Goal: Task Accomplishment & Management: Manage account settings

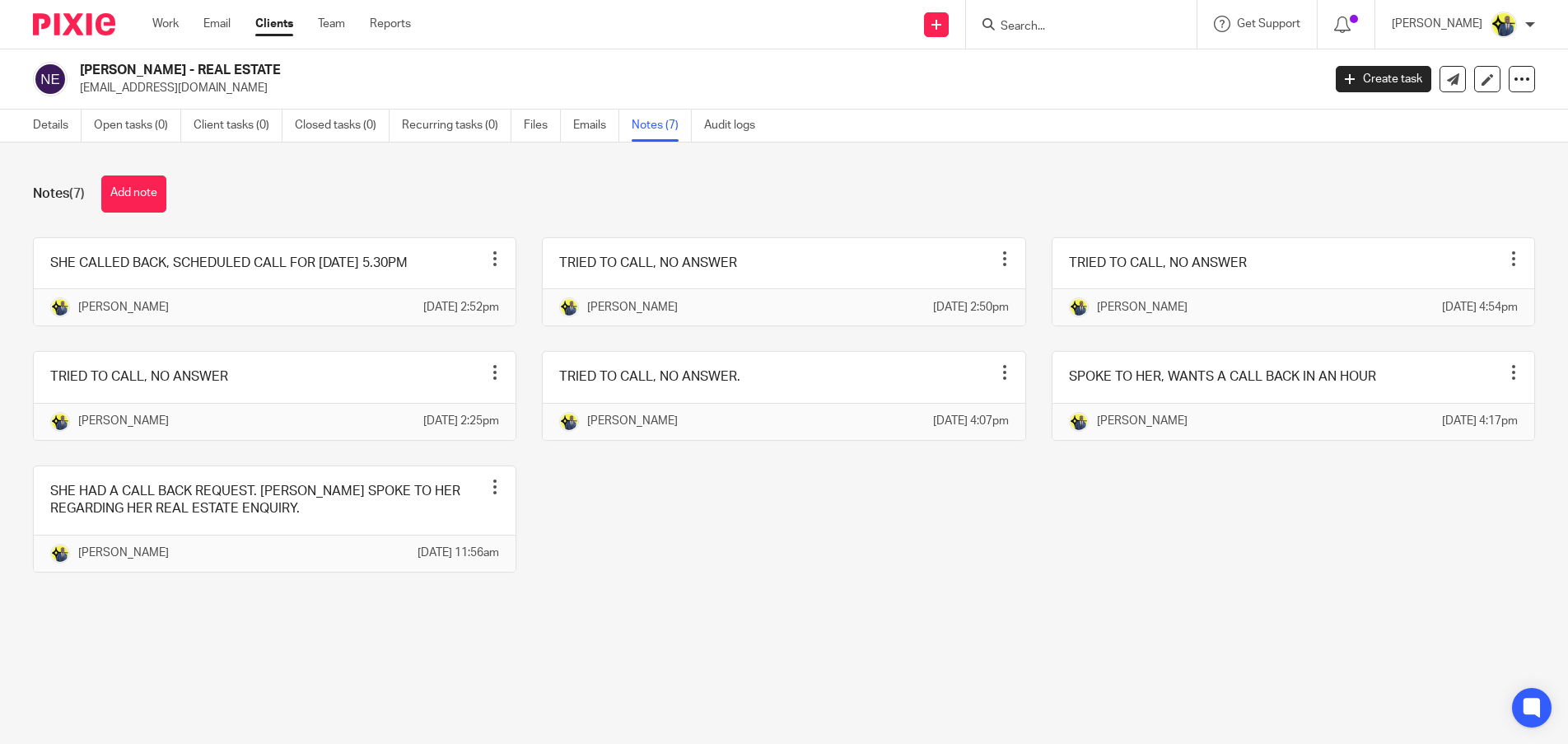
click at [1062, 17] on form at bounding box center [1086, 25] width 175 height 21
click at [1060, 28] on input "Search" at bounding box center [1073, 28] width 148 height 15
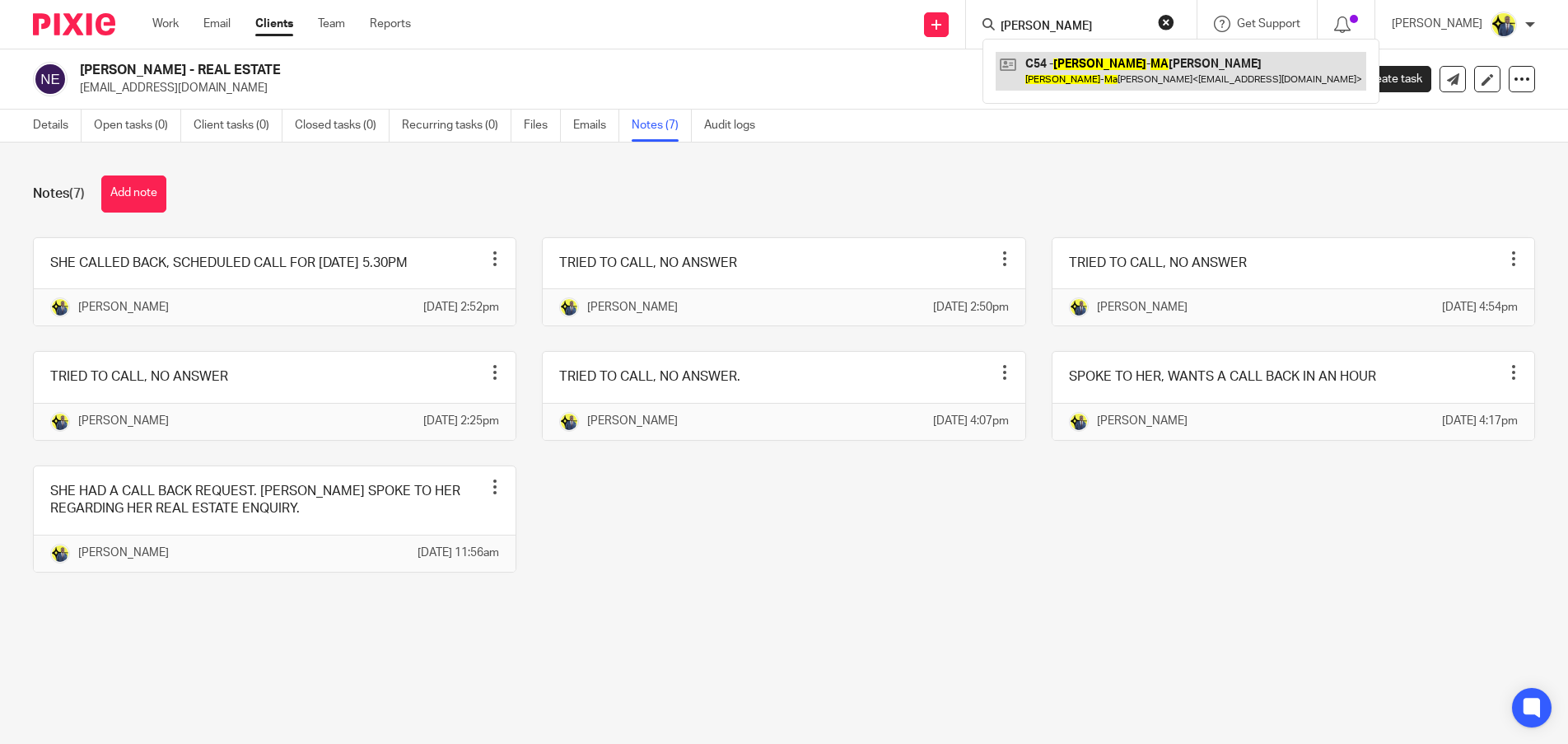
type input "ann ma"
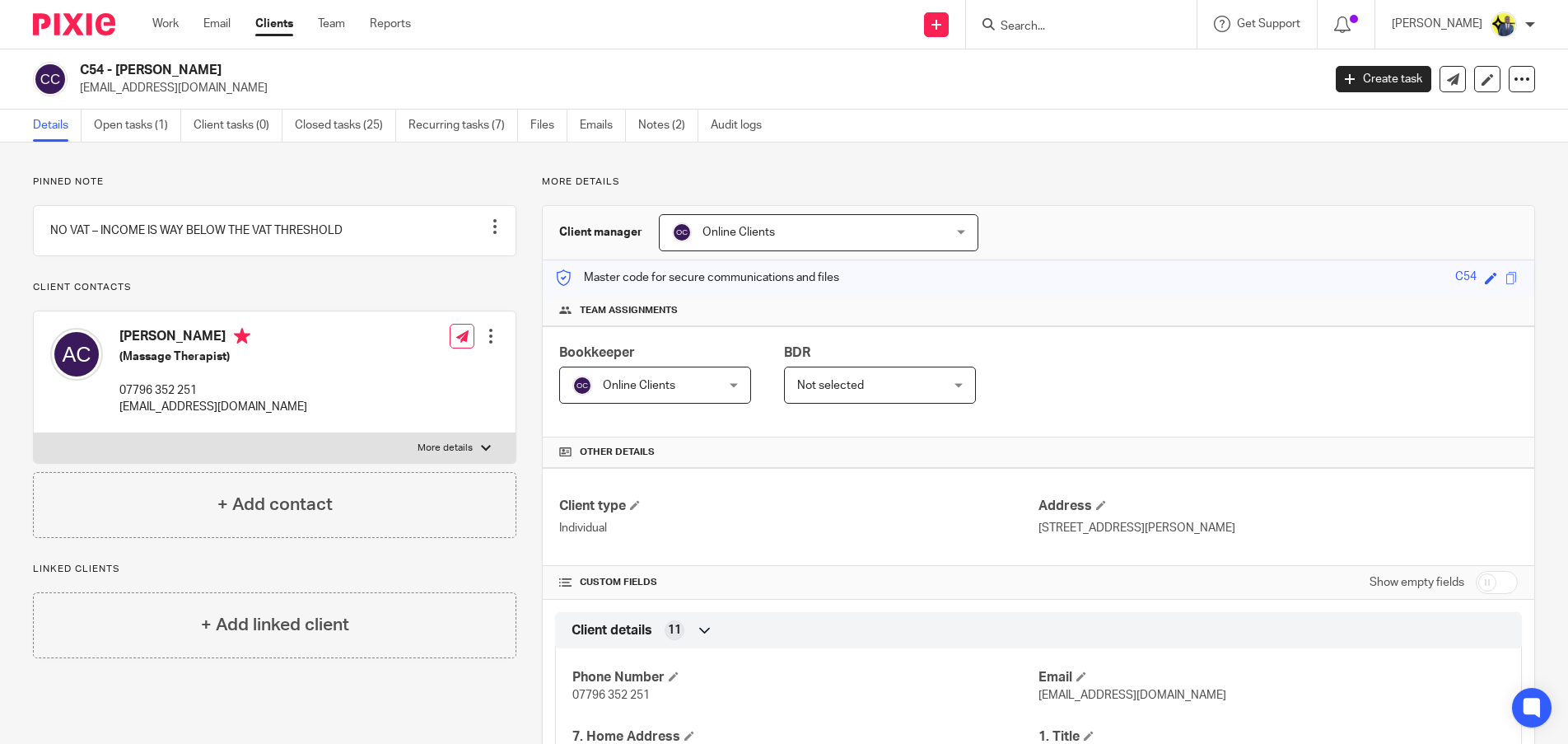
click at [387, 59] on div "C54 - ANN-MARIE CHAN amkchan@hotmail.co.uk Create task Update from Companies Ho…" at bounding box center [784, 79] width 1568 height 60
click at [1066, 8] on div at bounding box center [1080, 24] width 230 height 49
click at [1043, 32] on input "Search" at bounding box center [1073, 28] width 148 height 15
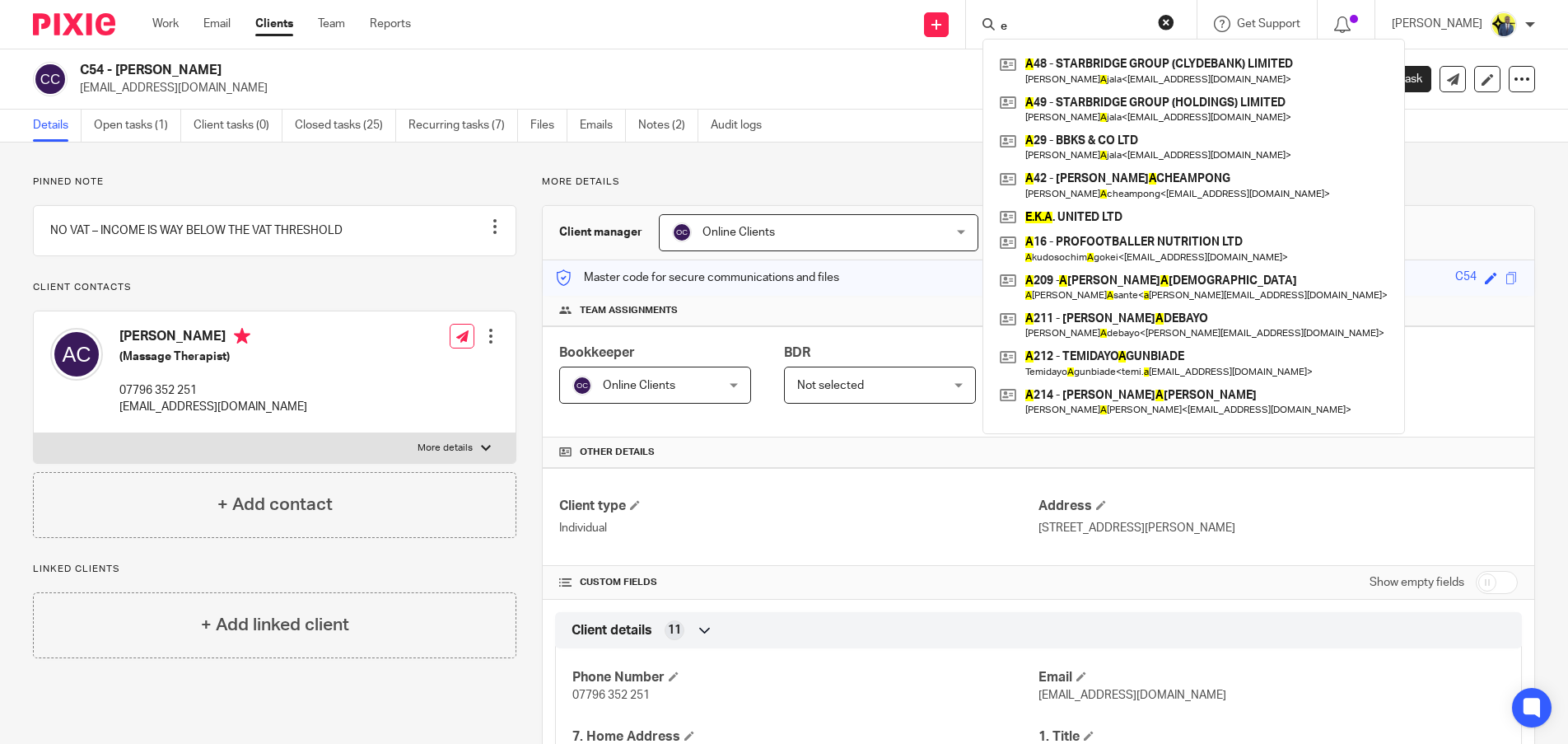
type input "e"
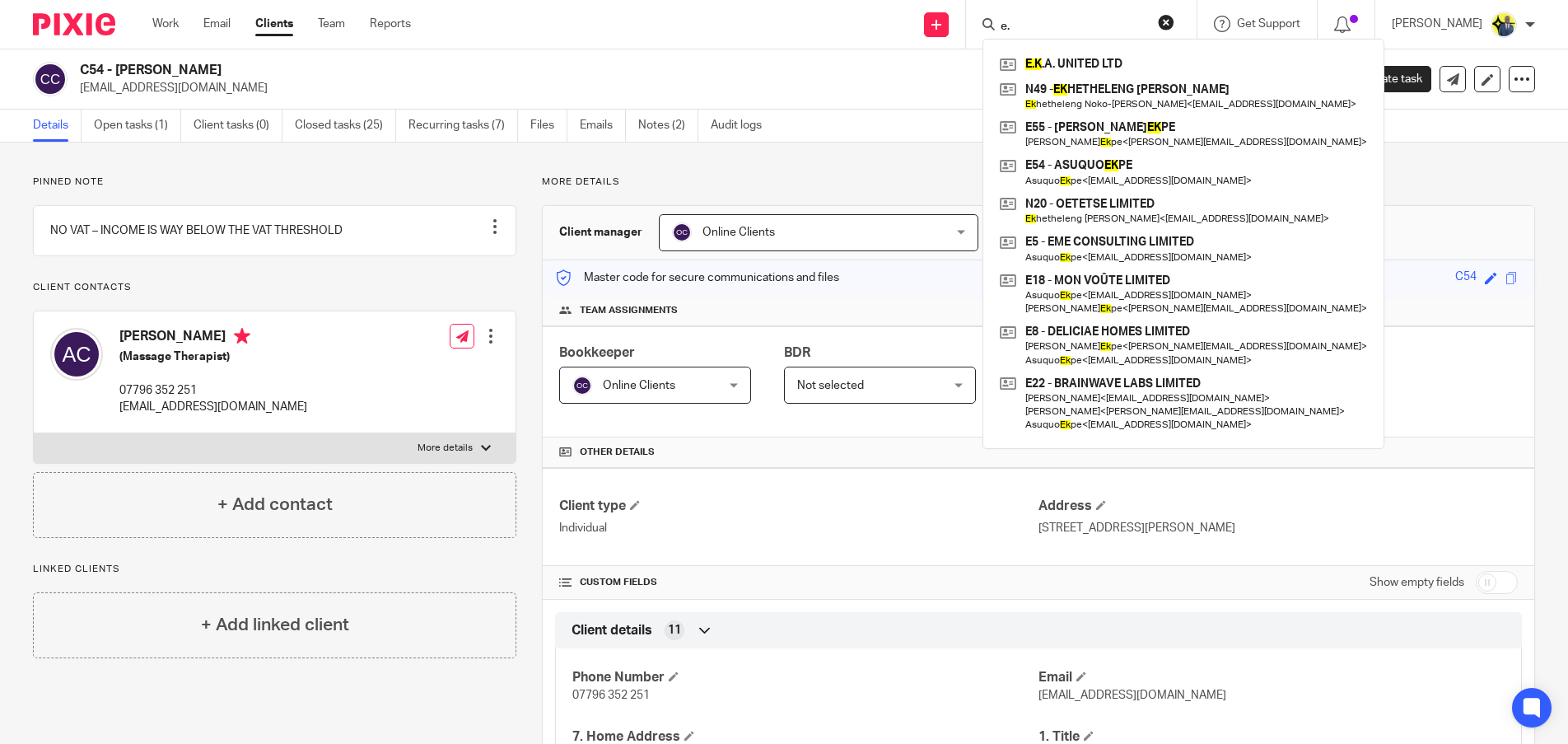
type input "e"
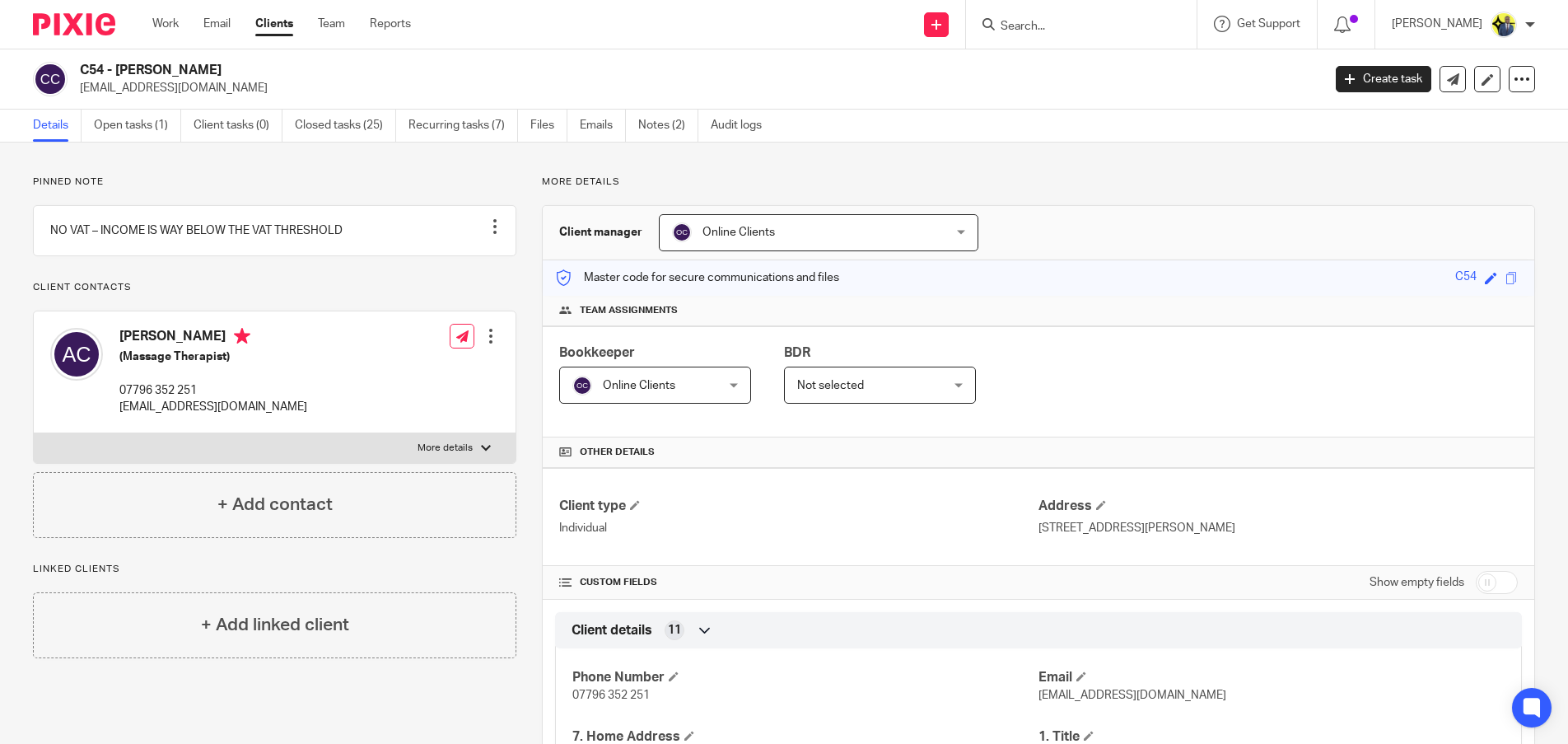
click at [1070, 33] on input "Search" at bounding box center [1073, 28] width 148 height 15
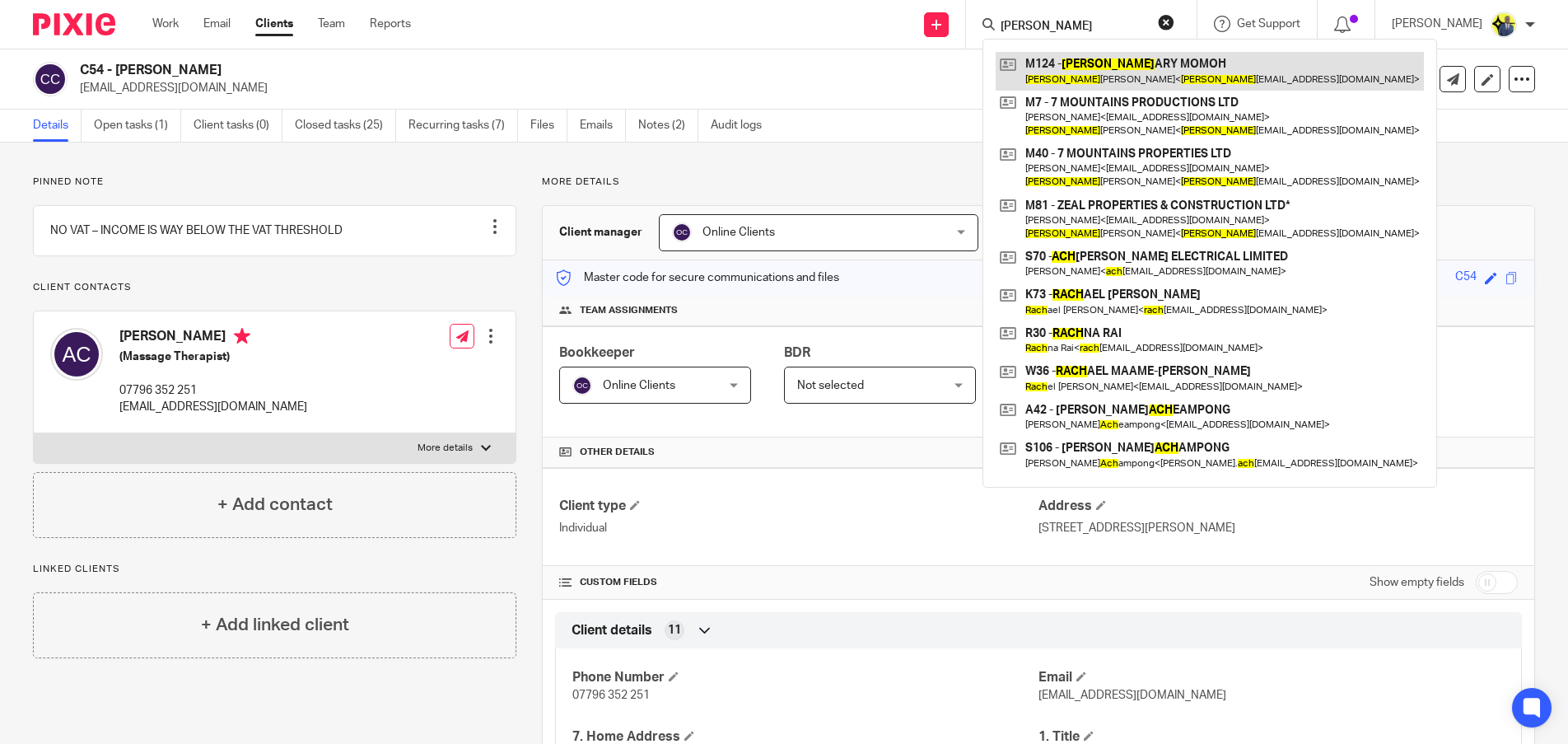
type input "zach"
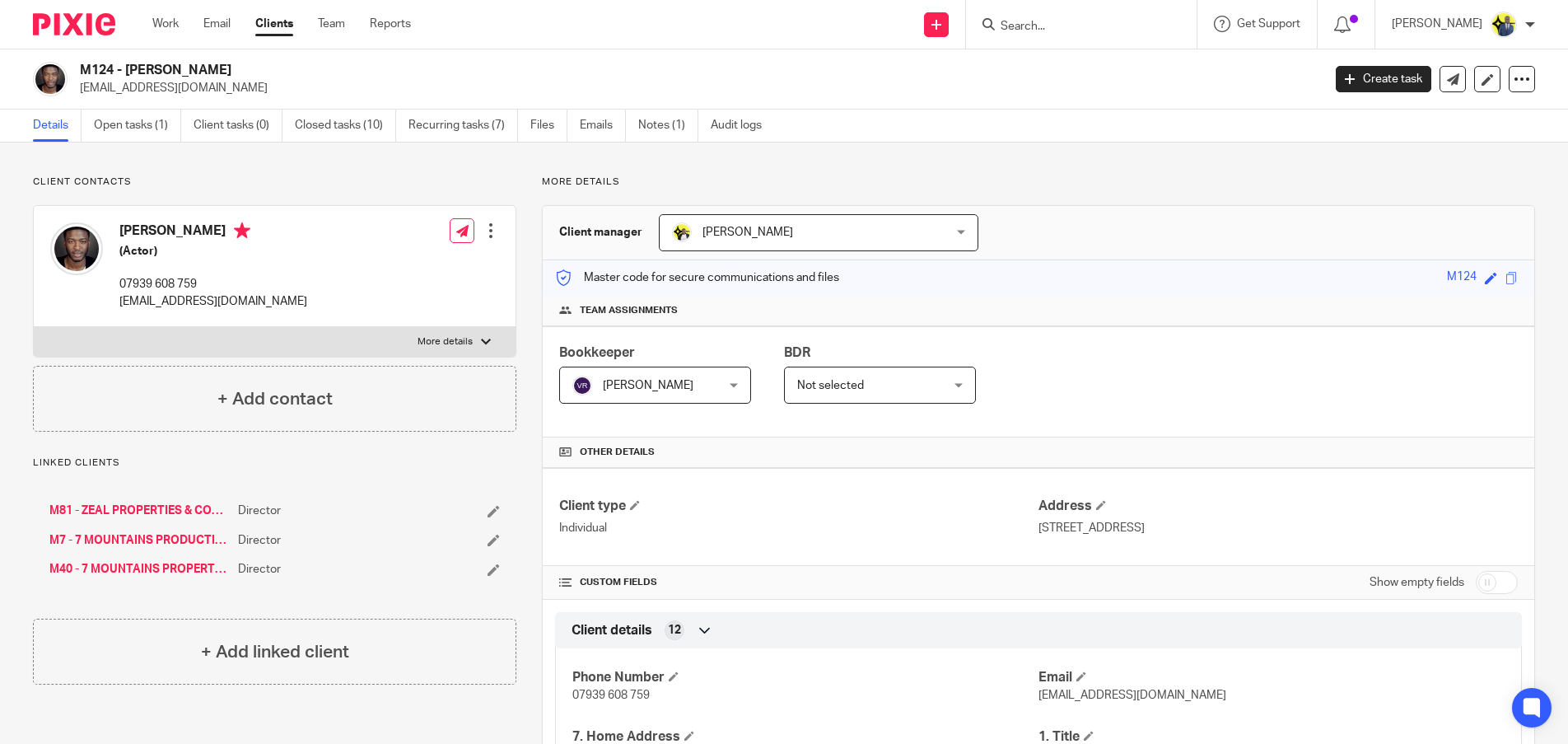
click at [126, 508] on link "M81 - ZEAL PROPERTIES & CONSTRUCTION LTD*" at bounding box center [140, 510] width 181 height 16
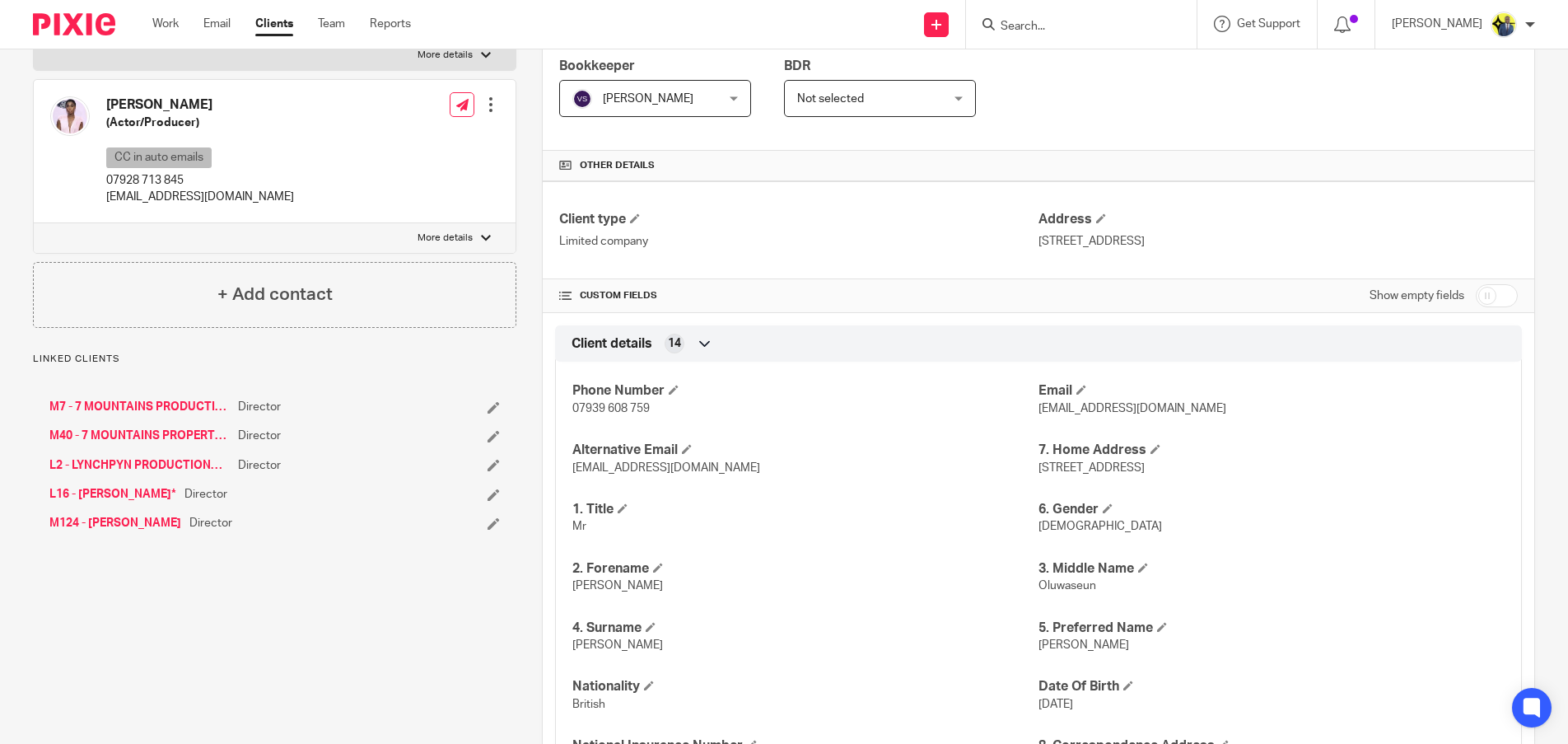
scroll to position [384, 0]
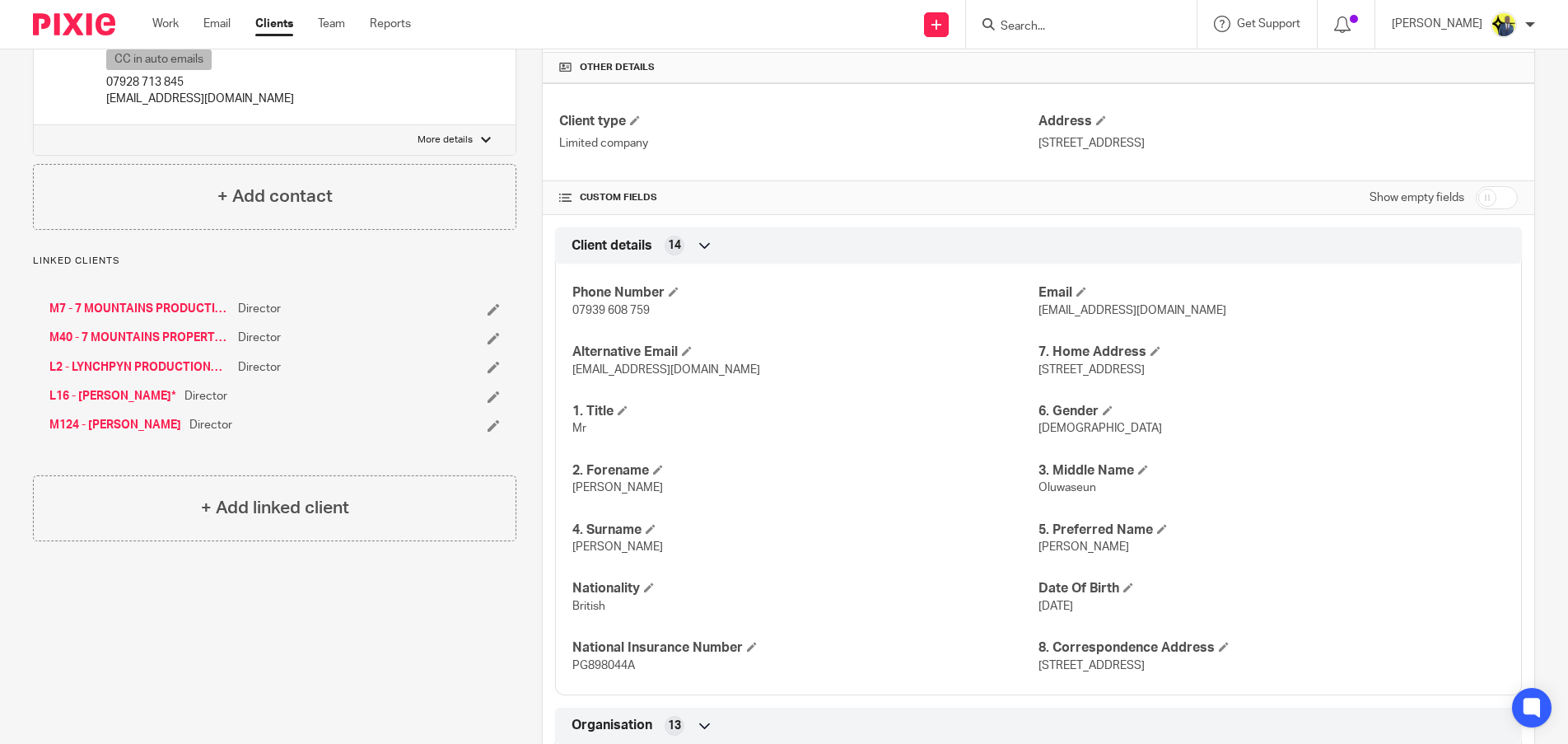
click at [143, 362] on link "L2 - LYNCHPYN PRODUCTIONS LIMITED*" at bounding box center [140, 367] width 181 height 16
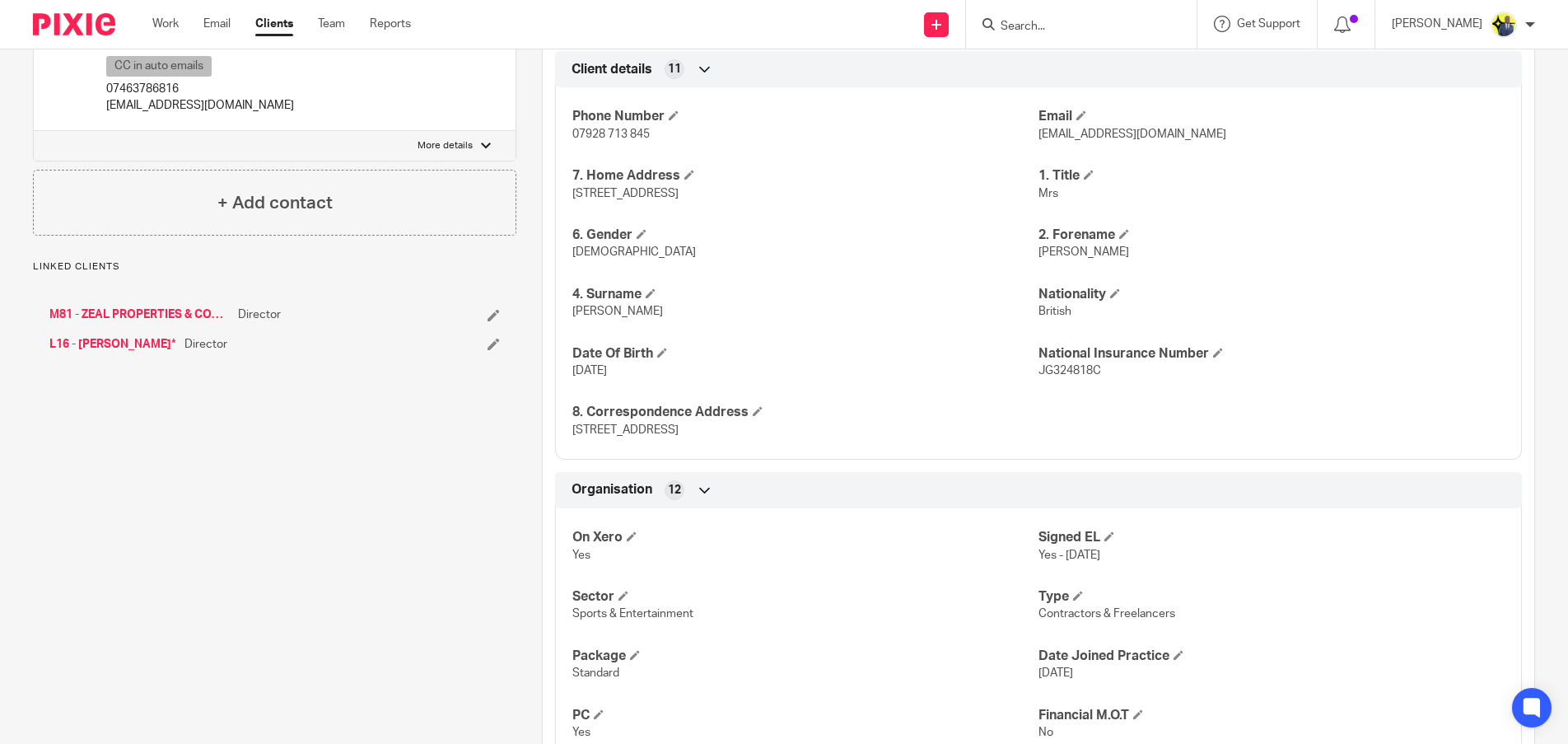
scroll to position [577, 0]
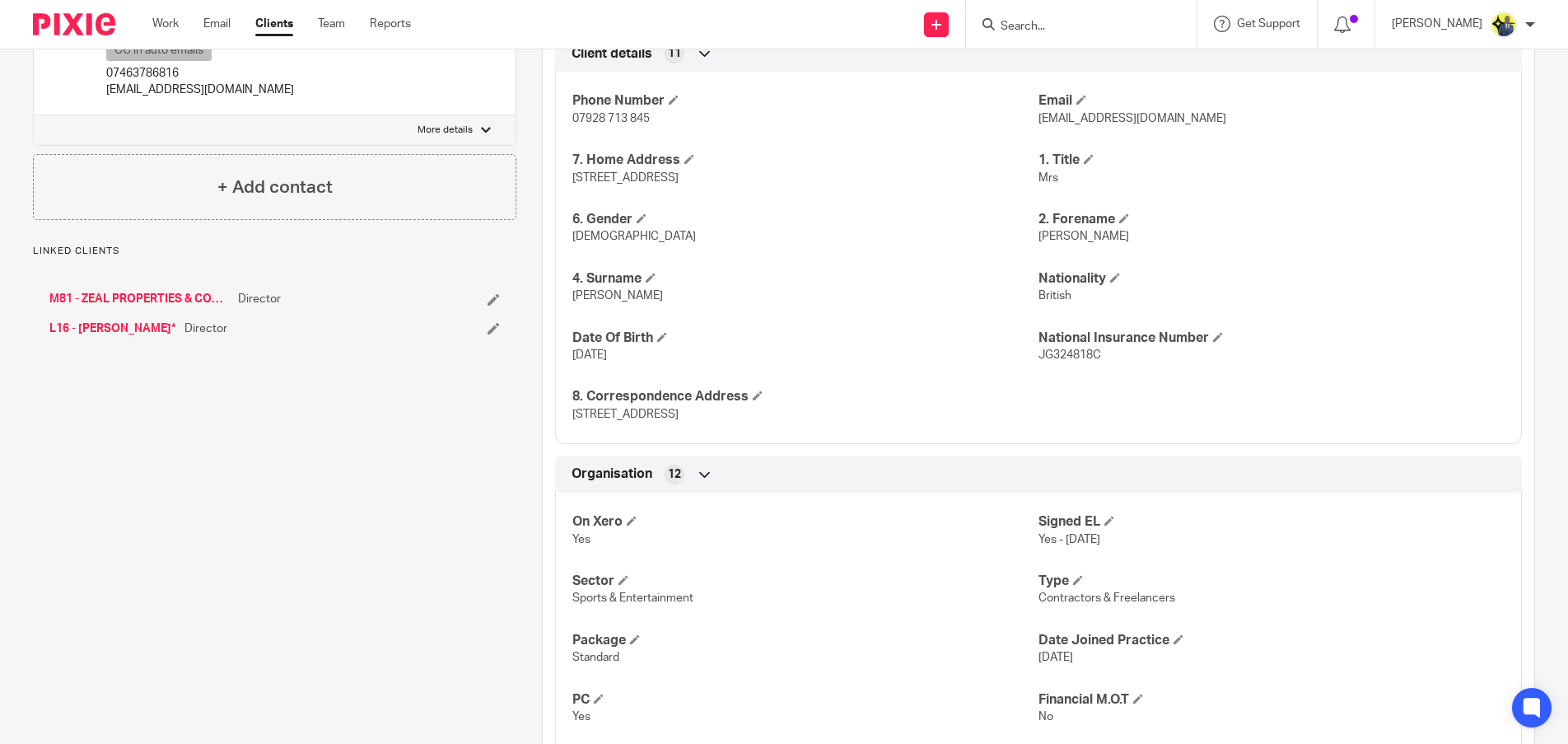
click at [134, 330] on link "L16 - LASHANA LYNCH*" at bounding box center [113, 328] width 127 height 16
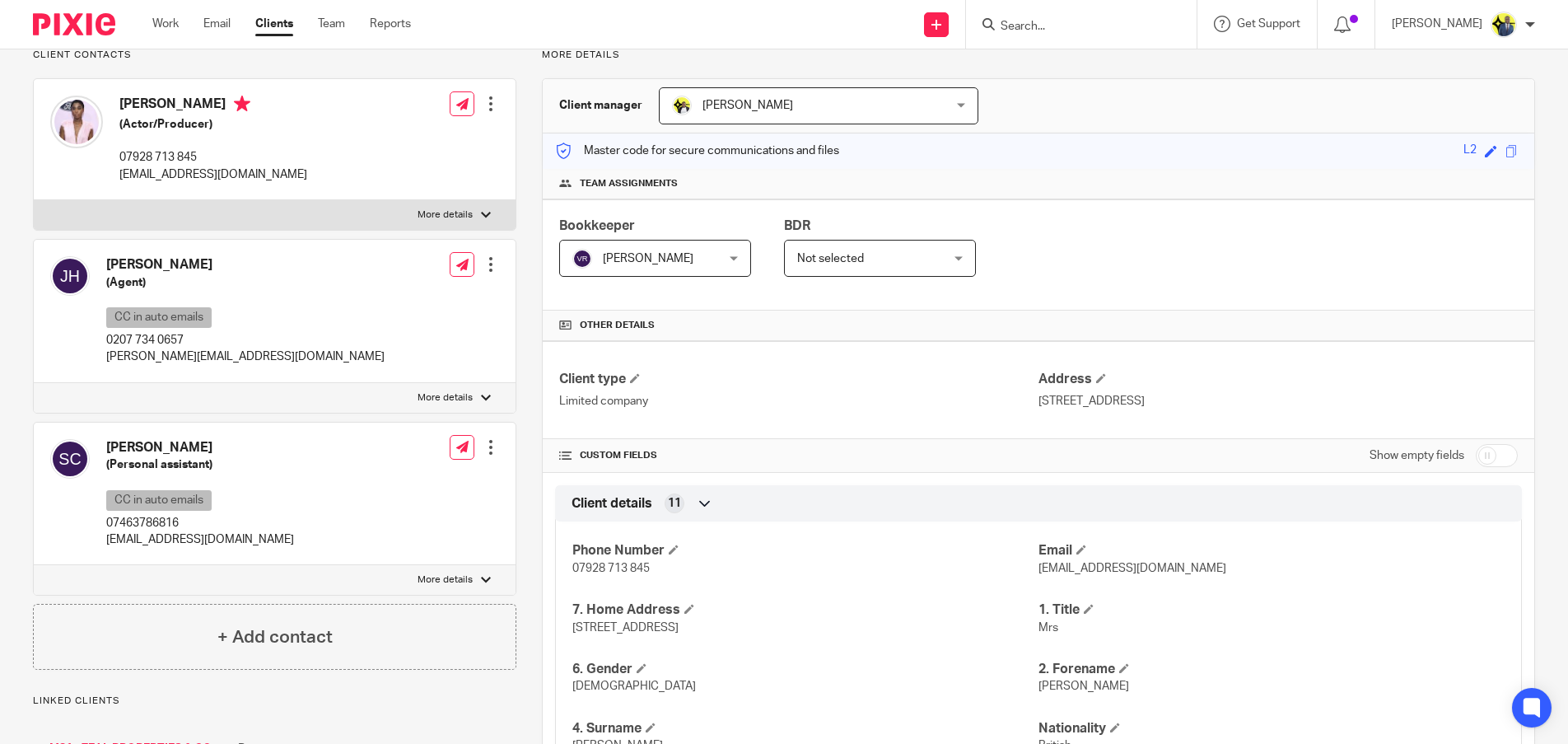
scroll to position [0, 0]
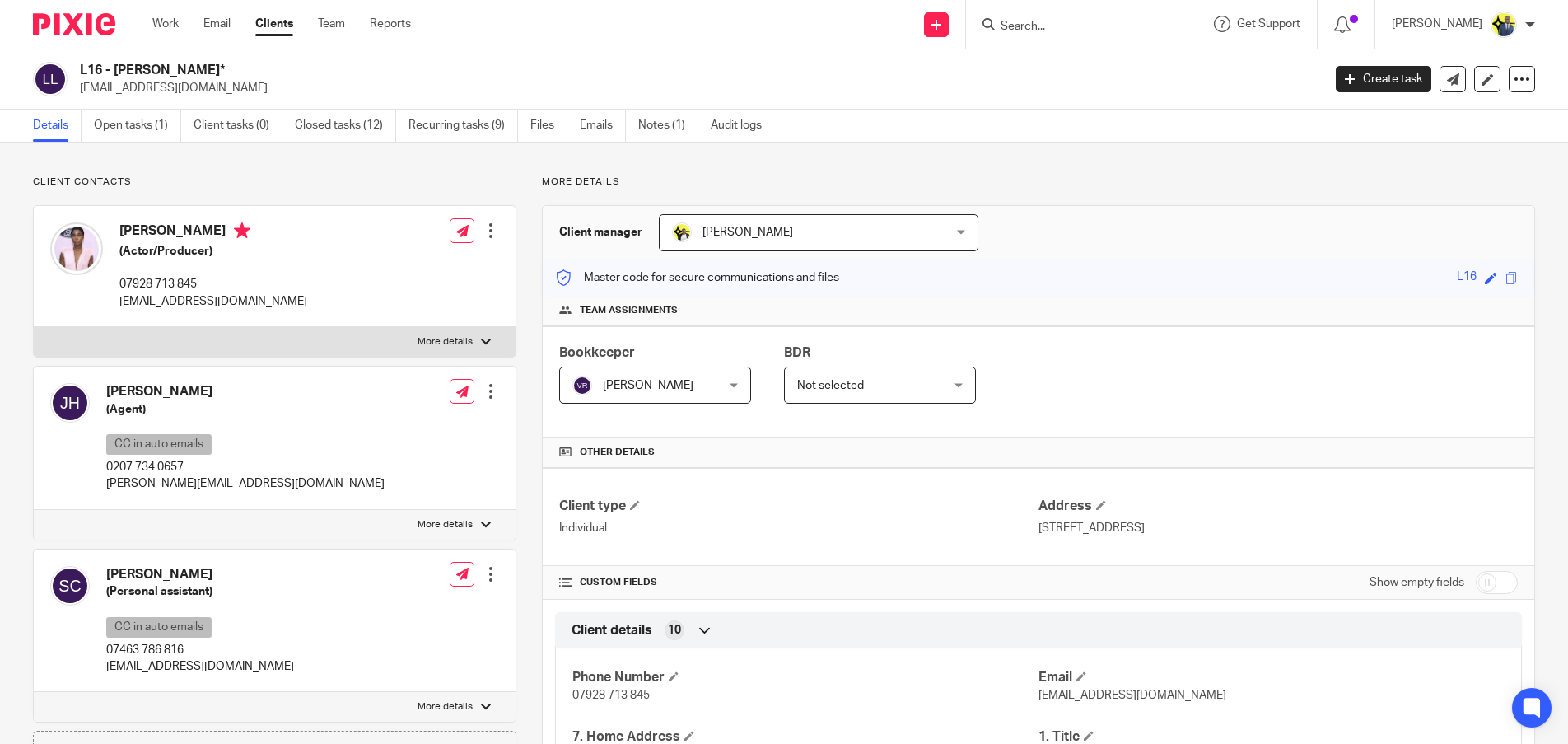
drag, startPoint x: 192, startPoint y: 309, endPoint x: 193, endPoint y: 300, distance: 9.1
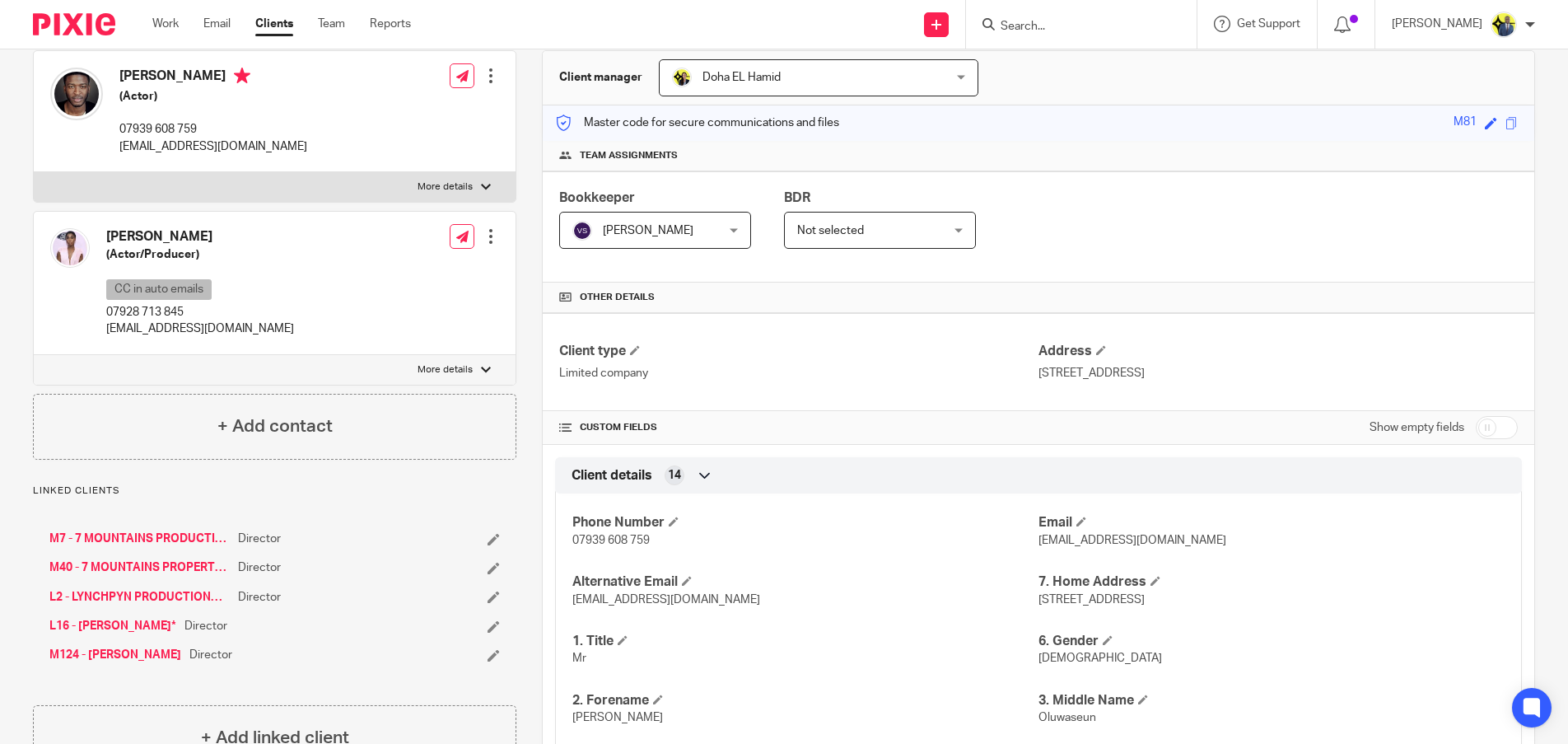
scroll to position [192, 0]
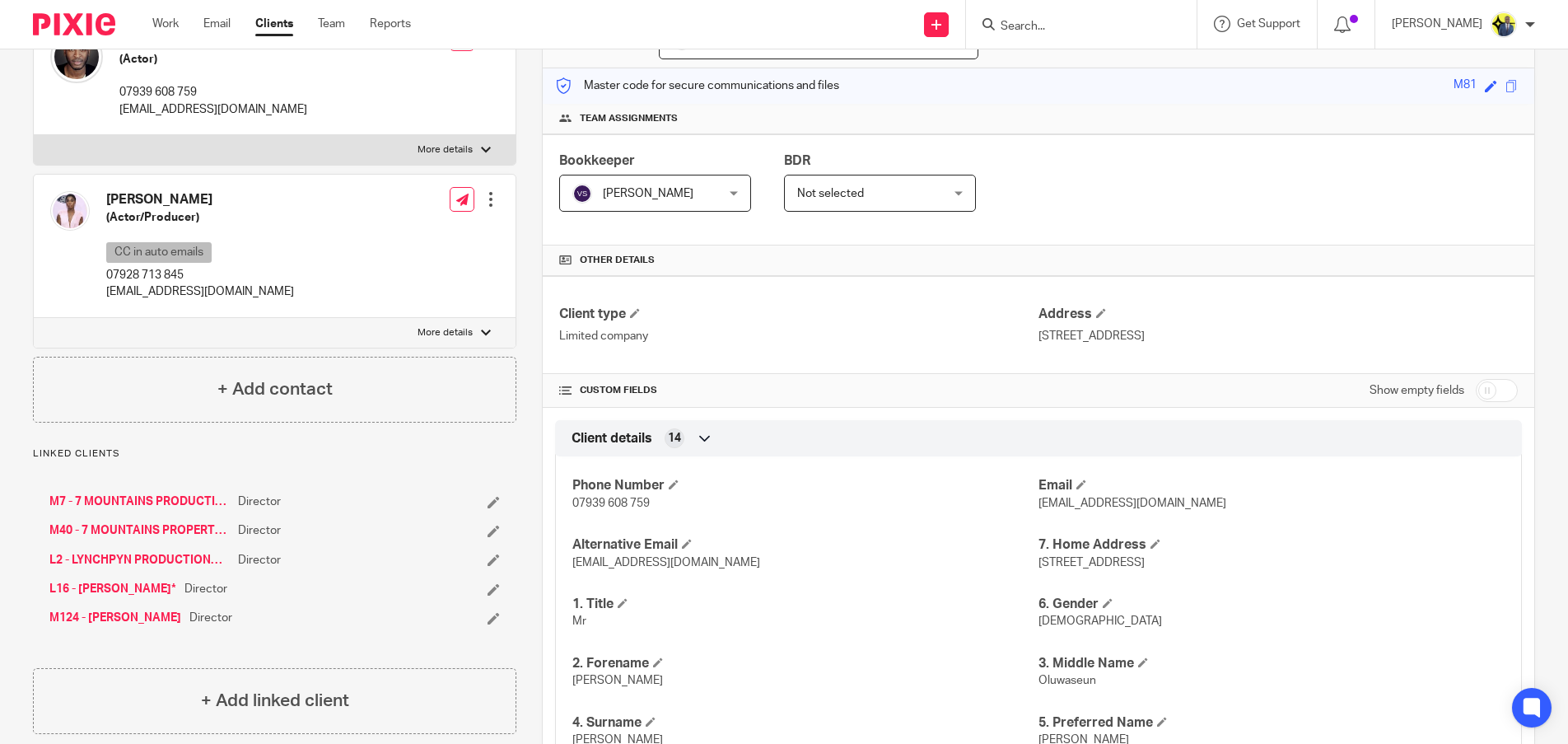
click at [163, 498] on link "M7 - 7 MOUNTAINS PRODUCTIONS LTD" at bounding box center [140, 501] width 181 height 16
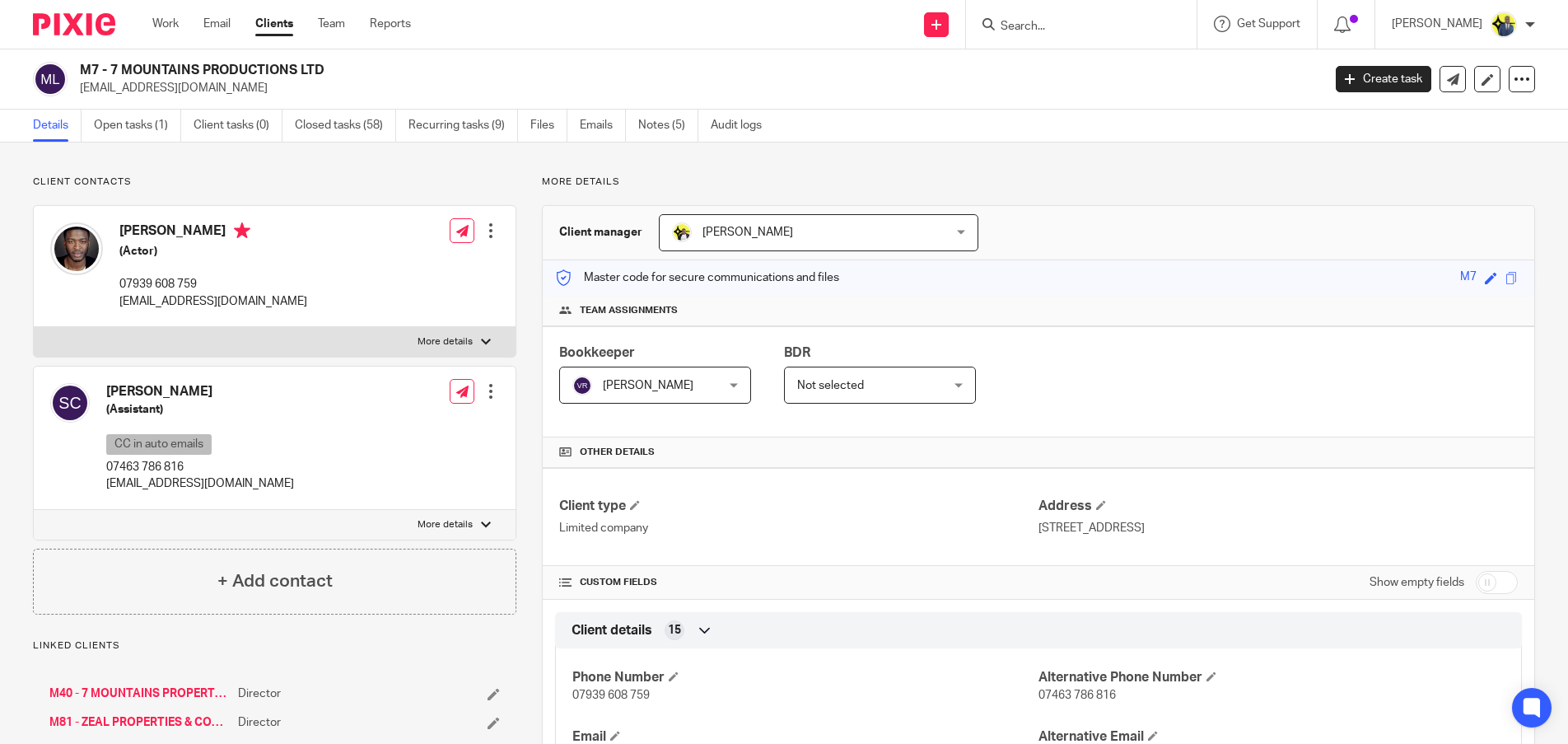
click at [210, 62] on h2 "M7 - 7 MOUNTAINS PRODUCTIONS LTD" at bounding box center [573, 71] width 985 height 17
copy div "M7 - 7 MOUNTAINS PRODUCTIONS LTD"
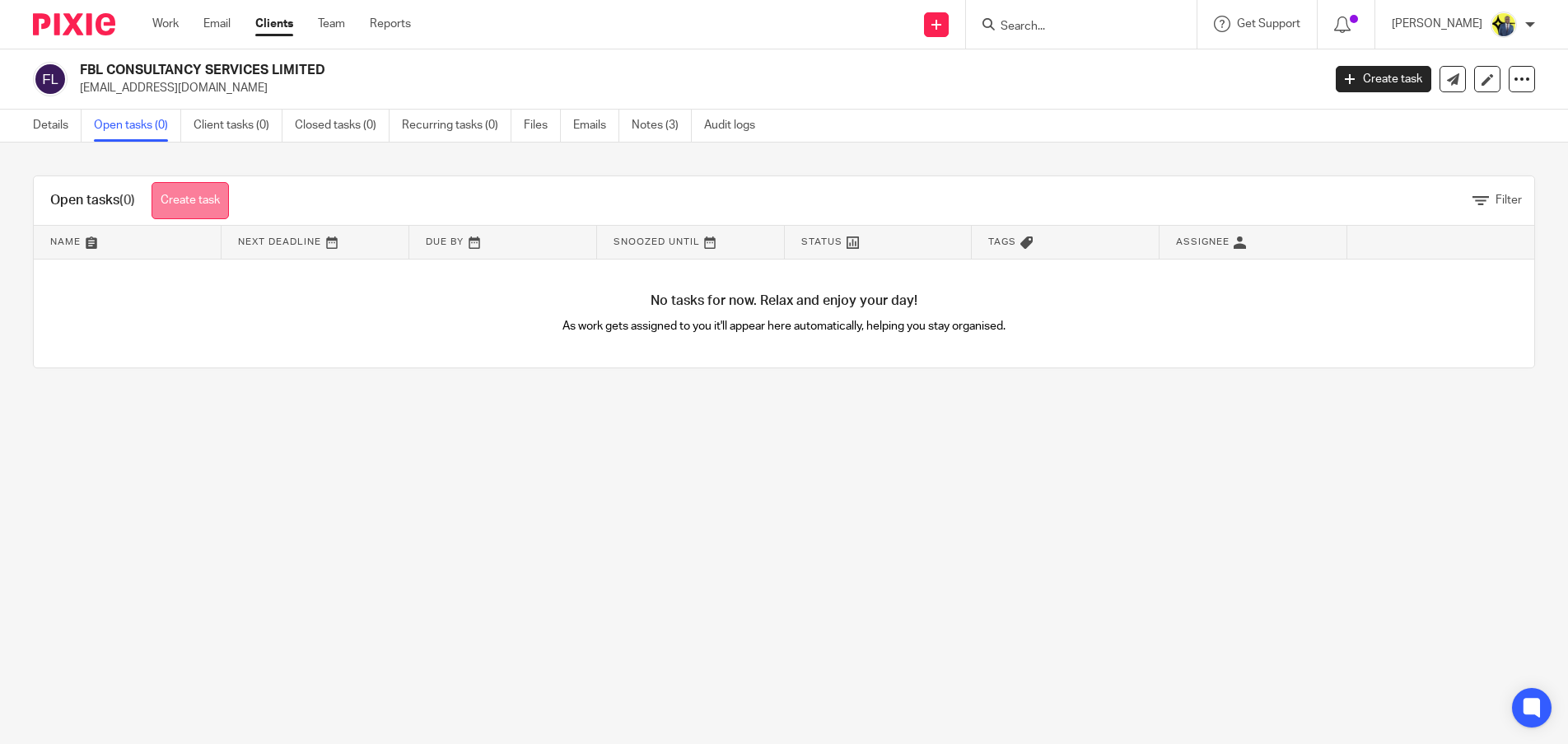
click at [187, 197] on link "Create task" at bounding box center [189, 200] width 77 height 37
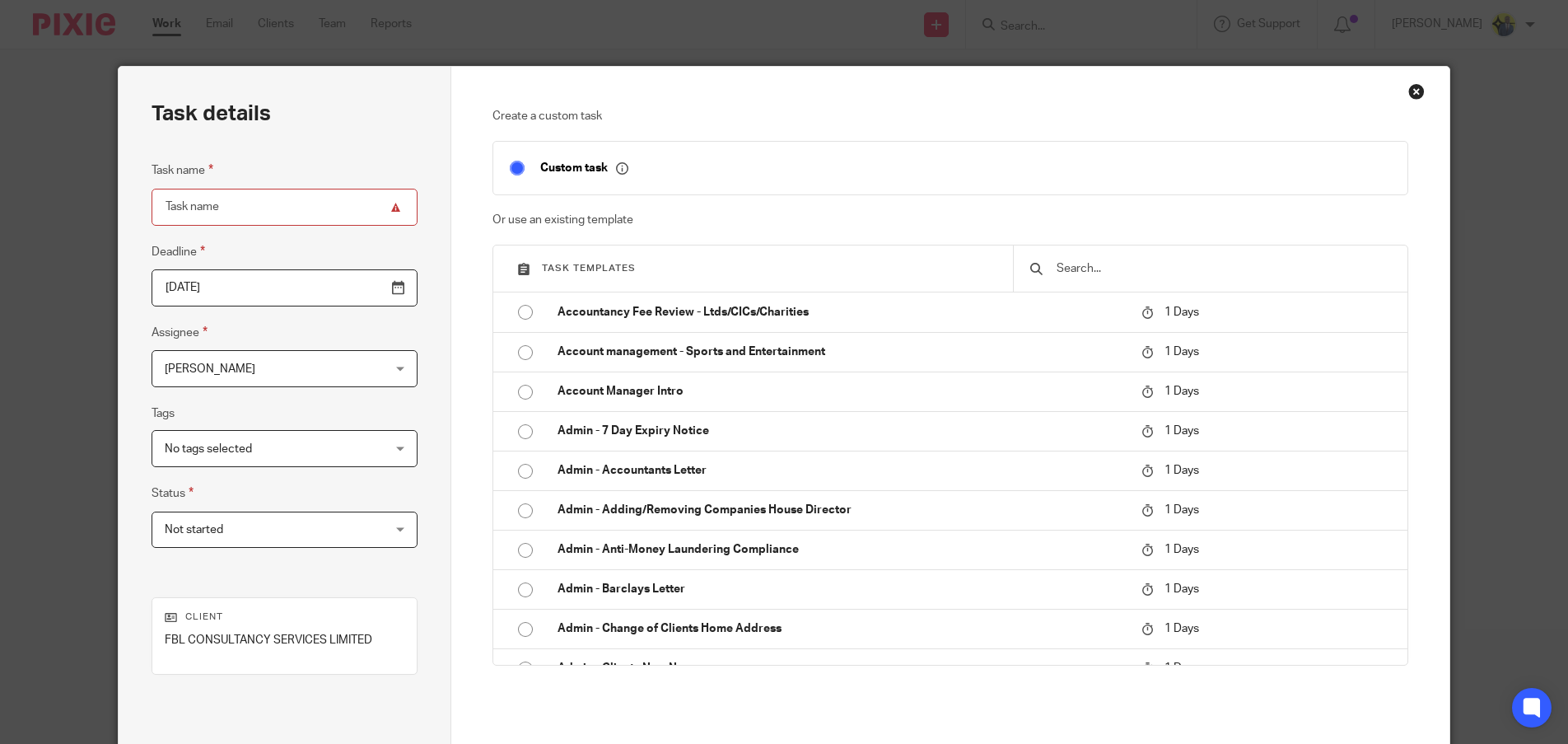
click at [1059, 274] on input "text" at bounding box center [1222, 268] width 336 height 18
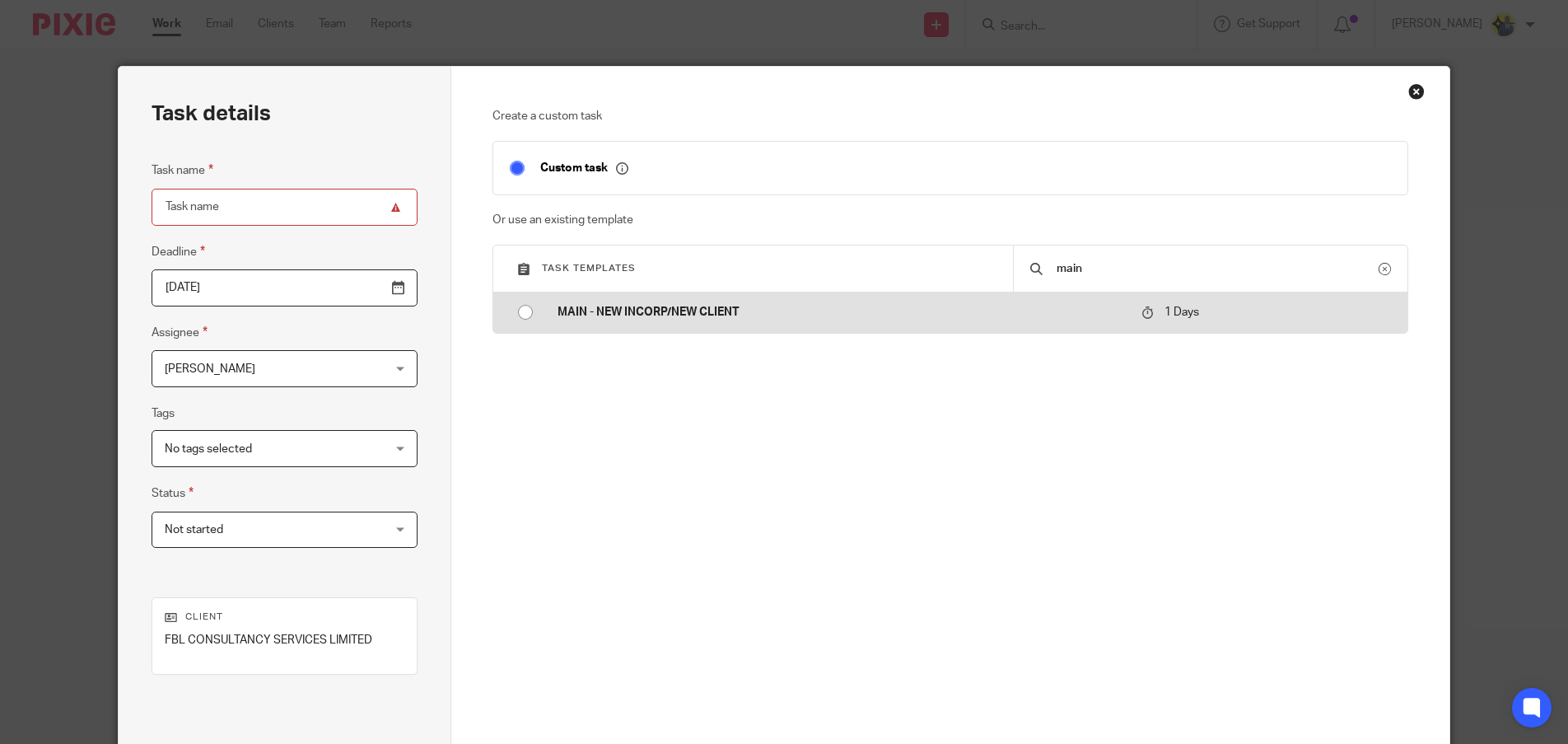
type input "main"
click at [805, 295] on td "MAIN - NEW INCORP/NEW CLIENT" at bounding box center [837, 312] width 592 height 39
type input "2025-08-15"
type input "MAIN - NEW INCORP/NEW CLIENT"
checkbox input "false"
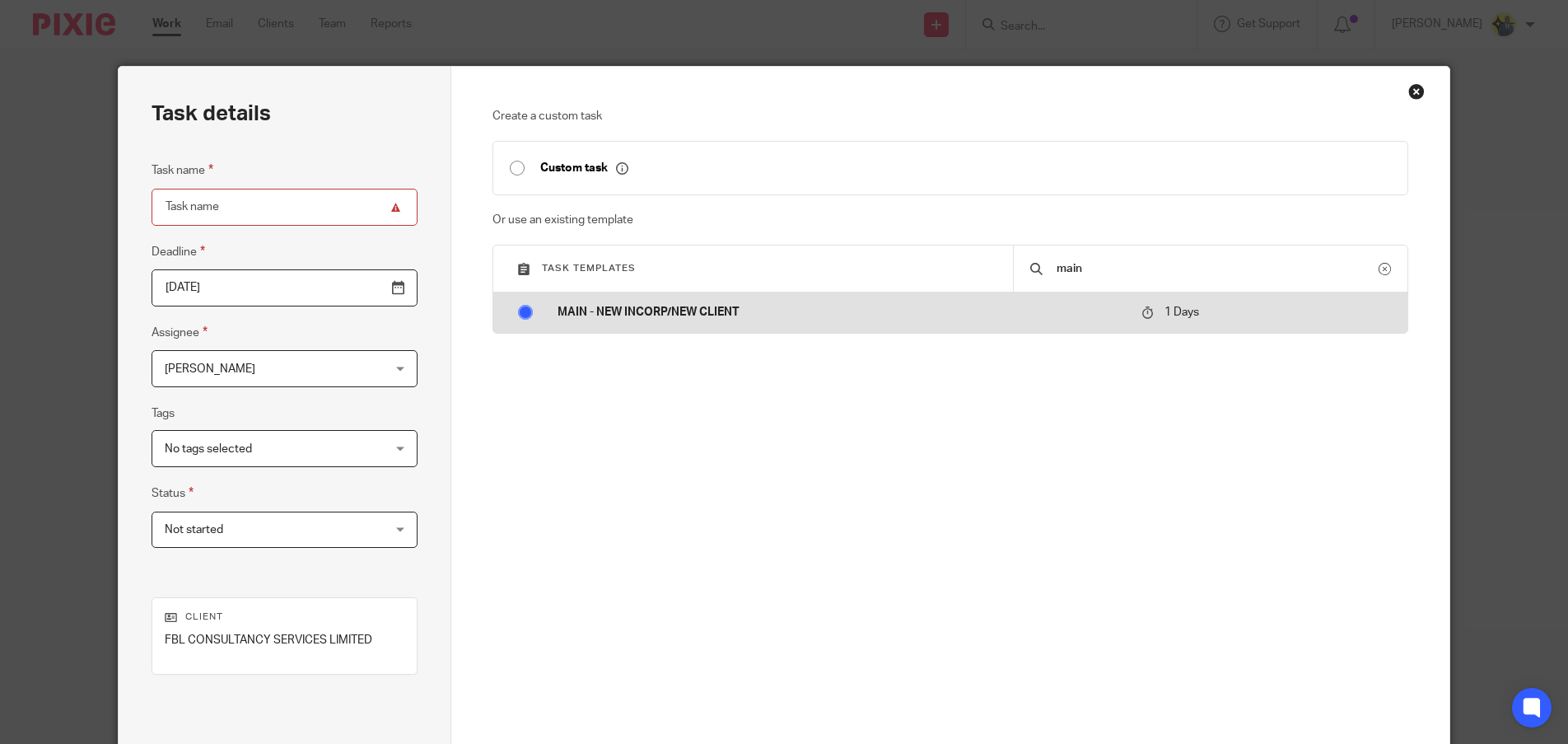
radio input "true"
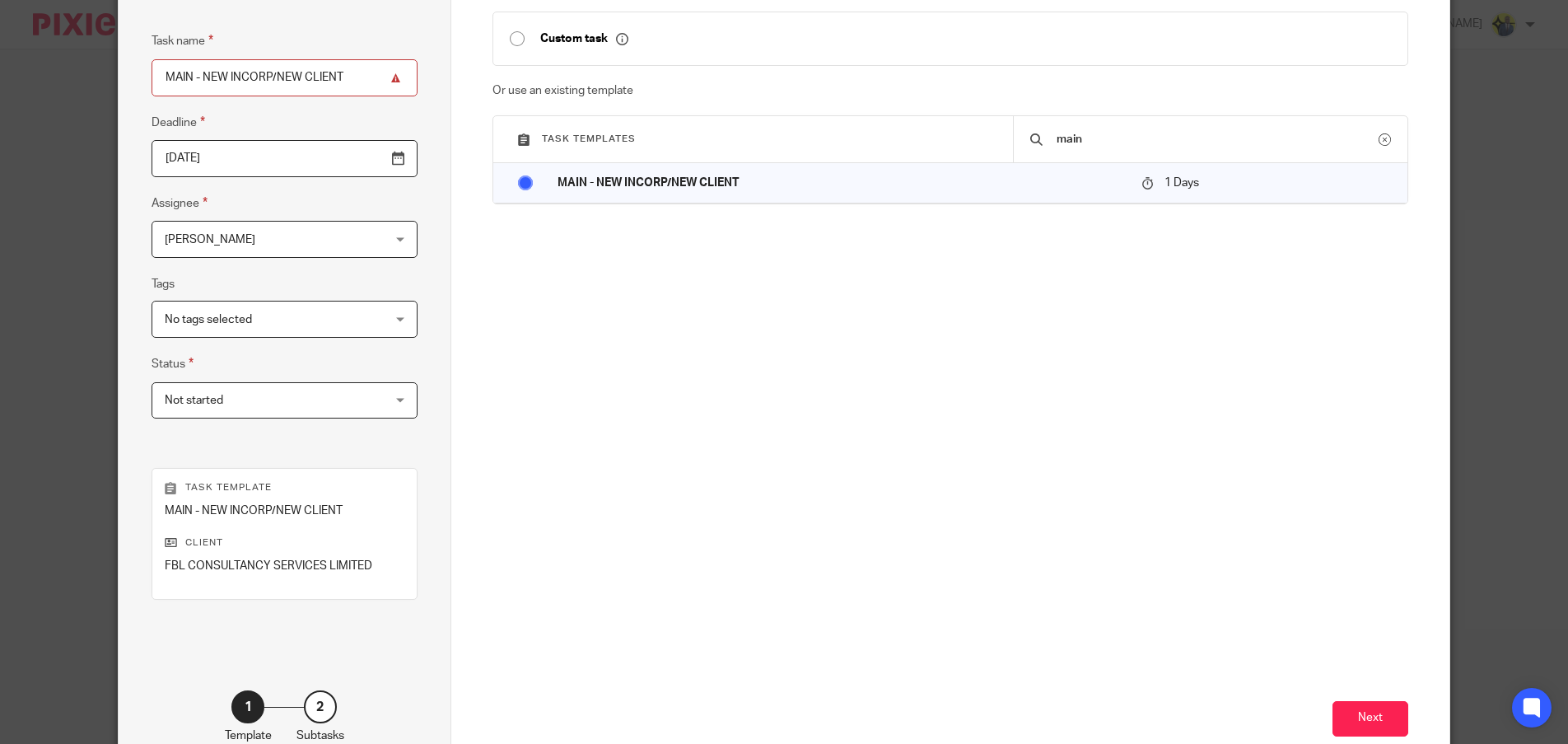
scroll to position [230, 0]
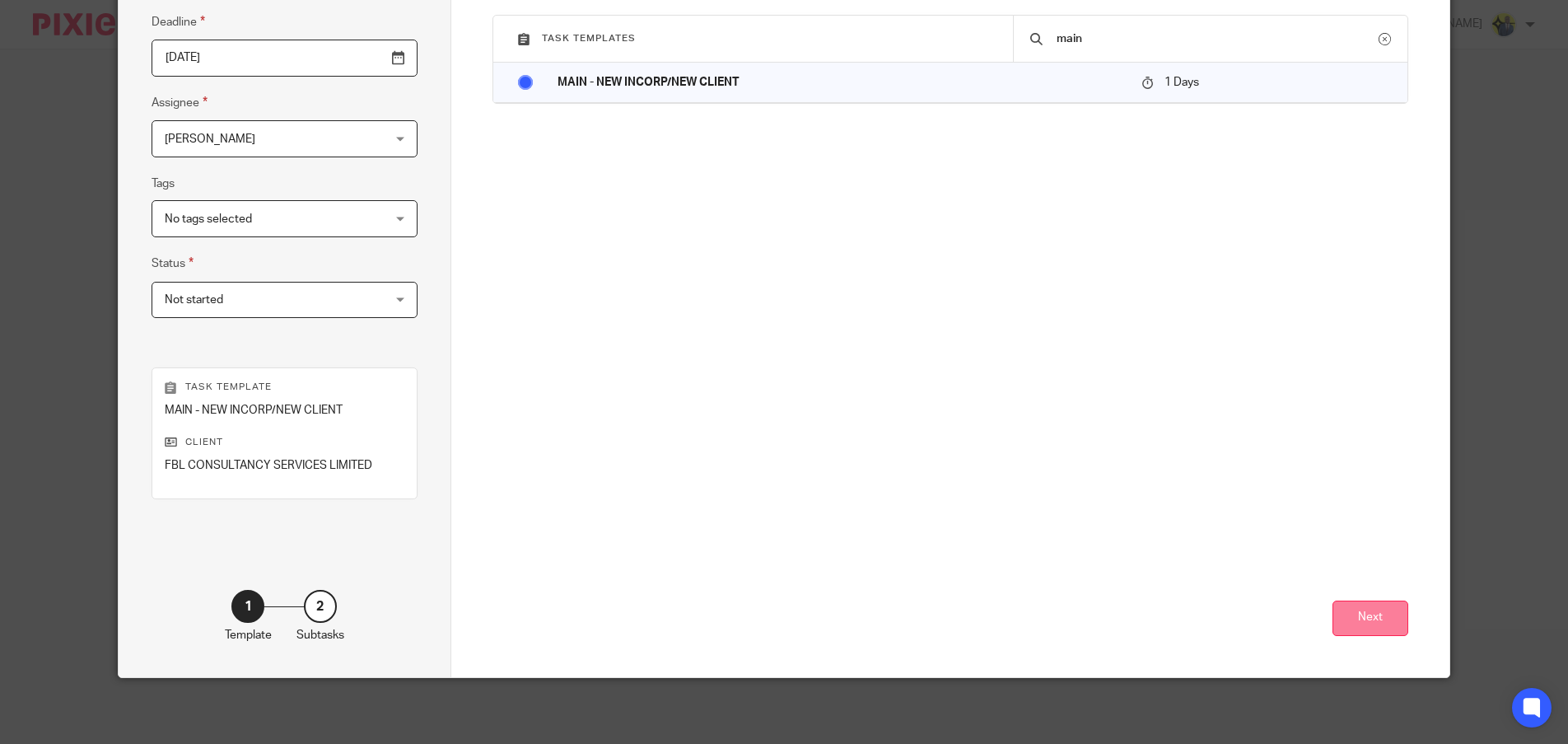
click at [1381, 632] on button "Next" at bounding box center [1370, 618] width 76 height 35
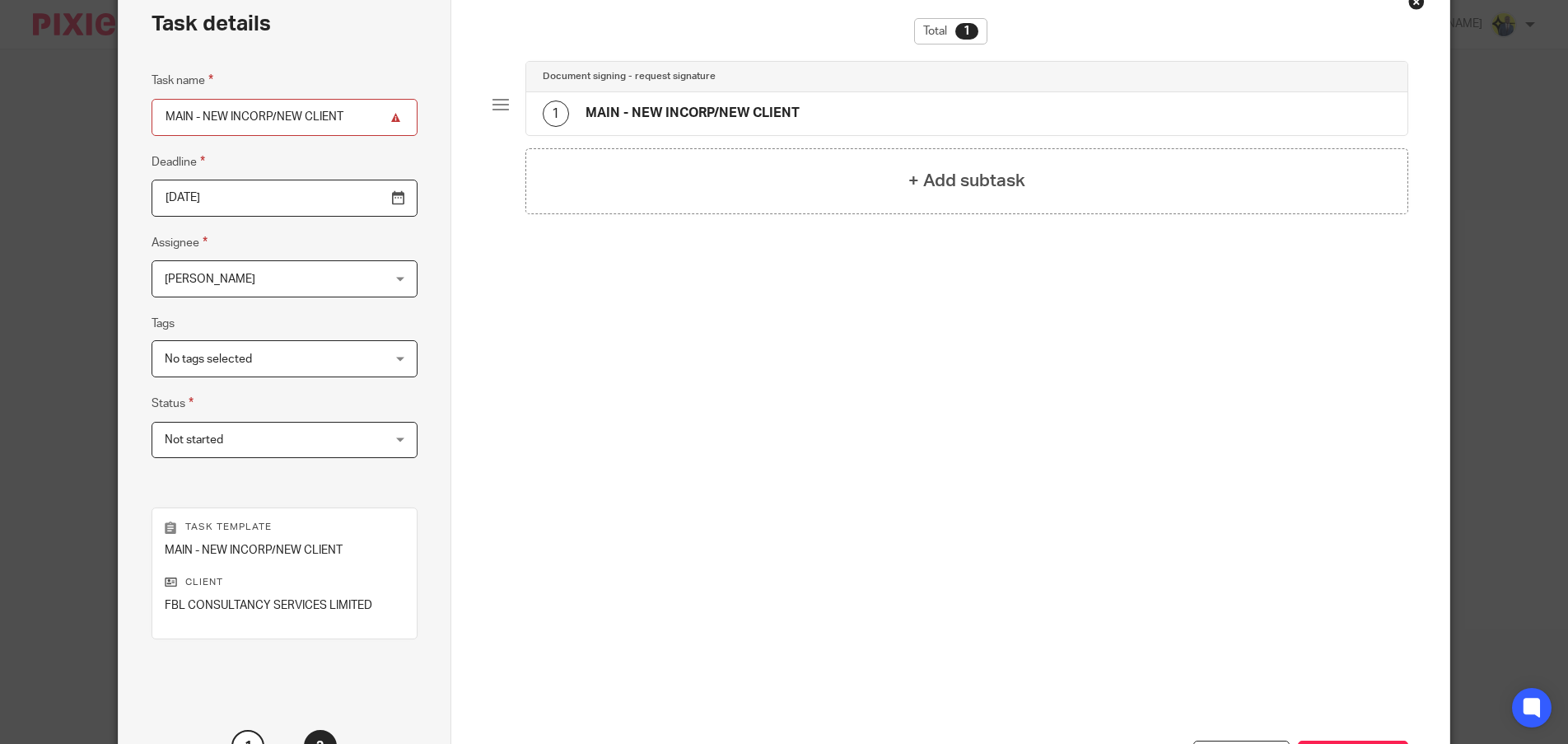
scroll to position [0, 0]
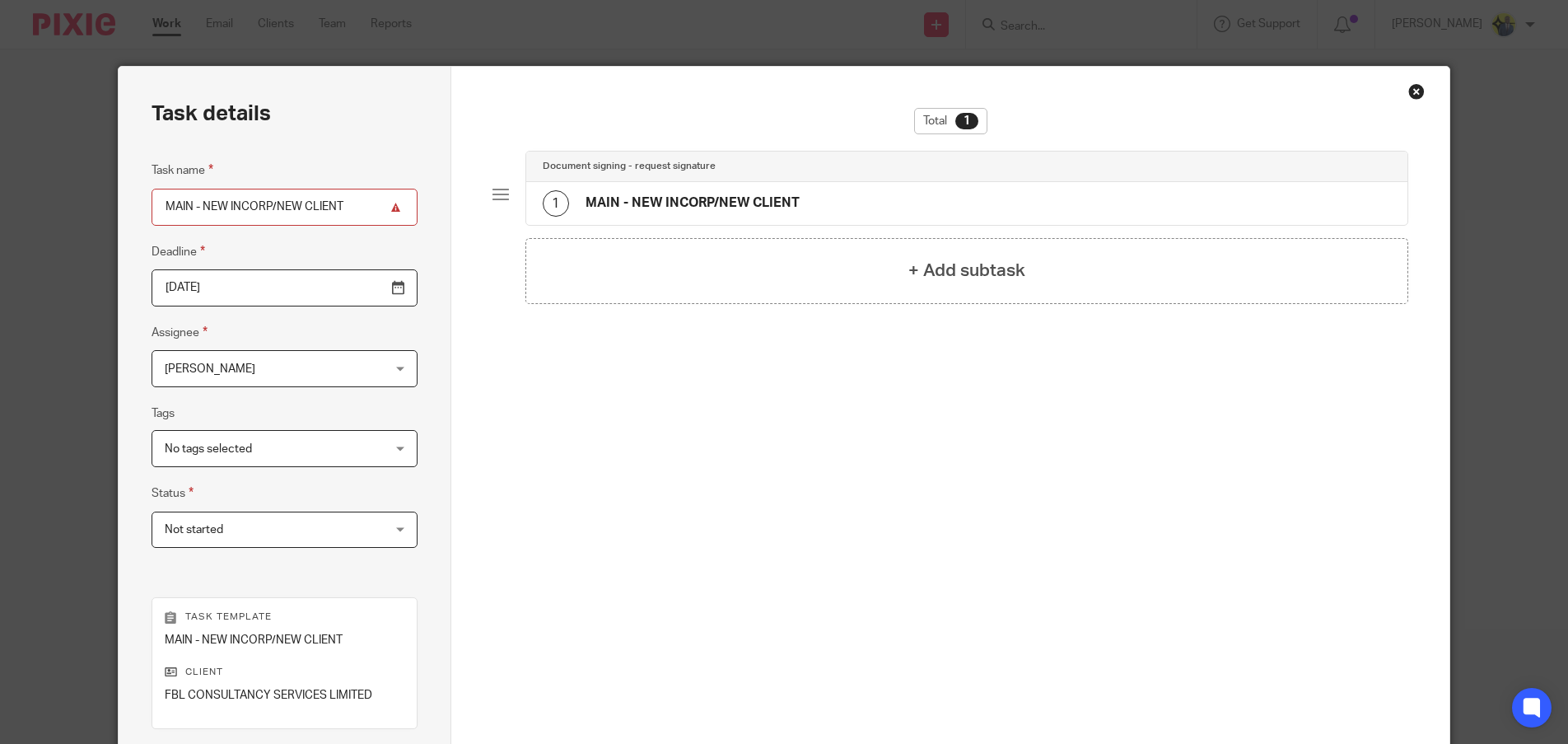
click at [631, 199] on h4 "MAIN - NEW INCORP/NEW CLIENT" at bounding box center [692, 203] width 214 height 17
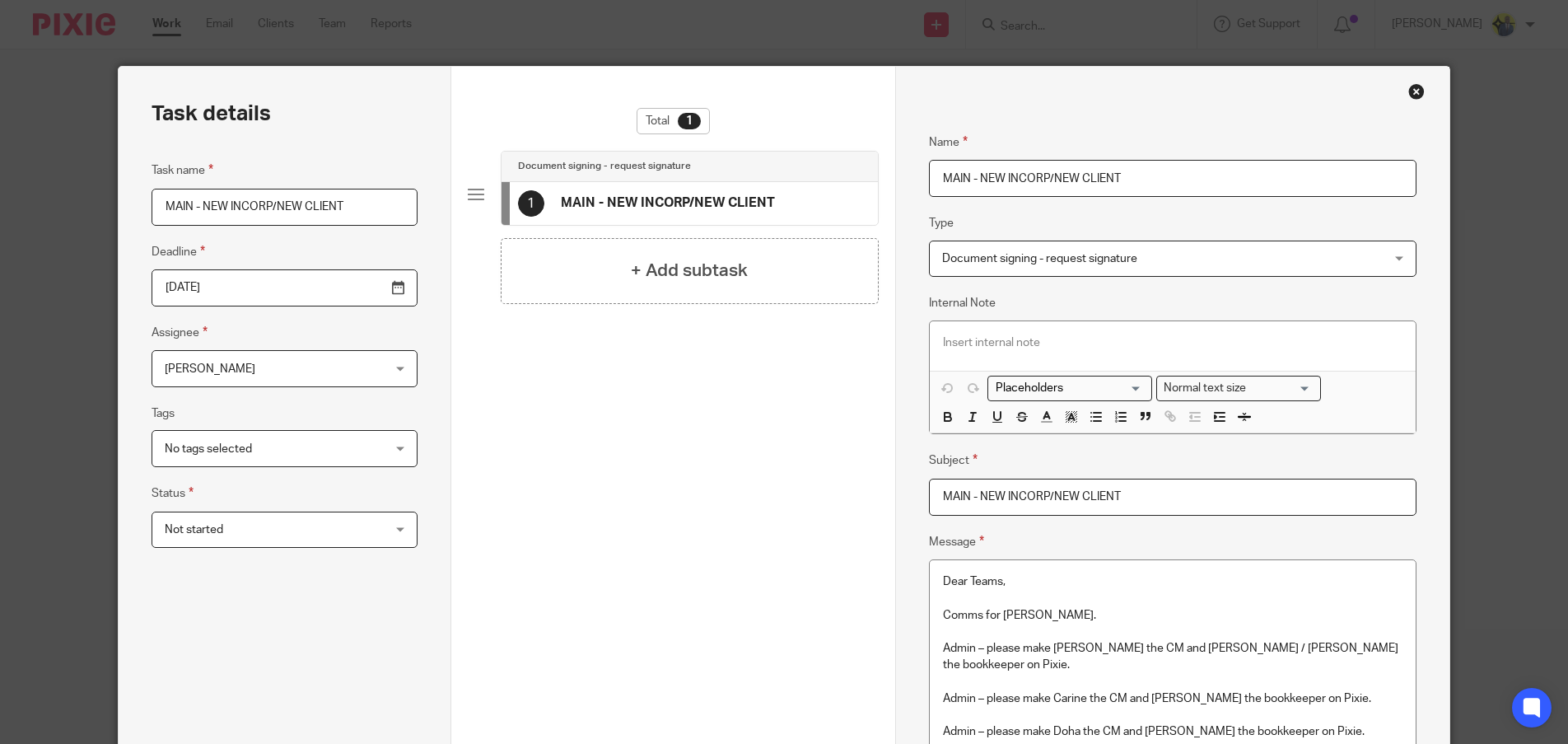
click at [1410, 95] on div "Close this dialog window" at bounding box center [1416, 91] width 16 height 16
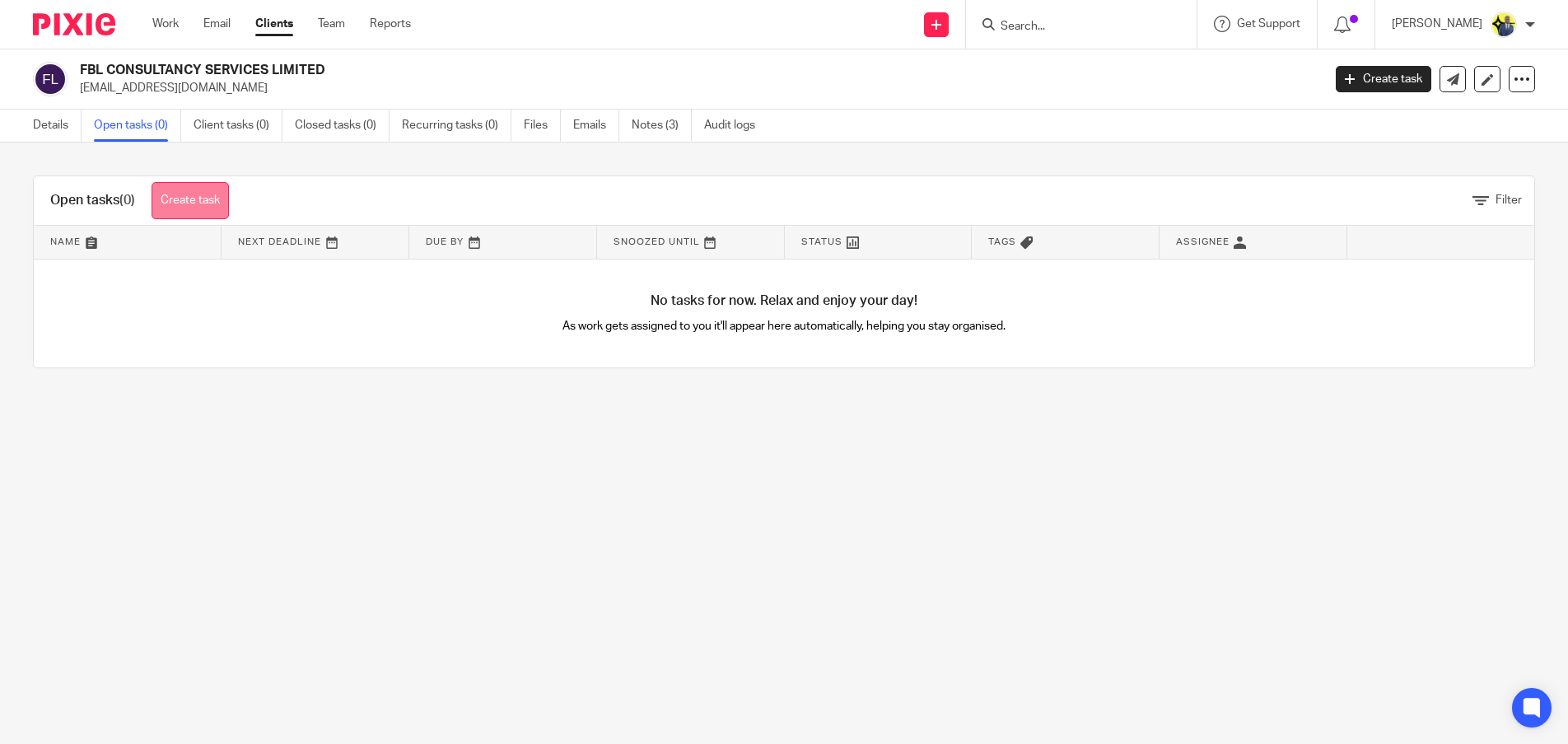
click at [190, 194] on link "Create task" at bounding box center [189, 200] width 77 height 37
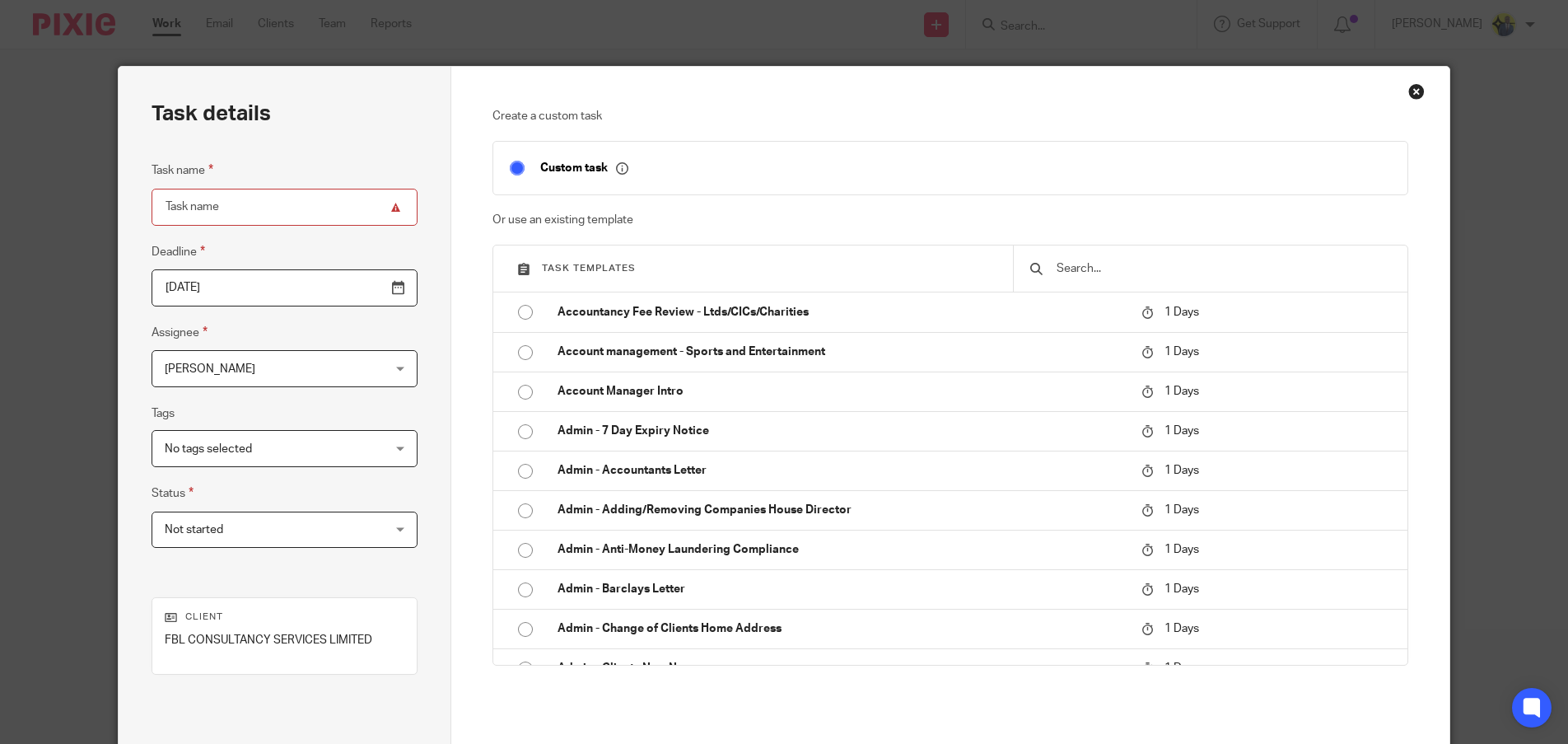
click at [1068, 273] on input "text" at bounding box center [1222, 268] width 336 height 18
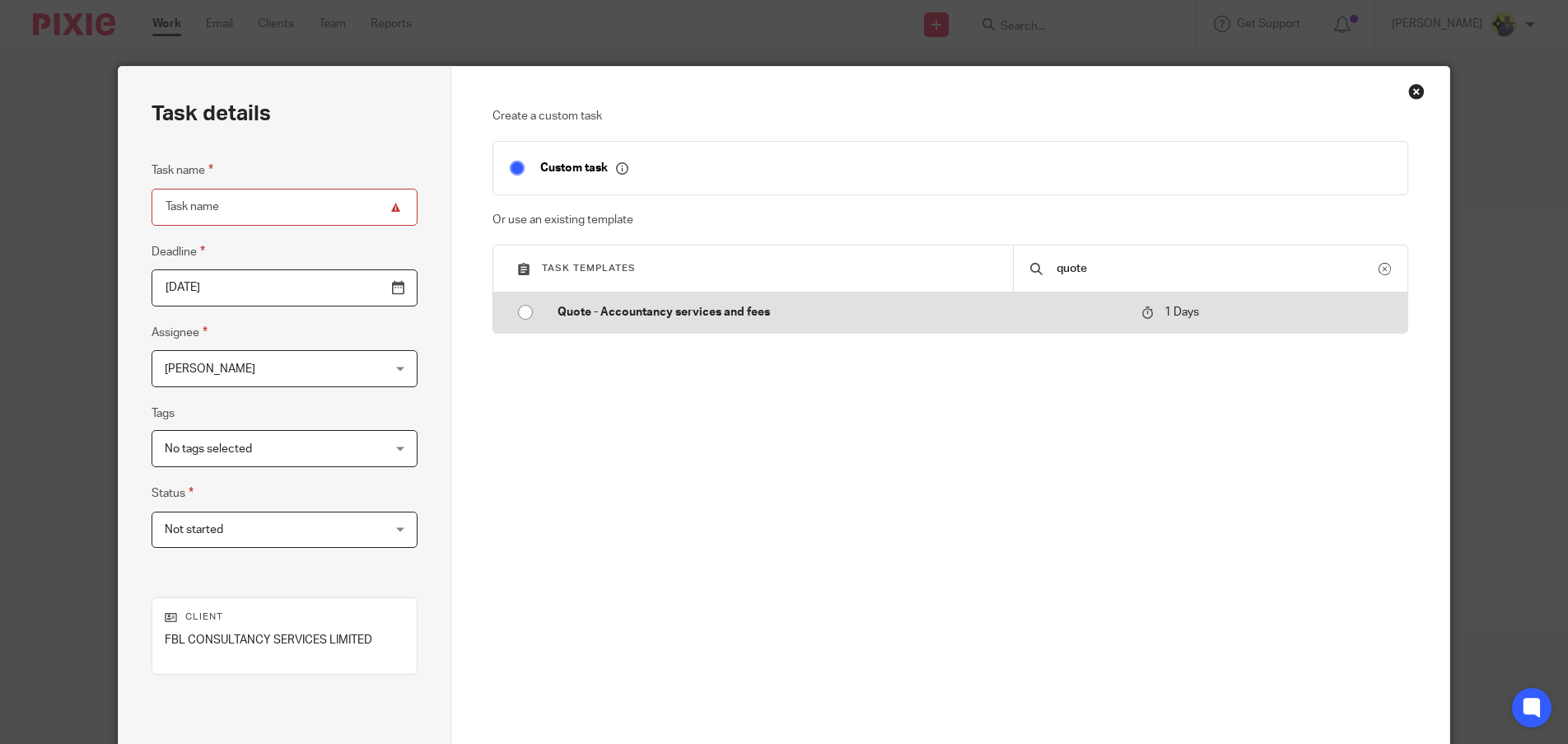
type input "quote"
click at [657, 307] on p "Quote - Accountancy services and fees" at bounding box center [840, 312] width 567 height 16
type input "2025-08-15"
type input "Quote - Accountancy services and fees"
checkbox input "false"
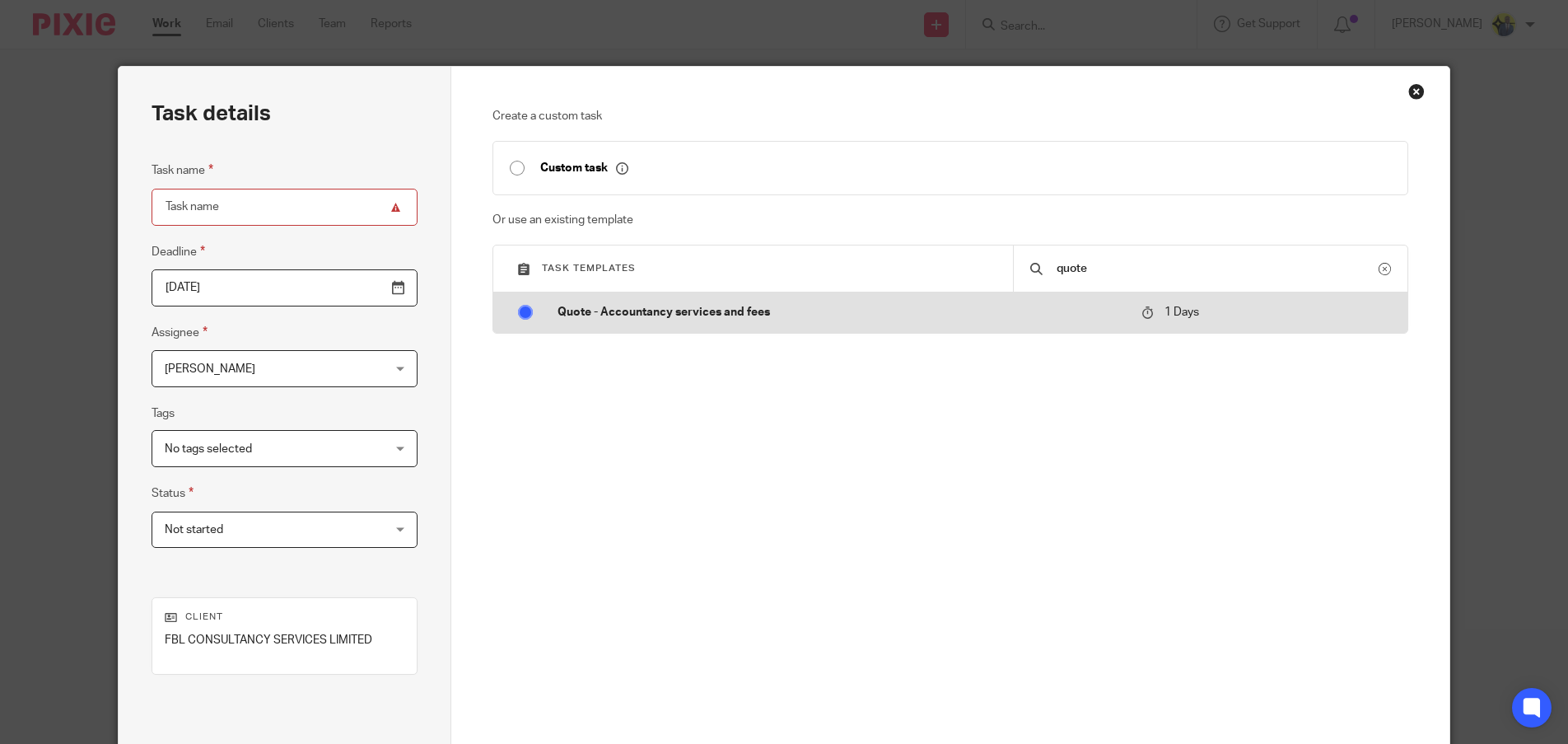
radio input "true"
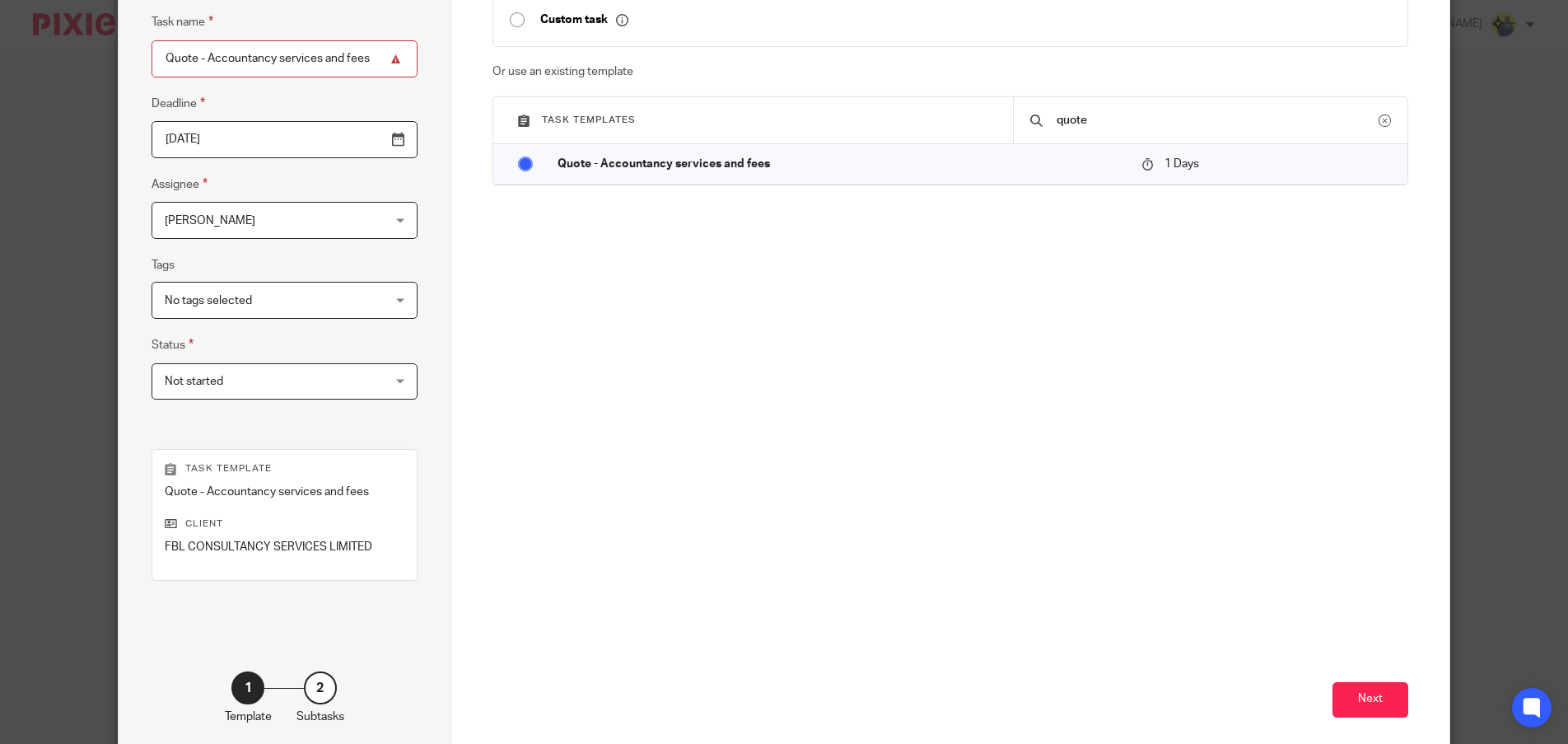
scroll to position [230, 0]
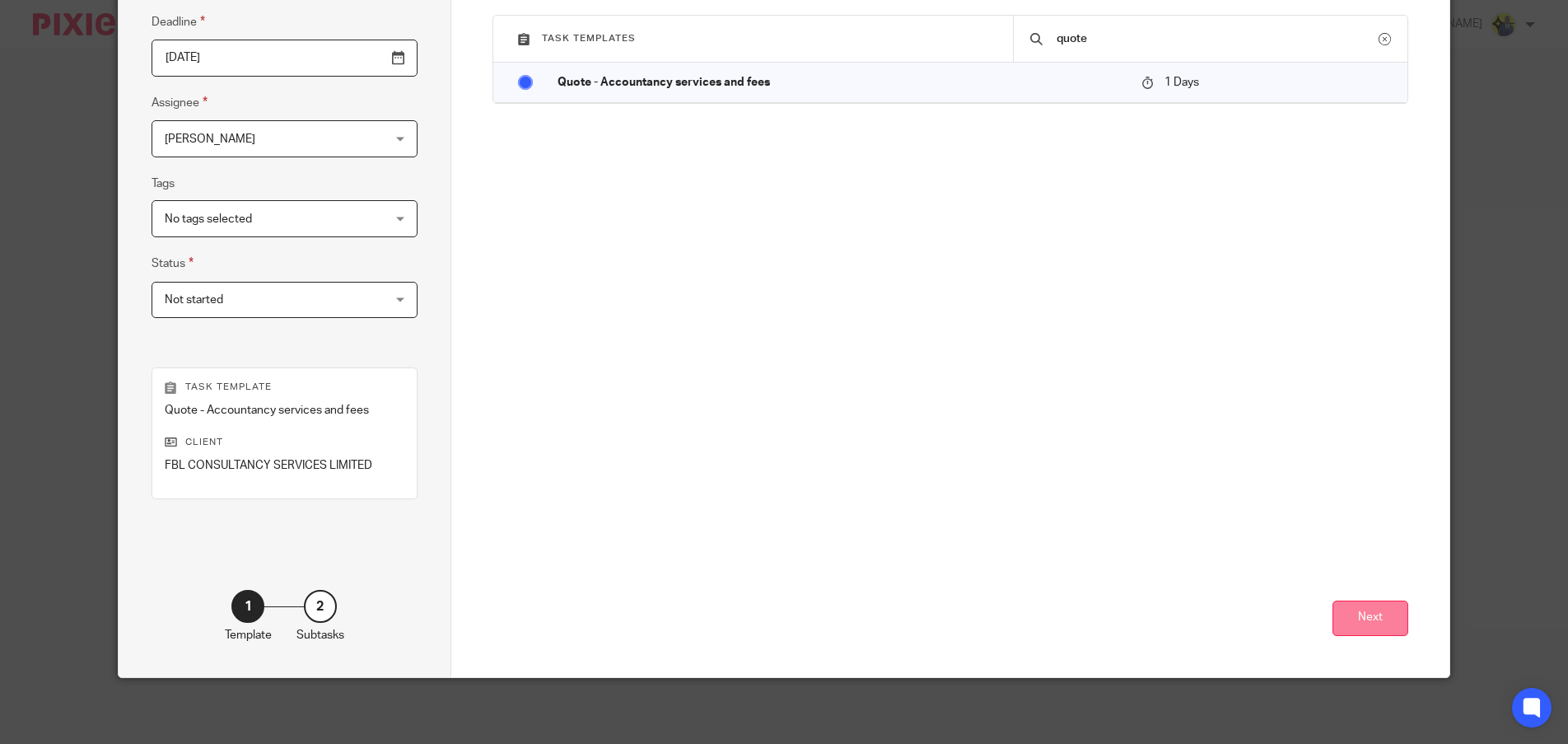
click at [1399, 629] on button "Next" at bounding box center [1370, 618] width 76 height 35
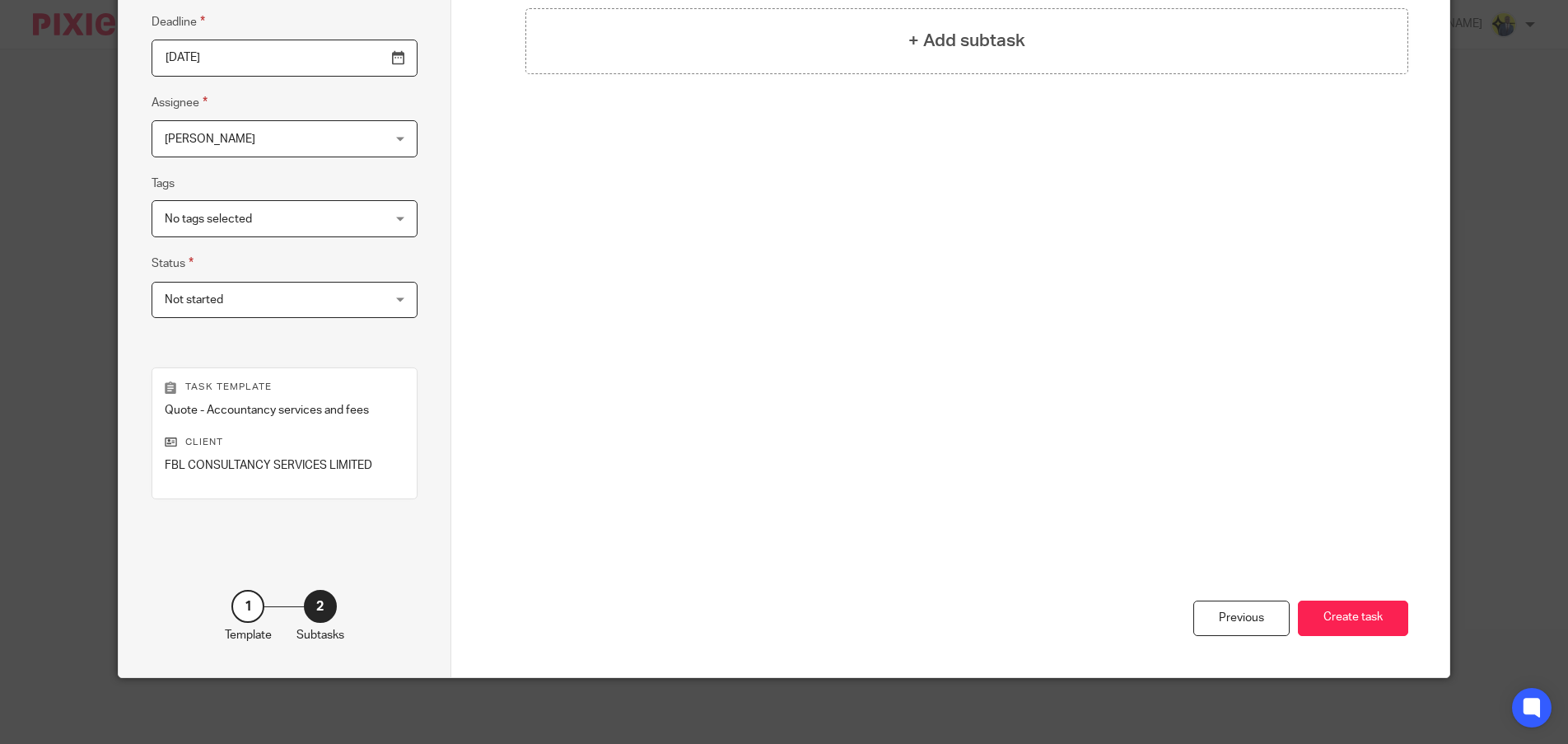
scroll to position [0, 0]
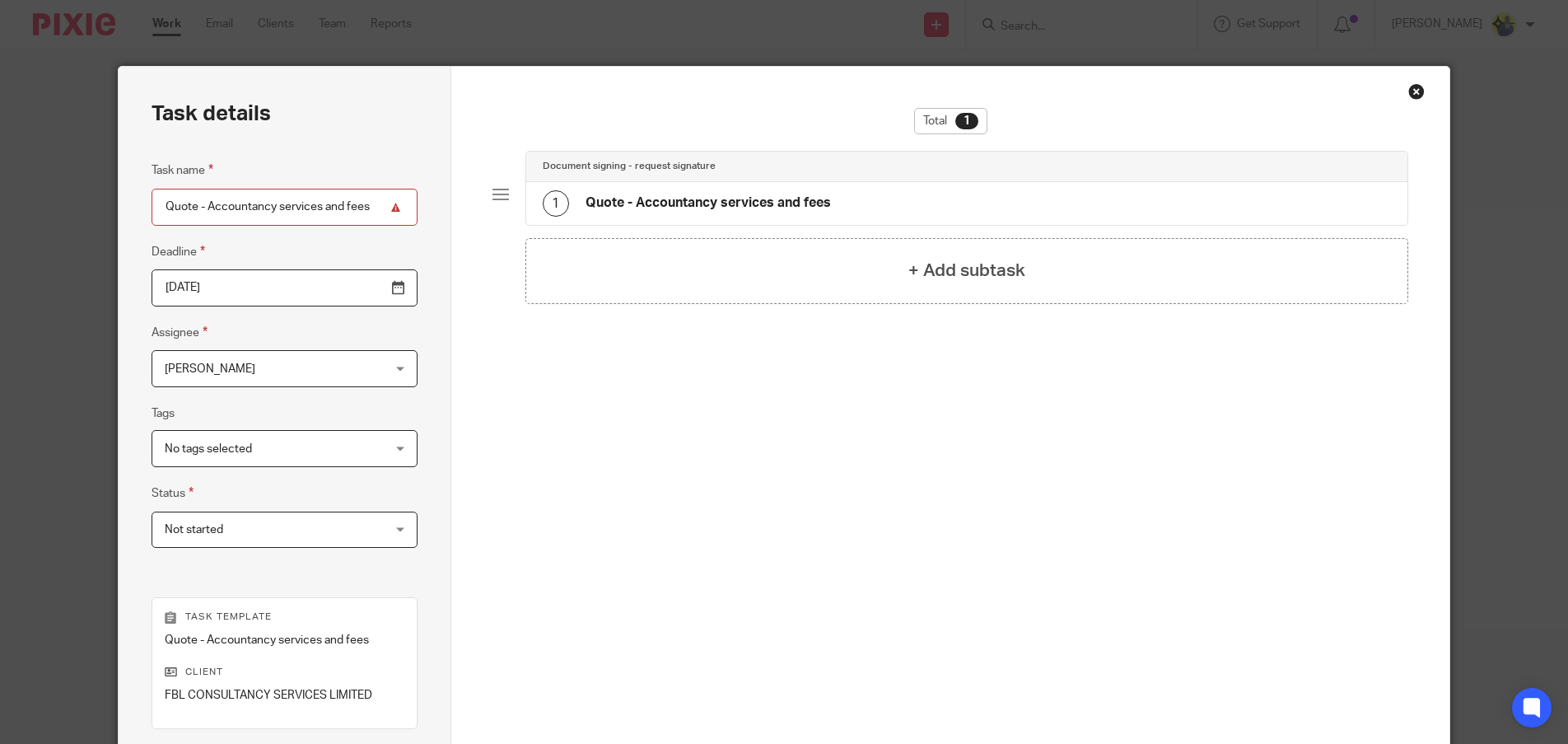
click at [730, 198] on h4 "Quote - Accountancy services and fees" at bounding box center [708, 203] width 246 height 17
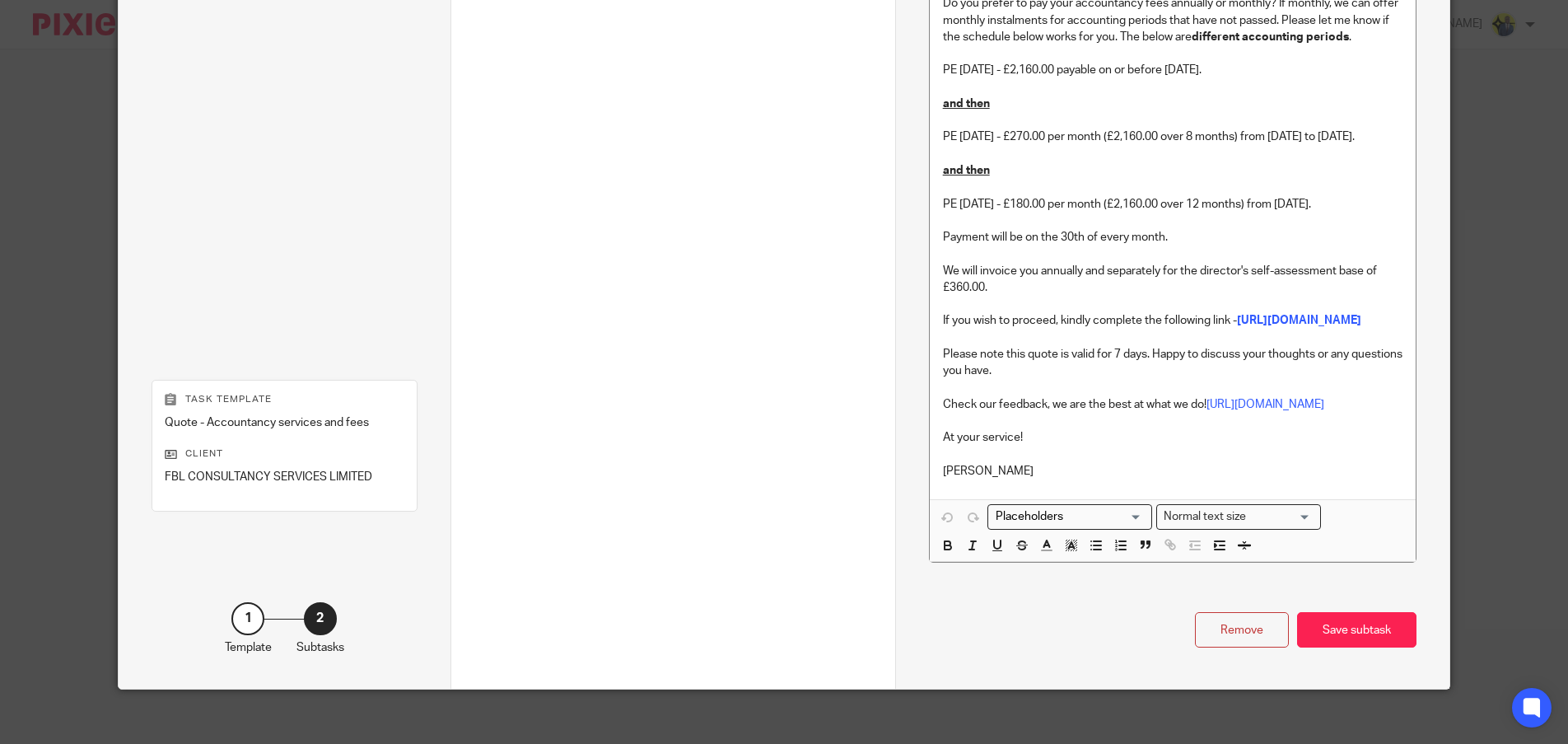
scroll to position [1538, 0]
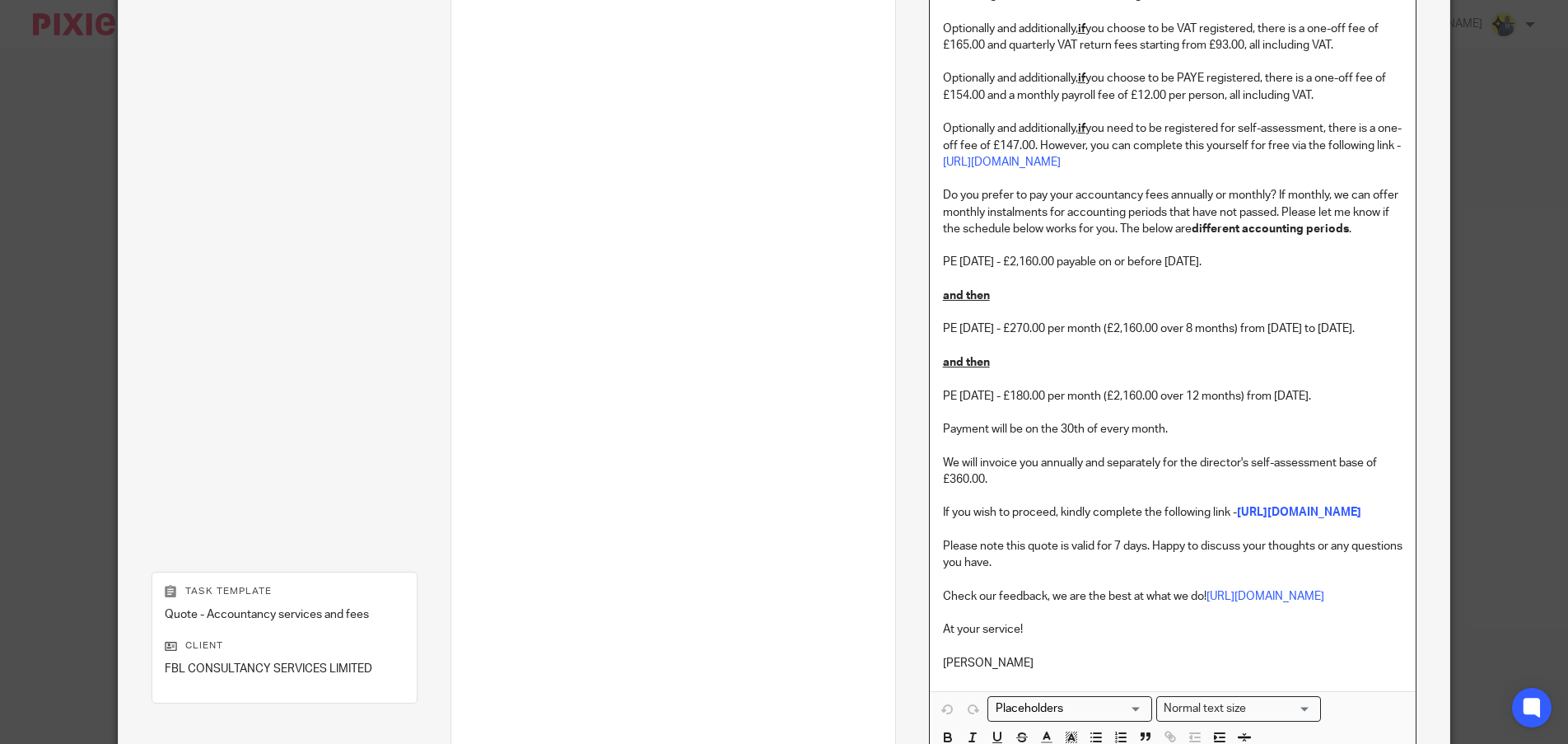
click at [943, 210] on p "Do you prefer to pay your accountancy fees annually or monthly? If monthly, we …" at bounding box center [1172, 212] width 460 height 51
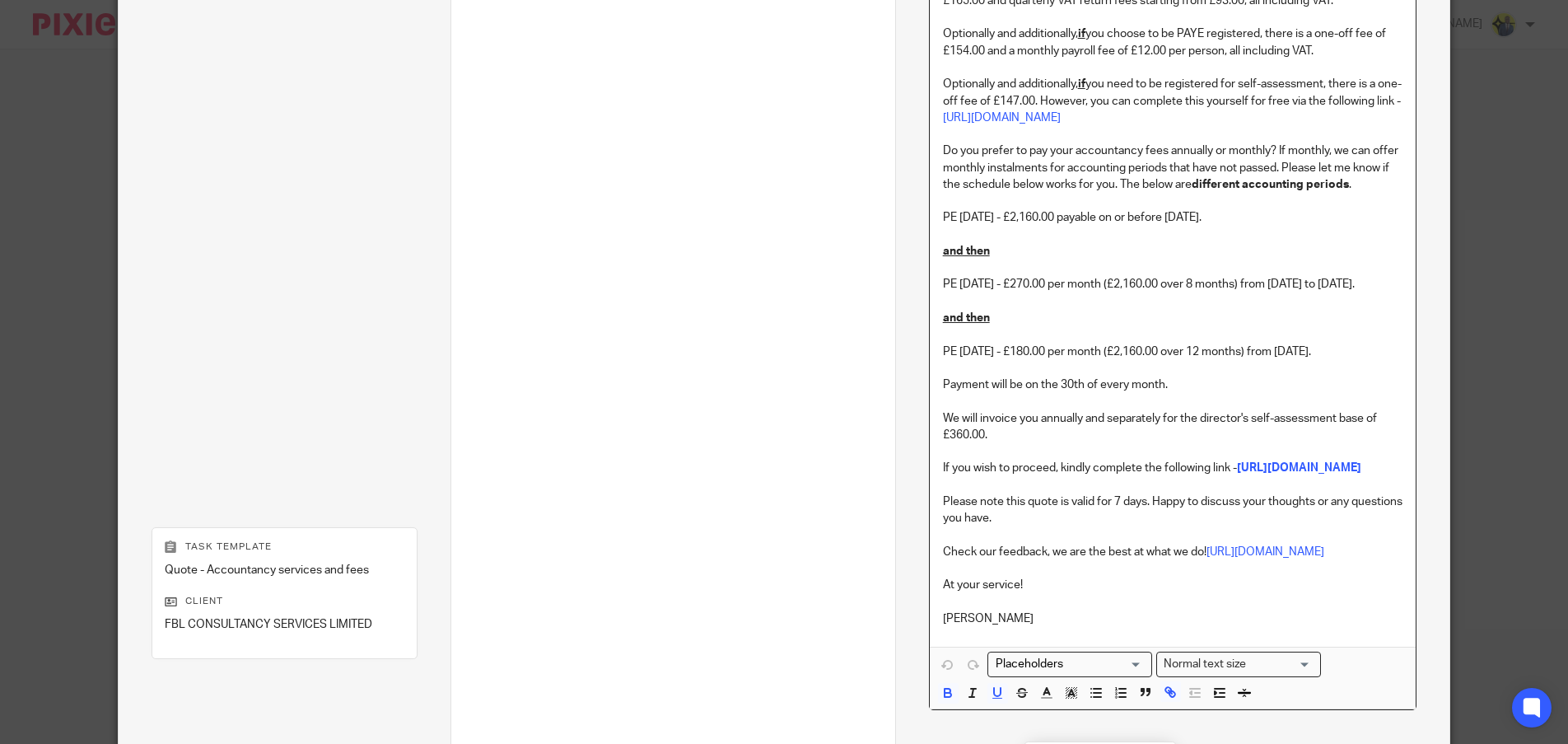
scroll to position [1602, 0]
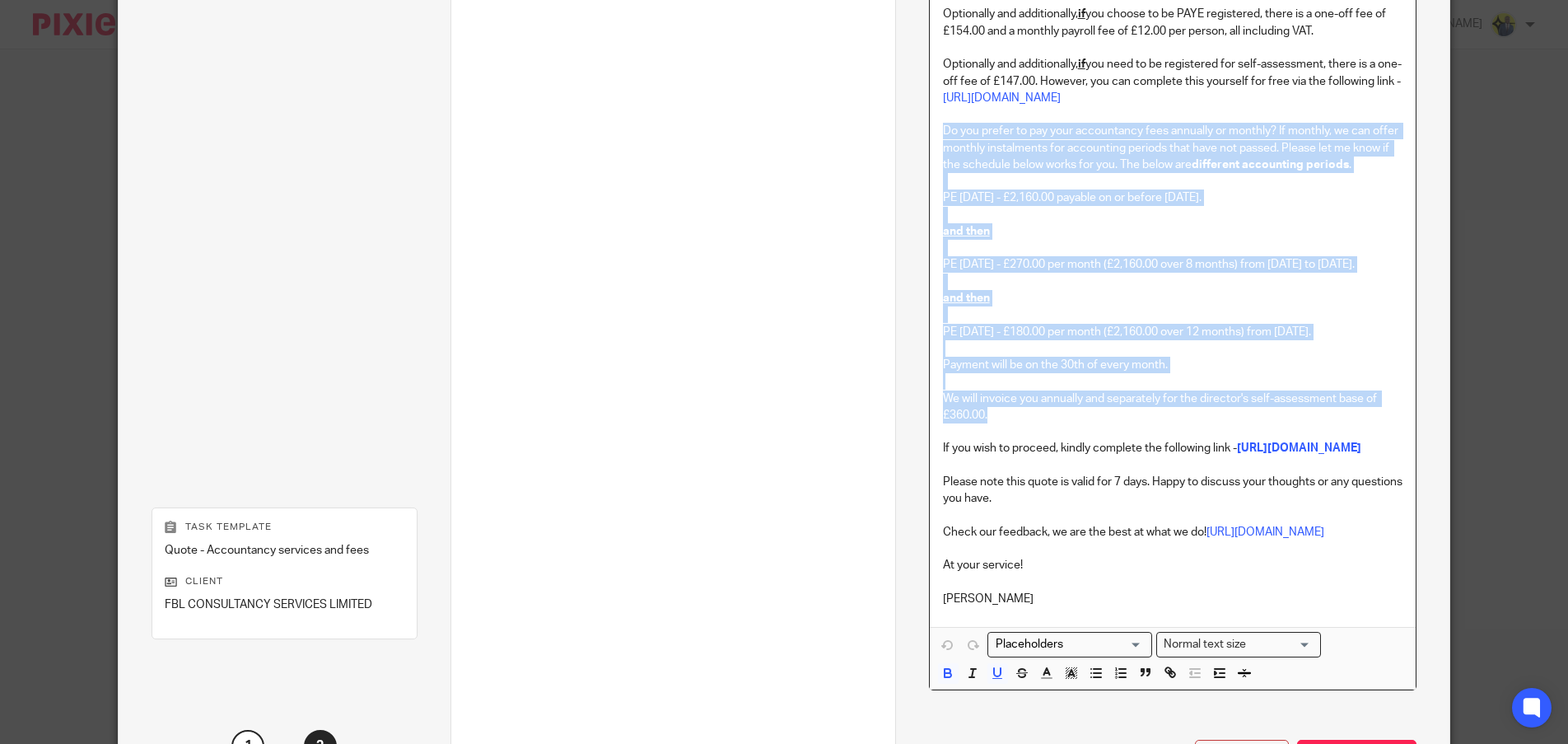
drag, startPoint x: 936, startPoint y: 206, endPoint x: 1090, endPoint y: 449, distance: 287.7
copy div "Do you prefer to pay your accountancy fees annually or monthly? If monthly, we …"
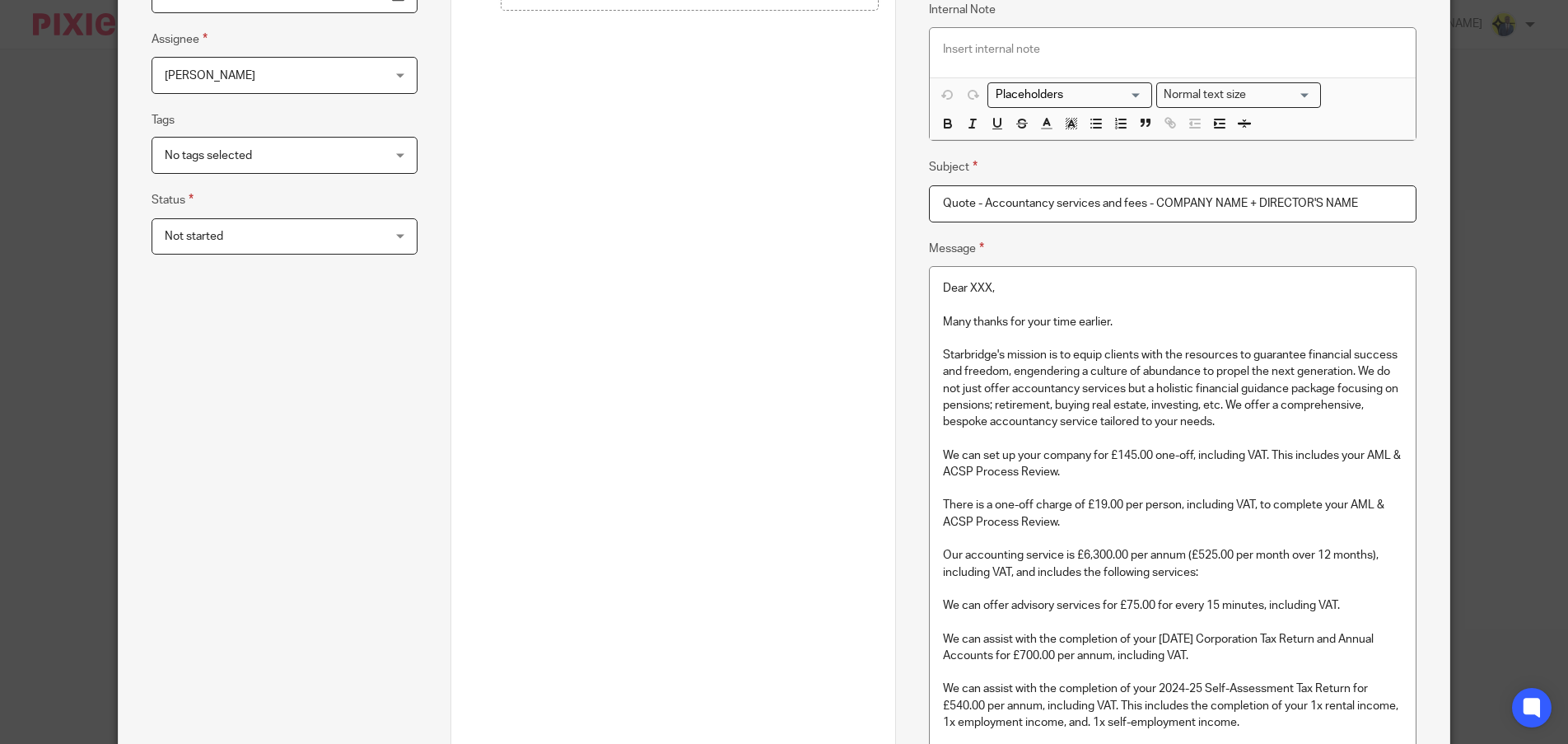
scroll to position [0, 0]
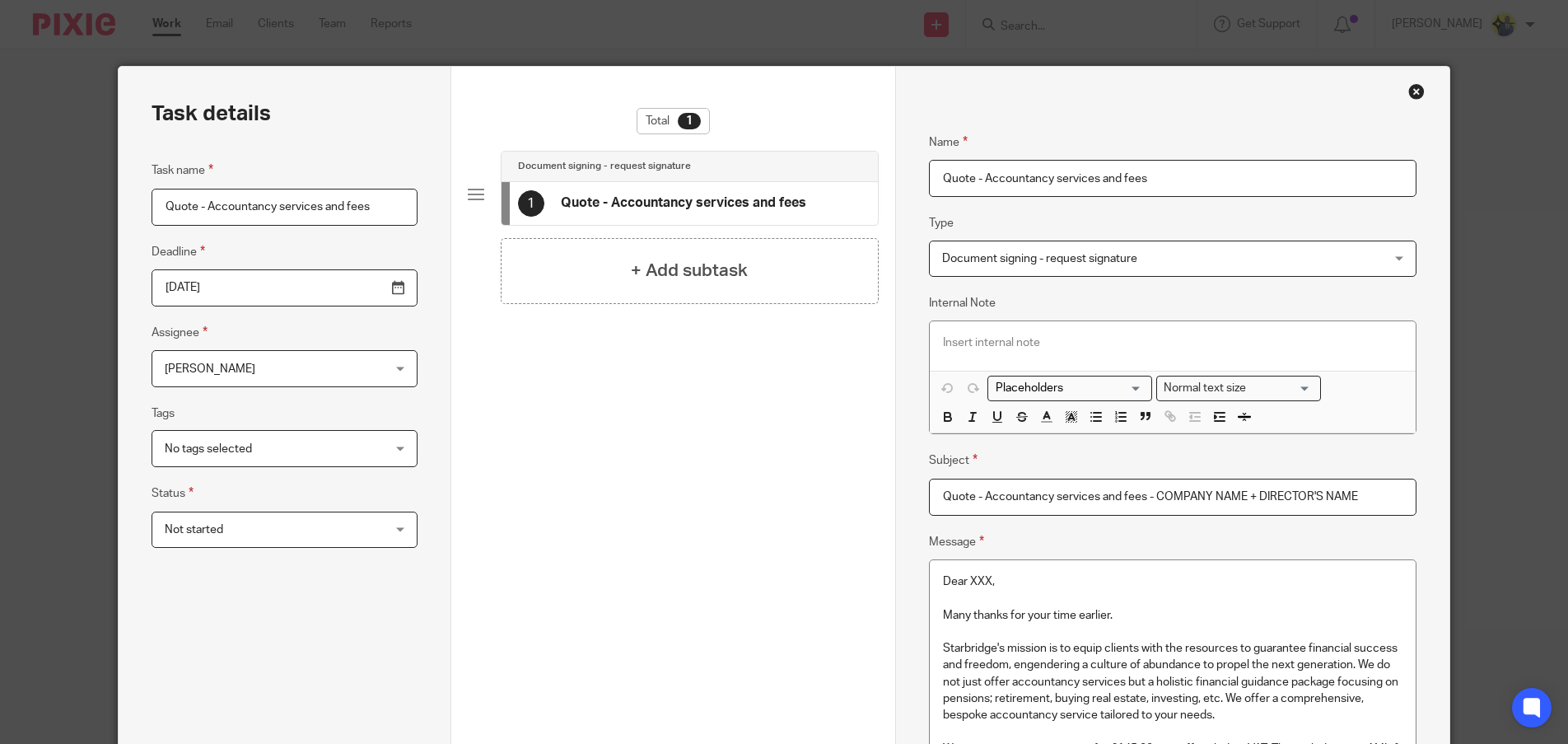
click at [1409, 96] on div "Close this dialog window" at bounding box center [1416, 91] width 16 height 16
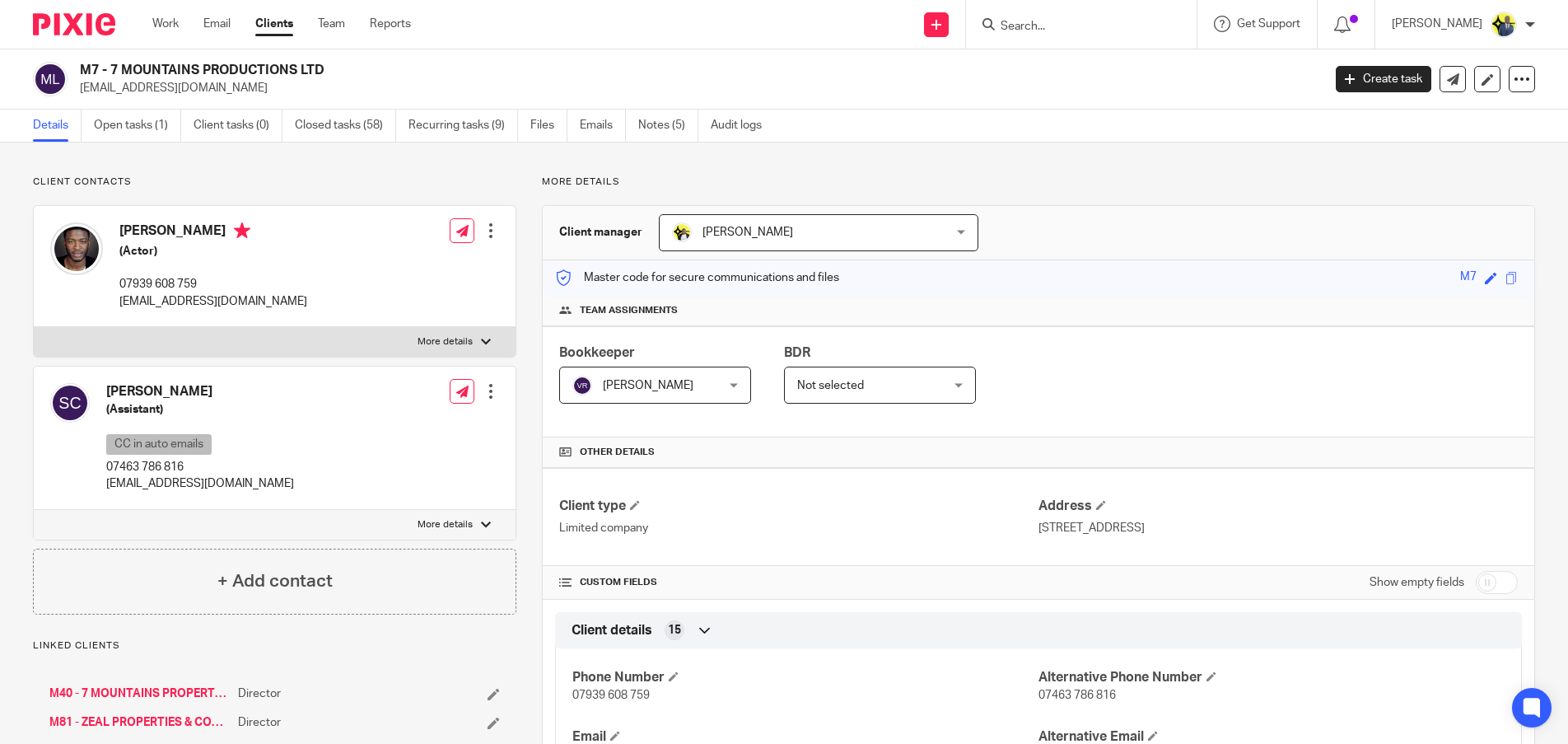
click at [1105, 16] on form at bounding box center [1086, 25] width 175 height 21
click at [1089, 26] on input "Search" at bounding box center [1073, 28] width 148 height 15
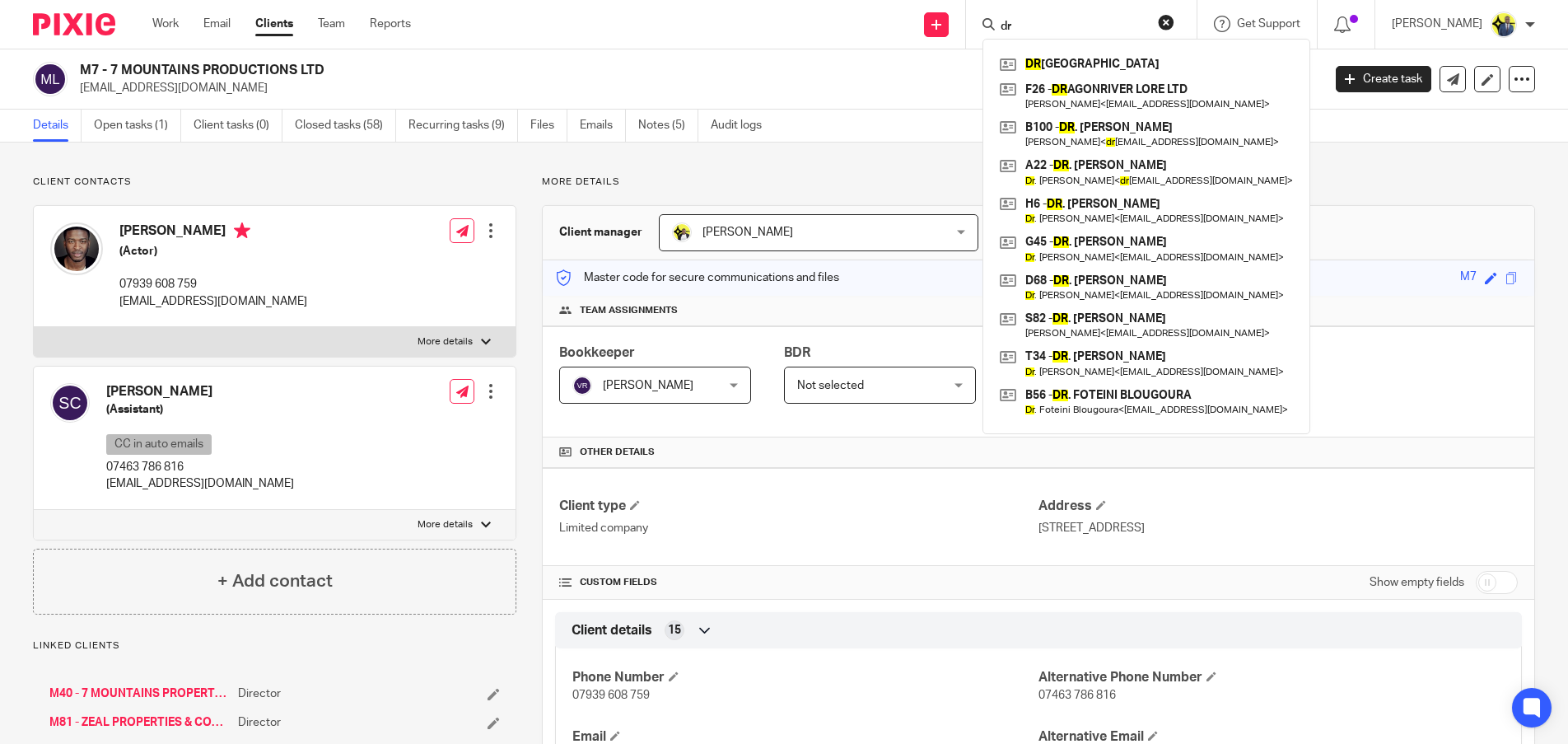
type input "d"
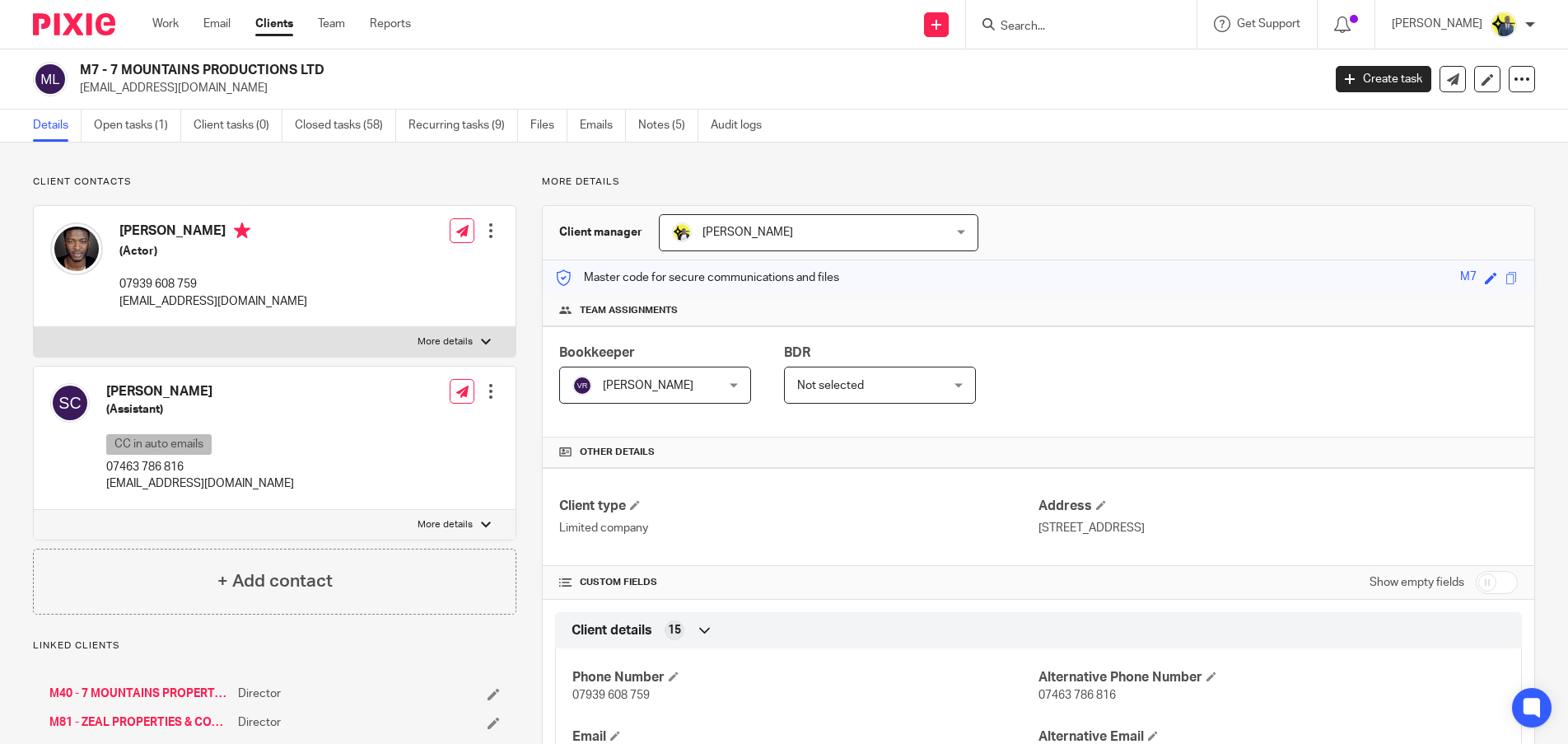
click at [293, 24] on link "Clients" at bounding box center [274, 23] width 38 height 16
click at [275, 31] on link "Clients" at bounding box center [274, 23] width 38 height 16
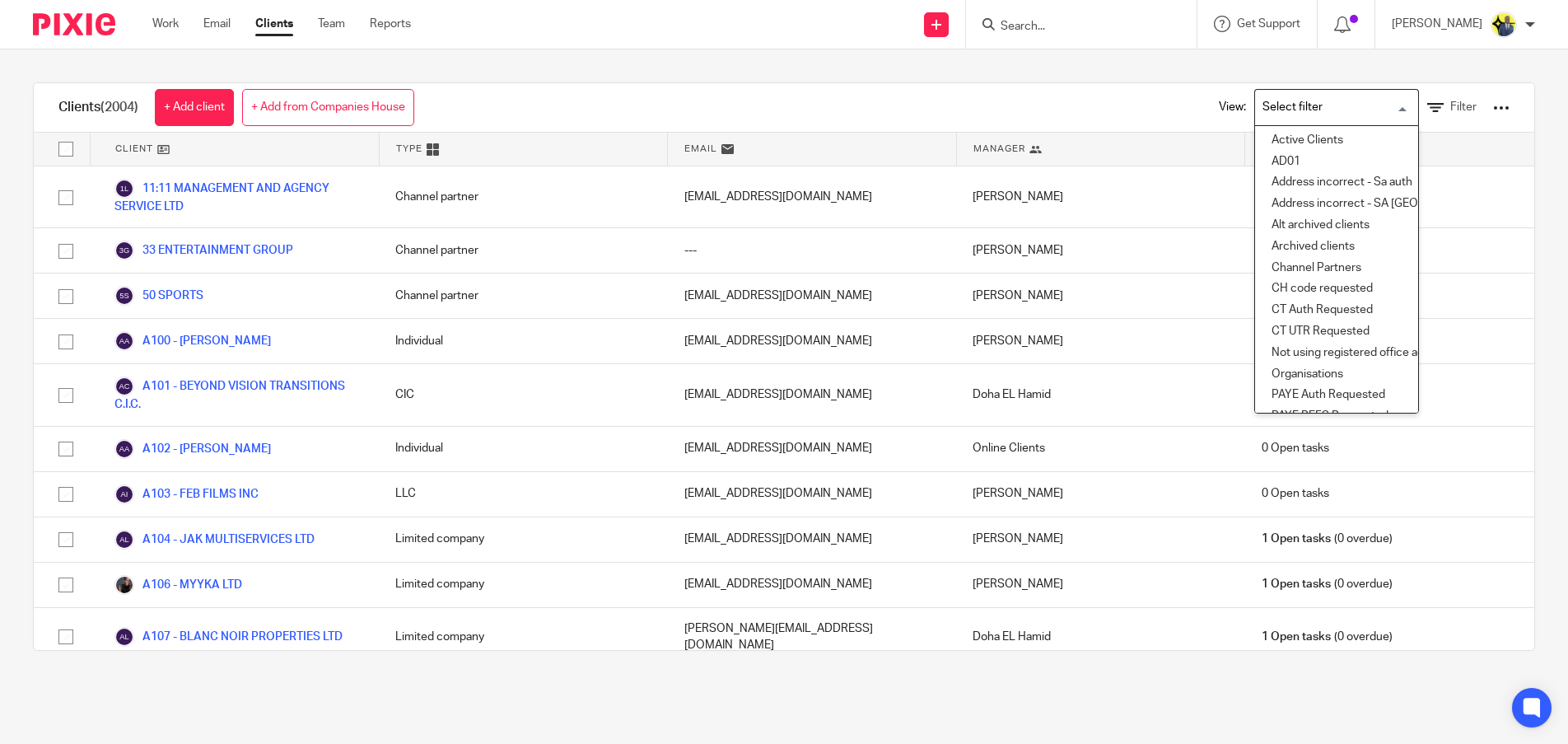
click at [1378, 104] on input "Search for option" at bounding box center [1332, 107] width 152 height 29
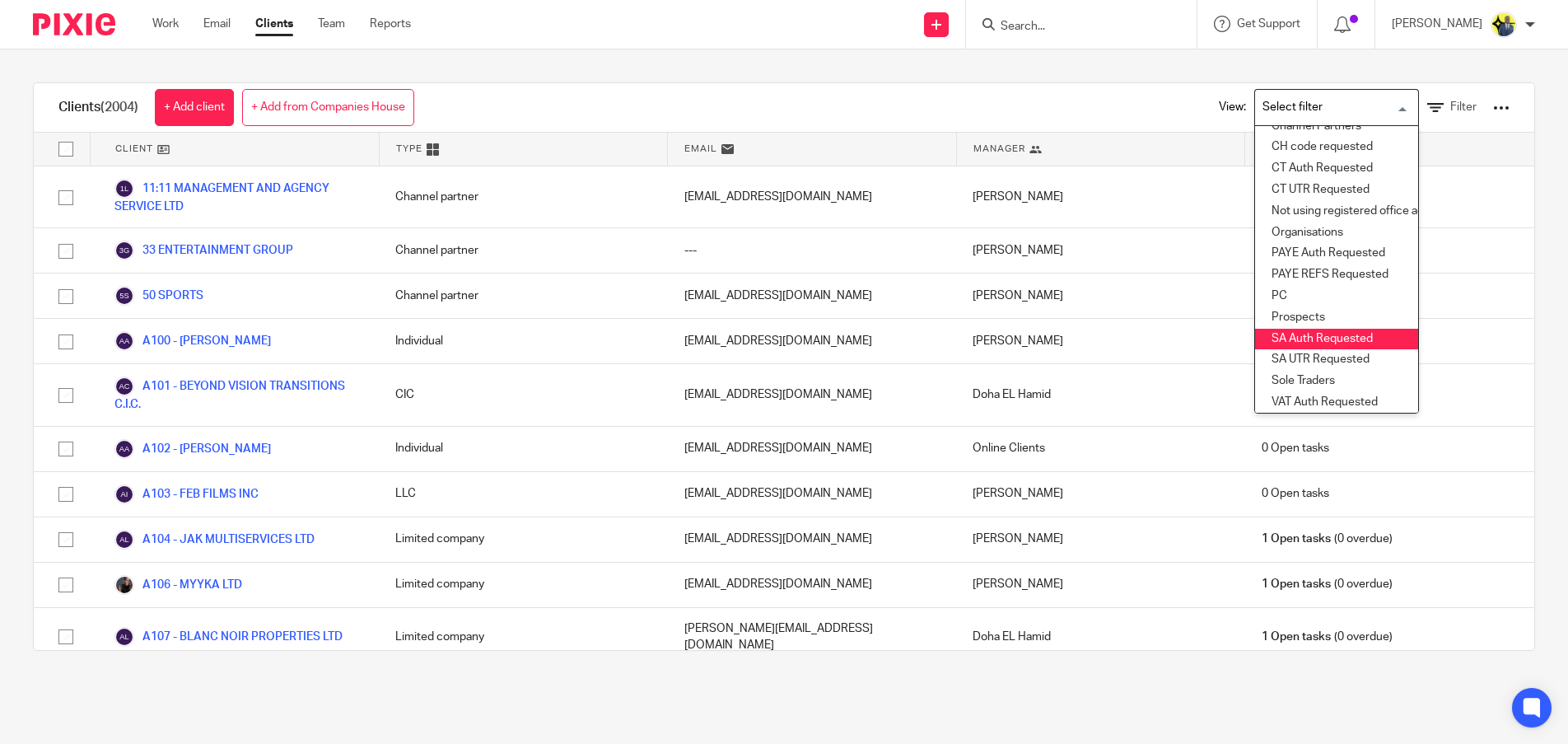
scroll to position [181, 0]
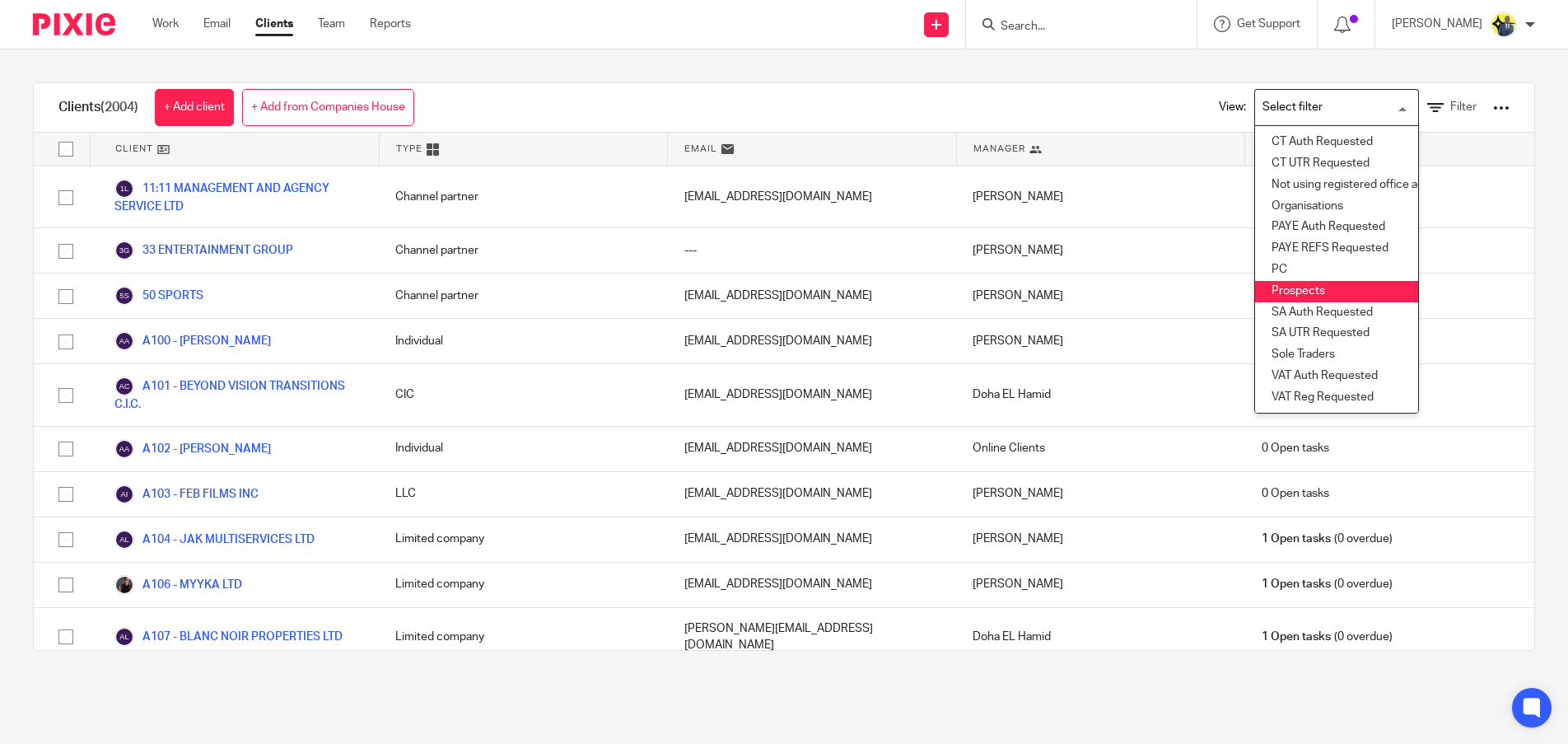
click at [1334, 281] on li "Prospects" at bounding box center [1337, 292] width 163 height 21
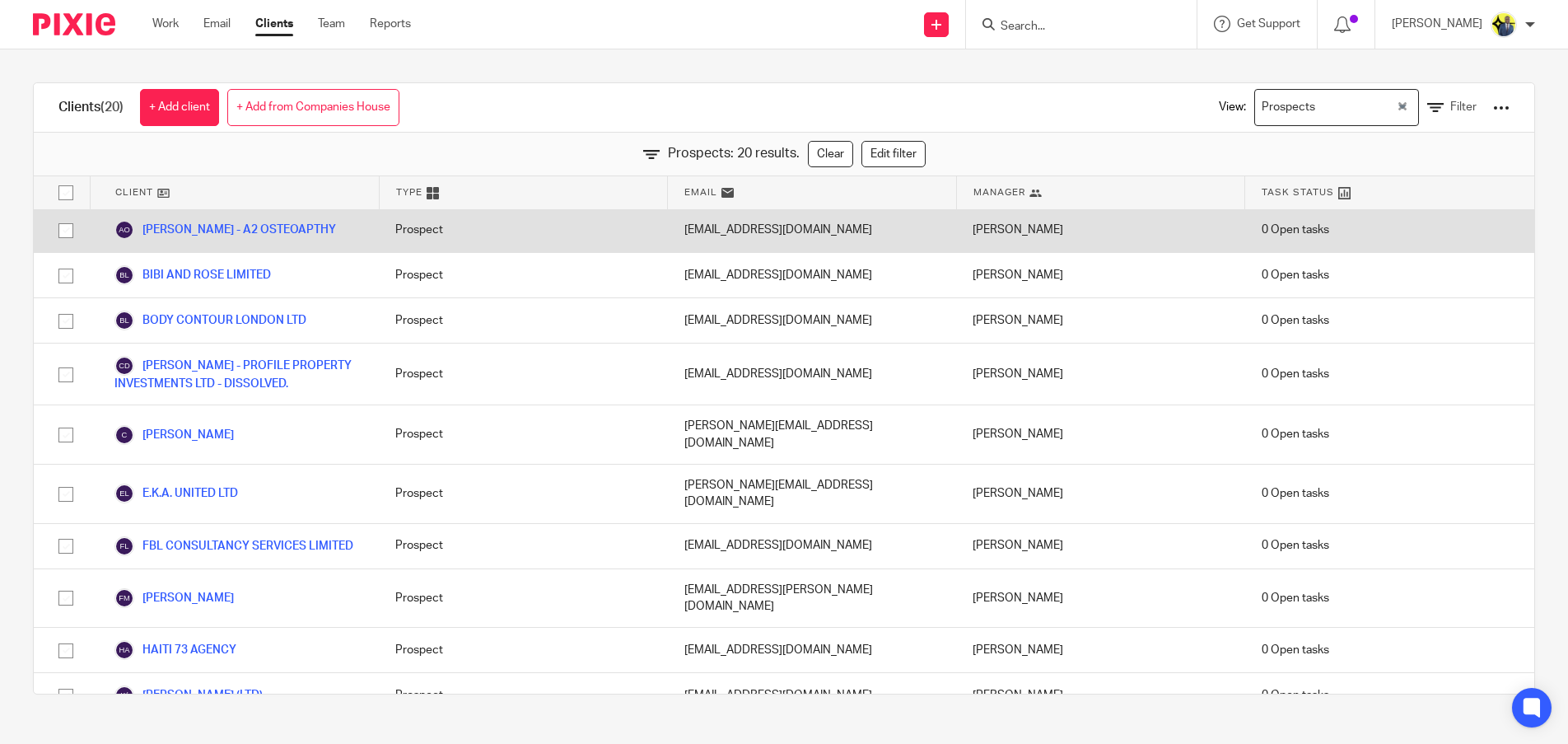
scroll to position [0, 0]
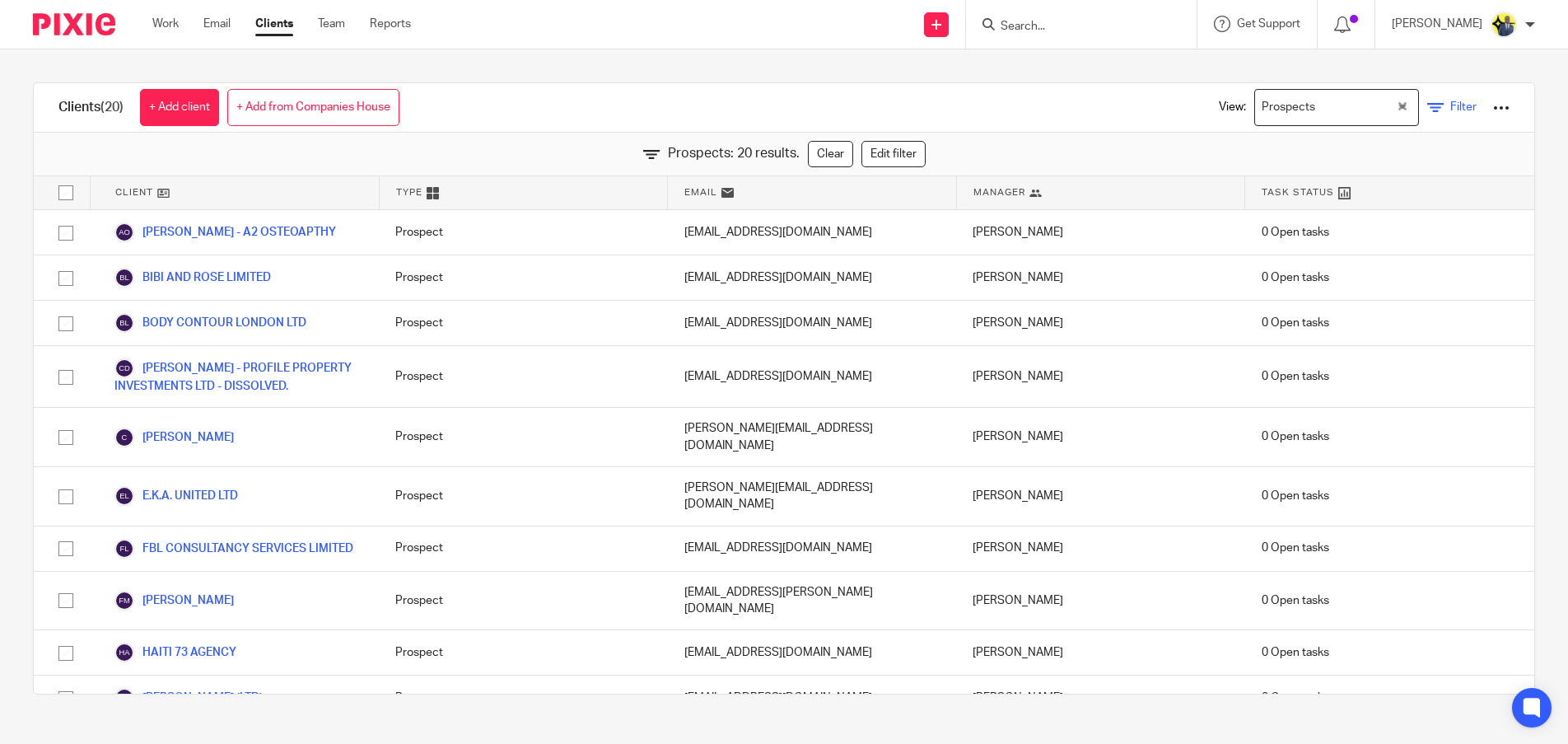
click at [1434, 116] on link "Filter" at bounding box center [1452, 107] width 50 height 17
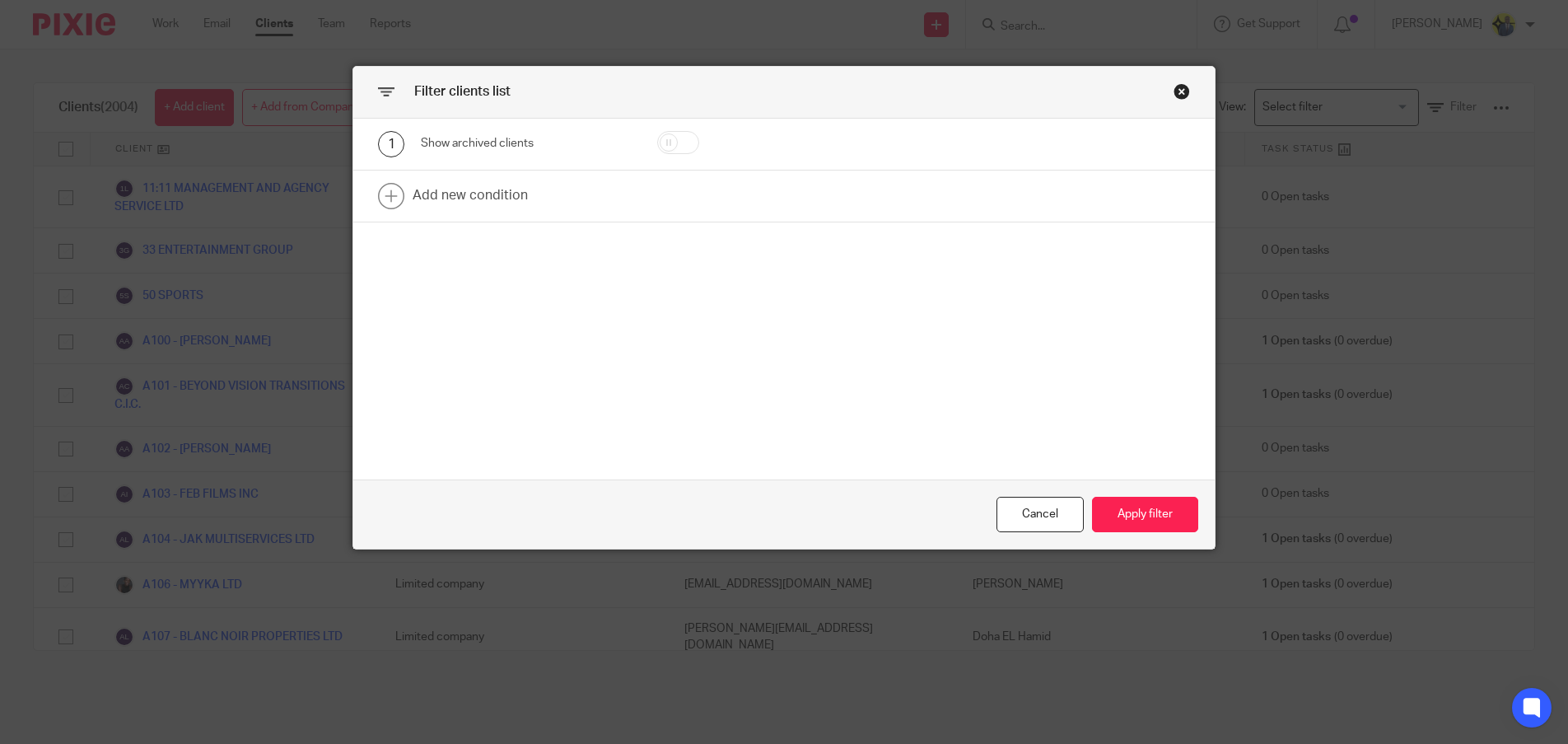
click at [679, 140] on input "checkbox" at bounding box center [678, 142] width 42 height 23
checkbox input "true"
click at [1167, 530] on button "Apply filter" at bounding box center [1144, 514] width 106 height 35
click at [1160, 522] on button "Apply filter" at bounding box center [1144, 514] width 106 height 35
click at [1143, 524] on button "Apply filter" at bounding box center [1144, 514] width 106 height 35
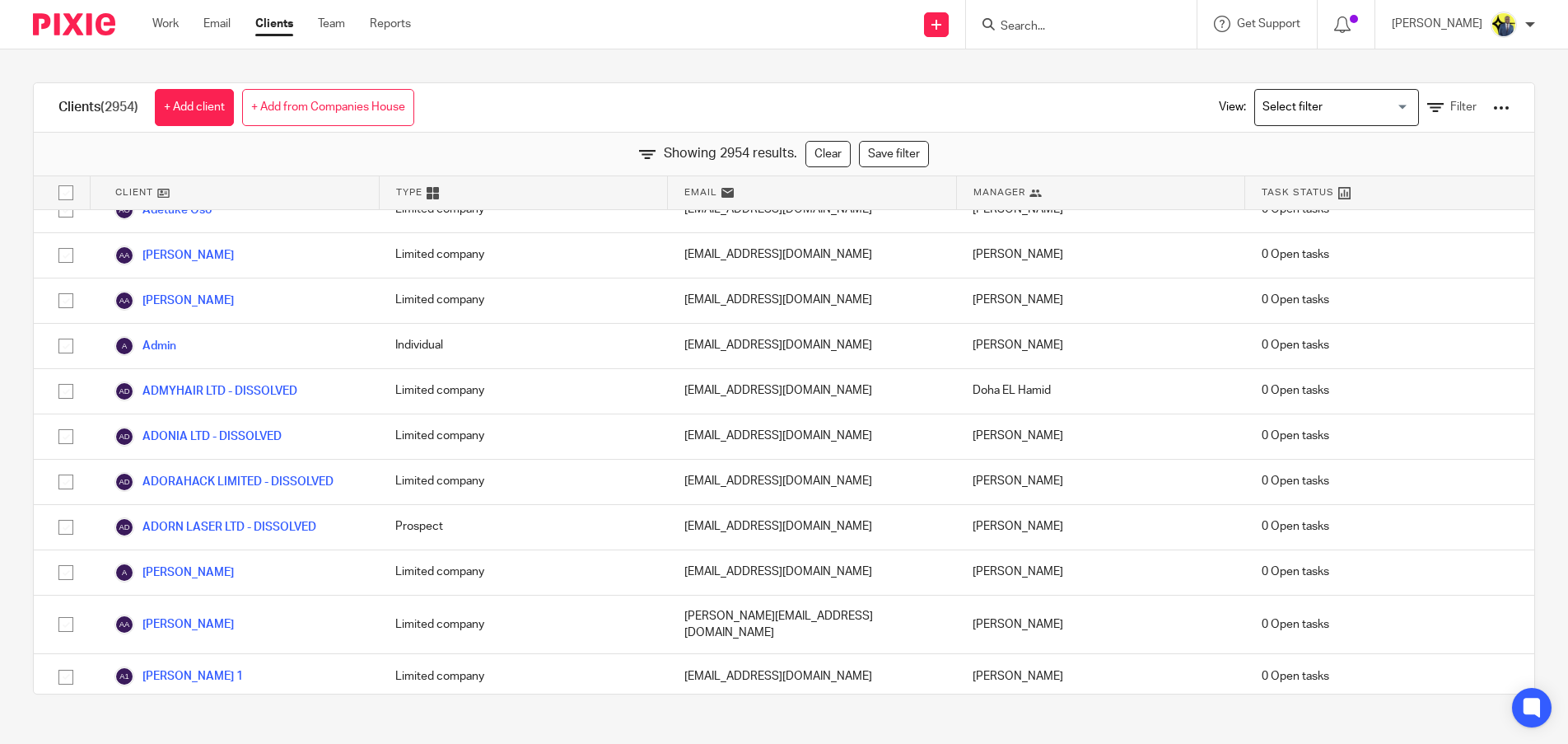
scroll to position [36080, 0]
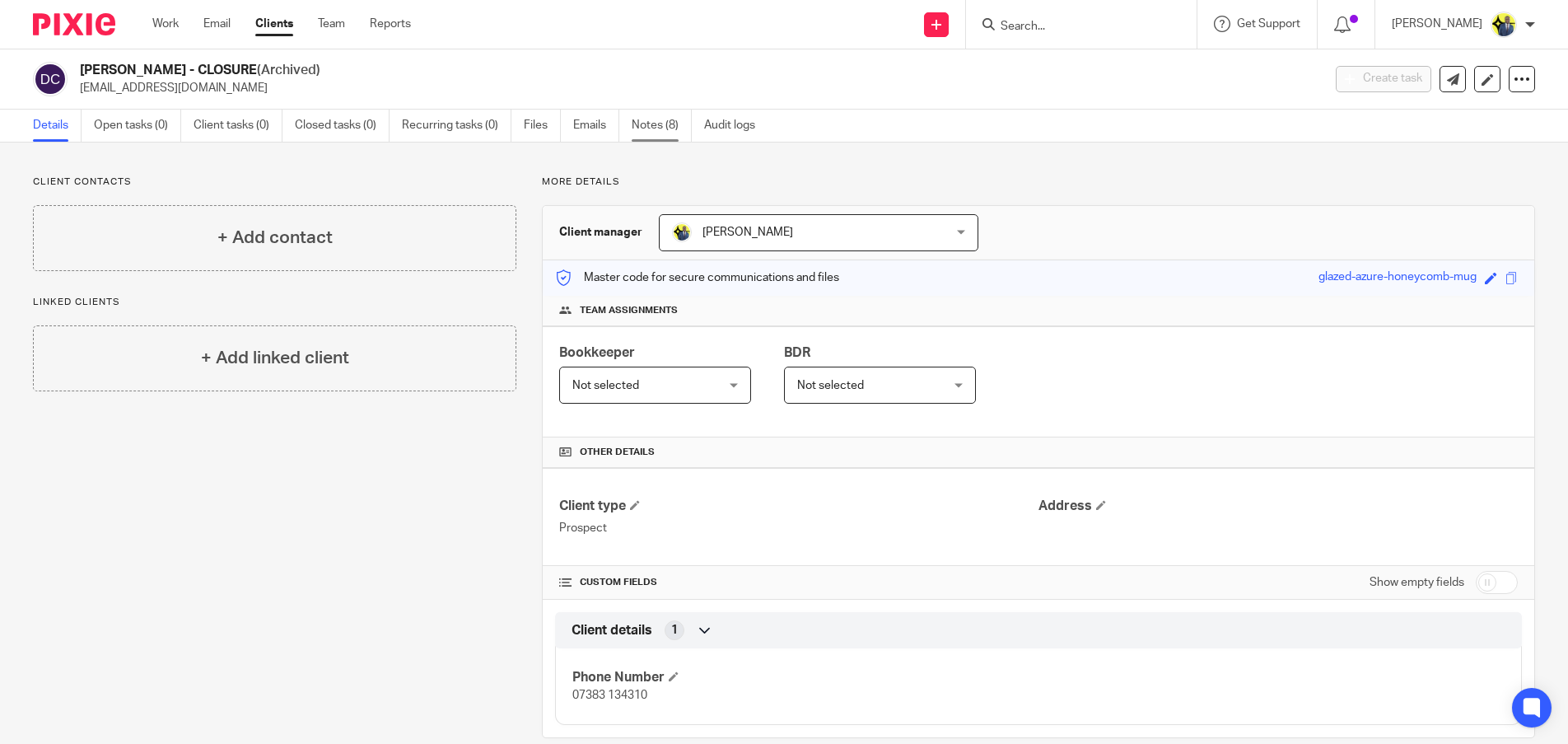
click at [657, 131] on link "Notes (8)" at bounding box center [662, 126] width 60 height 33
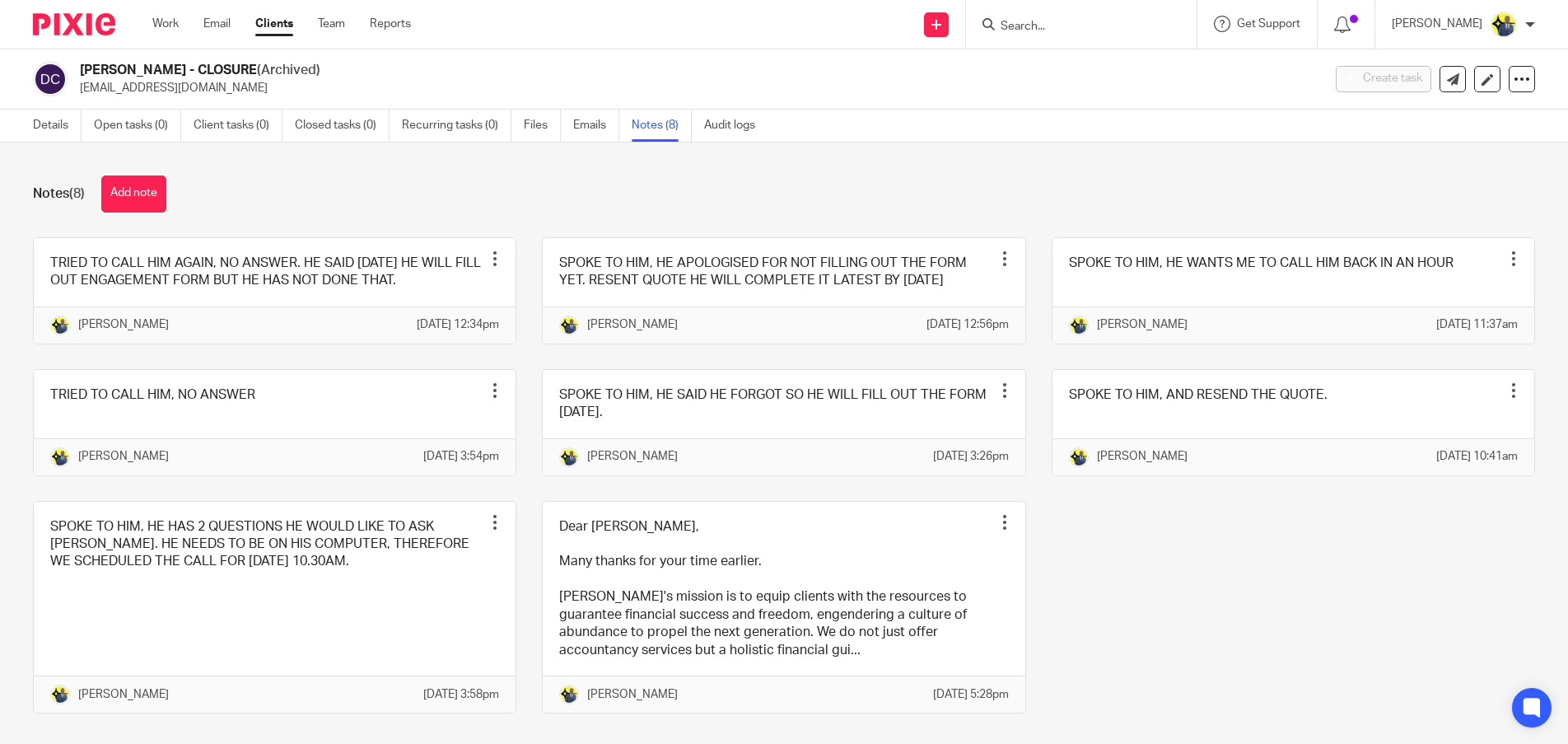
click at [378, 53] on div "[PERSON_NAME] - CLOSURE (Archived) [EMAIL_ADDRESS][DOMAIN_NAME] Create task Upd…" at bounding box center [784, 79] width 1568 height 60
click at [1514, 82] on icon at bounding box center [1521, 78] width 16 height 16
click at [1445, 192] on button "Unarchive client" at bounding box center [1419, 191] width 182 height 21
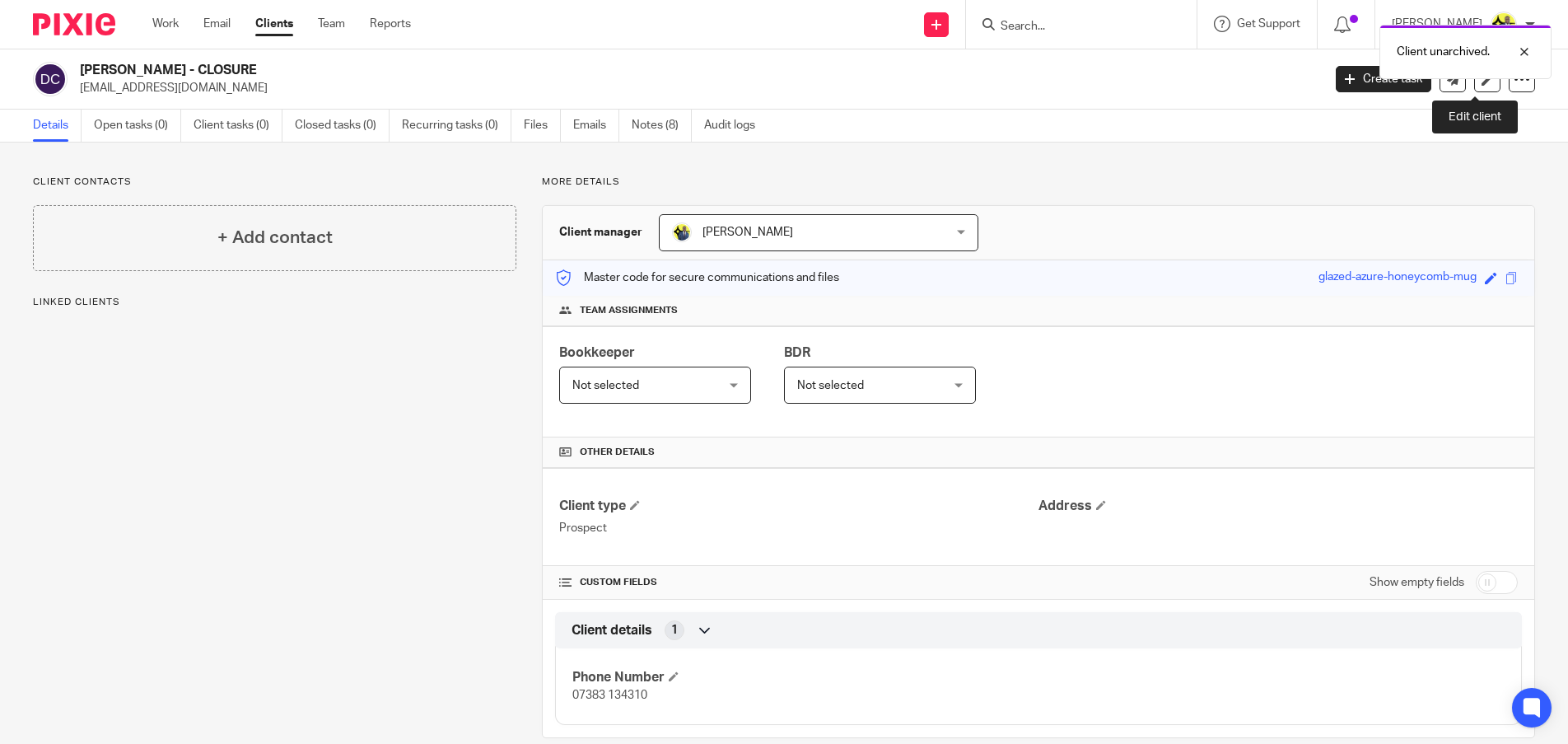
click at [1474, 86] on link at bounding box center [1488, 79] width 27 height 27
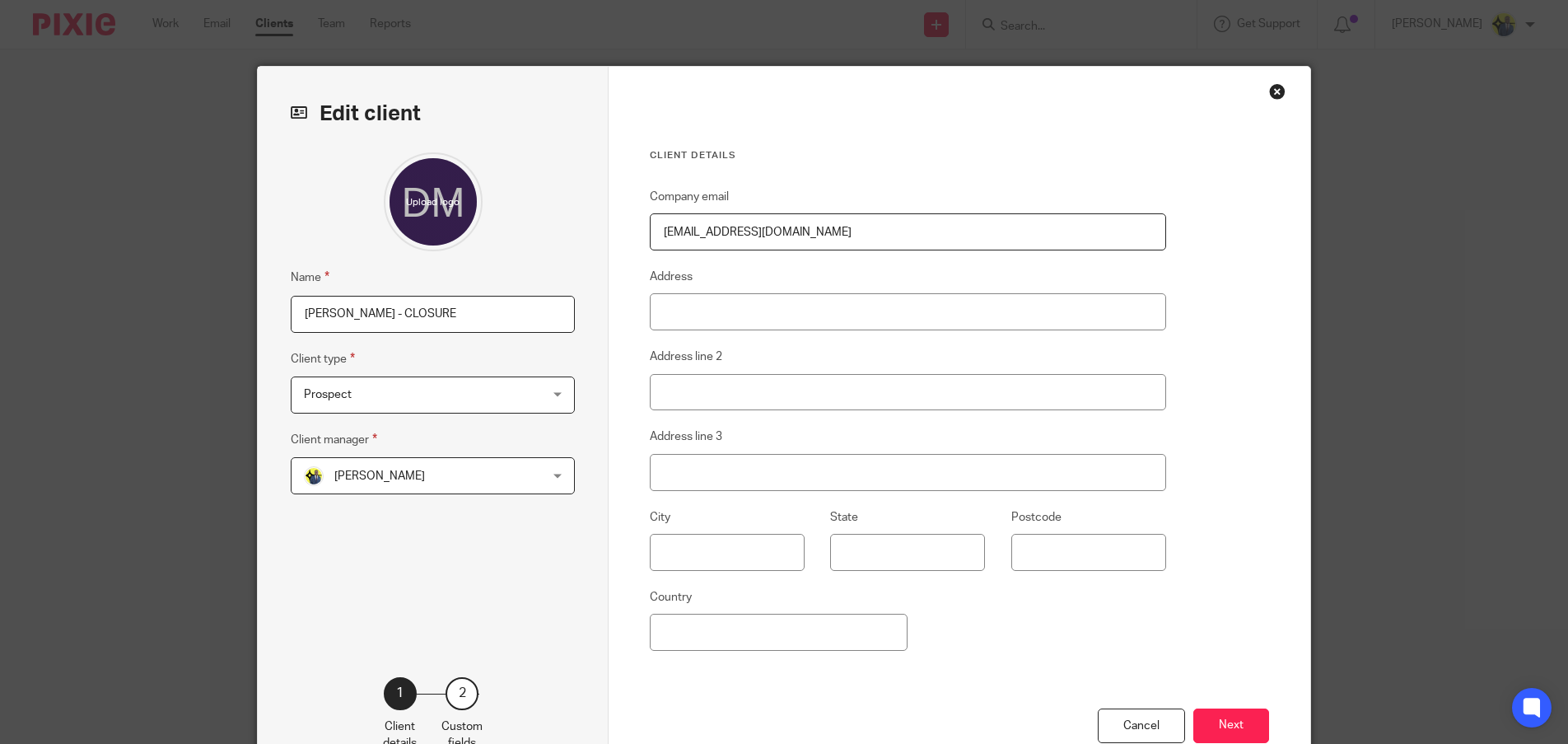
drag, startPoint x: 512, startPoint y: 308, endPoint x: 447, endPoint y: 309, distance: 65.0
click at [447, 309] on input "[PERSON_NAME] - CLOSURE" at bounding box center [432, 314] width 284 height 37
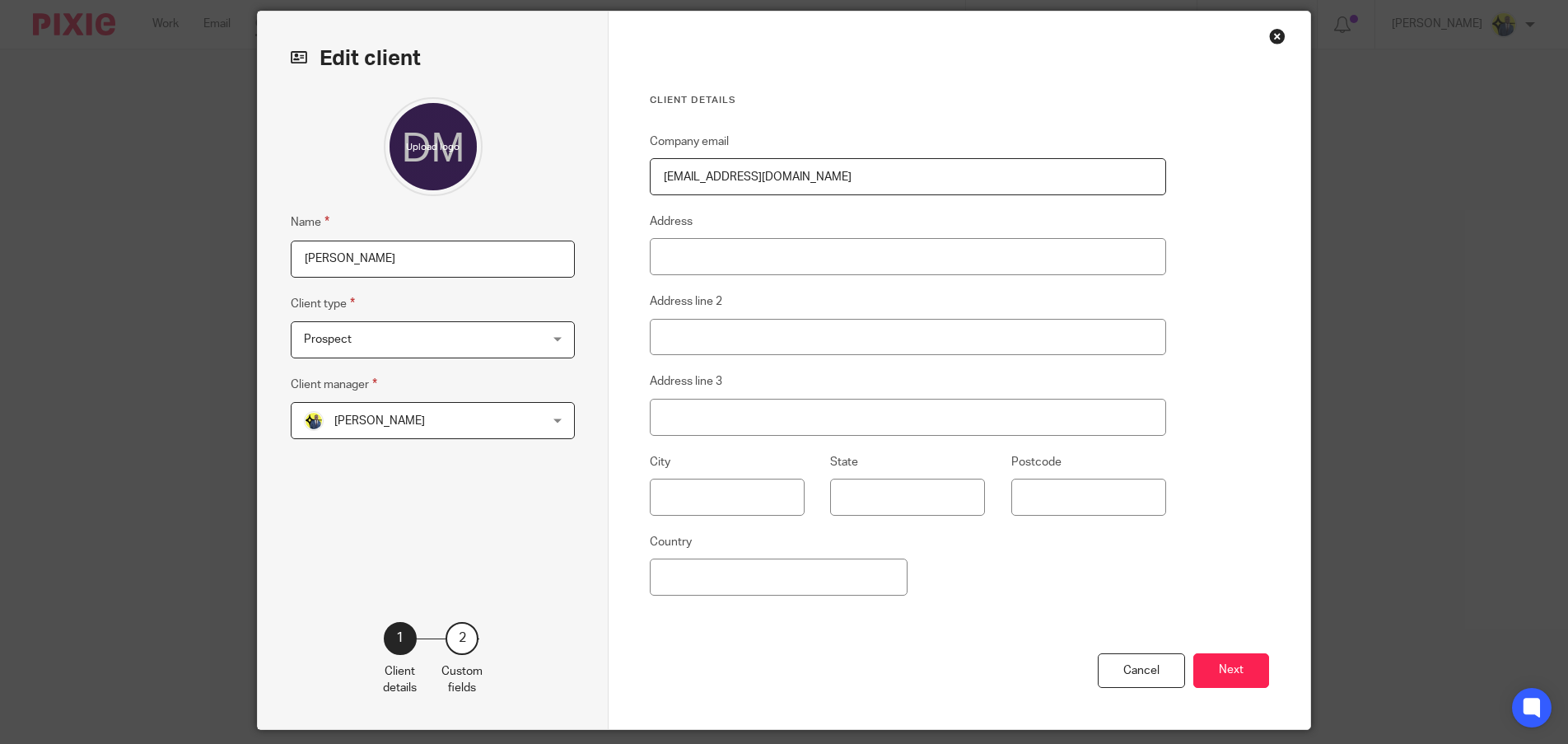
scroll to position [107, 0]
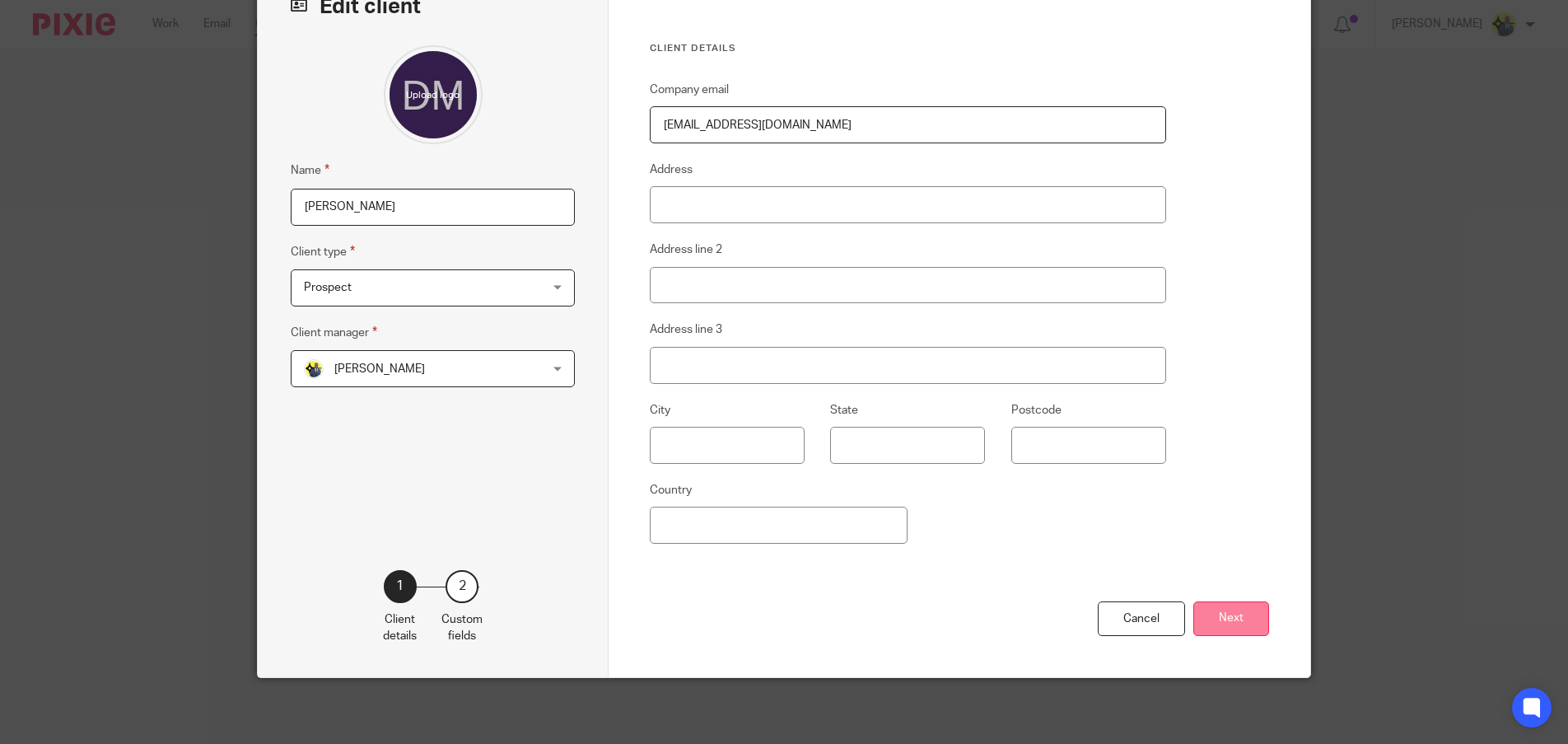
type input "[PERSON_NAME]"
click at [1214, 611] on button "Next" at bounding box center [1230, 619] width 76 height 35
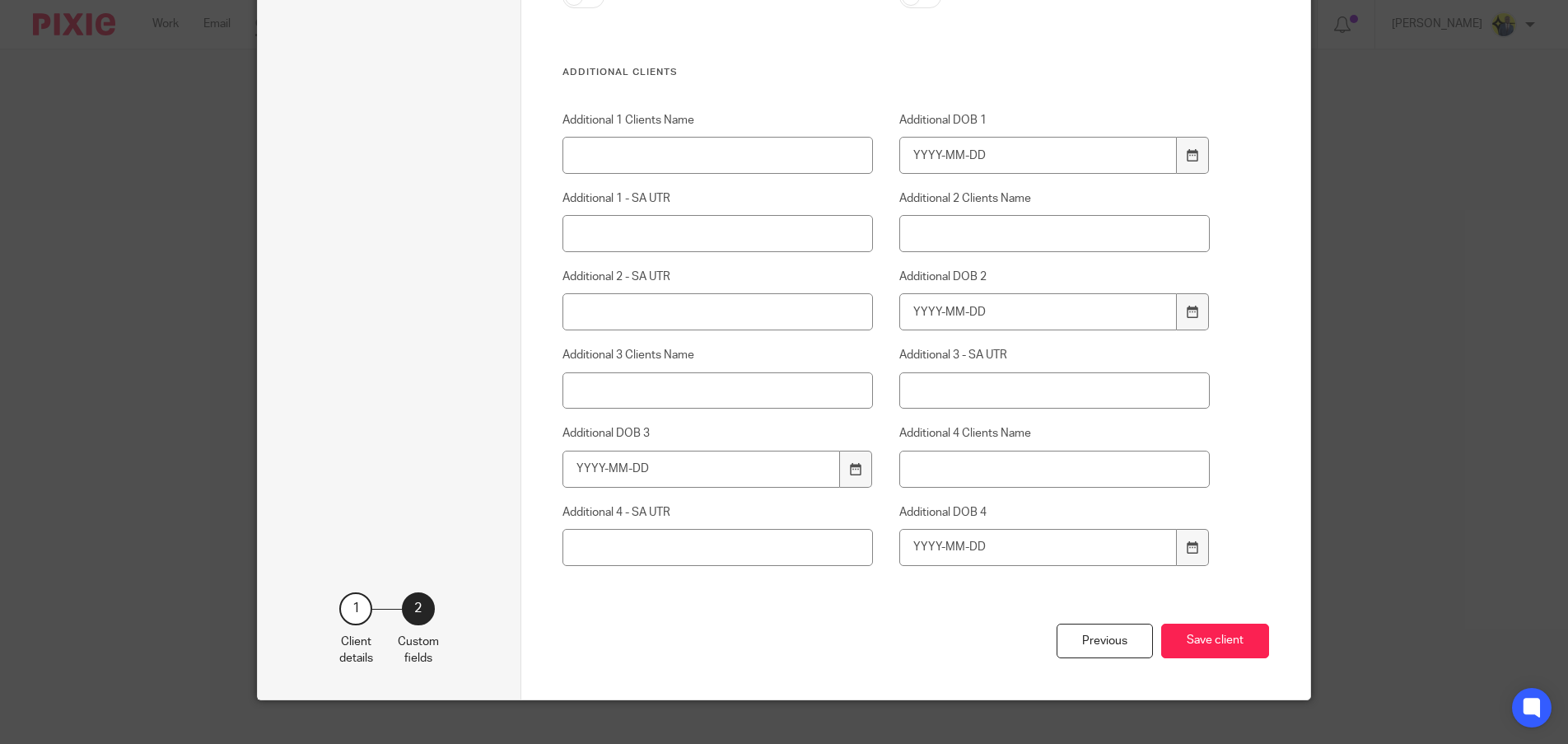
scroll to position [6729, 0]
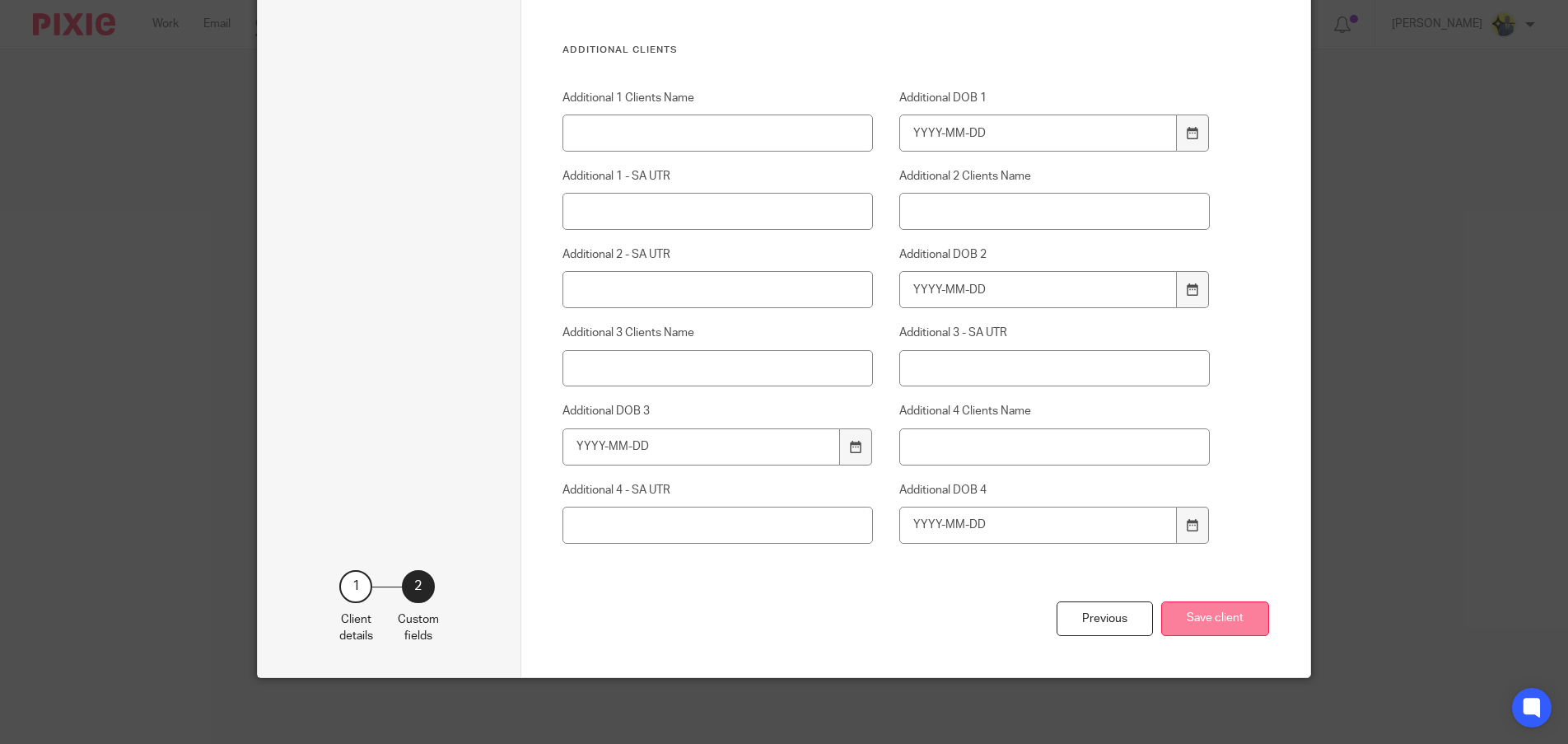
click at [1202, 630] on button "Save client" at bounding box center [1214, 619] width 108 height 35
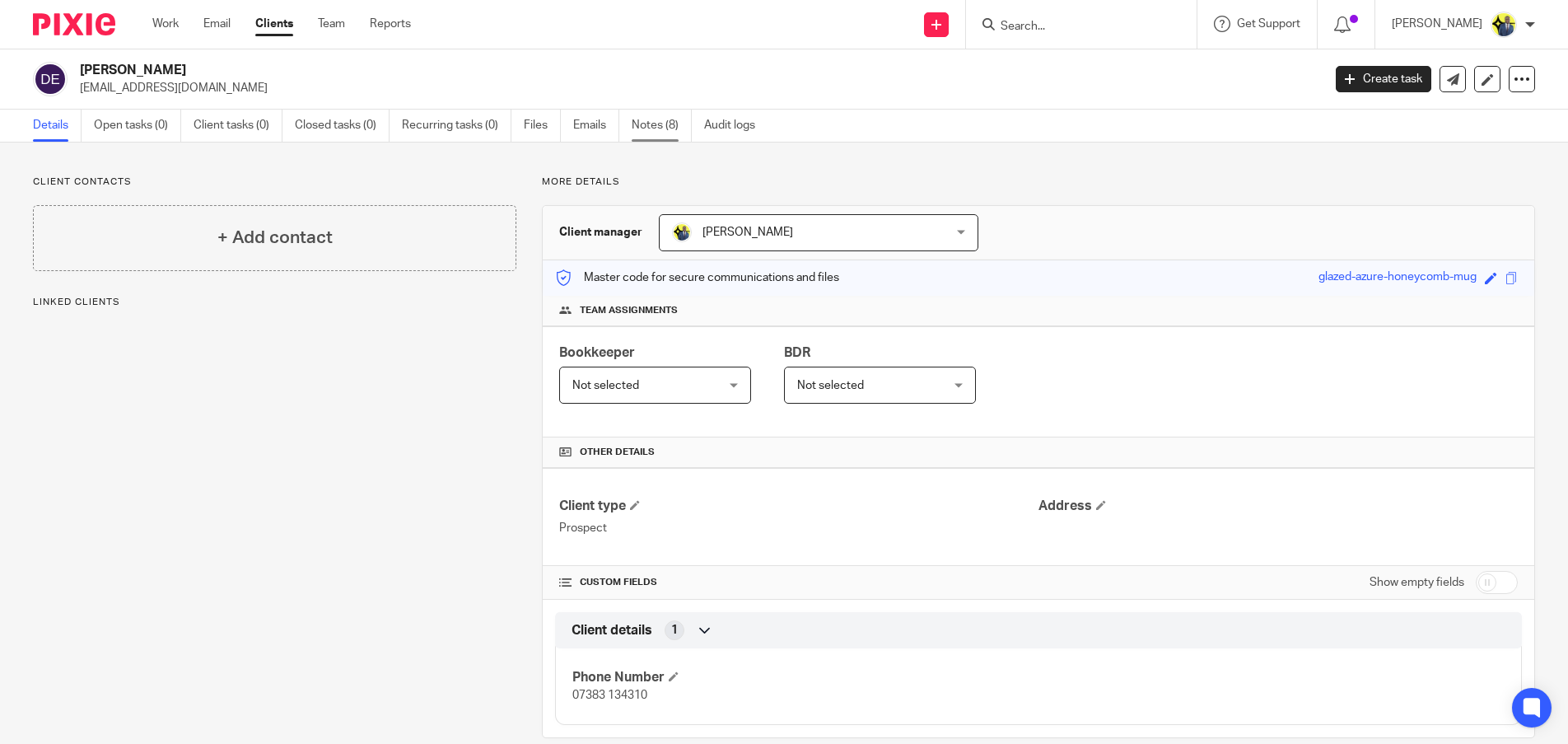
click at [662, 111] on link "Notes (8)" at bounding box center [662, 126] width 60 height 33
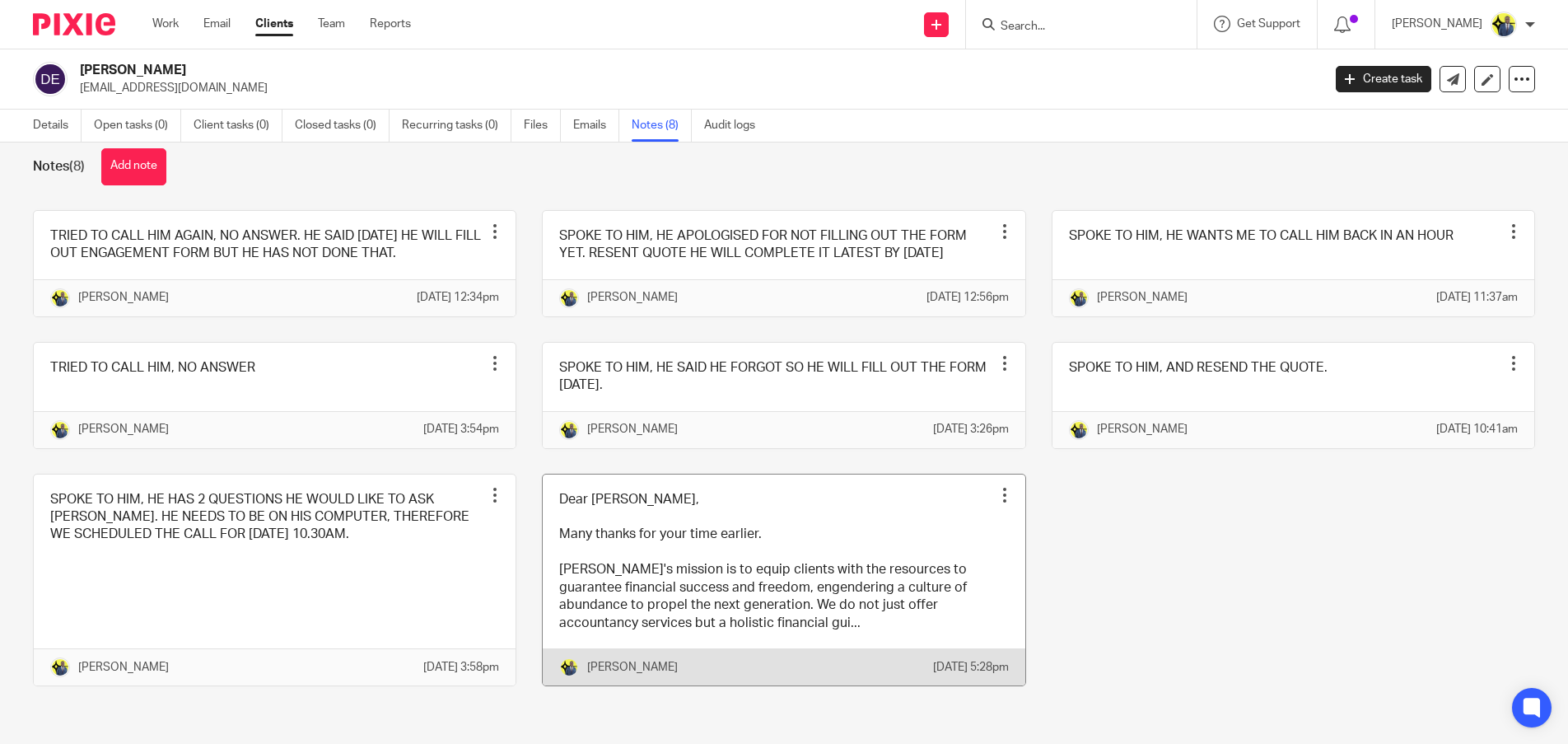
scroll to position [80, 0]
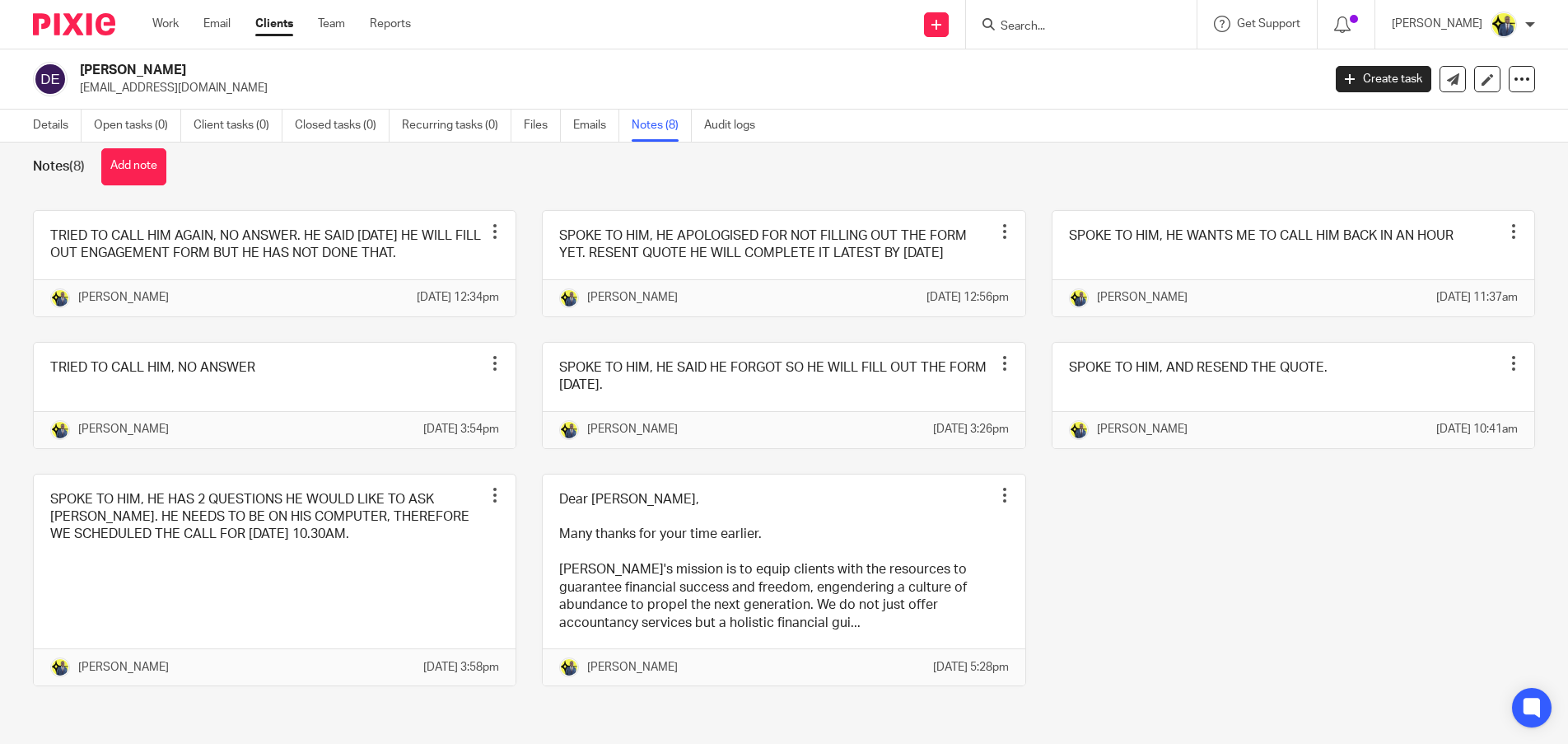
drag, startPoint x: 229, startPoint y: 86, endPoint x: 76, endPoint y: 86, distance: 153.0
click at [76, 86] on div "[PERSON_NAME] [EMAIL_ADDRESS][DOMAIN_NAME]" at bounding box center [671, 79] width 1278 height 34
copy p "[EMAIL_ADDRESS][DOMAIN_NAME]"
click at [1073, 33] on input "Search" at bounding box center [1073, 28] width 148 height 15
type input "e"
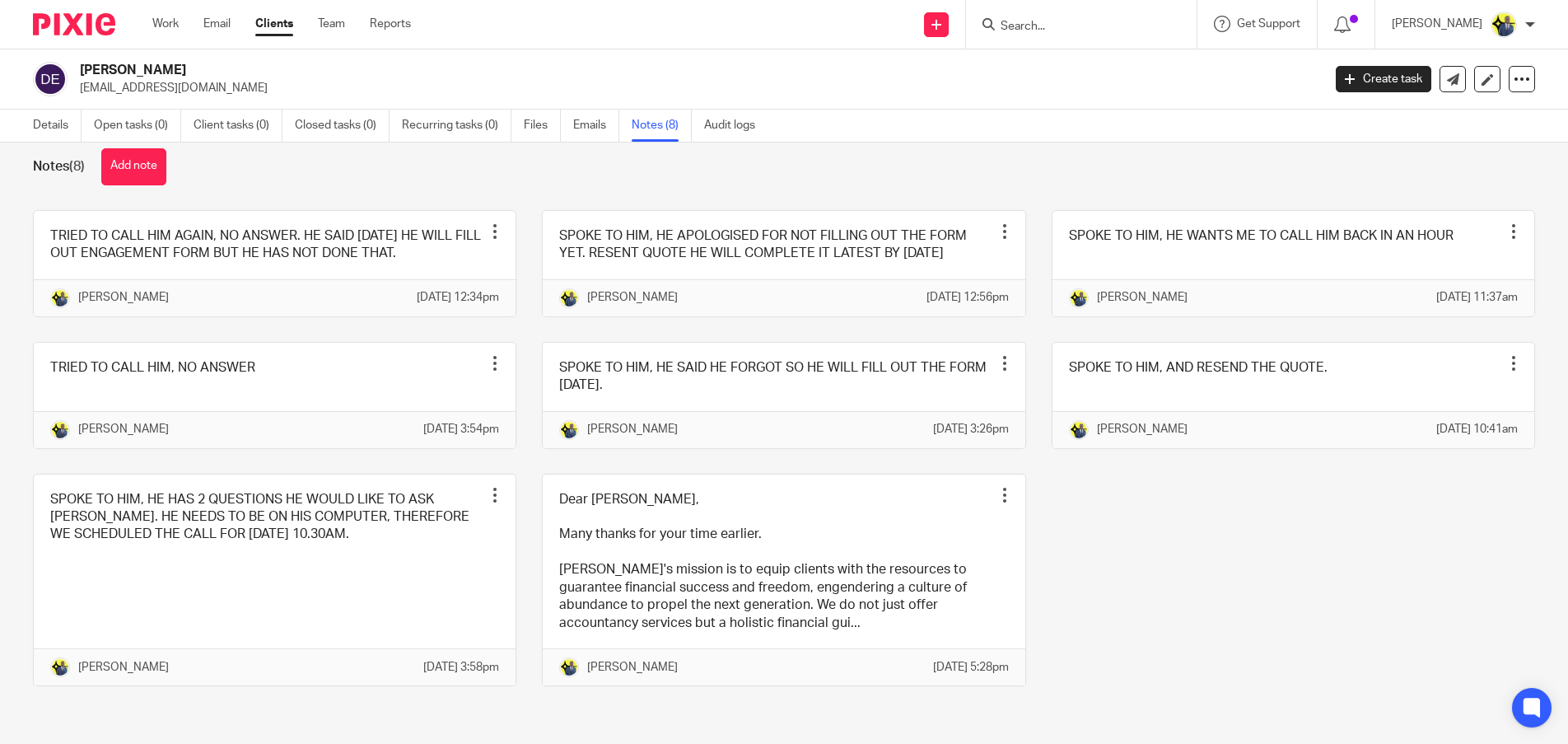
click at [1307, 585] on div "TRIED TO CALL HIM AGAIN, NO ANSWER. HE SAID [DATE] HE WILL FILL OUT ENGAGEMENT …" at bounding box center [772, 461] width 1528 height 501
drag, startPoint x: 254, startPoint y: 69, endPoint x: 79, endPoint y: 70, distance: 175.0
click at [79, 70] on div "[PERSON_NAME] [EMAIL_ADDRESS][DOMAIN_NAME]" at bounding box center [671, 79] width 1278 height 34
copy h2 "[PERSON_NAME]"
click at [179, 86] on p "[EMAIL_ADDRESS][DOMAIN_NAME]" at bounding box center [696, 88] width 1231 height 16
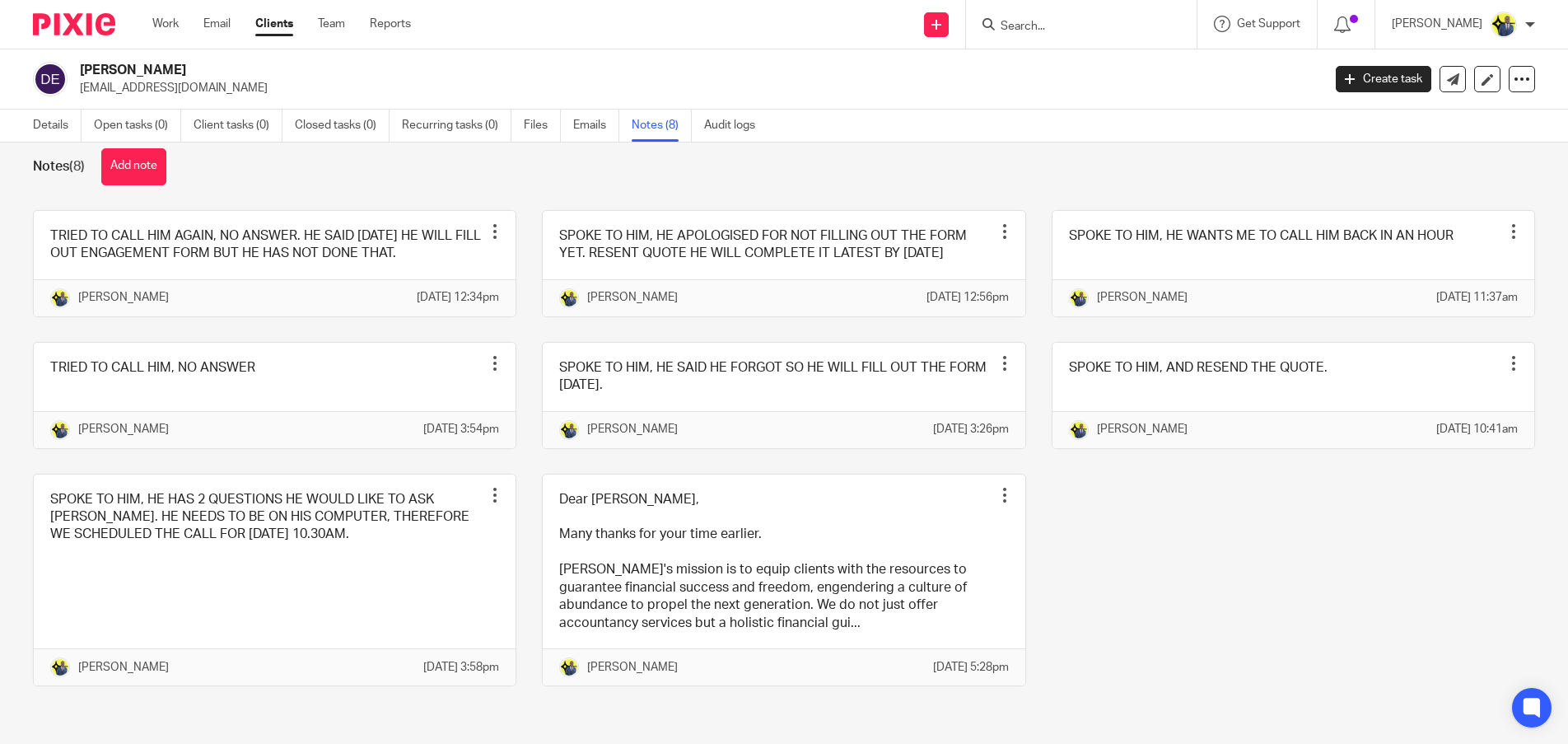
click at [179, 86] on p "[EMAIL_ADDRESS][DOMAIN_NAME]" at bounding box center [696, 88] width 1231 height 16
copy main "londonclinic1@gmail.com Create task Update from Companies House Export data Mer…"
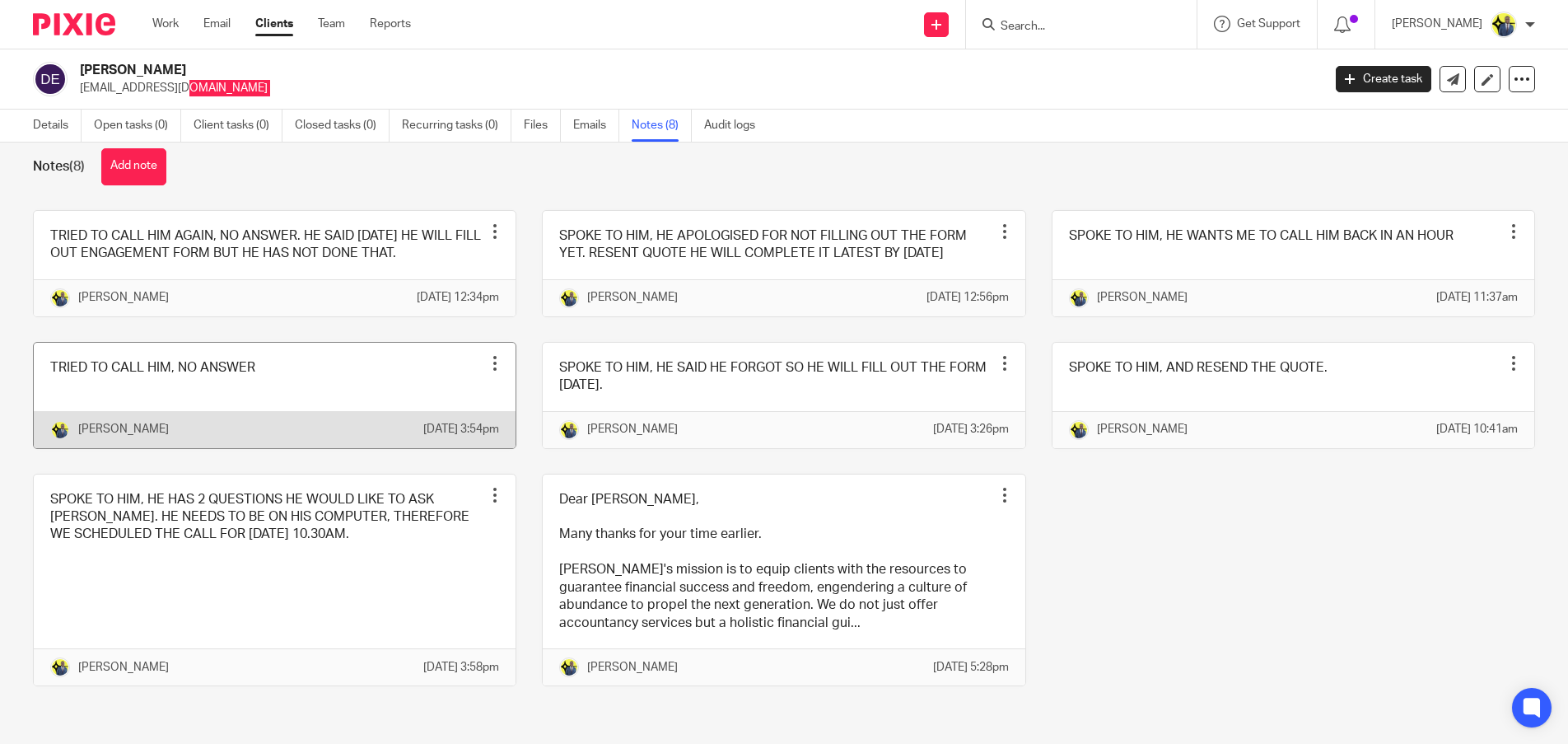
scroll to position [0, 0]
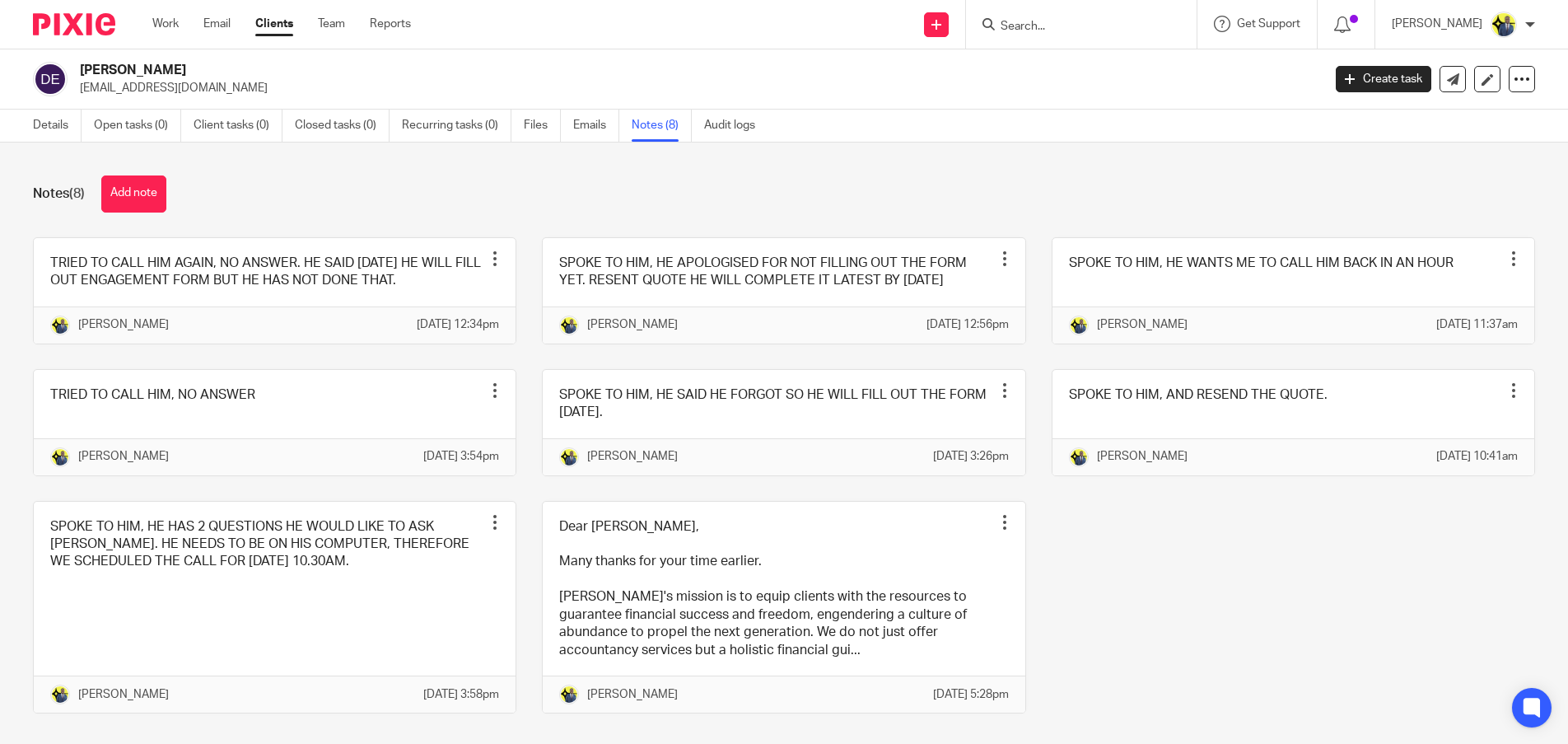
click at [184, 180] on div "Notes (8) Add note" at bounding box center [783, 193] width 1502 height 37
click at [38, 134] on link "Details" at bounding box center [56, 126] width 49 height 33
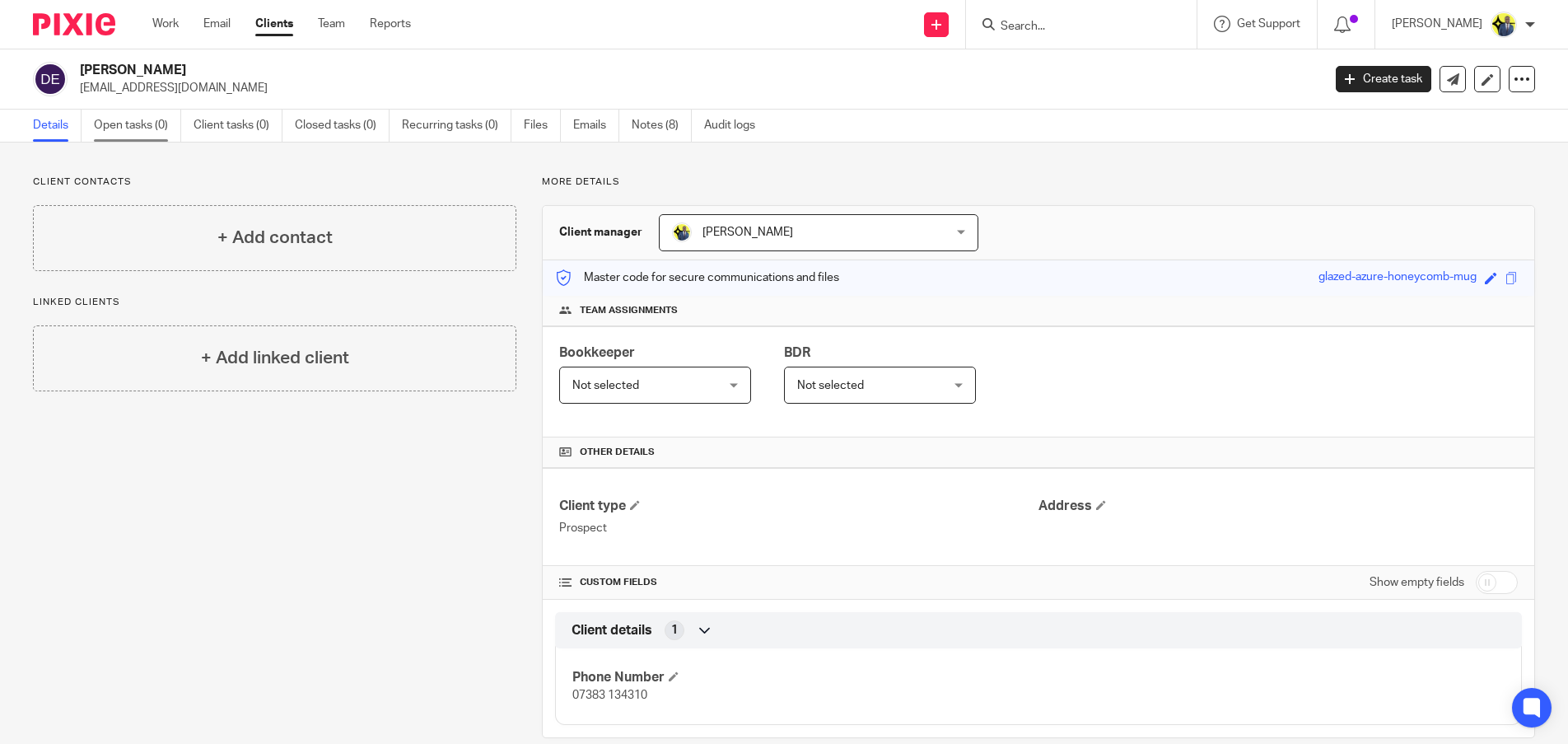
click at [132, 137] on link "Open tasks (0)" at bounding box center [137, 126] width 87 height 33
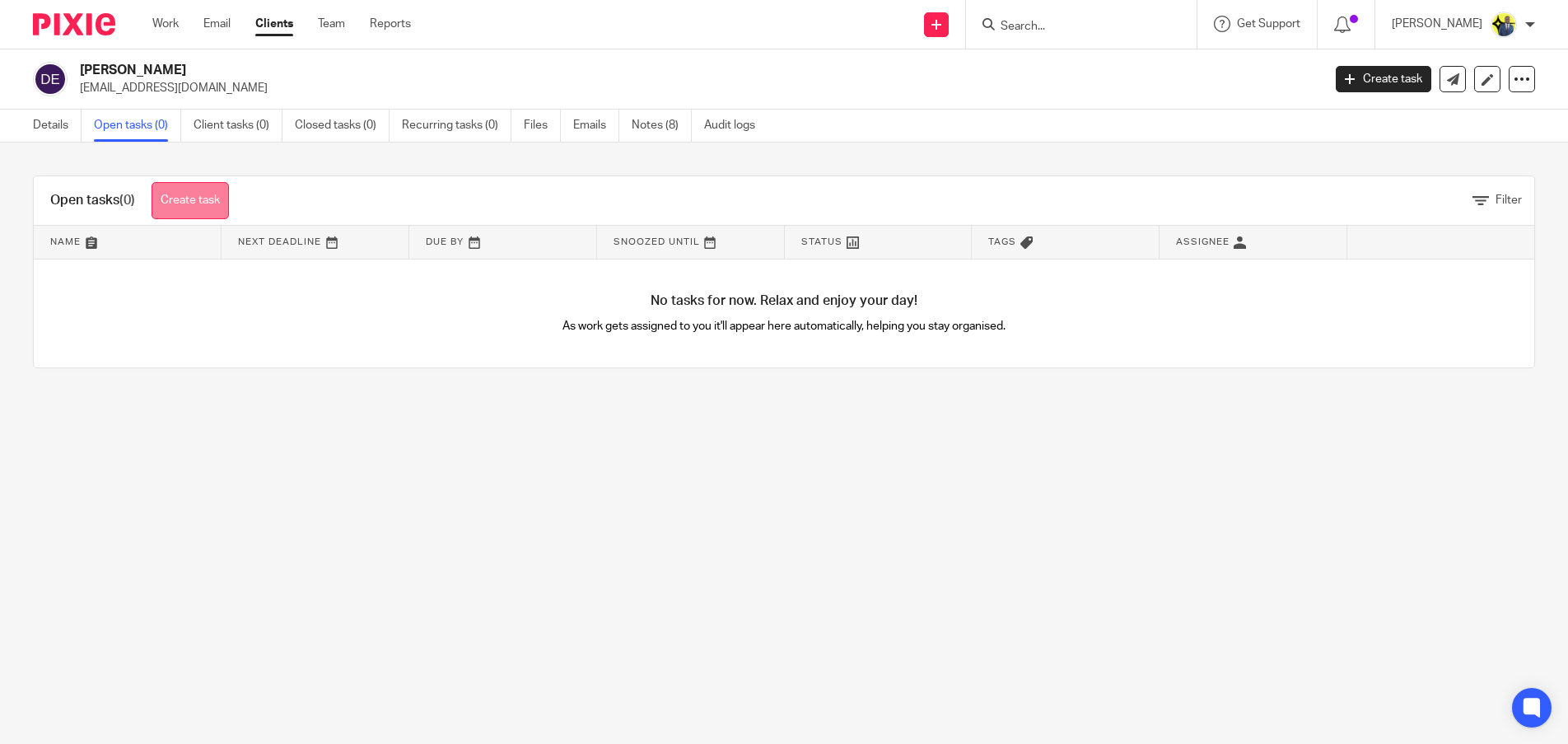
click at [195, 205] on link "Create task" at bounding box center [189, 200] width 77 height 37
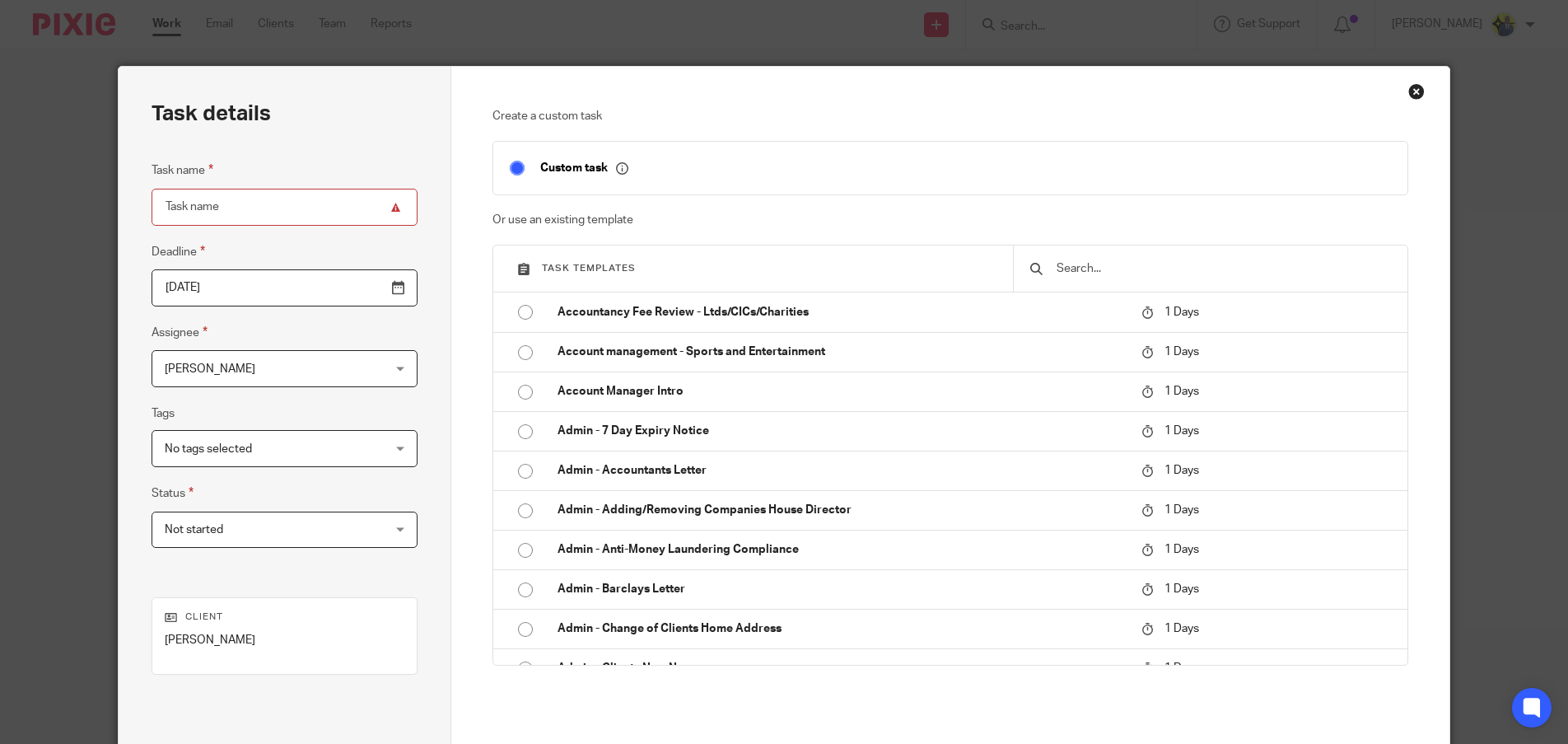
click at [1055, 265] on input "text" at bounding box center [1222, 268] width 336 height 18
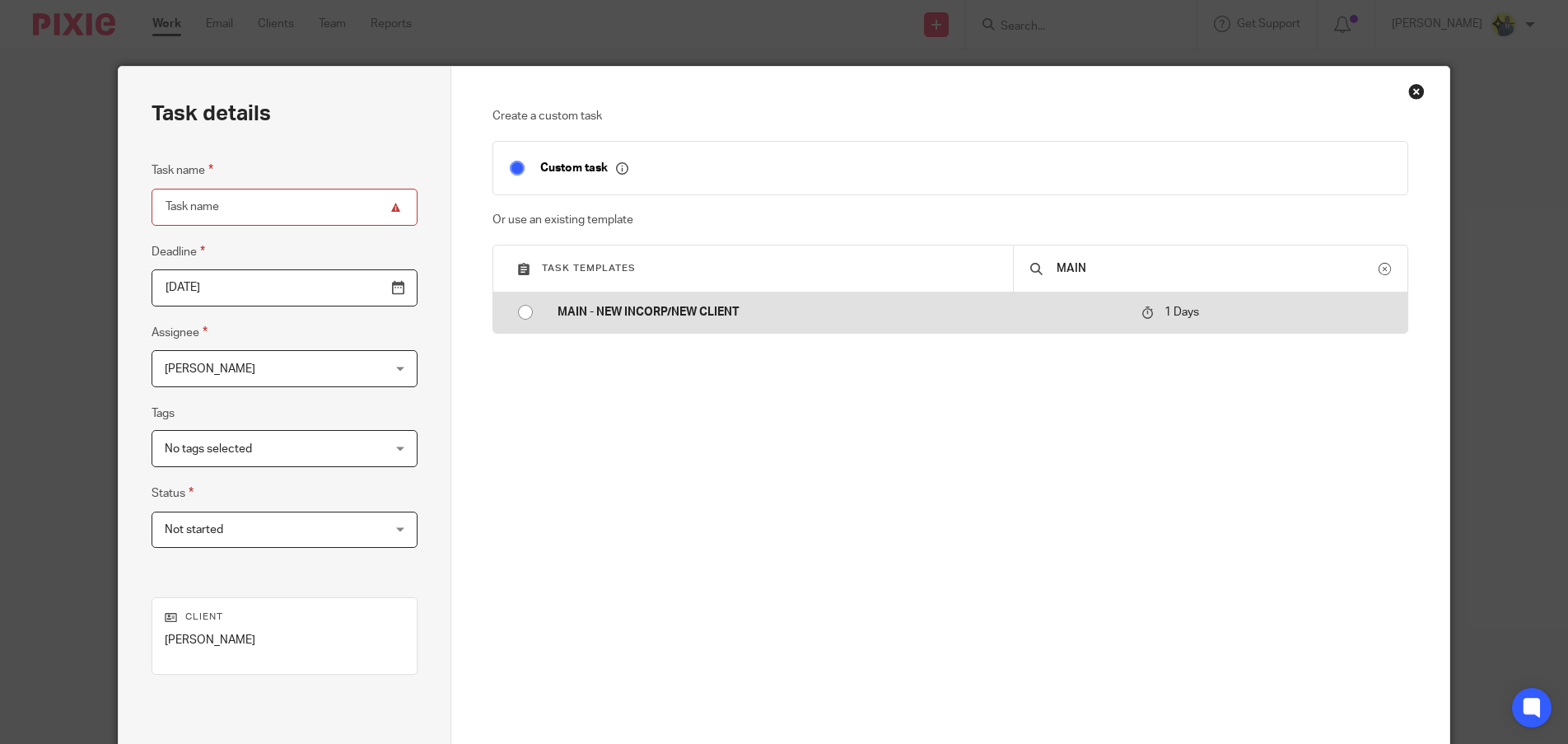
type input "MAIN"
click at [695, 318] on p "MAIN - NEW INCORP/NEW CLIENT" at bounding box center [840, 312] width 567 height 16
type input "[DATE]"
type input "MAIN - NEW INCORP/NEW CLIENT"
checkbox input "false"
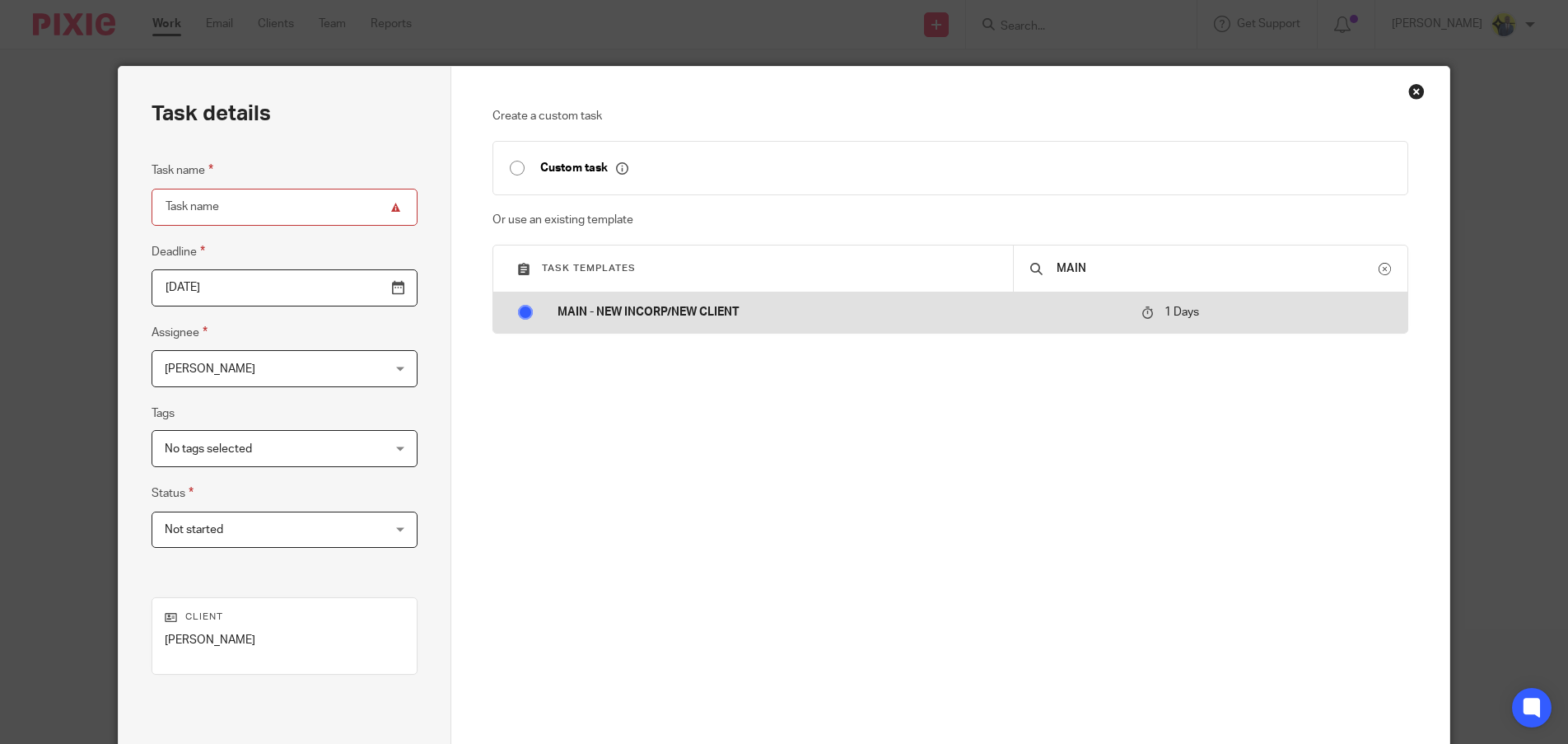
radio input "true"
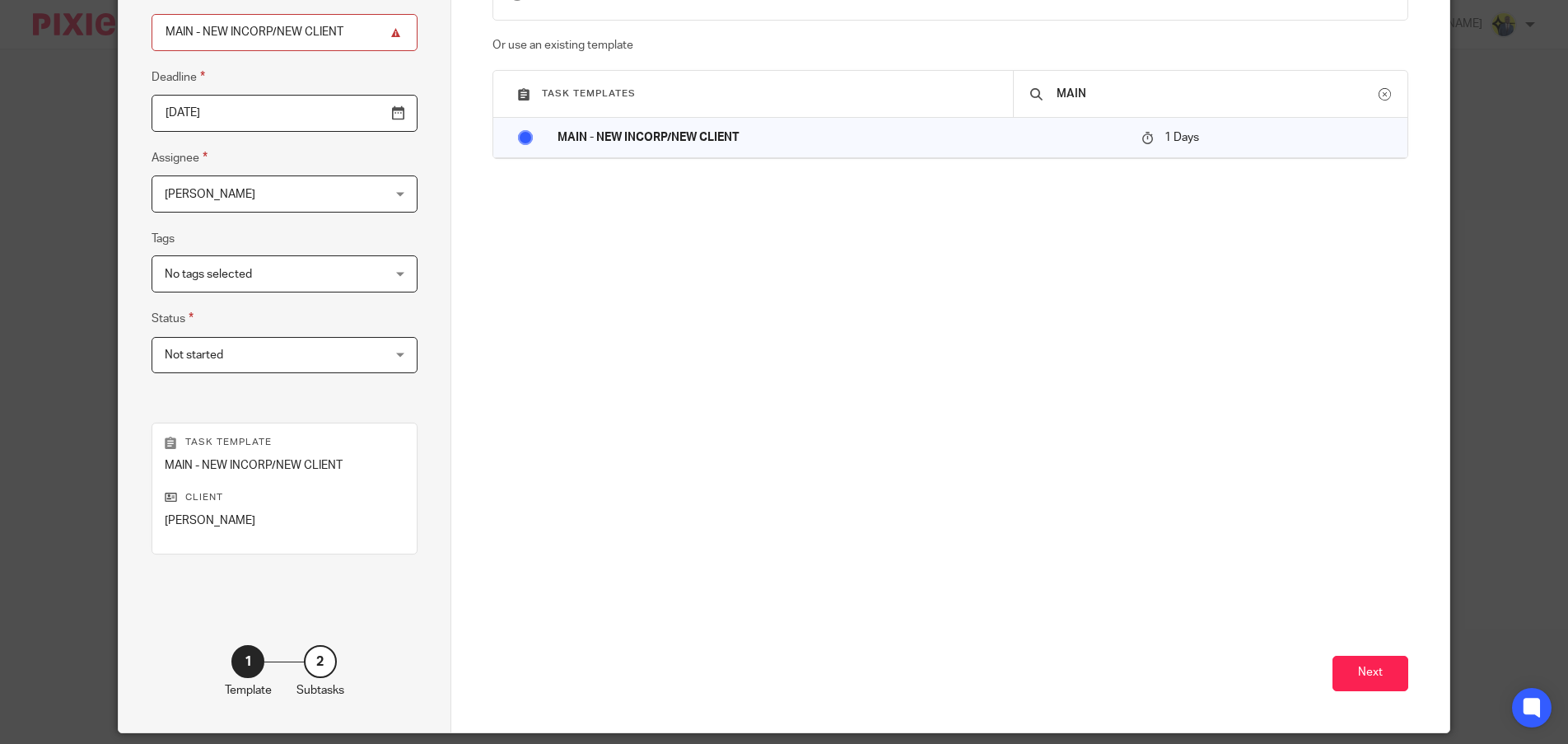
scroll to position [230, 0]
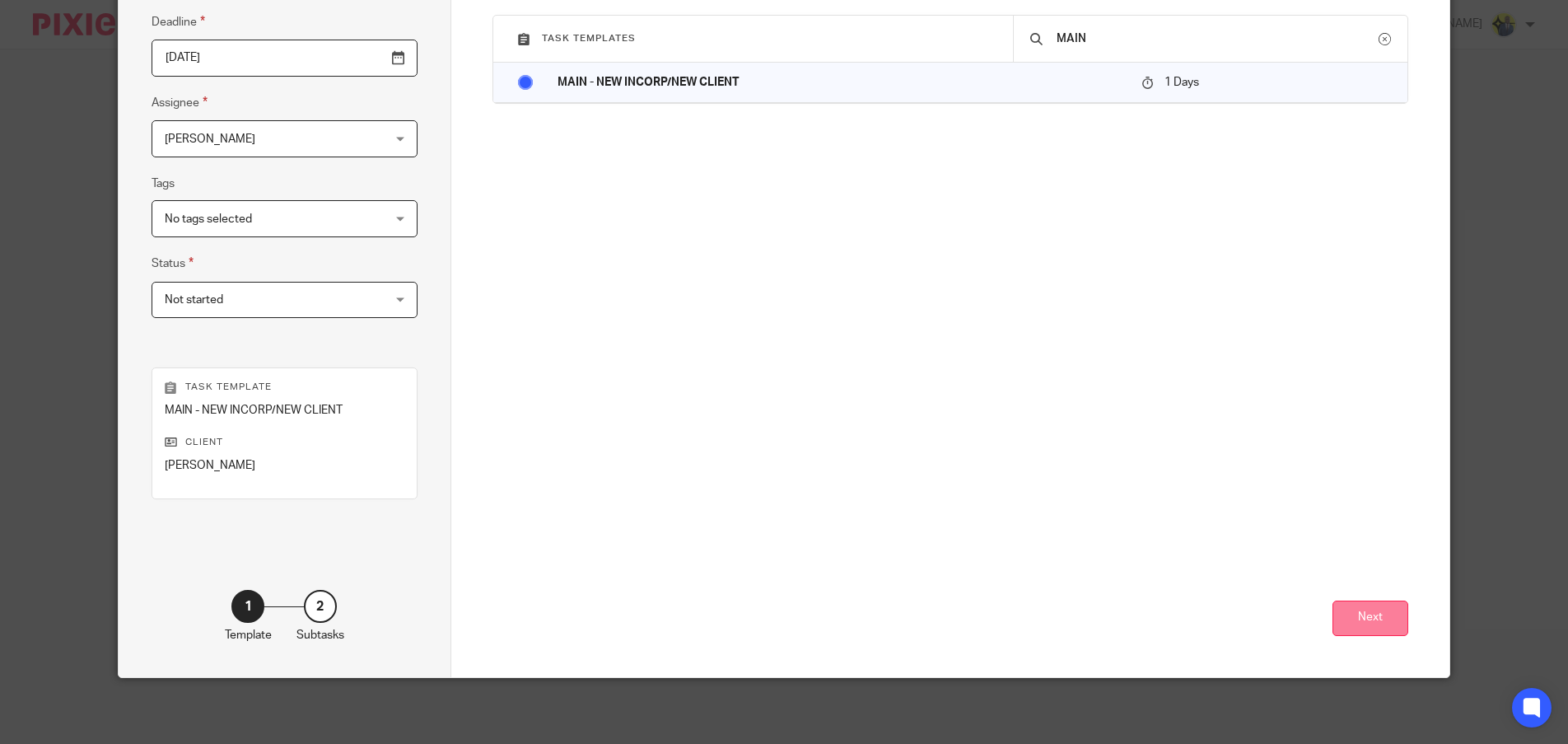
click at [1345, 608] on button "Next" at bounding box center [1370, 618] width 76 height 35
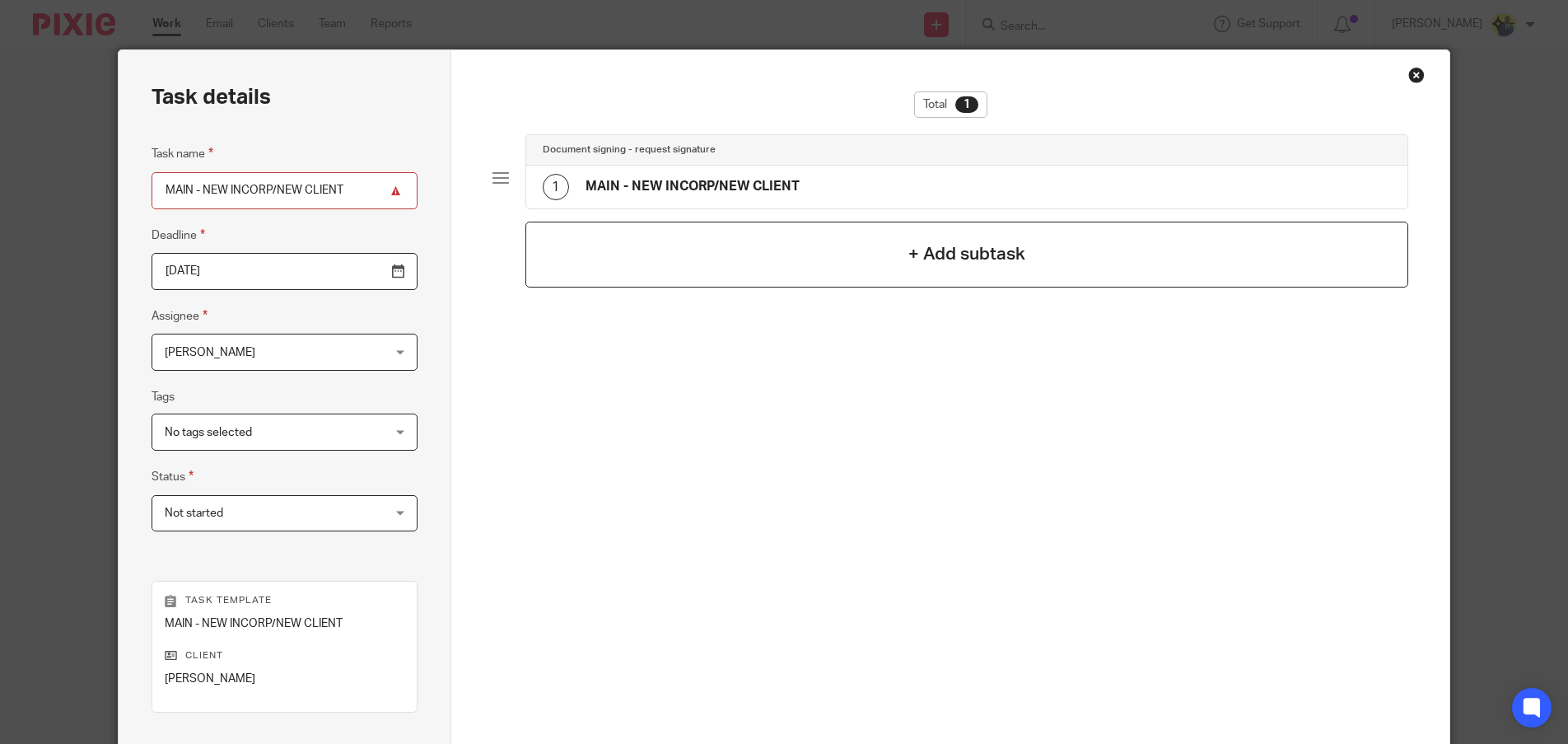
scroll to position [0, 0]
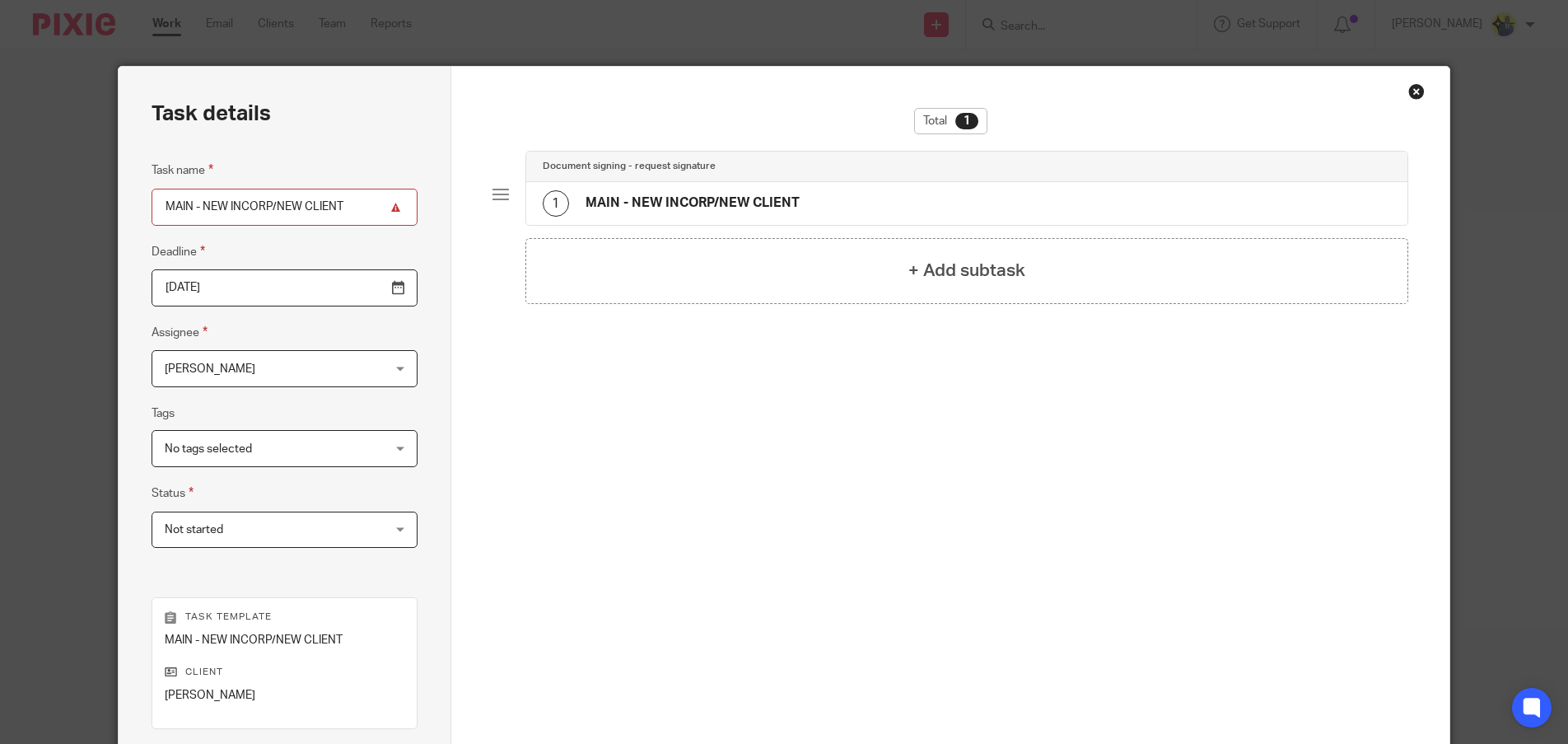
click at [686, 214] on div "1 MAIN - NEW INCORP/NEW CLIENT" at bounding box center [671, 204] width 257 height 27
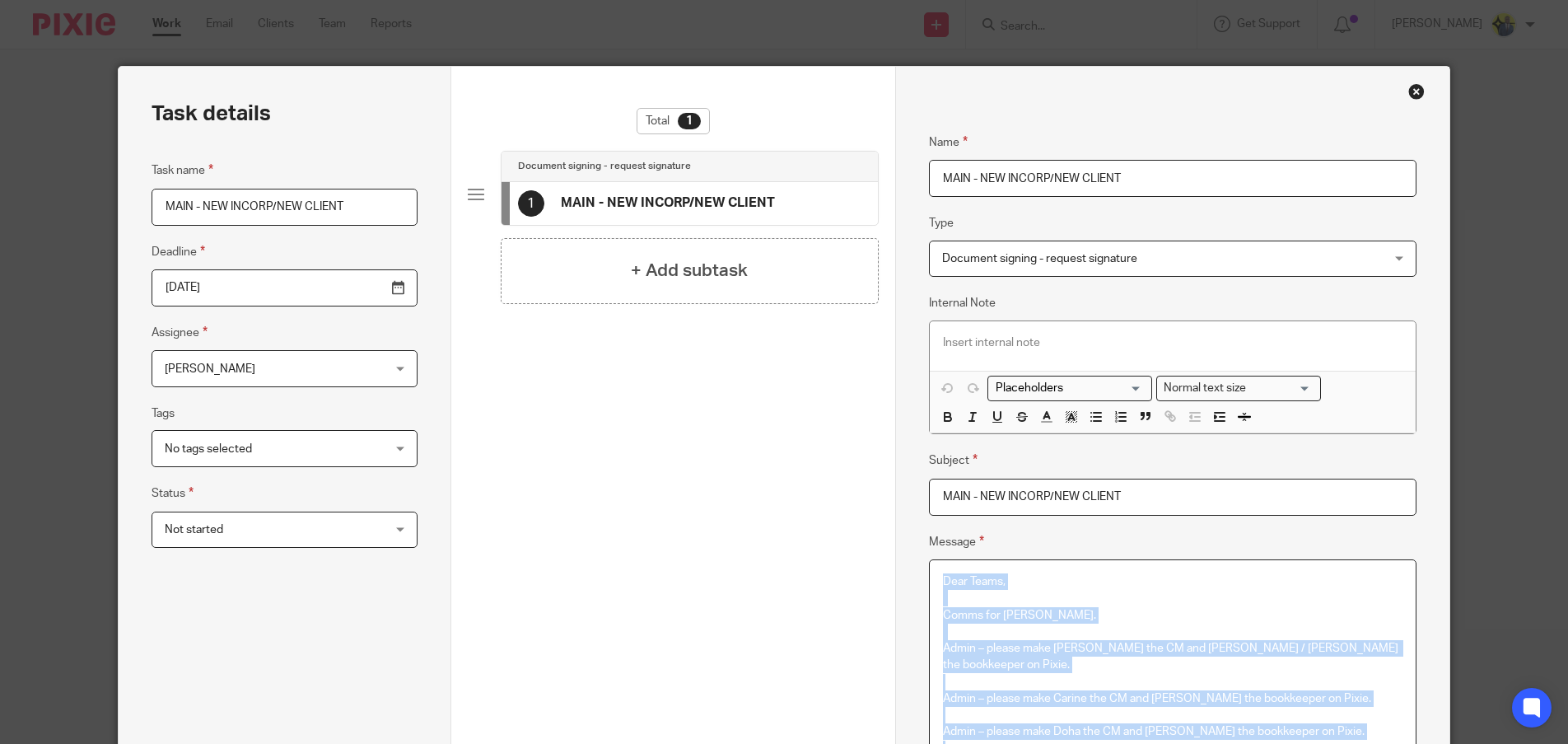
drag, startPoint x: 1007, startPoint y: 463, endPoint x: 842, endPoint y: -99, distance: 585.7
click at [842, 0] on html "Work Email Clients Team Reports Work Email Clients Team Reports Settings Send n…" at bounding box center [784, 372] width 1568 height 744
copy div "Dear Teams, Comms for Dennis. Admin – please make Bobo the CM and Abhay / Harsh…"
click at [1415, 96] on div "Close this dialog window" at bounding box center [1416, 91] width 16 height 16
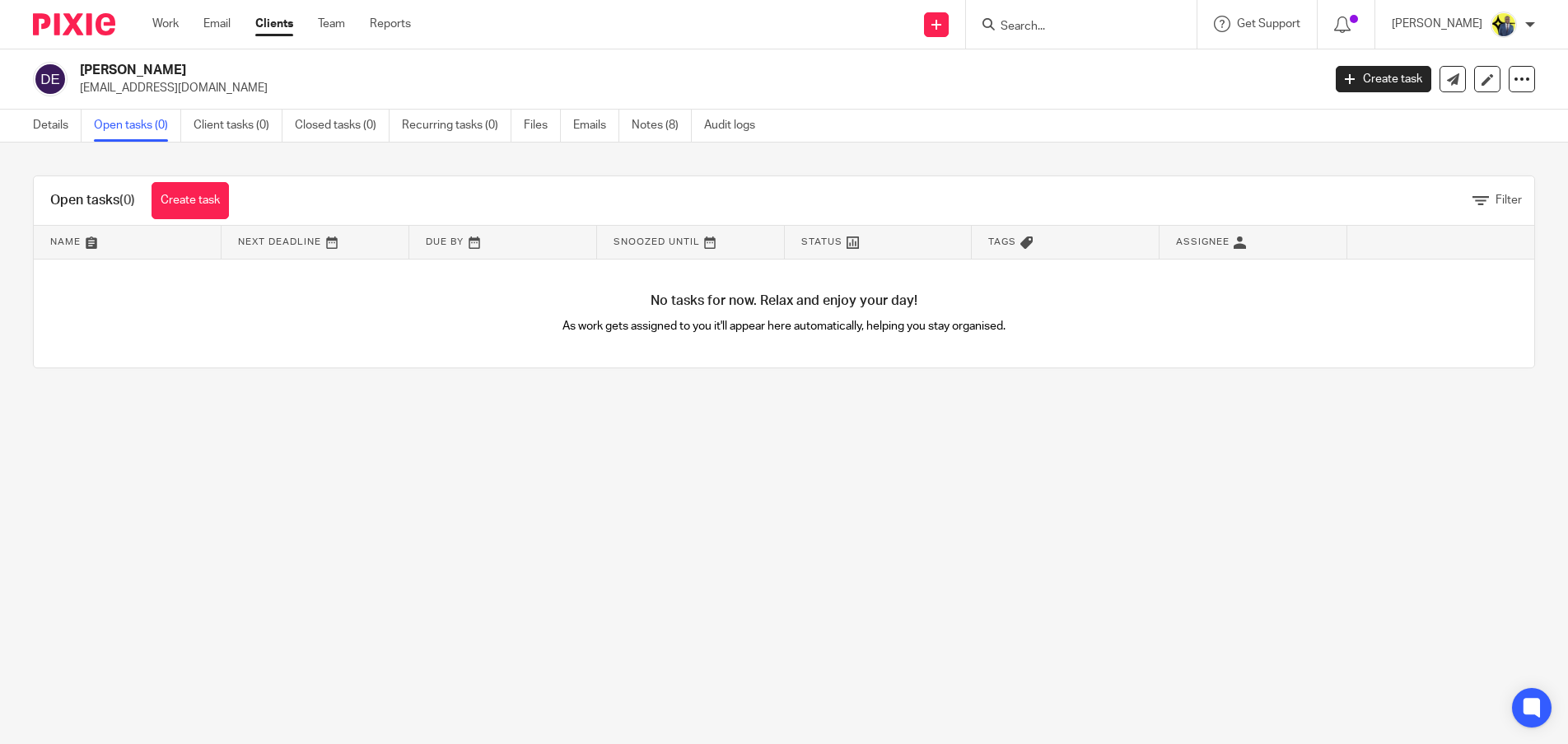
click at [158, 90] on p "[EMAIL_ADDRESS][DOMAIN_NAME]" at bounding box center [696, 88] width 1231 height 16
click at [158, 90] on p "londonclinic1@gmail.com" at bounding box center [696, 88] width 1231 height 16
click at [158, 93] on p "londonclinic1@gmail.com" at bounding box center [696, 88] width 1231 height 16
copy main "londonclinic1@gmail.com Create task Update from Companies House Export data Mer…"
click at [197, 198] on link "Create task" at bounding box center [189, 200] width 77 height 37
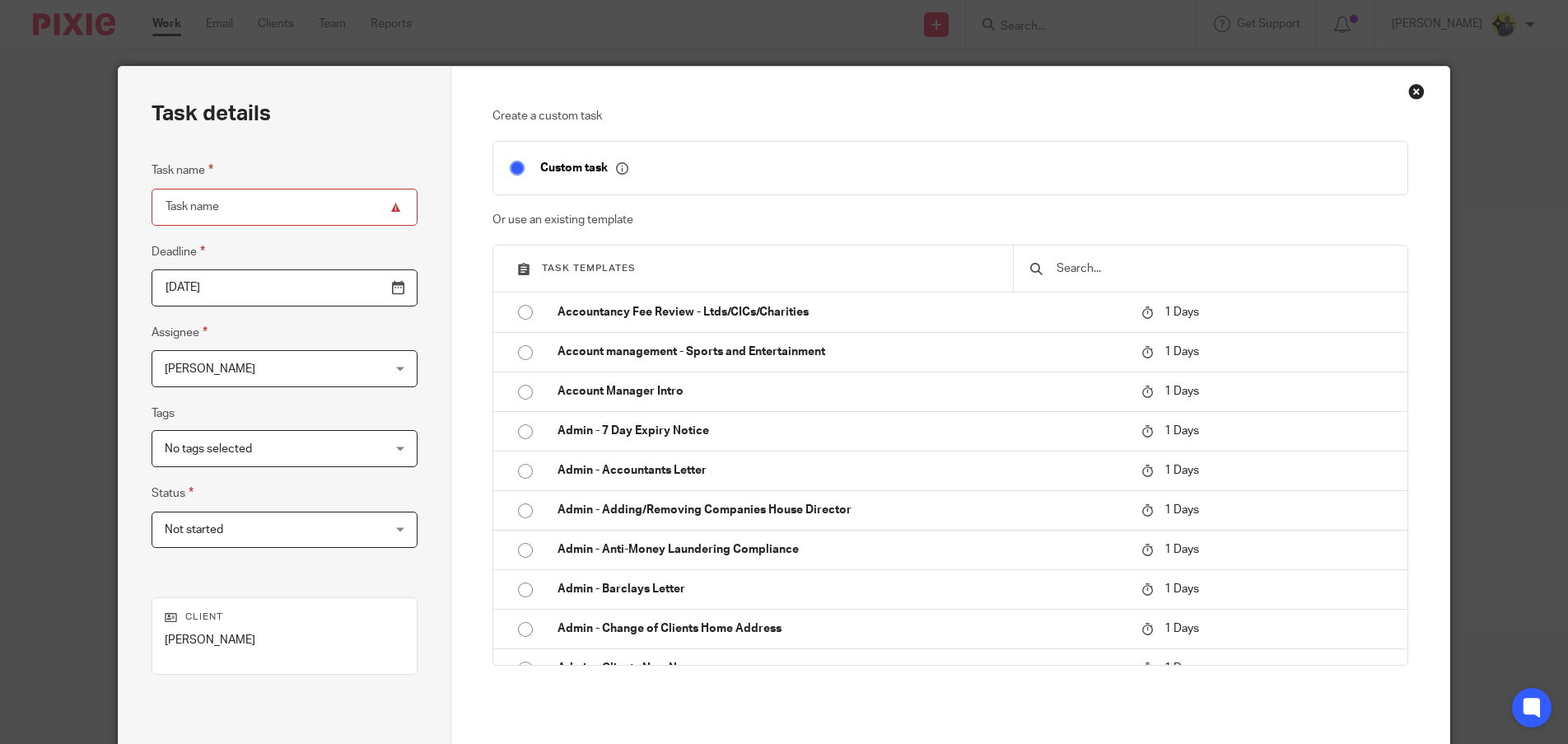
click at [1068, 257] on div at bounding box center [1209, 269] width 395 height 46
click at [1072, 271] on input "text" at bounding box center [1222, 268] width 336 height 18
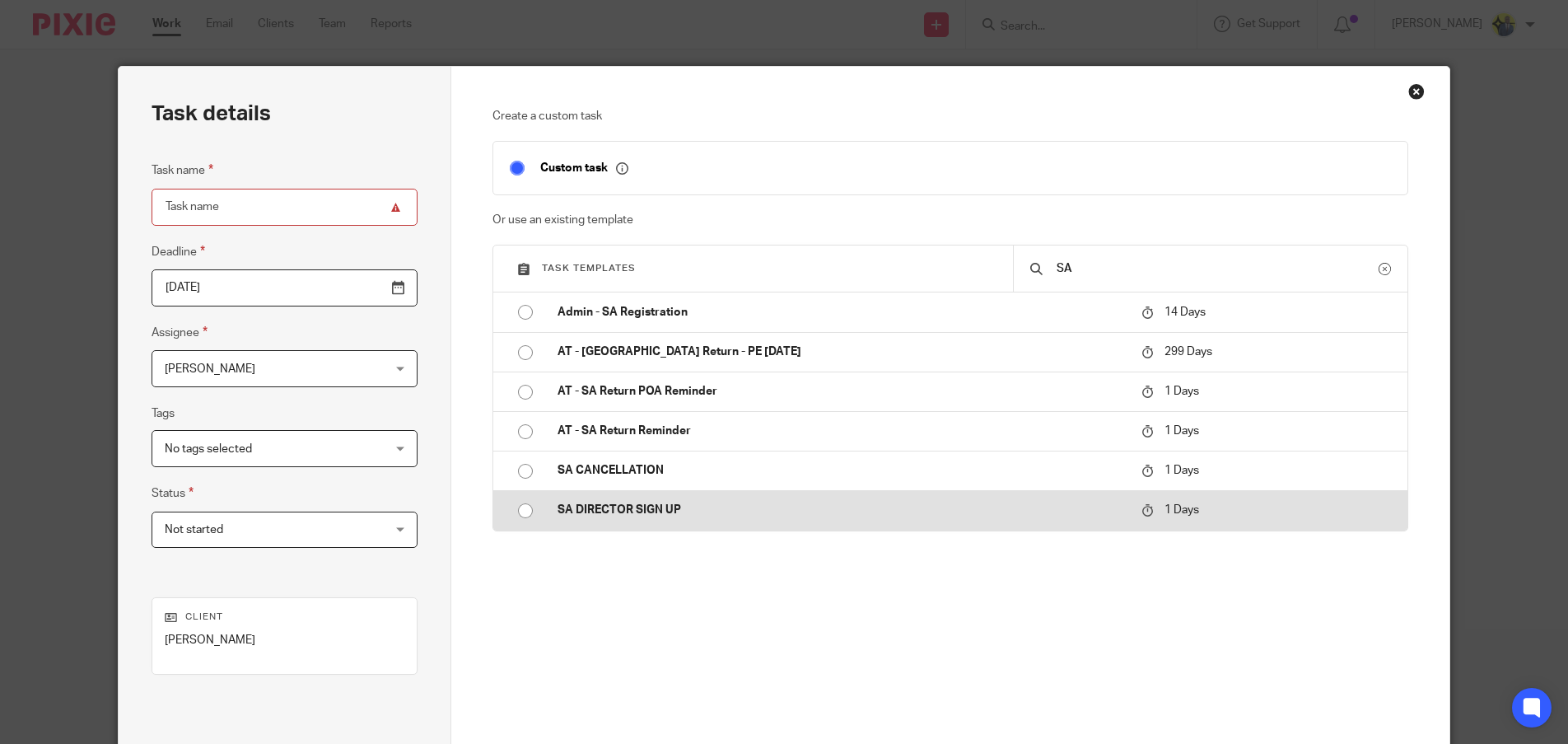
type input "SA"
click at [599, 498] on td "SA DIRECTOR SIGN UP" at bounding box center [837, 510] width 592 height 39
type input "[DATE]"
type input "SA DIRECTOR SIGN UP"
checkbox input "false"
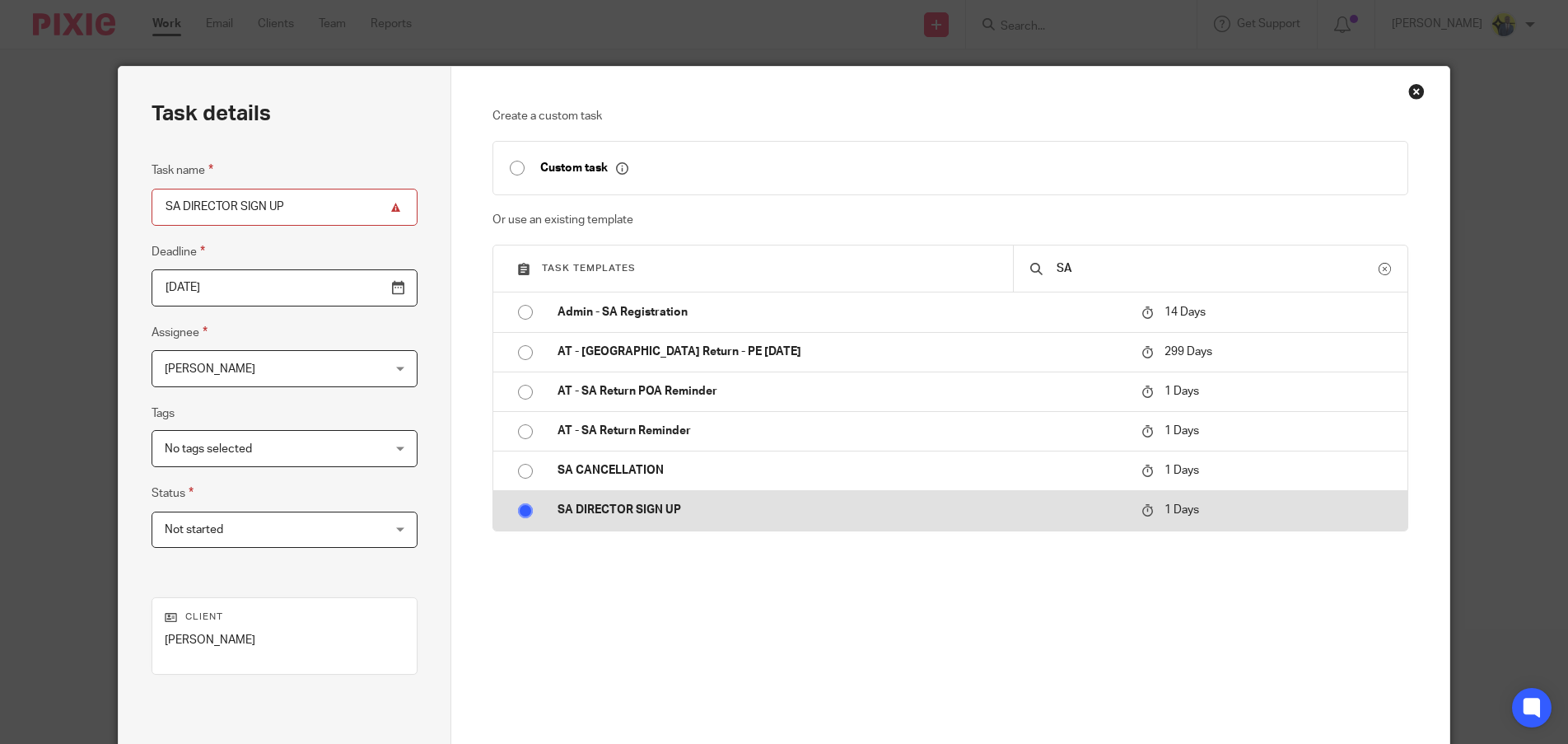
radio input "true"
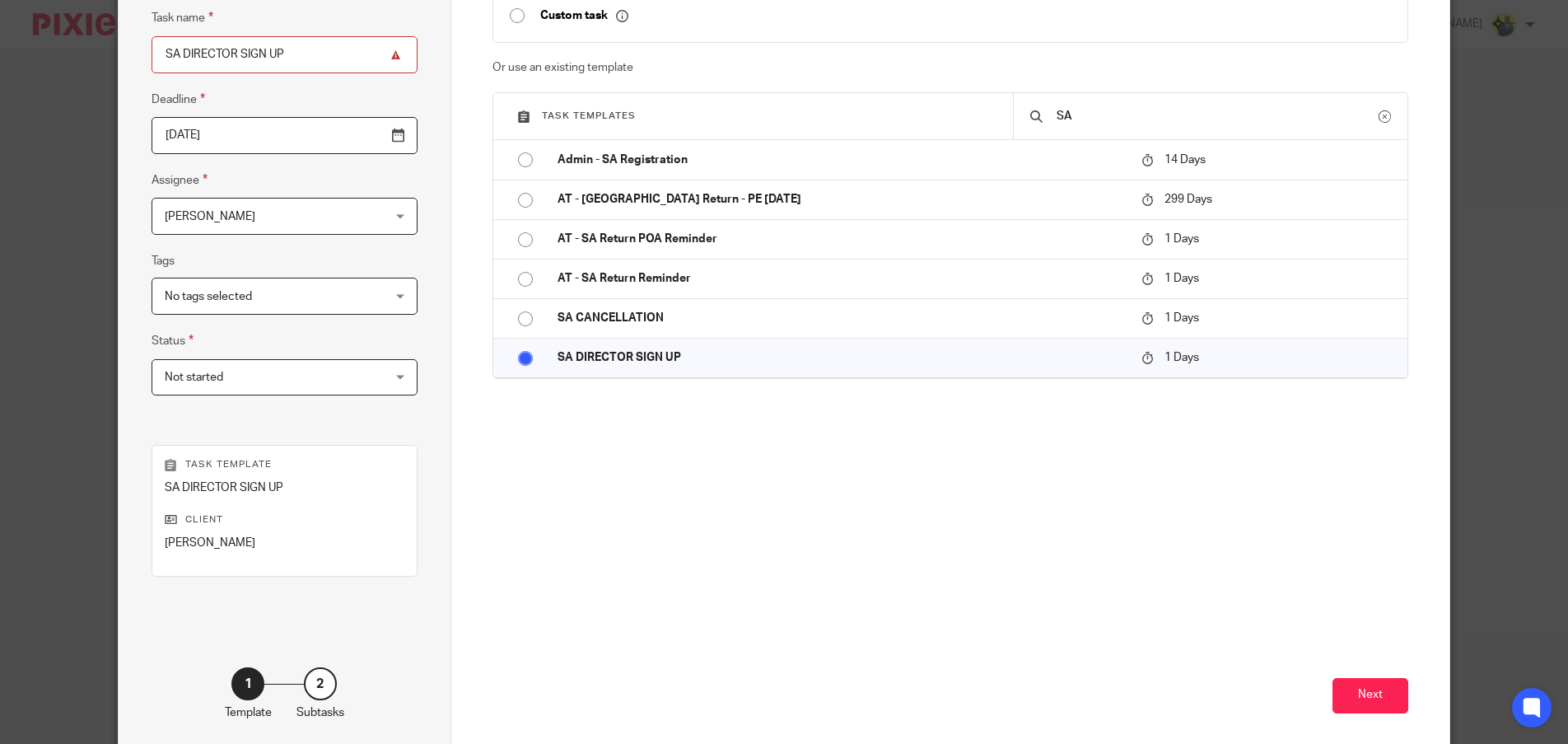
scroll to position [230, 0]
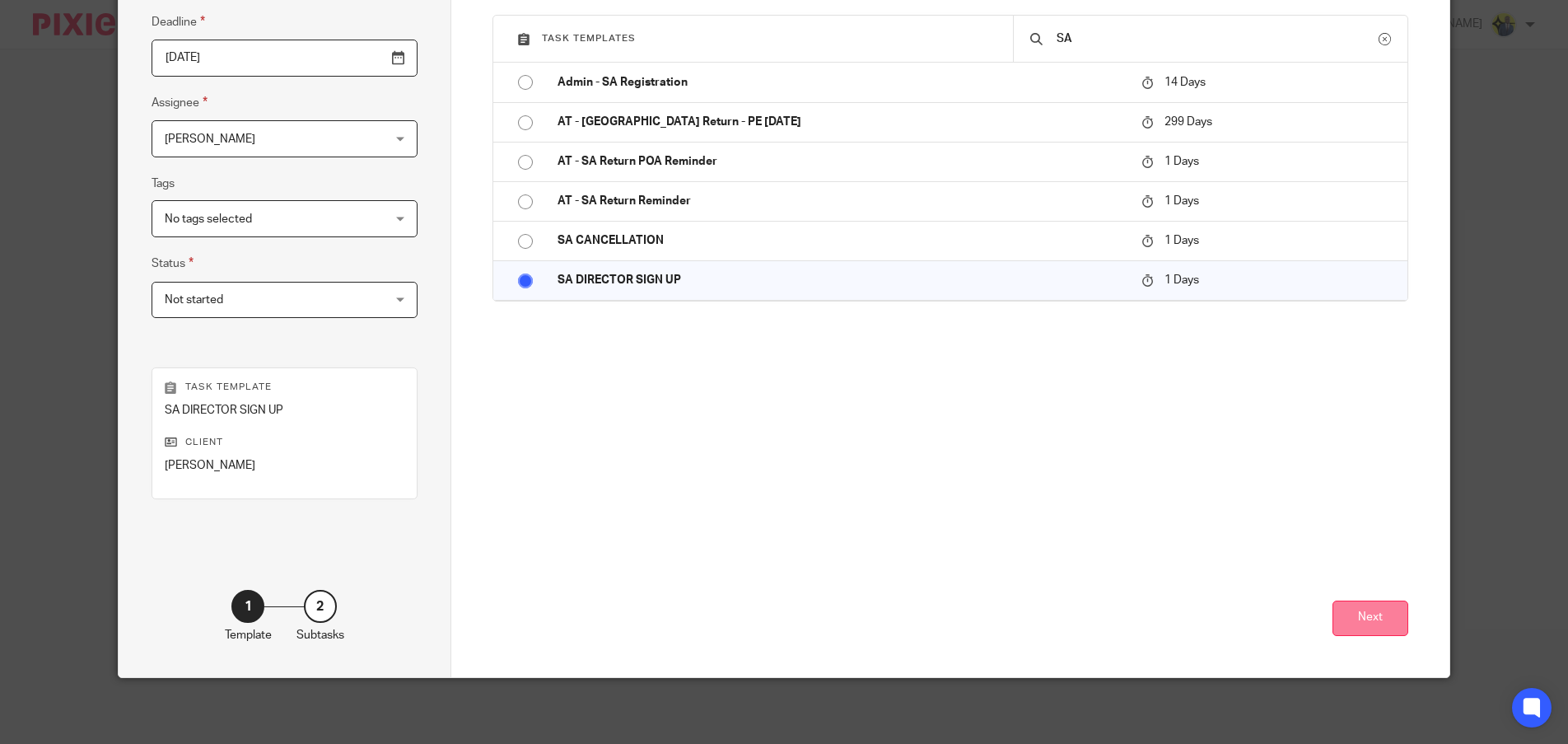
click at [1370, 618] on button "Next" at bounding box center [1370, 618] width 76 height 35
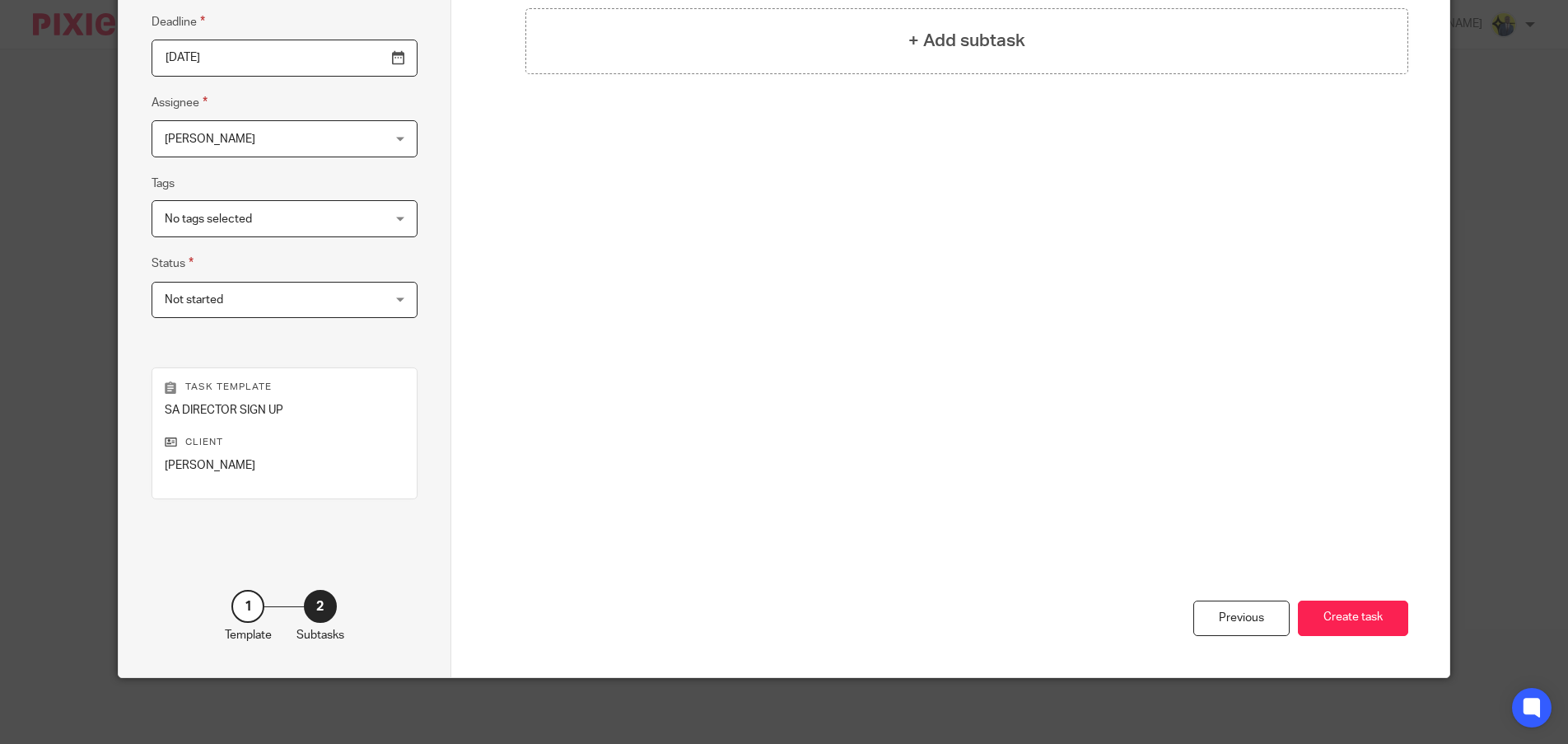
scroll to position [0, 0]
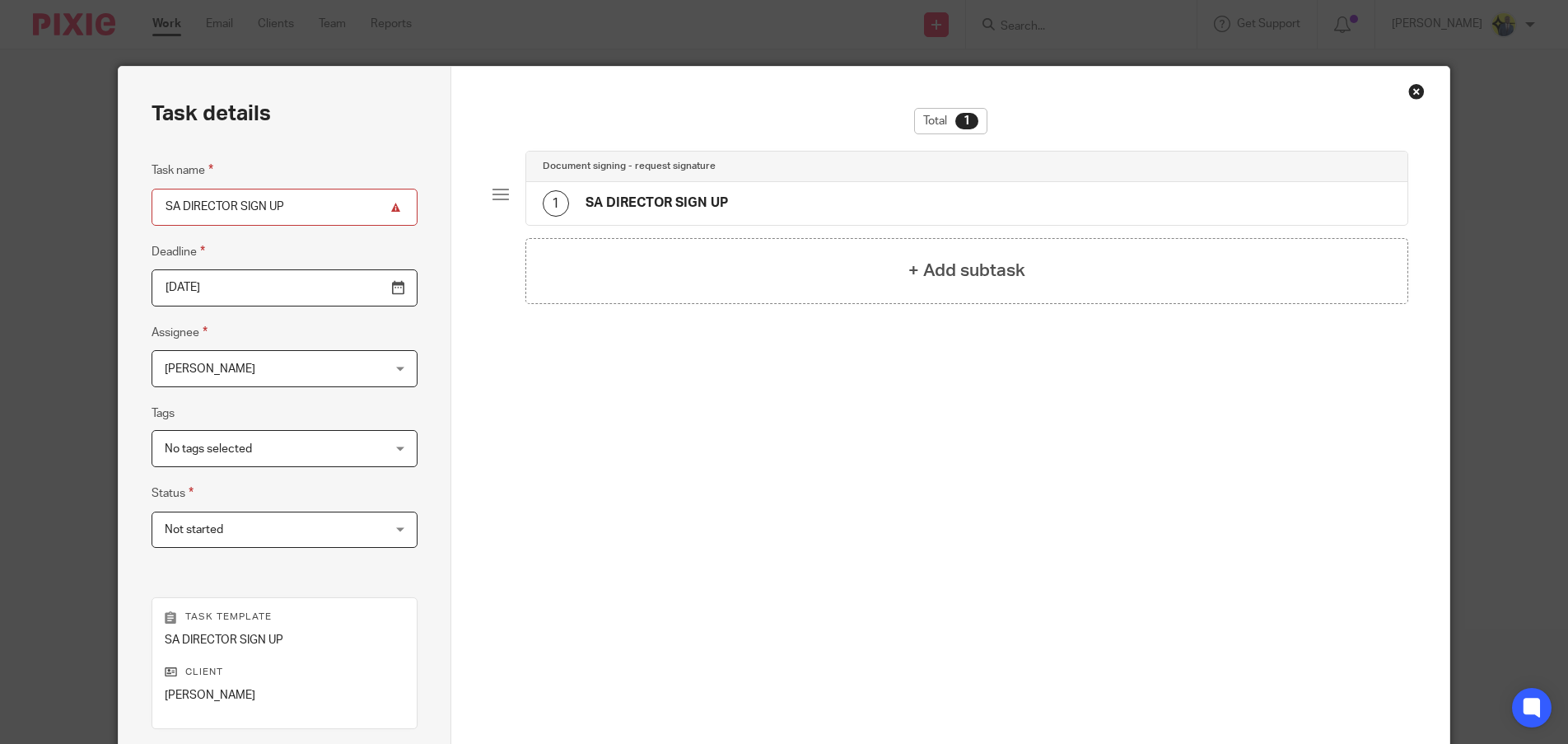
click at [699, 187] on div "1 SA DIRECTOR SIGN UP" at bounding box center [967, 203] width 882 height 43
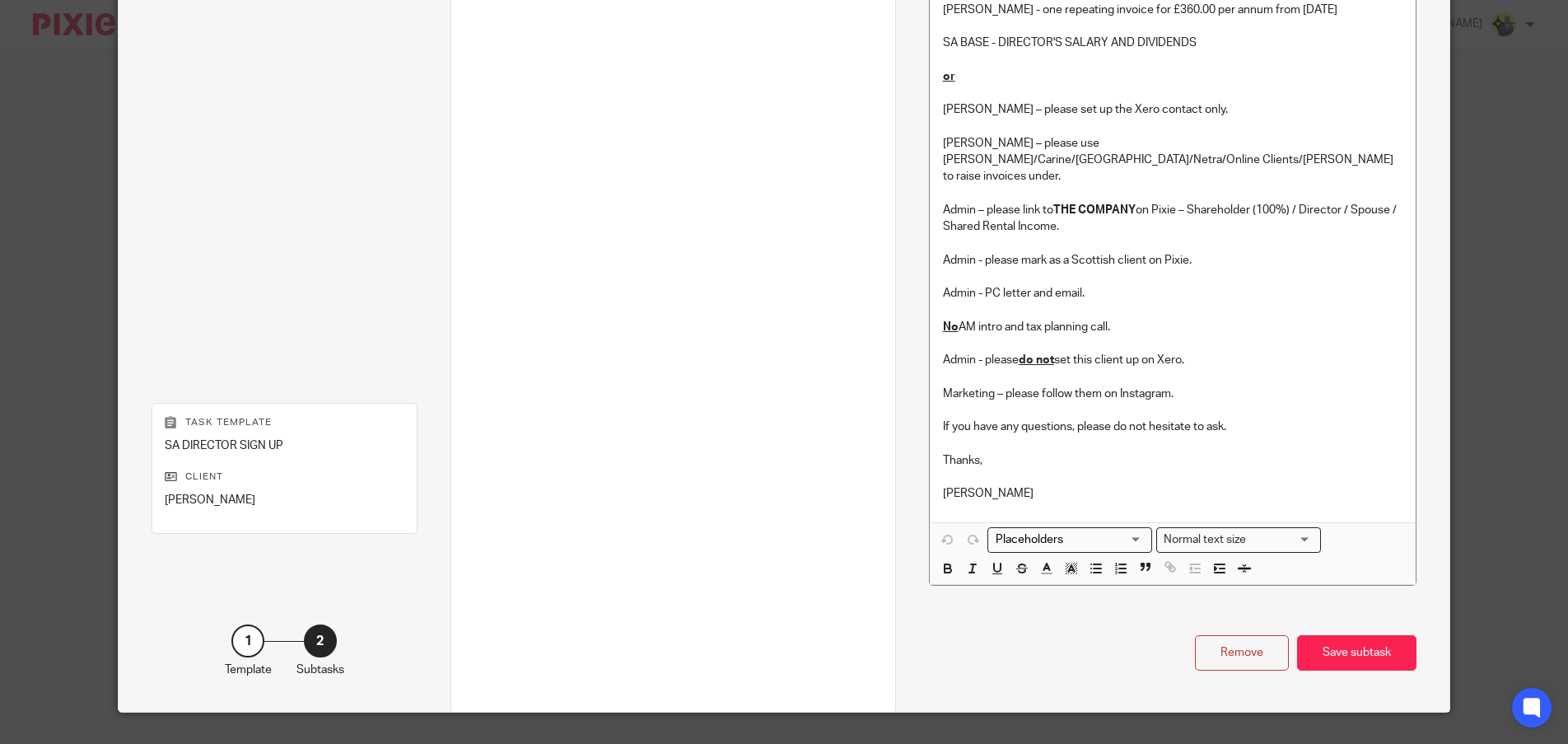
scroll to position [1307, 0]
click at [1008, 468] on p at bounding box center [1172, 475] width 460 height 16
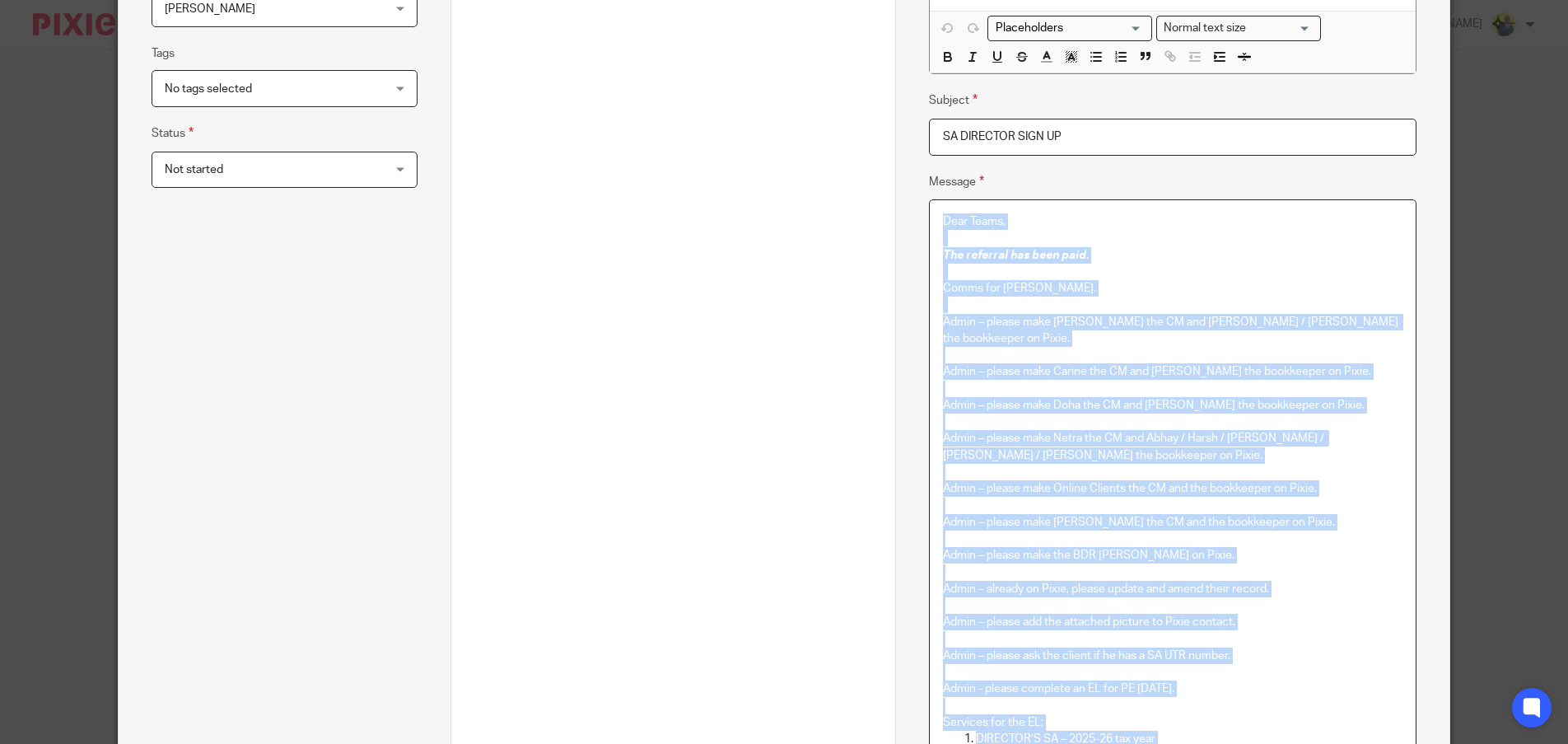
scroll to position [0, 0]
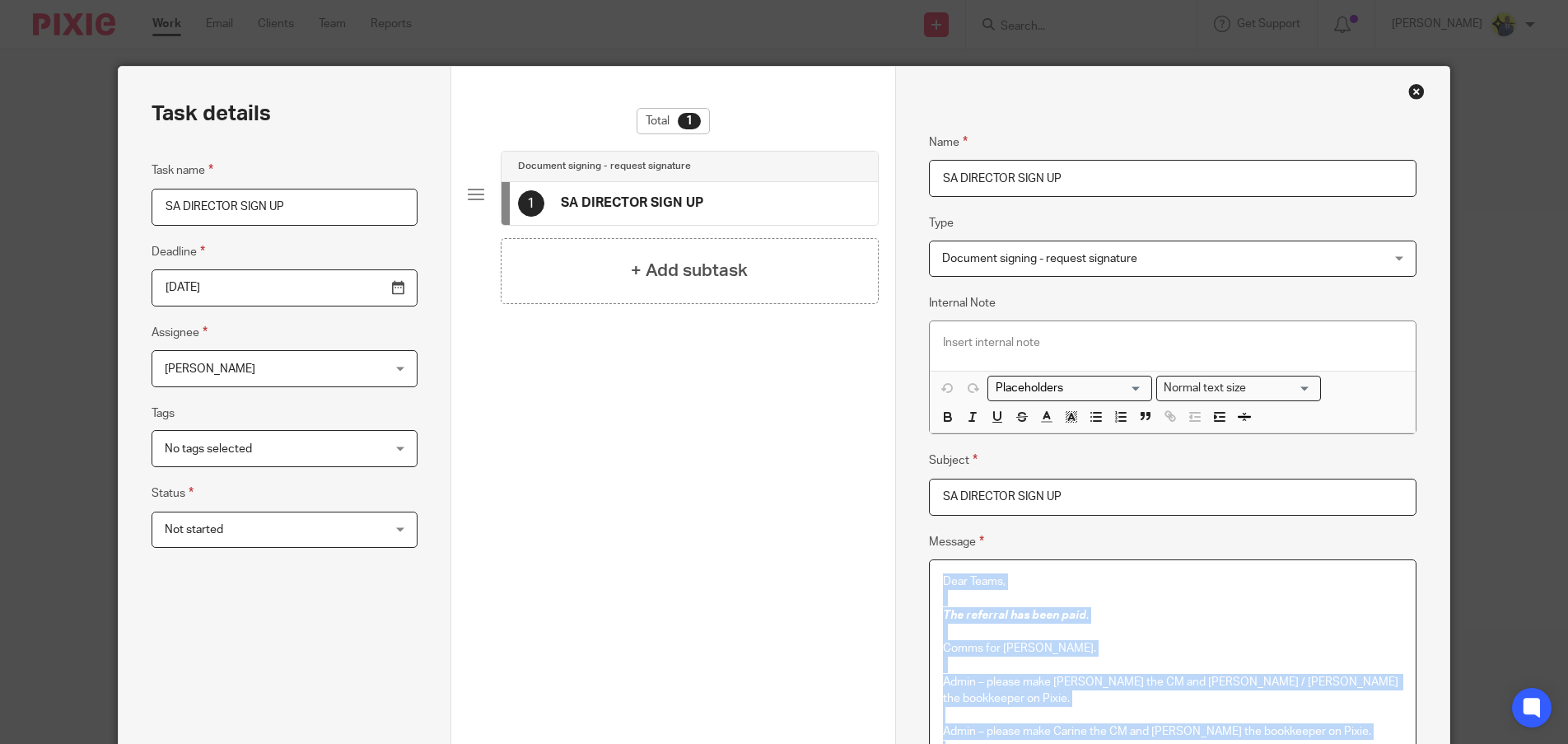
drag, startPoint x: 1026, startPoint y: 454, endPoint x: 858, endPoint y: 14, distance: 471.0
click at [829, 0] on html "Work Email Clients Team Reports Work Email Clients Team Reports Settings Send n…" at bounding box center [784, 372] width 1568 height 744
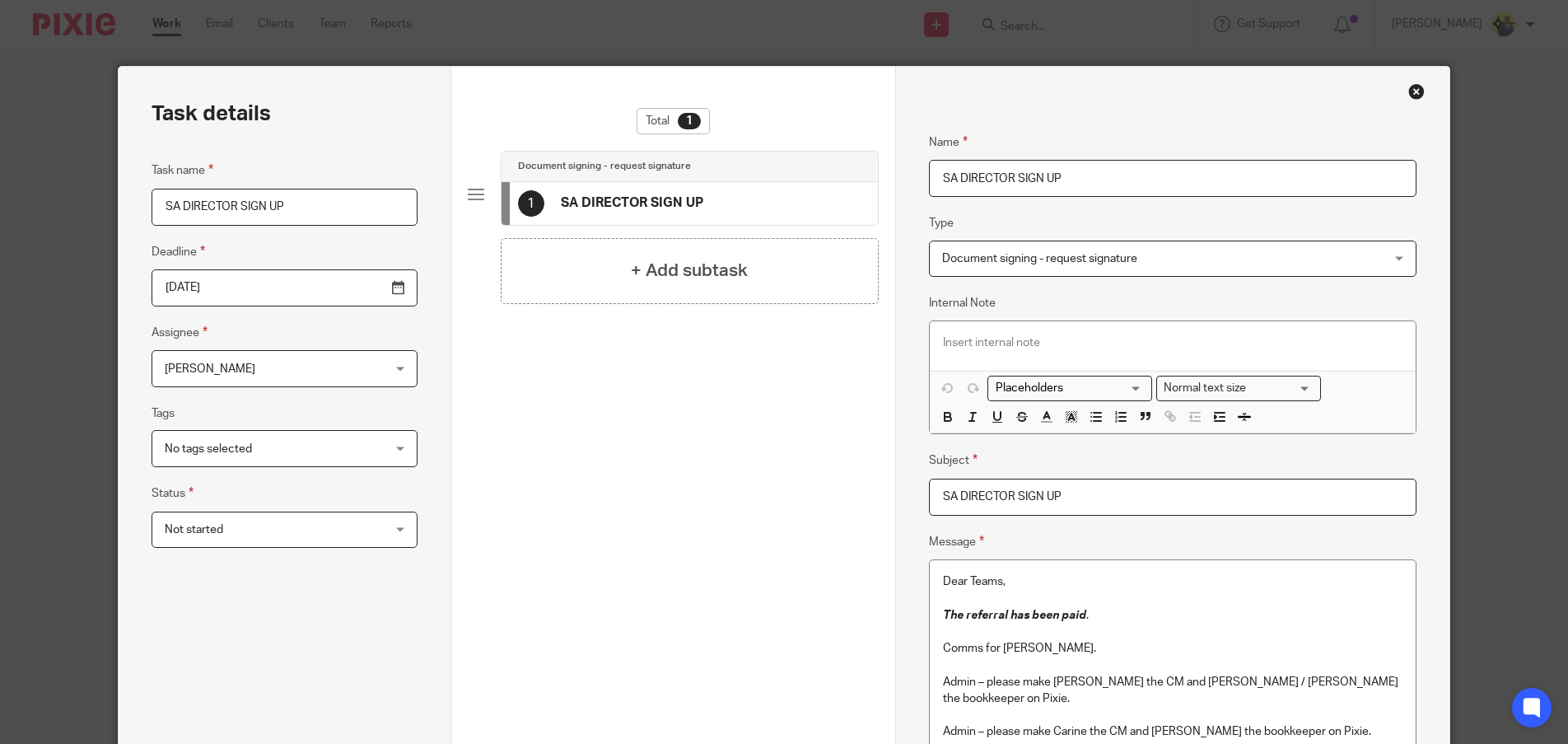
drag, startPoint x: 1010, startPoint y: 617, endPoint x: 694, endPoint y: 584, distance: 317.7
click at [694, 584] on div "Total 1 Document signing - request signature 1 SA DIRECTOR SIGN UP + Add subtask" at bounding box center [673, 634] width 411 height 1053
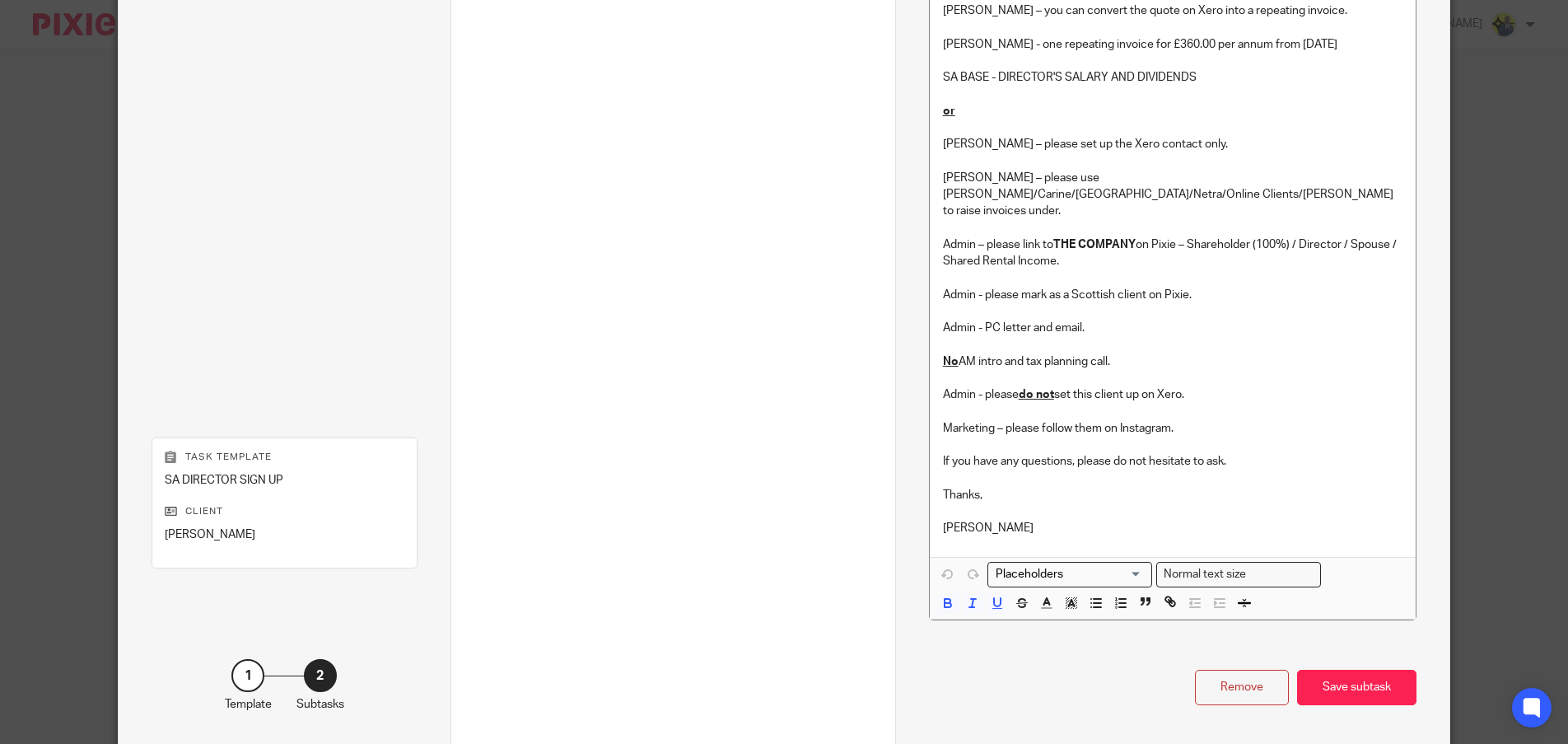
scroll to position [1307, 0]
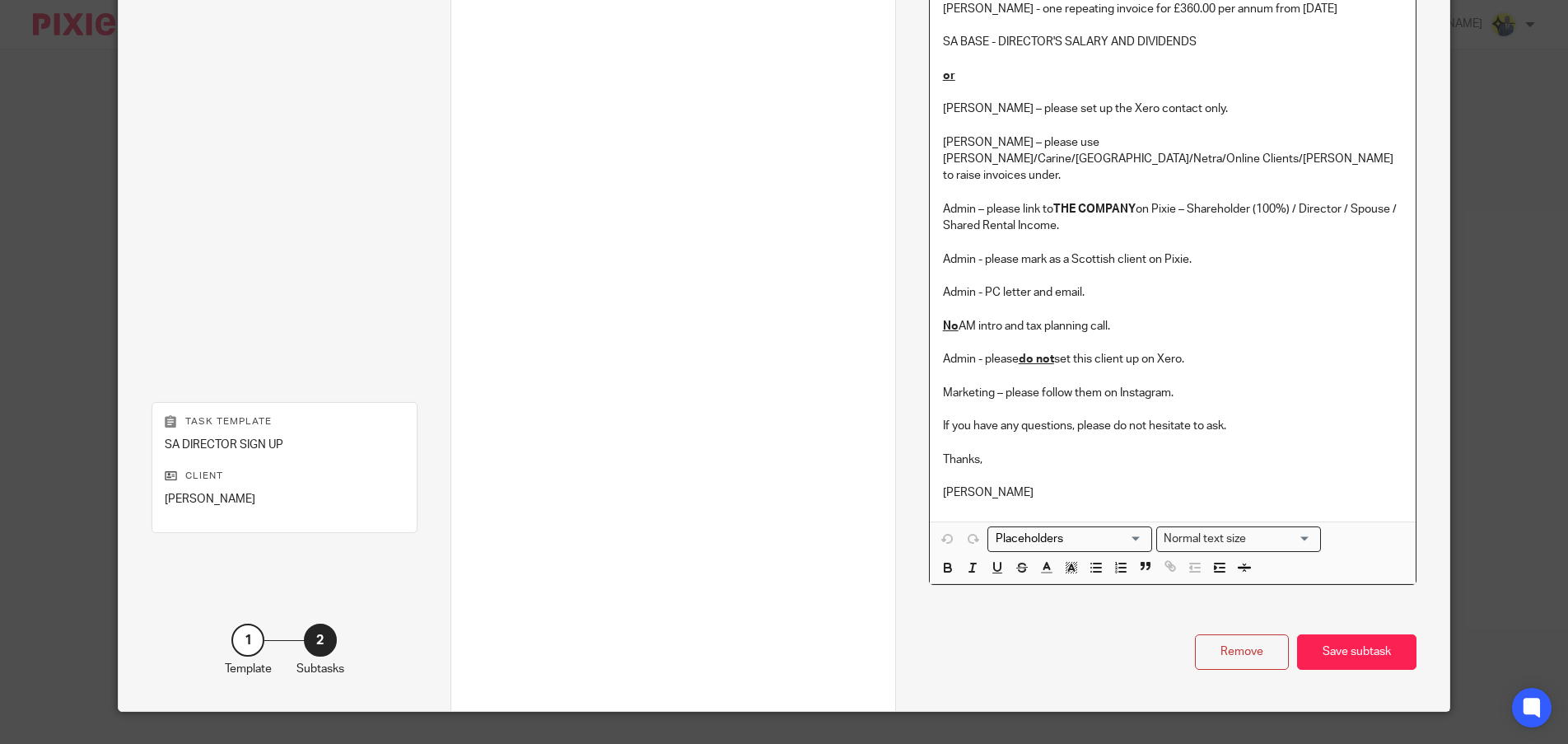
click at [1014, 484] on p "[PERSON_NAME]" at bounding box center [1172, 492] width 460 height 16
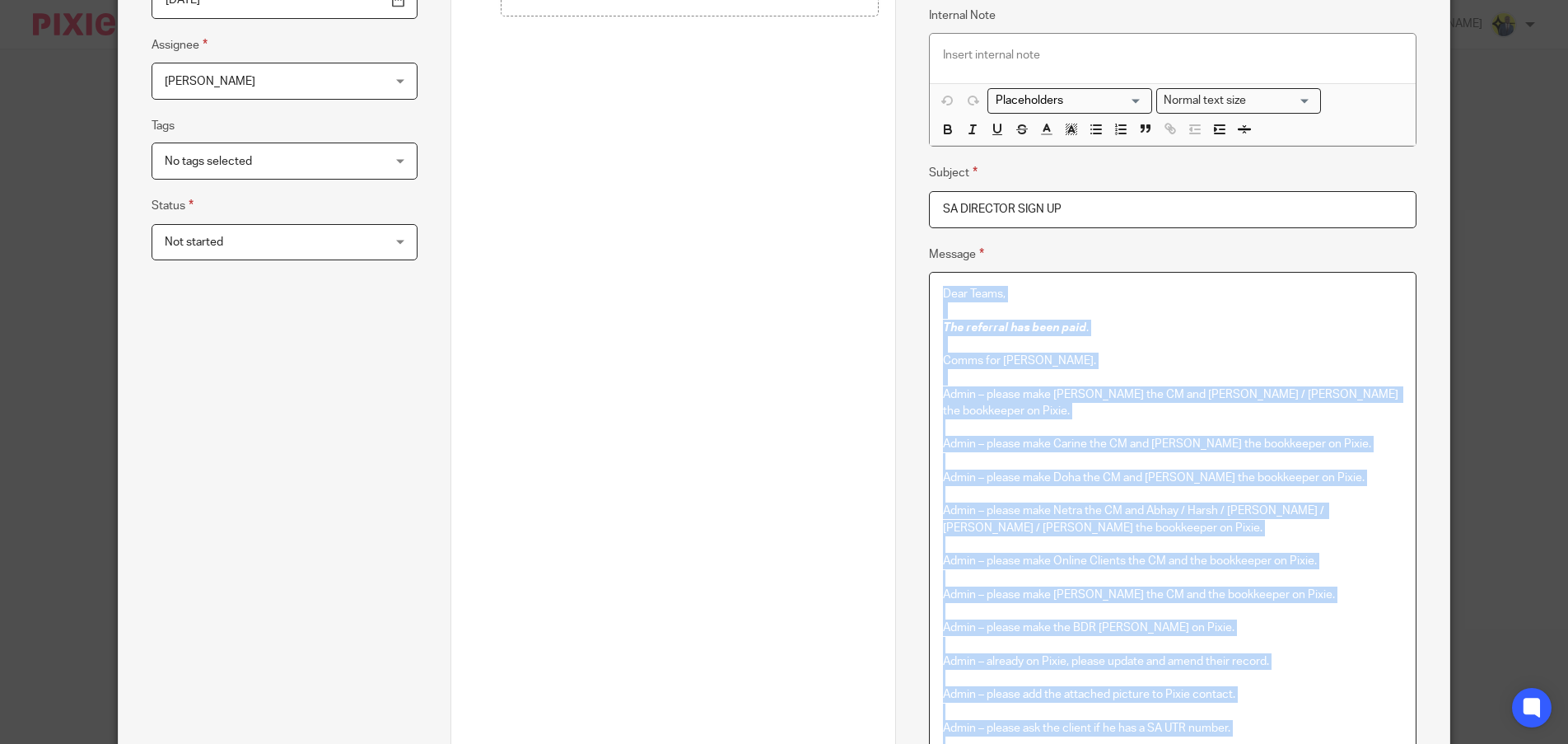
scroll to position [0, 0]
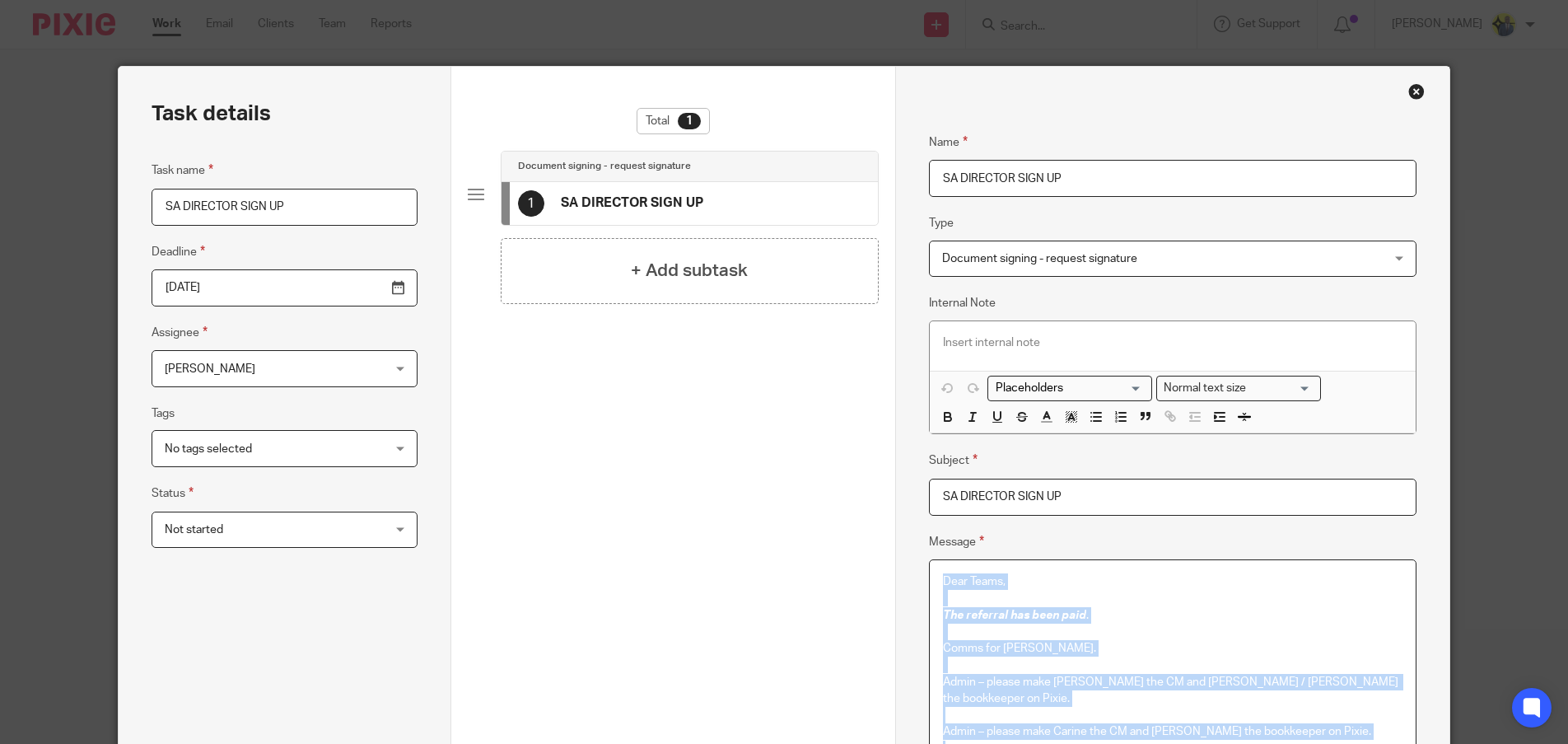
drag, startPoint x: 1013, startPoint y: 462, endPoint x: 859, endPoint y: -32, distance: 517.4
click at [859, 0] on html "Work Email Clients Team Reports Work Email Clients Team Reports Settings Send n…" at bounding box center [784, 372] width 1568 height 744
copy div "Dear Teams, The referral has been paid . Comms for Dennis. Admin – please make …"
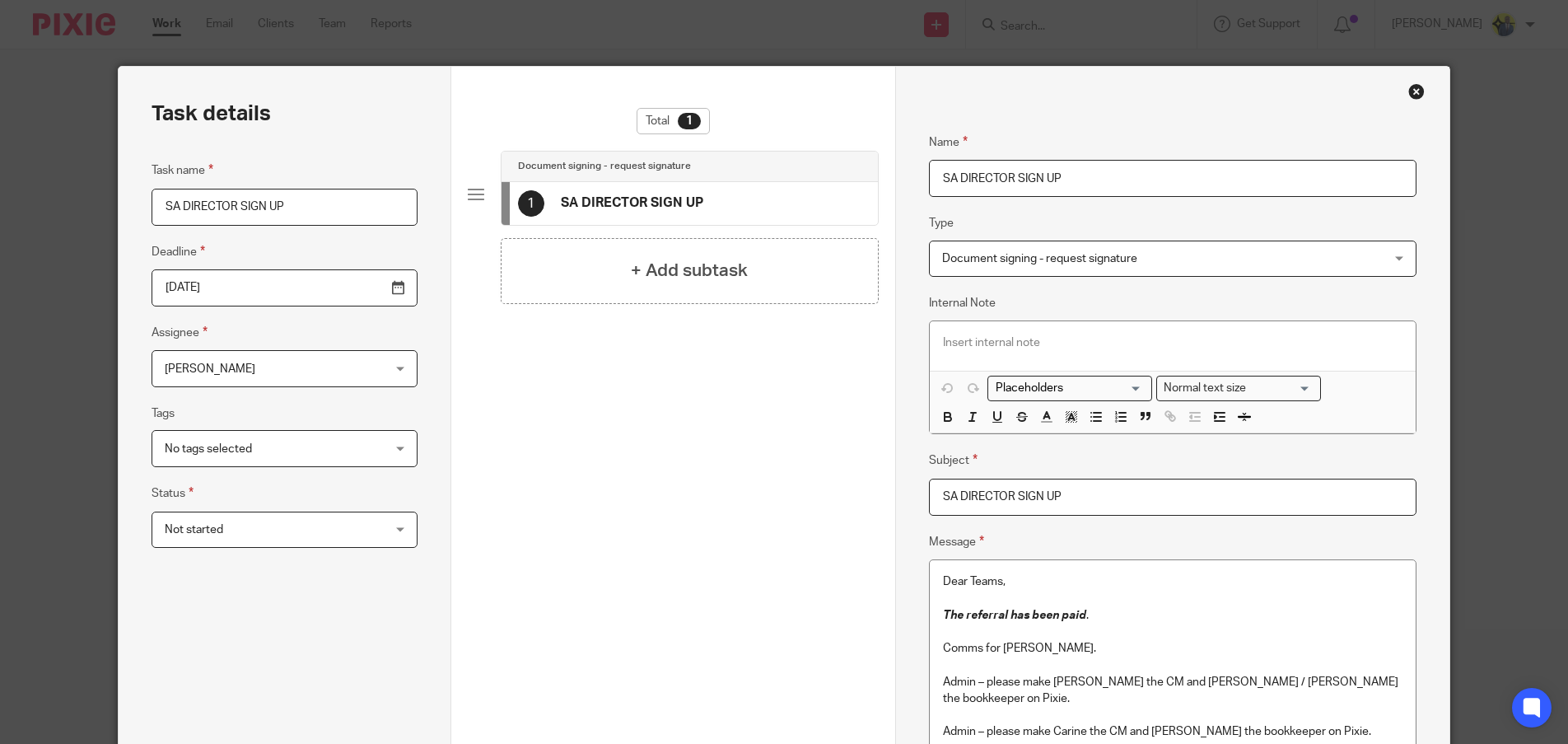
click at [1410, 94] on div "Close this dialog window" at bounding box center [1416, 91] width 16 height 16
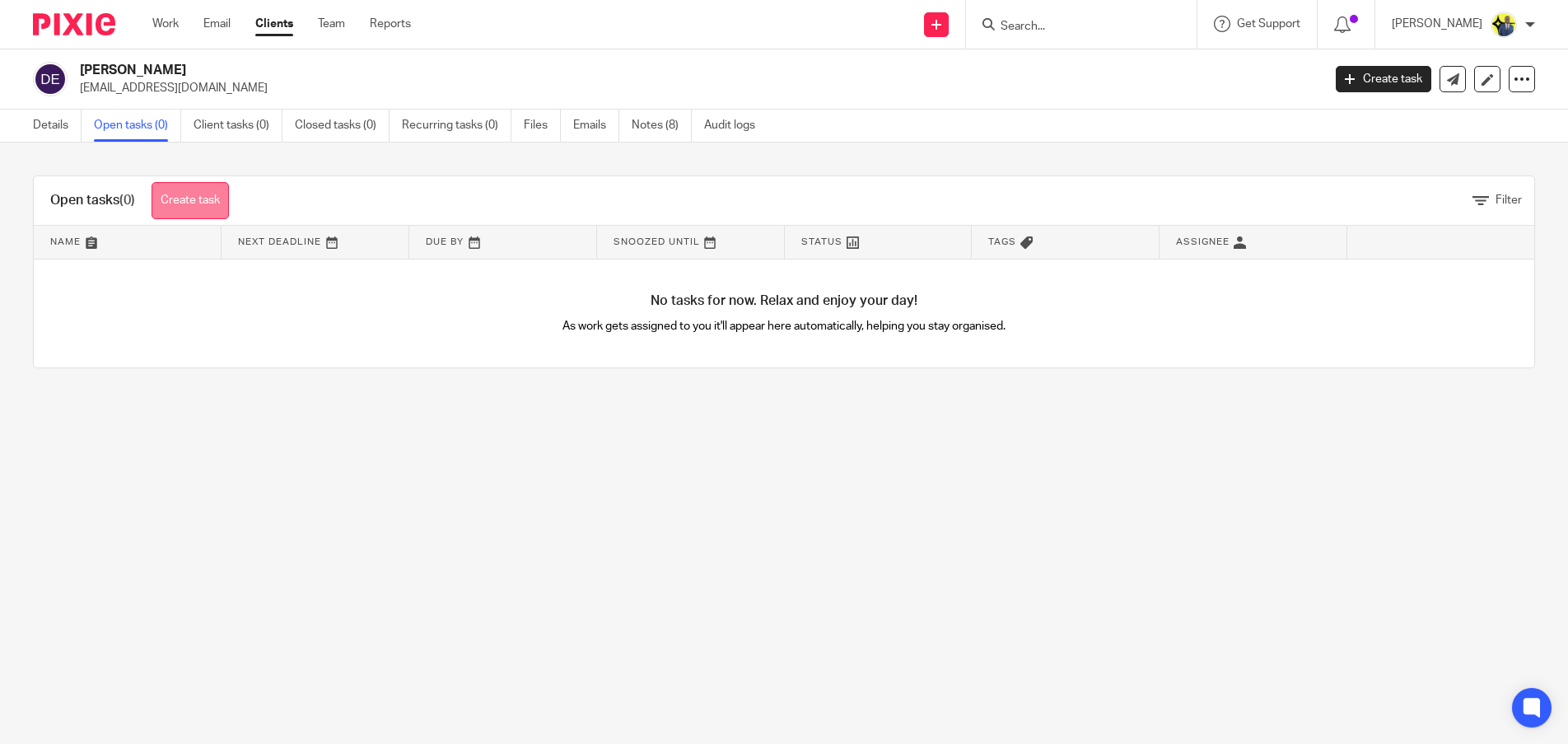
click at [186, 214] on link "Create task" at bounding box center [189, 200] width 77 height 37
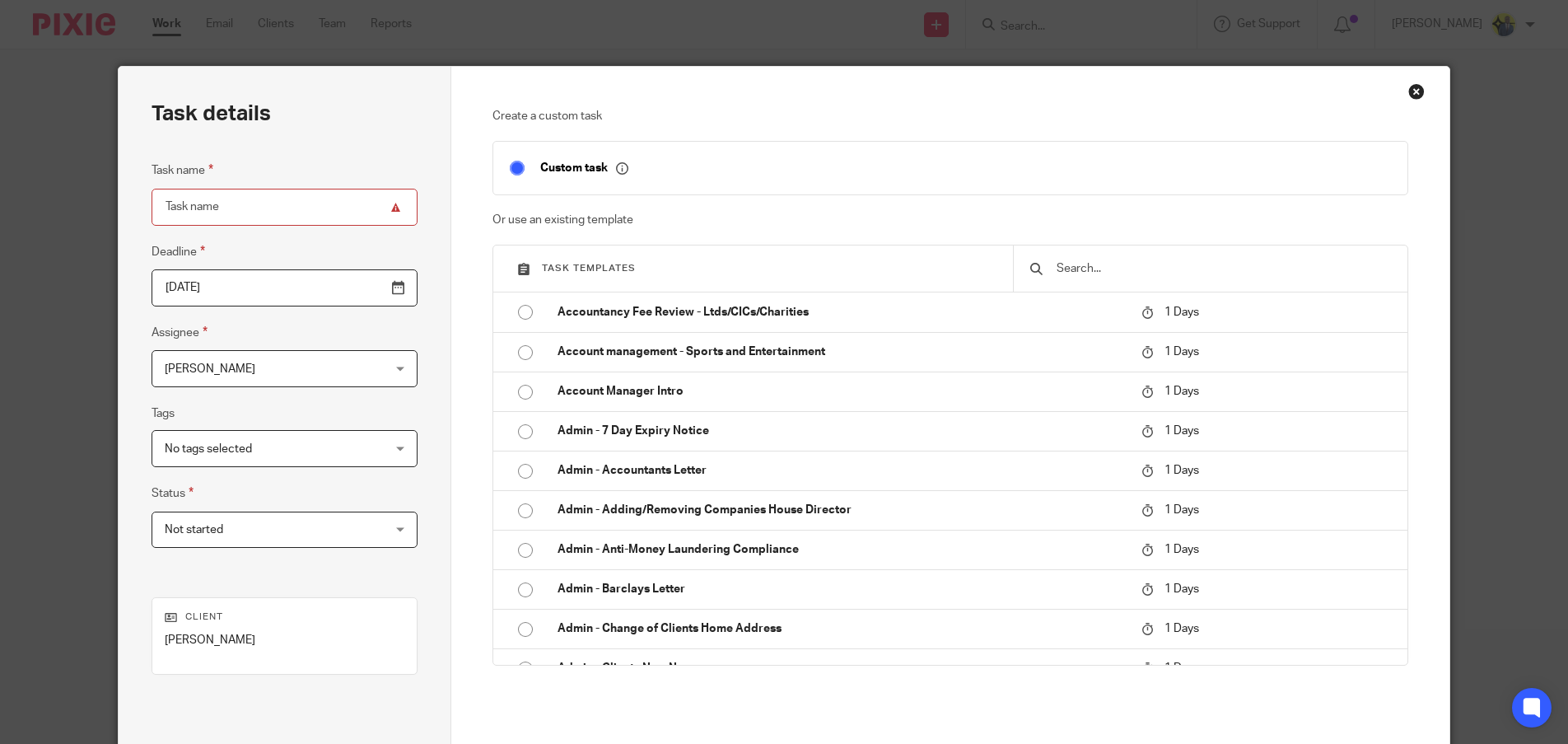
click at [1105, 267] on input "text" at bounding box center [1222, 268] width 336 height 18
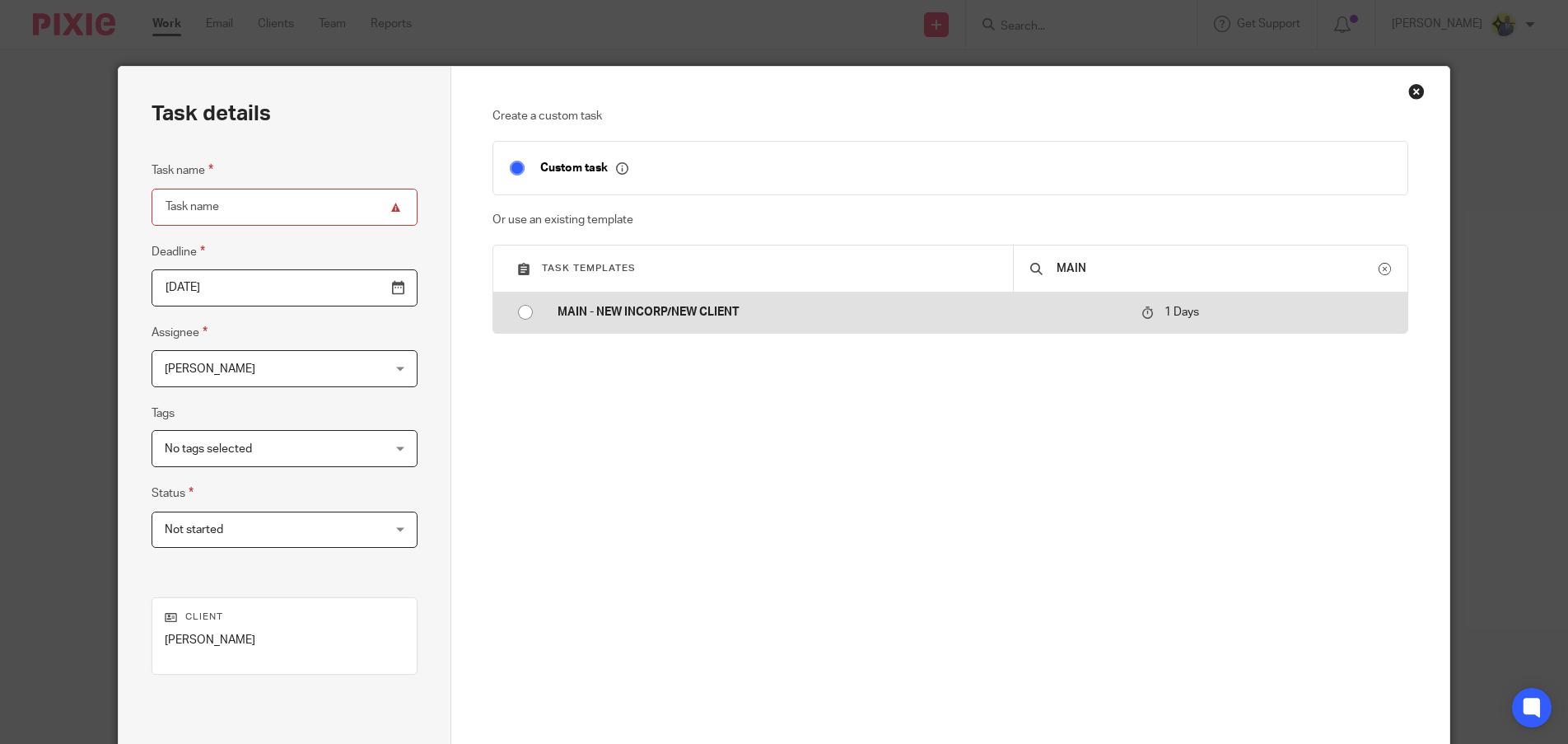
type input "MAIN"
click at [639, 317] on p "MAIN - NEW INCORP/NEW CLIENT" at bounding box center [840, 312] width 567 height 16
type input "2025-08-15"
type input "MAIN - NEW INCORP/NEW CLIENT"
checkbox input "false"
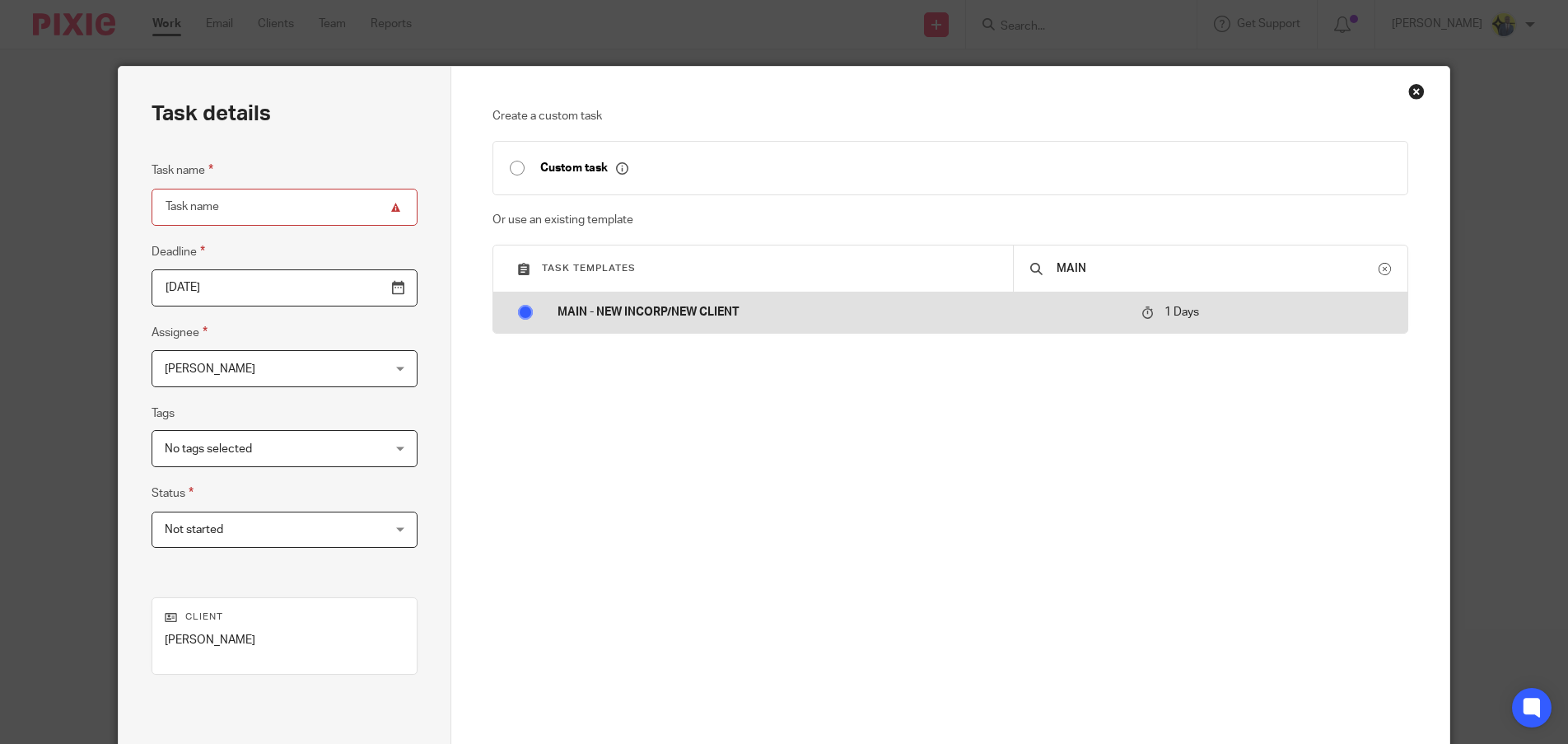
radio input "true"
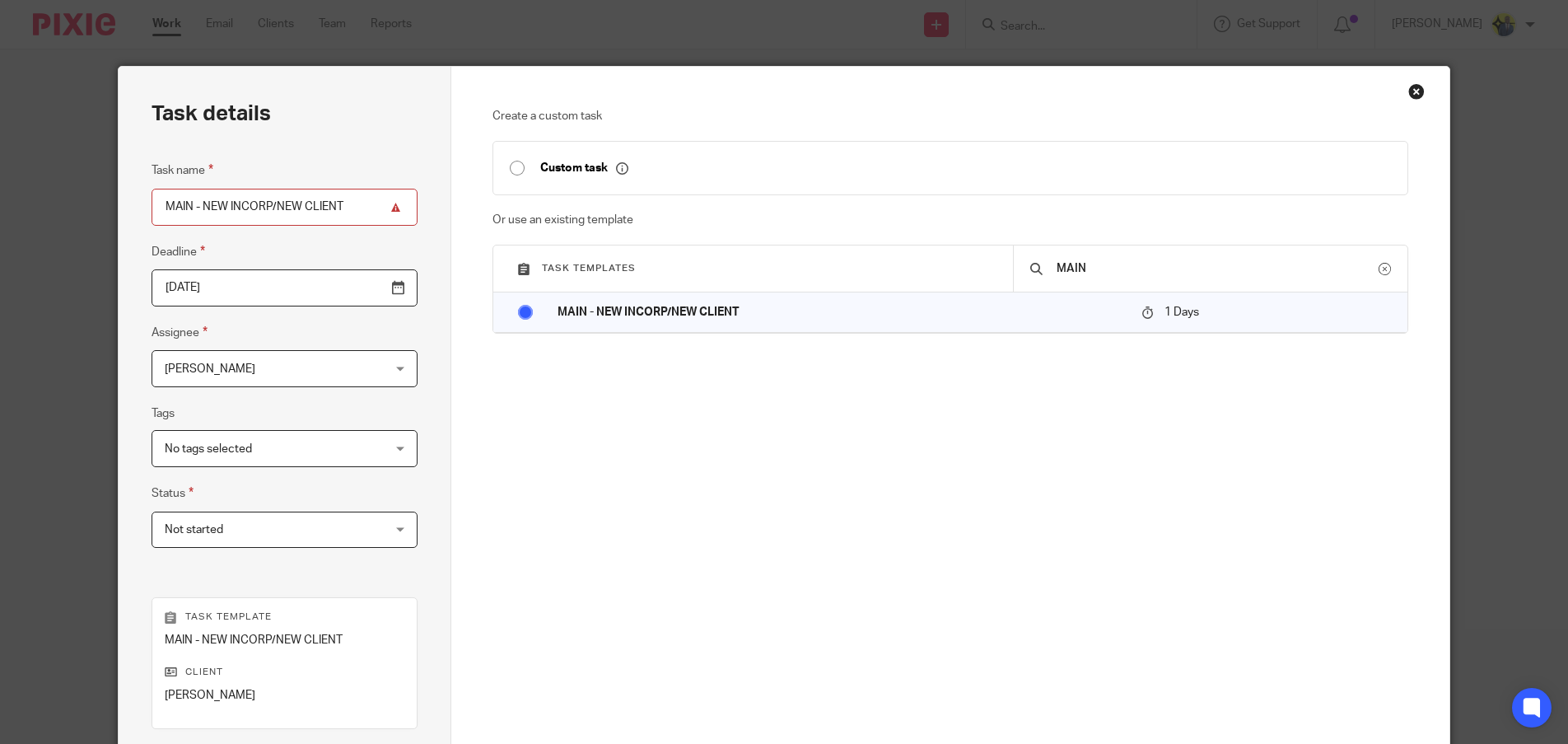
scroll to position [230, 0]
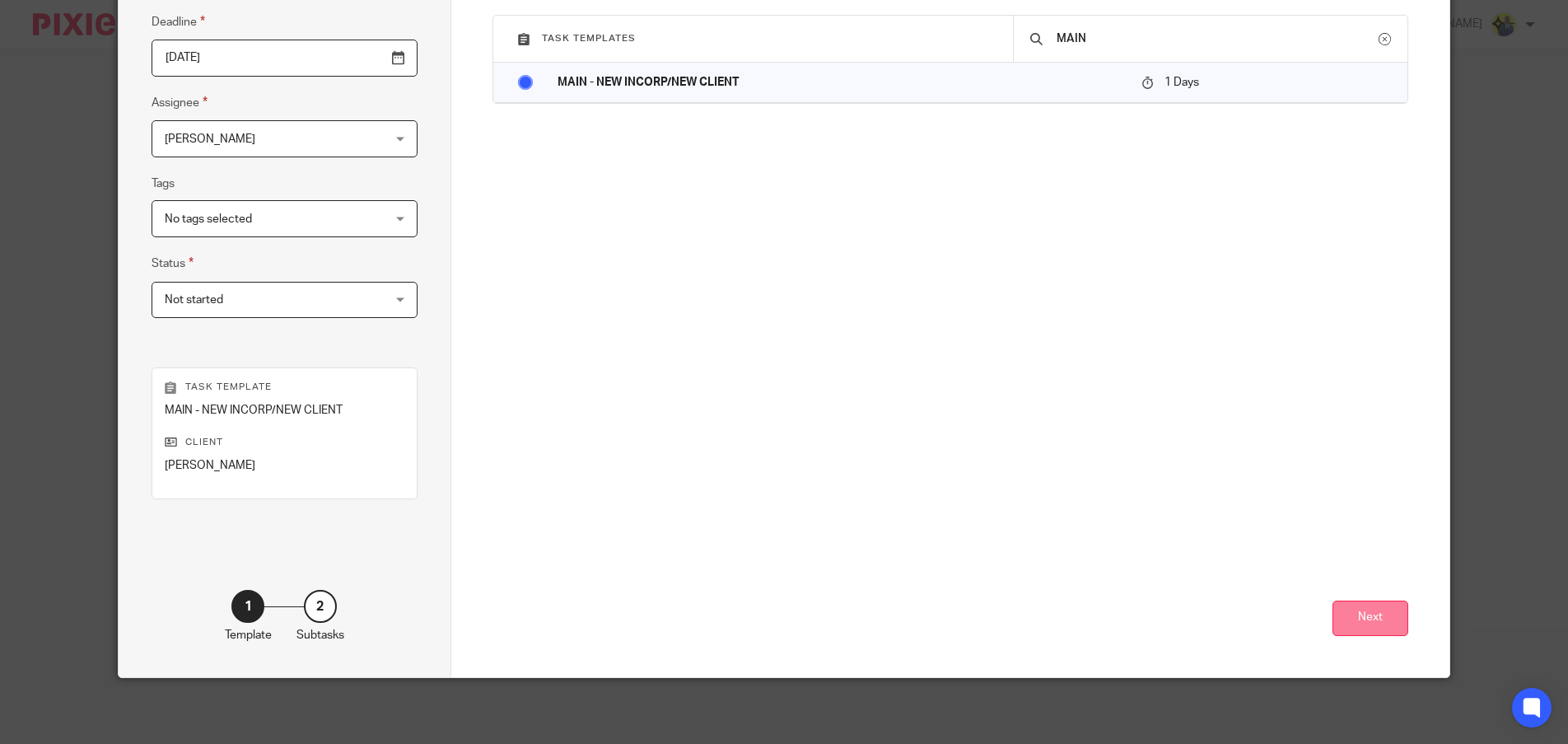
drag, startPoint x: 1386, startPoint y: 597, endPoint x: 1371, endPoint y: 615, distance: 23.4
click at [1379, 606] on div "Next" at bounding box center [950, 517] width 916 height 317
click at [1372, 615] on button "Next" at bounding box center [1370, 618] width 76 height 35
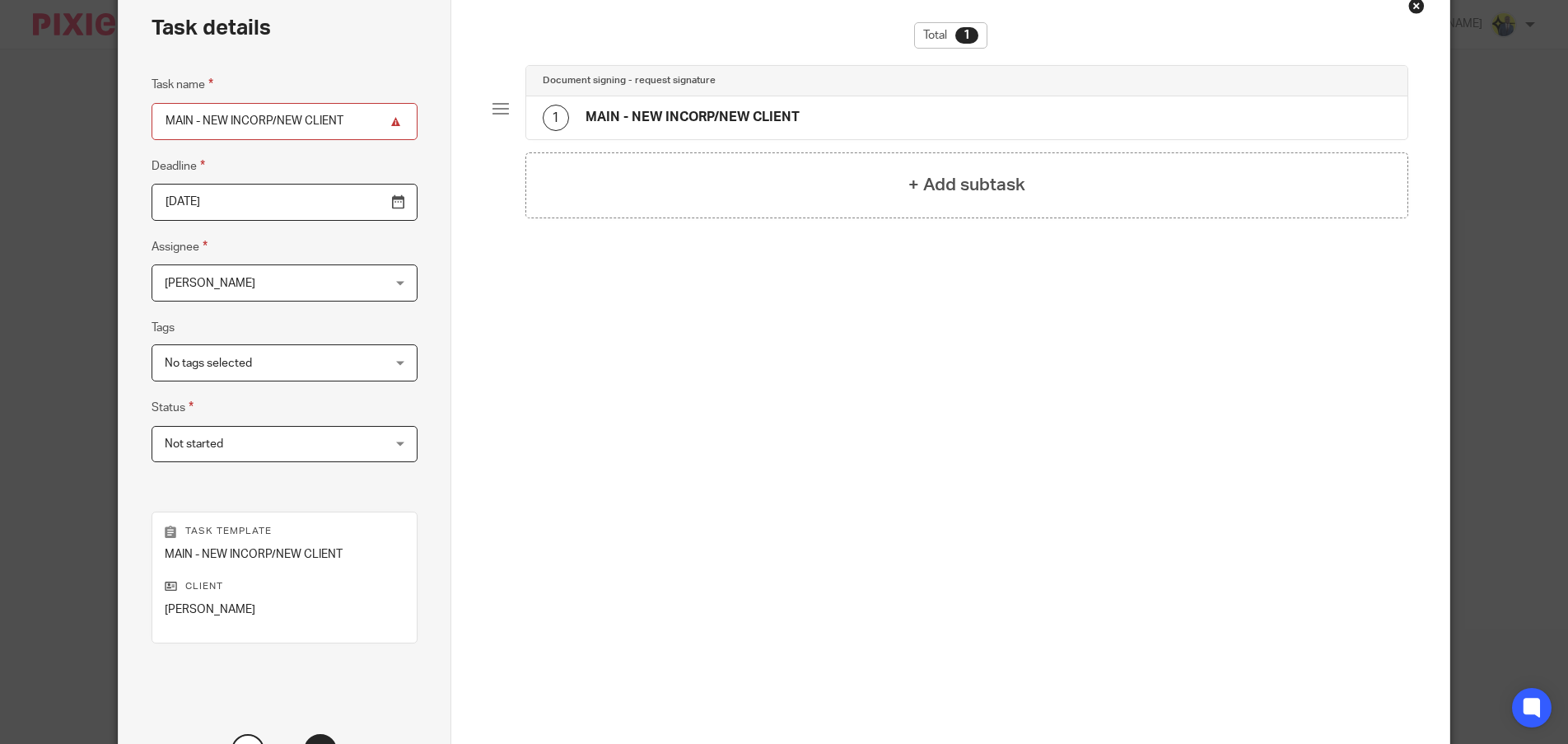
scroll to position [0, 0]
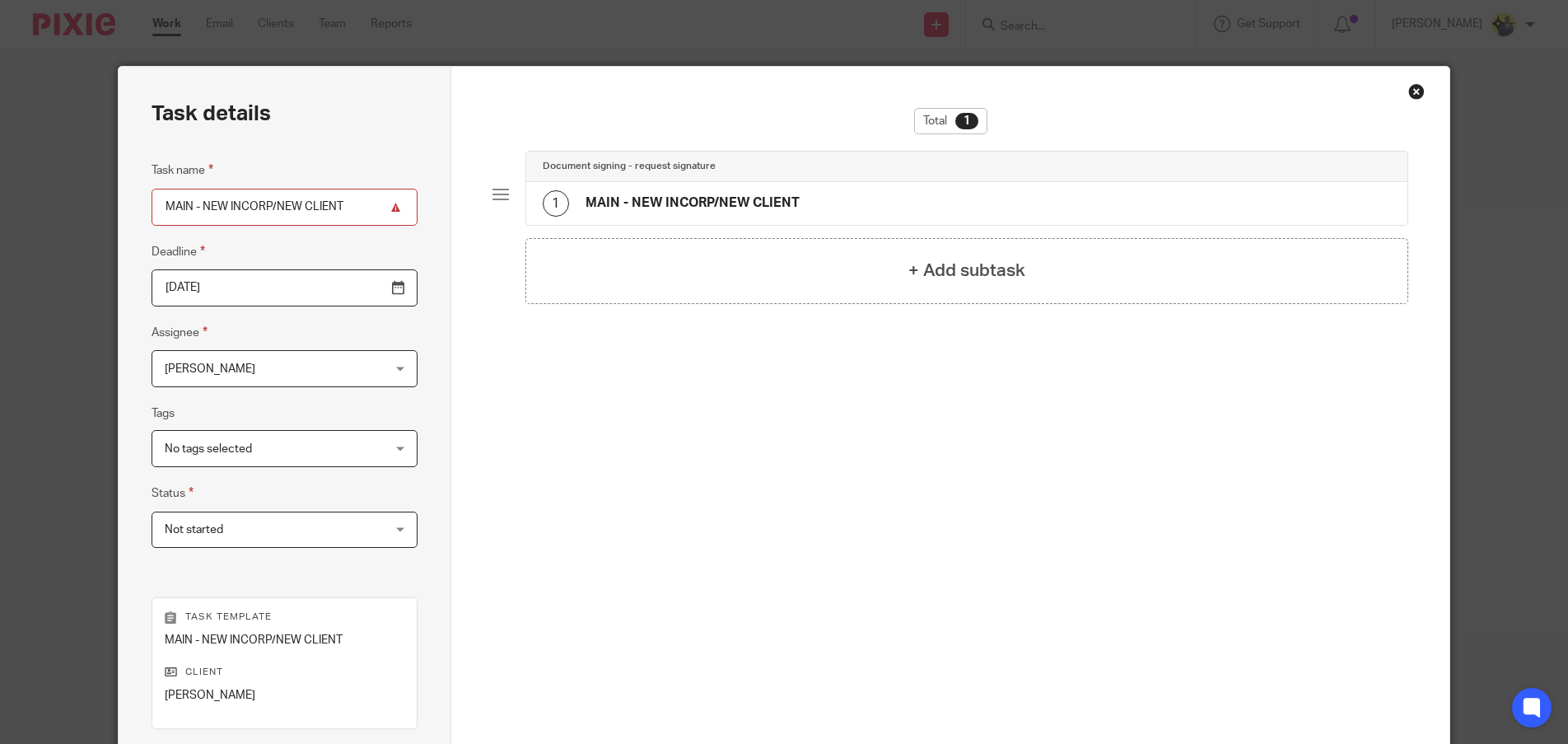
click at [743, 214] on div "1 MAIN - NEW INCORP/NEW CLIENT" at bounding box center [671, 204] width 257 height 27
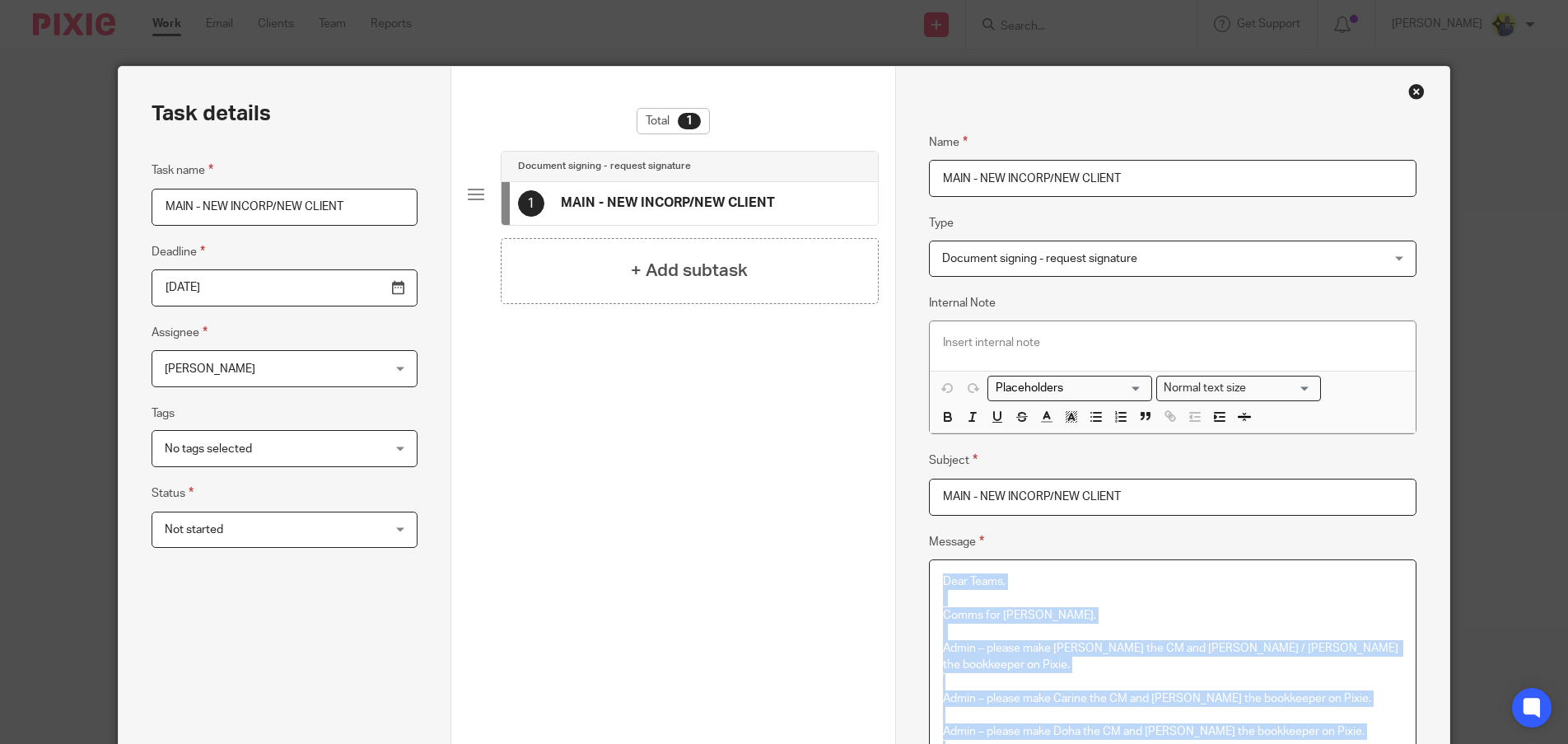
drag, startPoint x: 1042, startPoint y: 460, endPoint x: 763, endPoint y: -71, distance: 599.8
click at [763, 0] on html "Work Email Clients Team Reports Work Email Clients Team Reports Settings Send n…" at bounding box center [784, 372] width 1568 height 744
copy div "Dear Teams, Comms for Dennis. Admin – please make Bobo the CM and Abhay / Harsh…"
click at [1408, 86] on div "Close this dialog window" at bounding box center [1416, 91] width 16 height 16
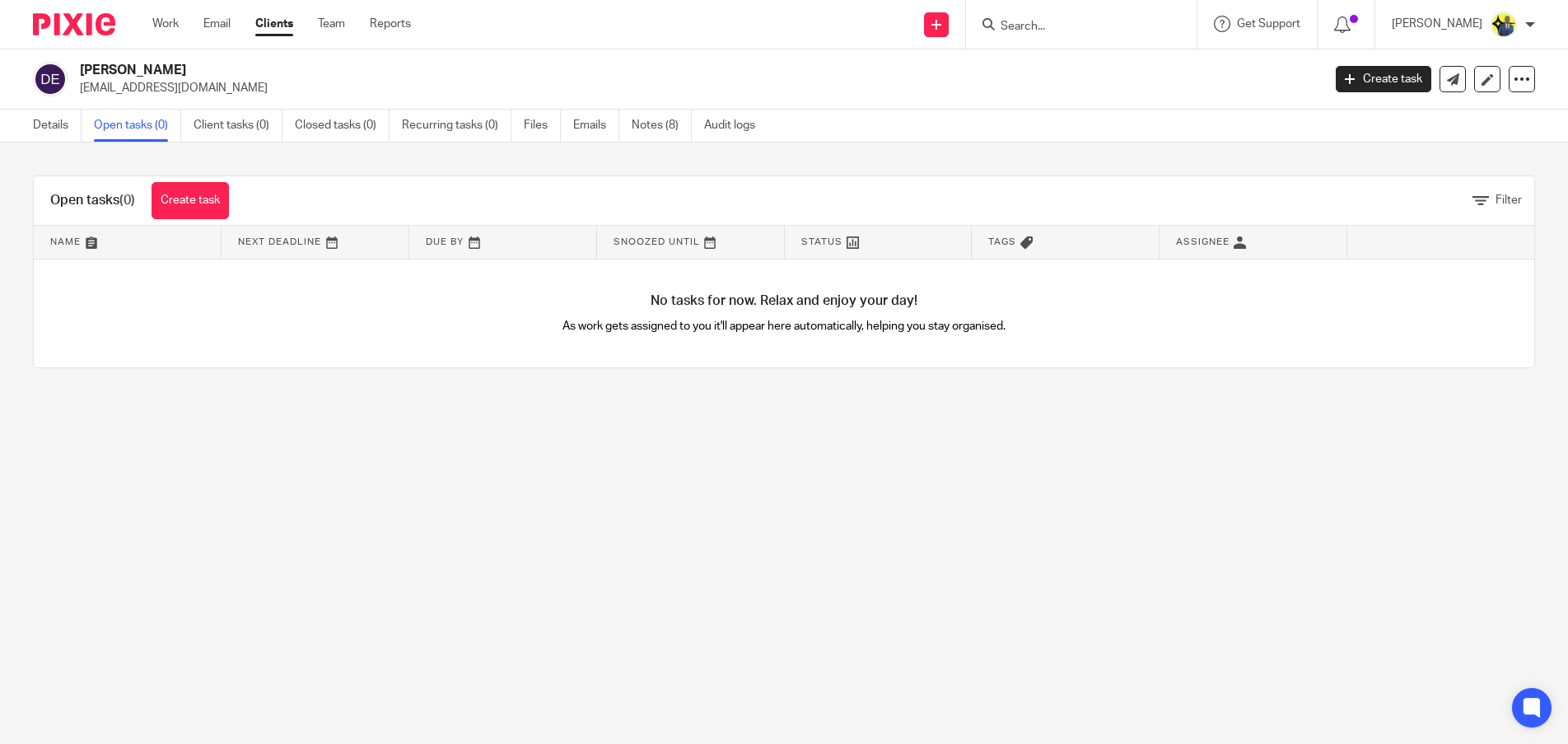
click at [1075, 27] on input "Search" at bounding box center [1073, 28] width 148 height 15
paste input "Dr. Ahmed Alosta"
type input "Dr. Ahmed Alosta"
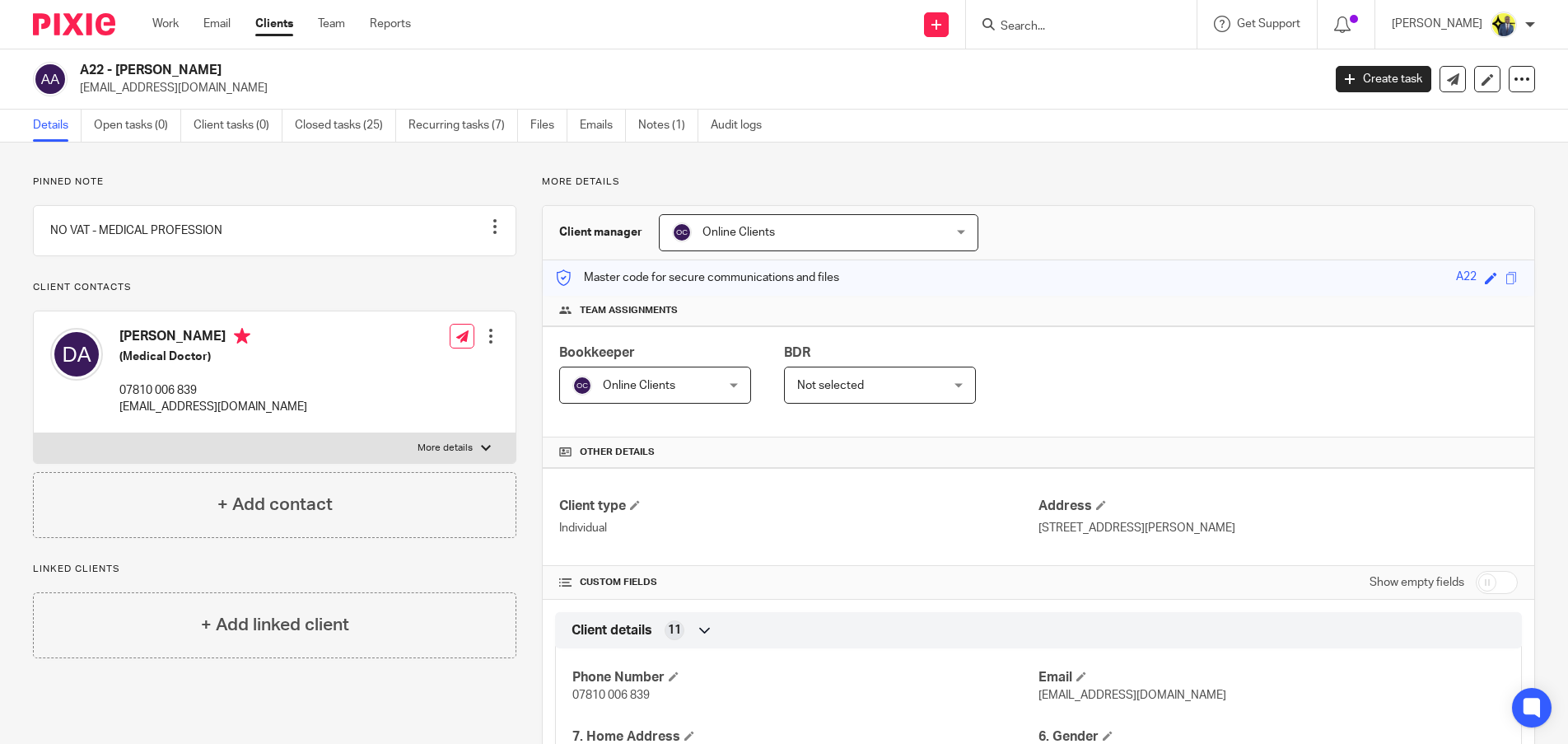
drag, startPoint x: 256, startPoint y: 65, endPoint x: 75, endPoint y: 55, distance: 181.3
click at [75, 55] on div "A22 - DR. AHMED ALOSTA dr_alosta@yahoo.co.uk Create task Update from Companies …" at bounding box center [784, 79] width 1568 height 60
copy h2 "A22 - DR. AHMED ALOSTA"
click at [1022, 34] on form at bounding box center [1086, 25] width 175 height 21
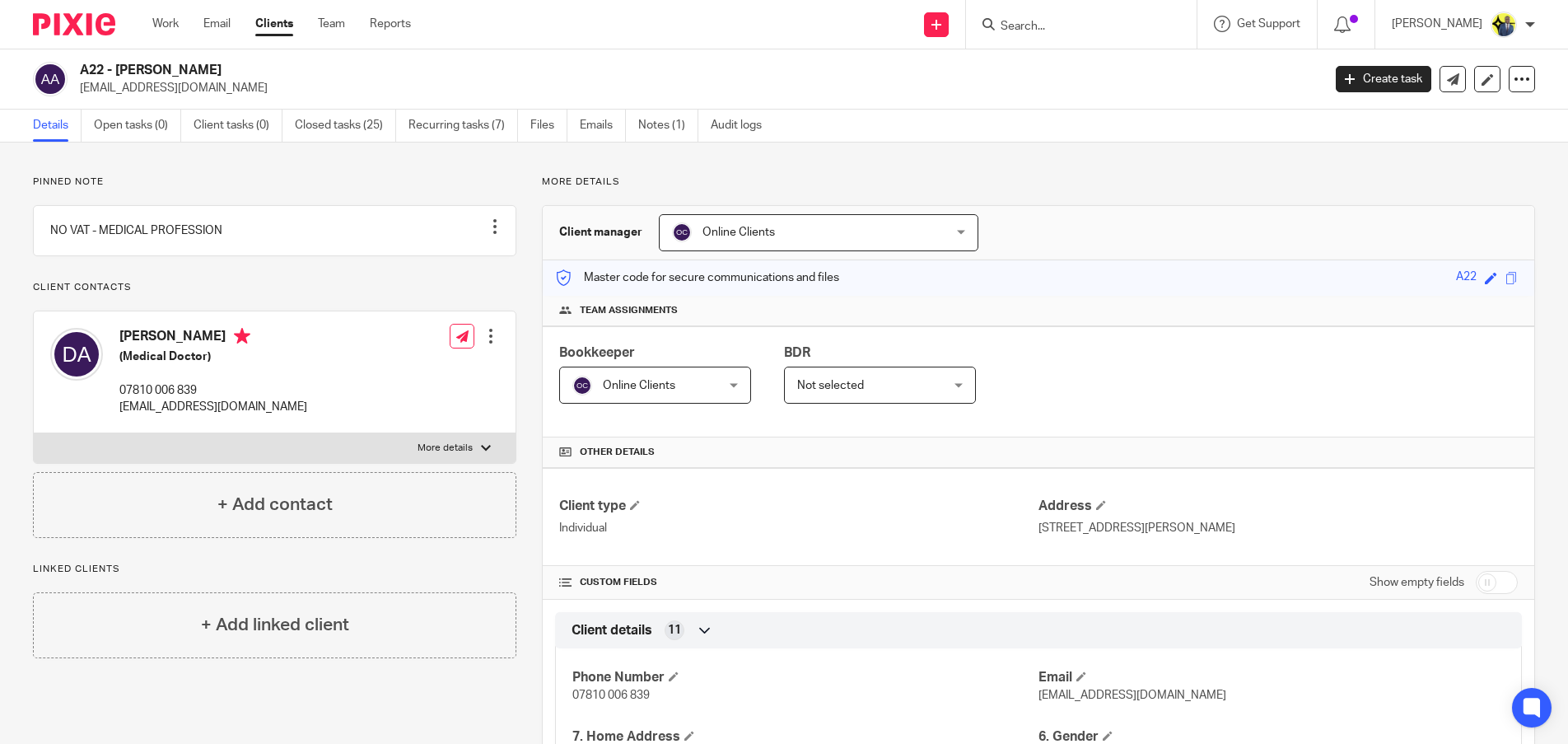
click at [1026, 23] on input "Search" at bounding box center [1073, 28] width 148 height 15
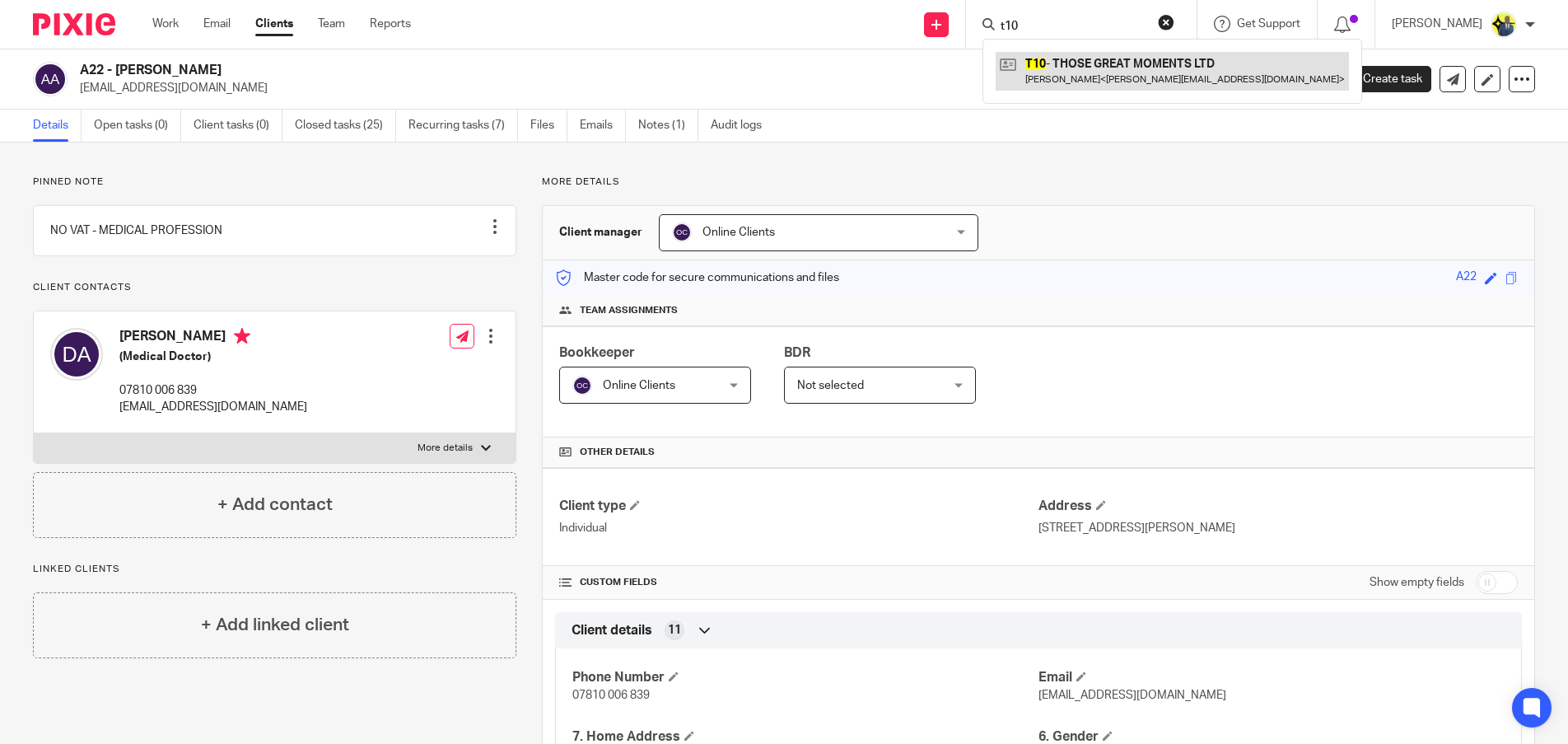
type input "t10"
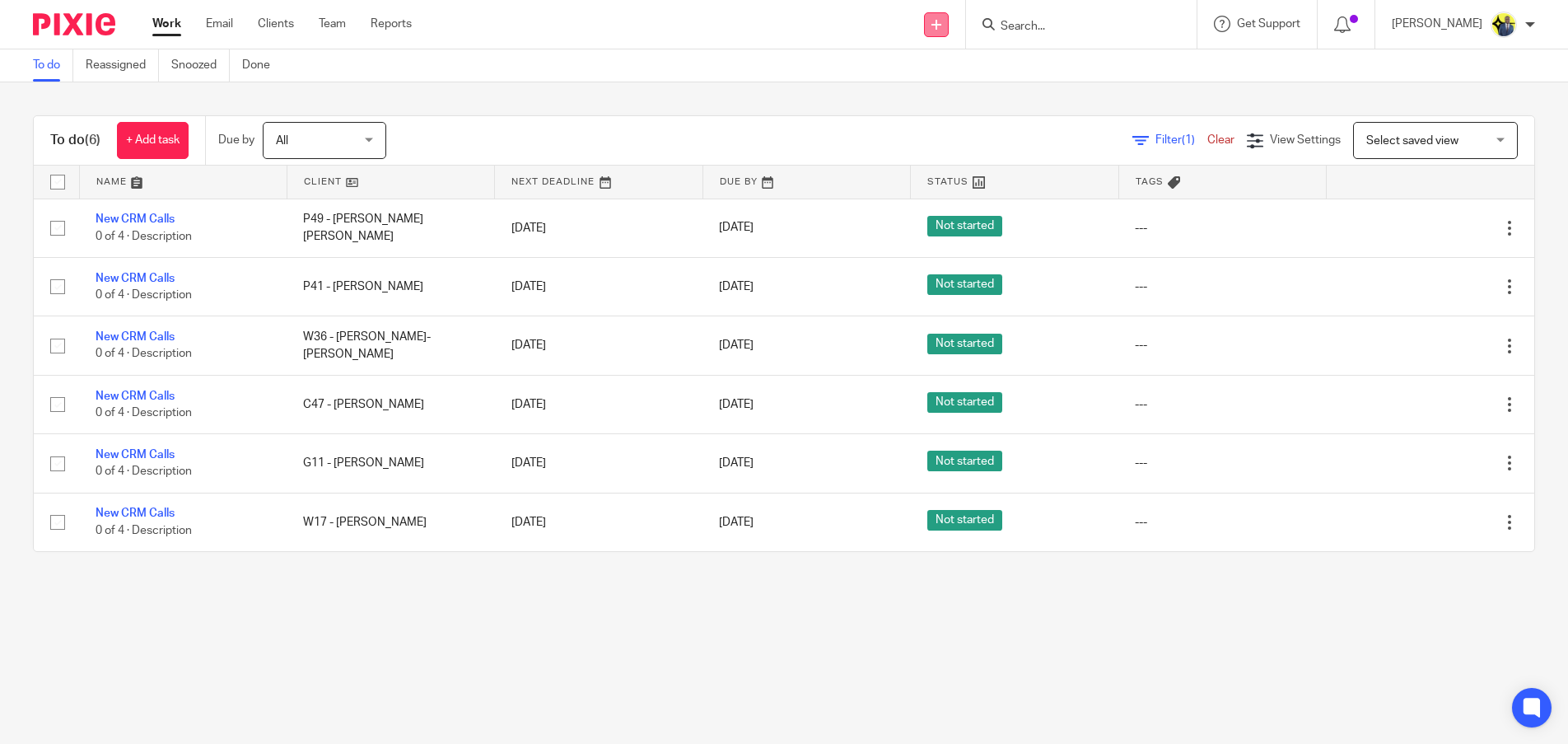
click at [948, 31] on link at bounding box center [936, 25] width 25 height 25
click at [951, 124] on link "Add client" at bounding box center [957, 125] width 116 height 24
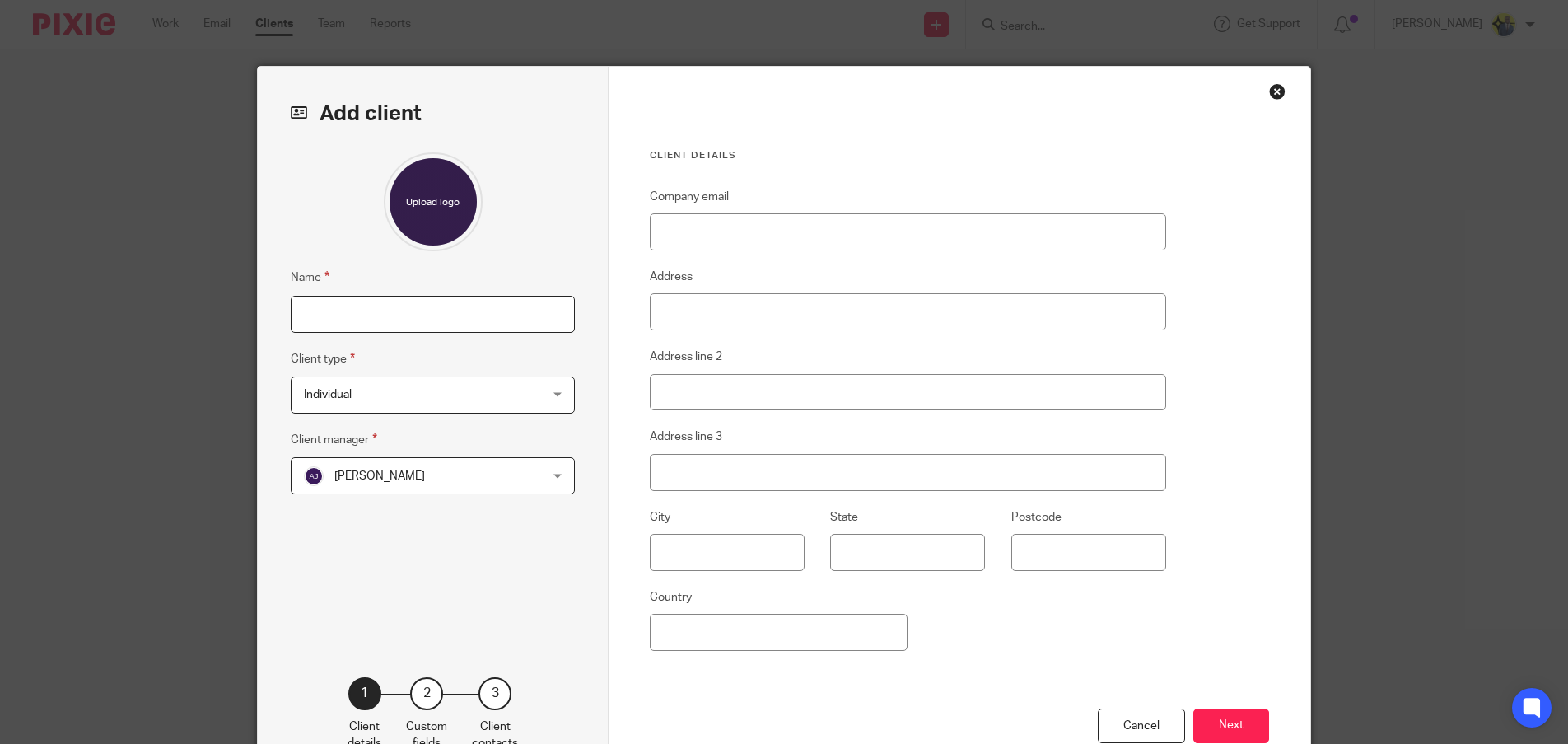
click at [323, 311] on input "Name" at bounding box center [432, 314] width 284 height 37
type input "b"
type input "[PERSON_NAME]"
click at [446, 402] on span "Individual" at bounding box center [412, 394] width 216 height 34
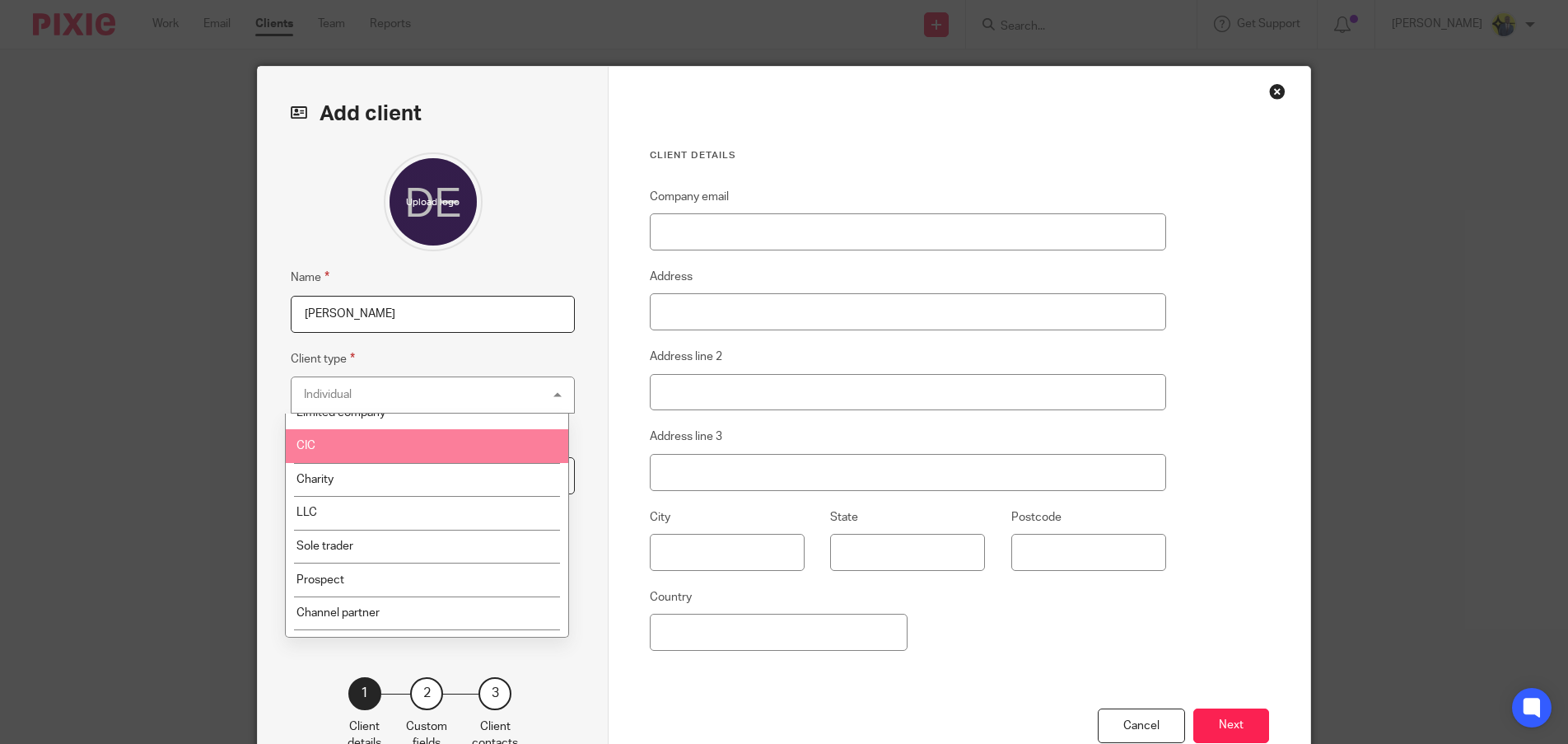
scroll to position [77, 0]
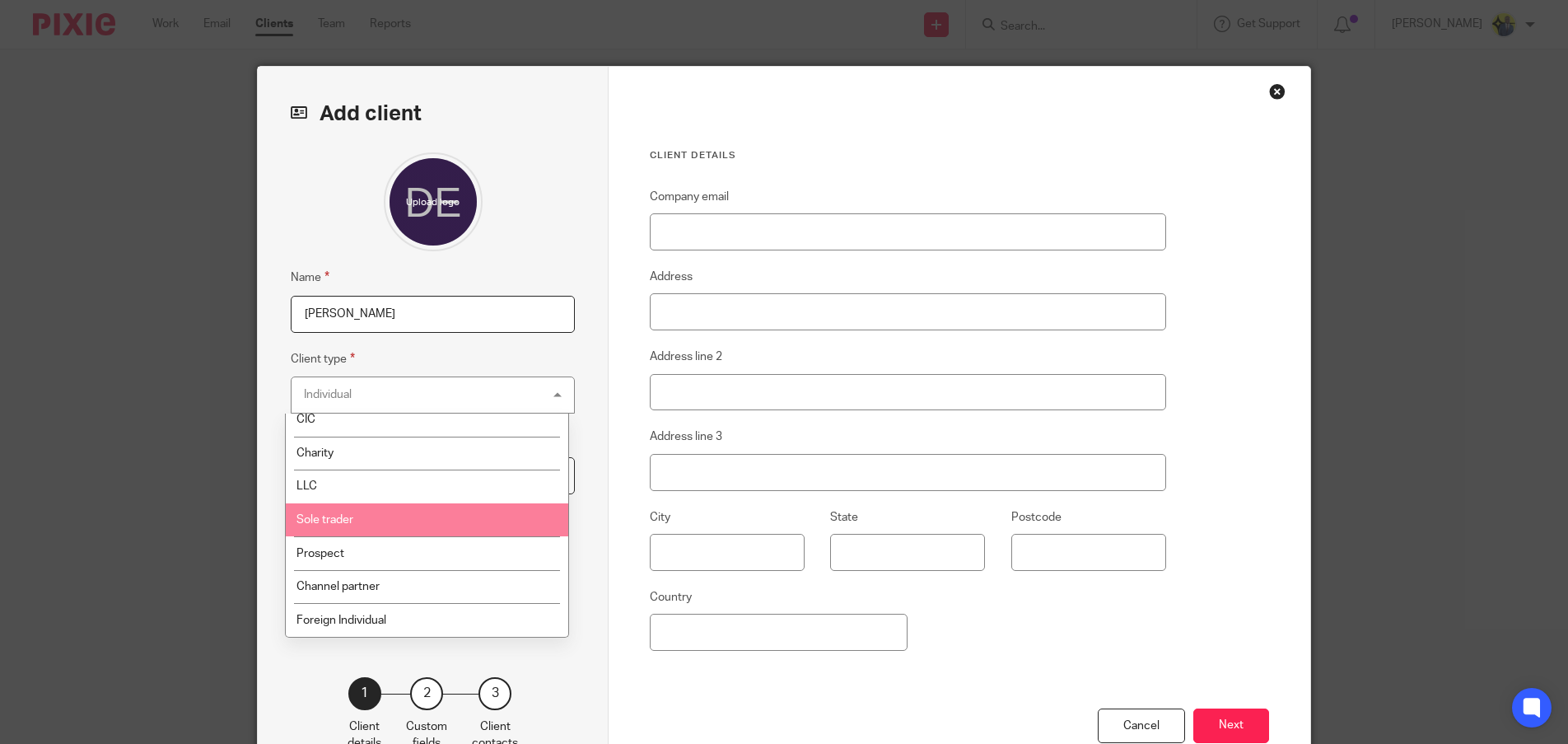
click at [406, 517] on li "Sole trader" at bounding box center [426, 519] width 282 height 33
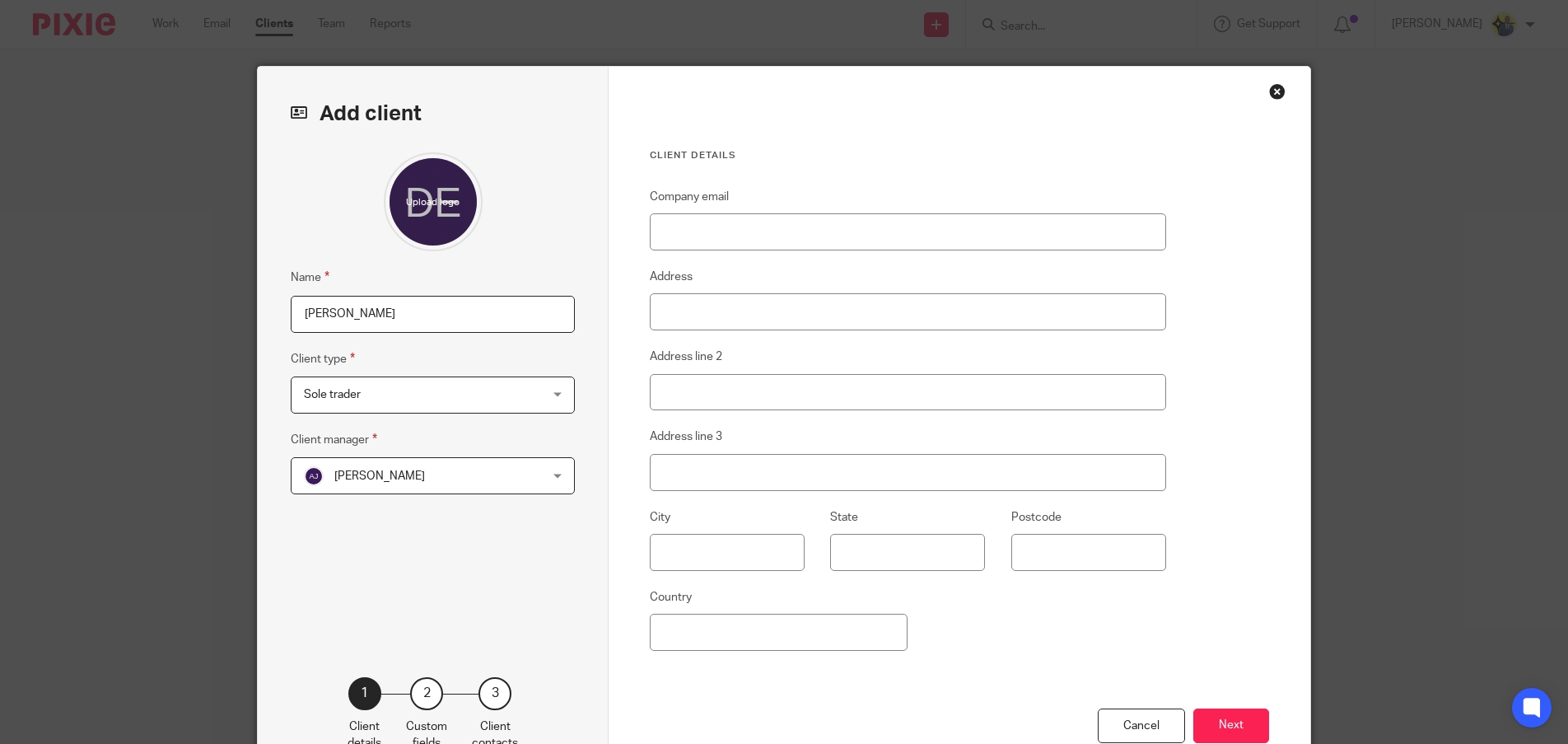
click at [405, 401] on span "Sole trader" at bounding box center [412, 394] width 216 height 34
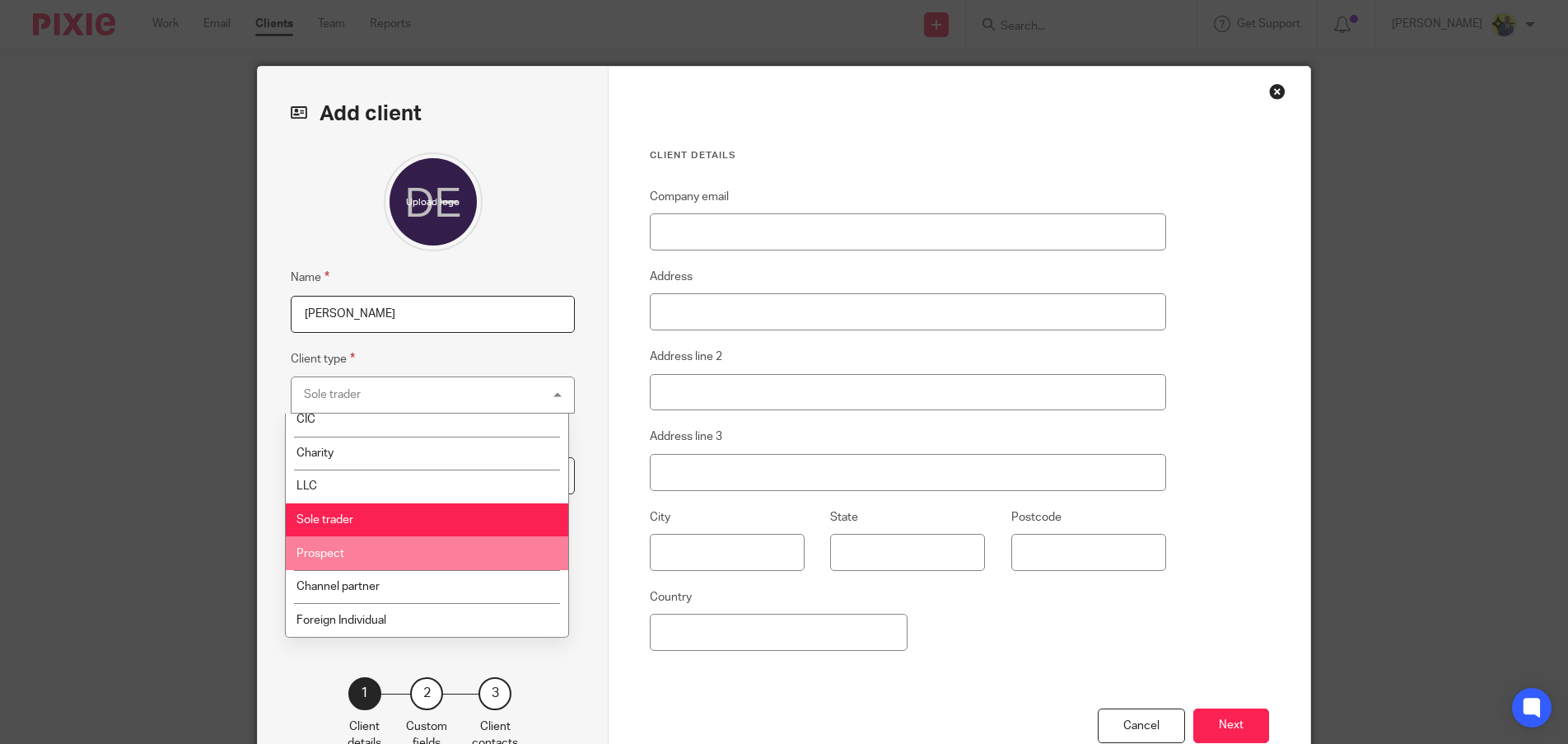
click at [353, 554] on li "Prospect" at bounding box center [426, 553] width 282 height 33
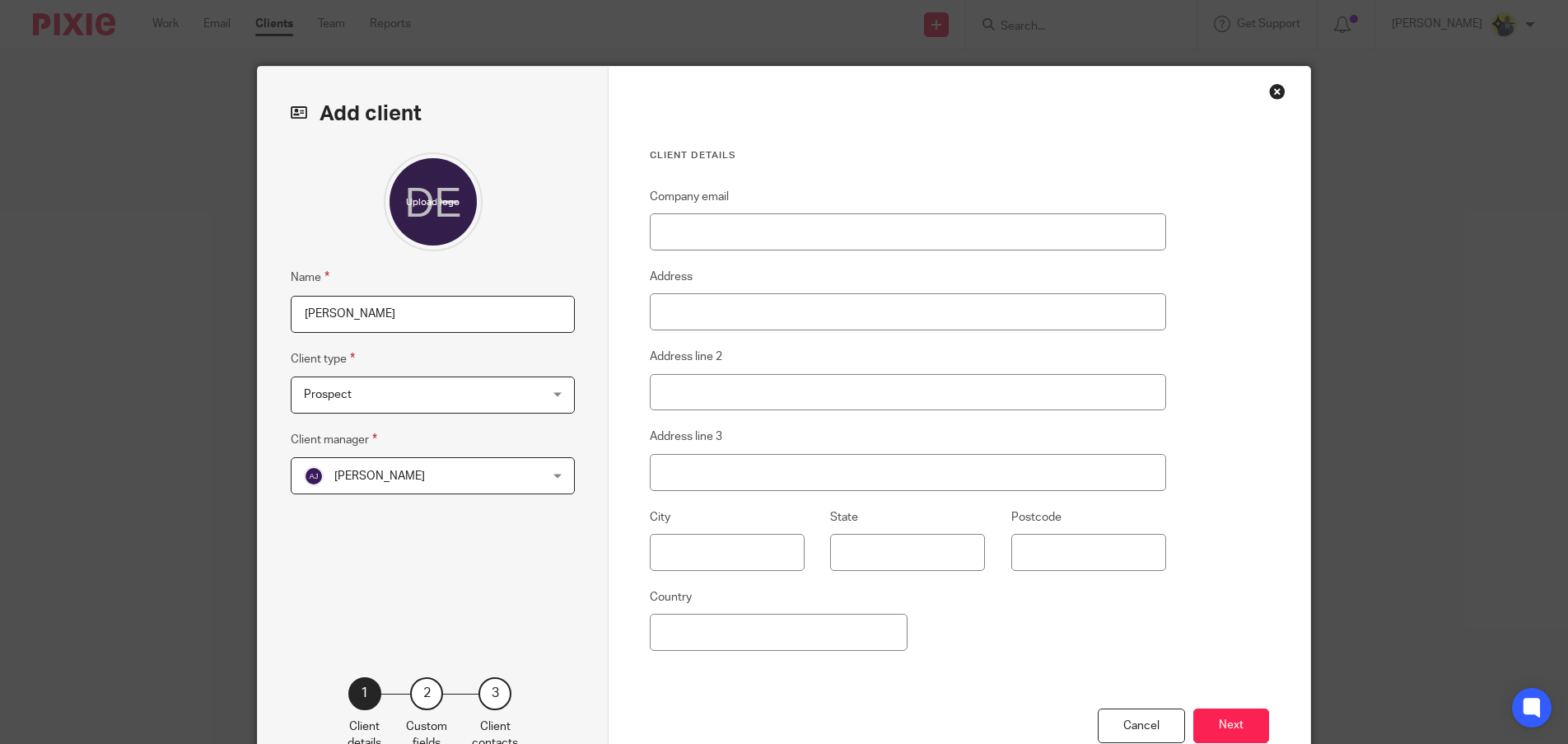
click at [403, 472] on span "Abhay Jayswal" at bounding box center [380, 476] width 91 height 11
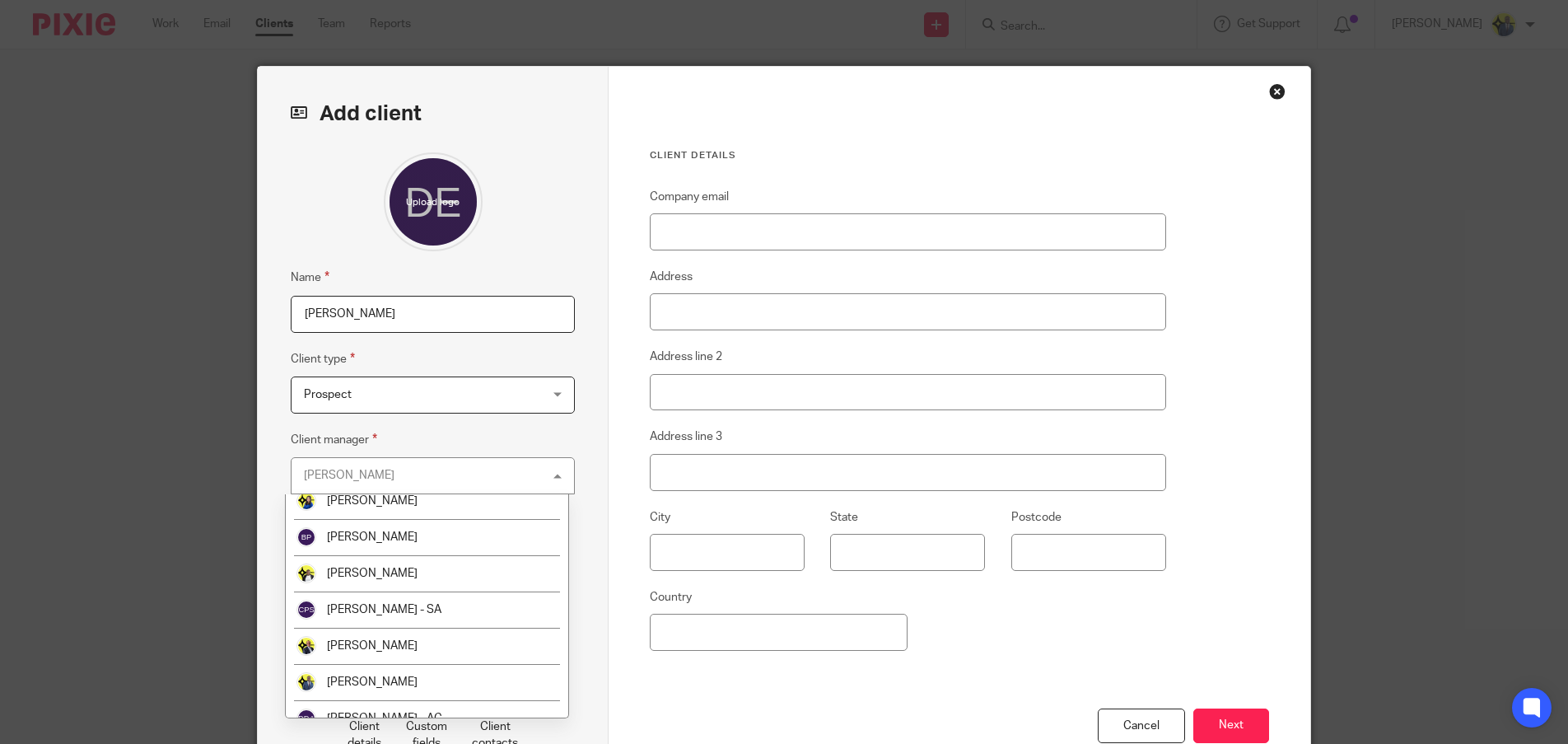
scroll to position [192, 0]
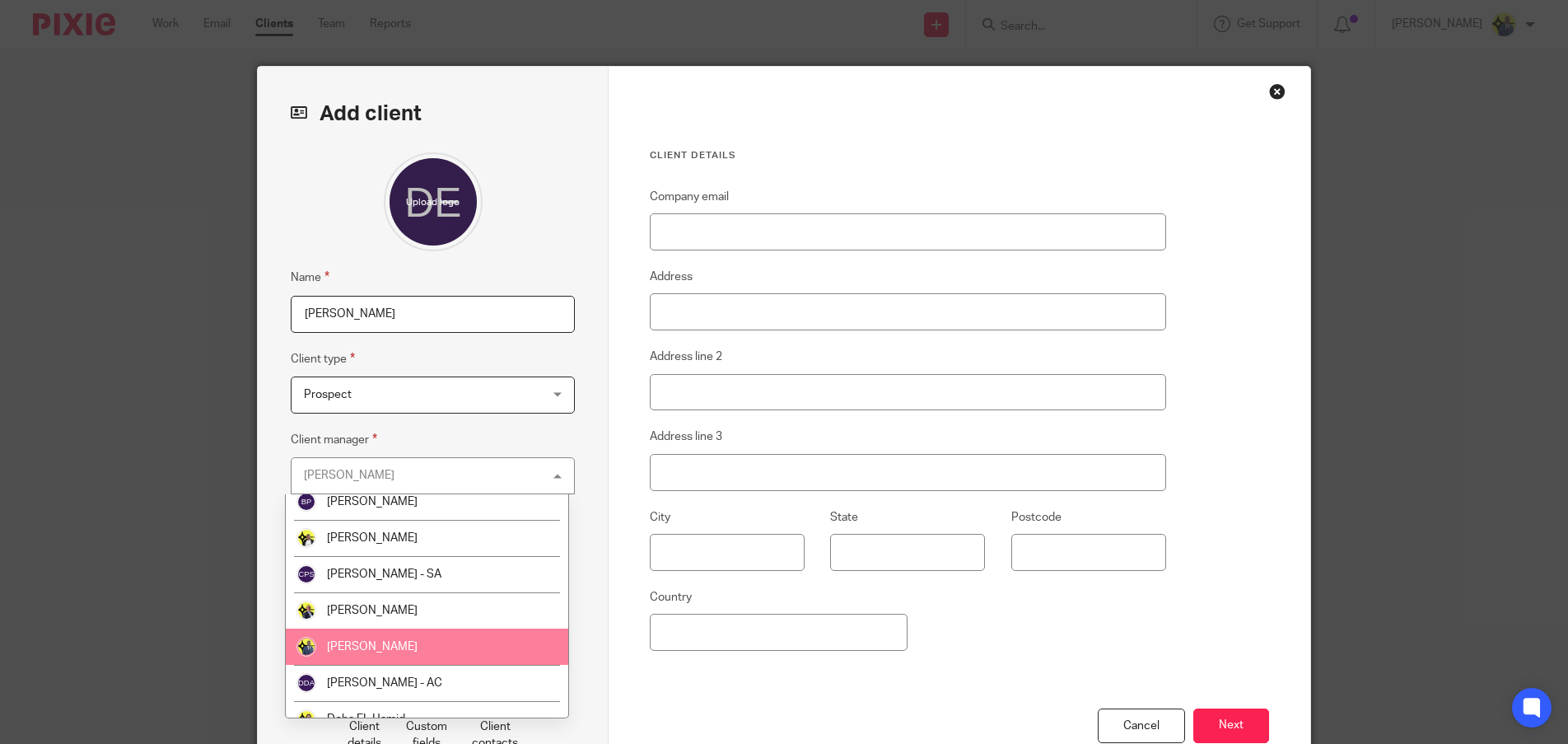
click at [370, 639] on li "[PERSON_NAME]" at bounding box center [426, 646] width 282 height 36
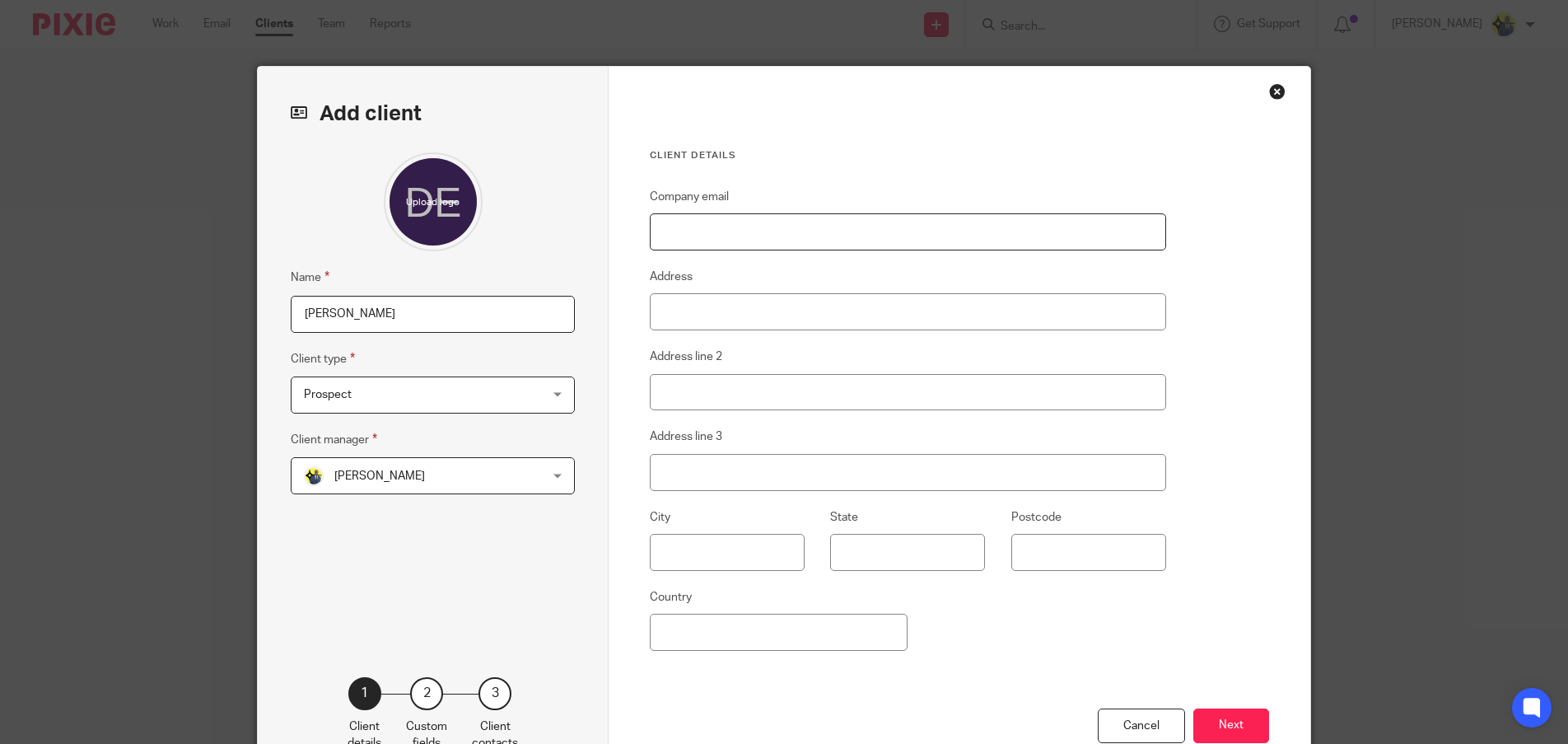
click at [705, 228] on input "Company email" at bounding box center [908, 231] width 516 height 37
paste input "debbieekins2012@gmail.com"
type input "[EMAIL_ADDRESS][DOMAIN_NAME]"
click at [1221, 723] on button "Next" at bounding box center [1230, 726] width 76 height 35
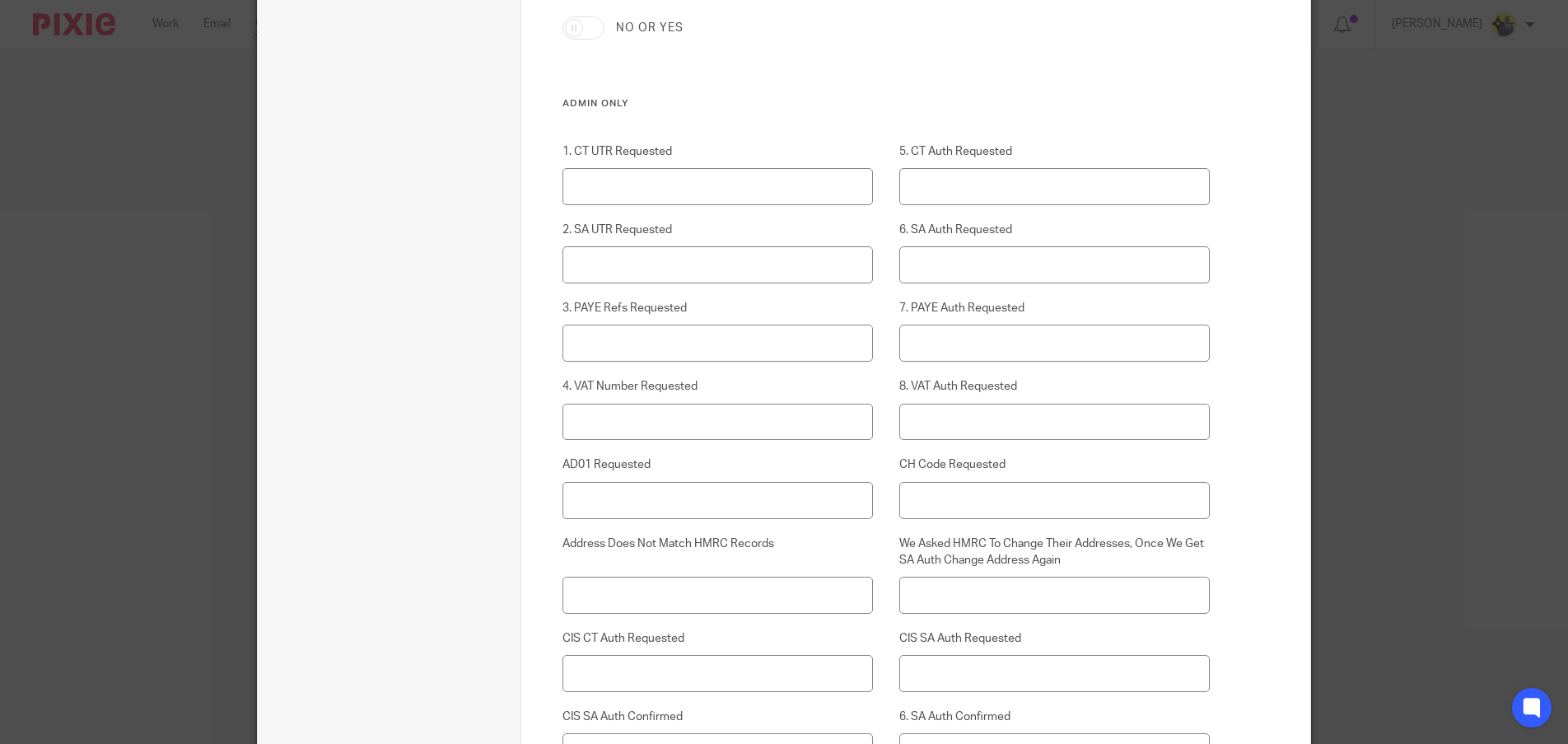
scroll to position [5766, 0]
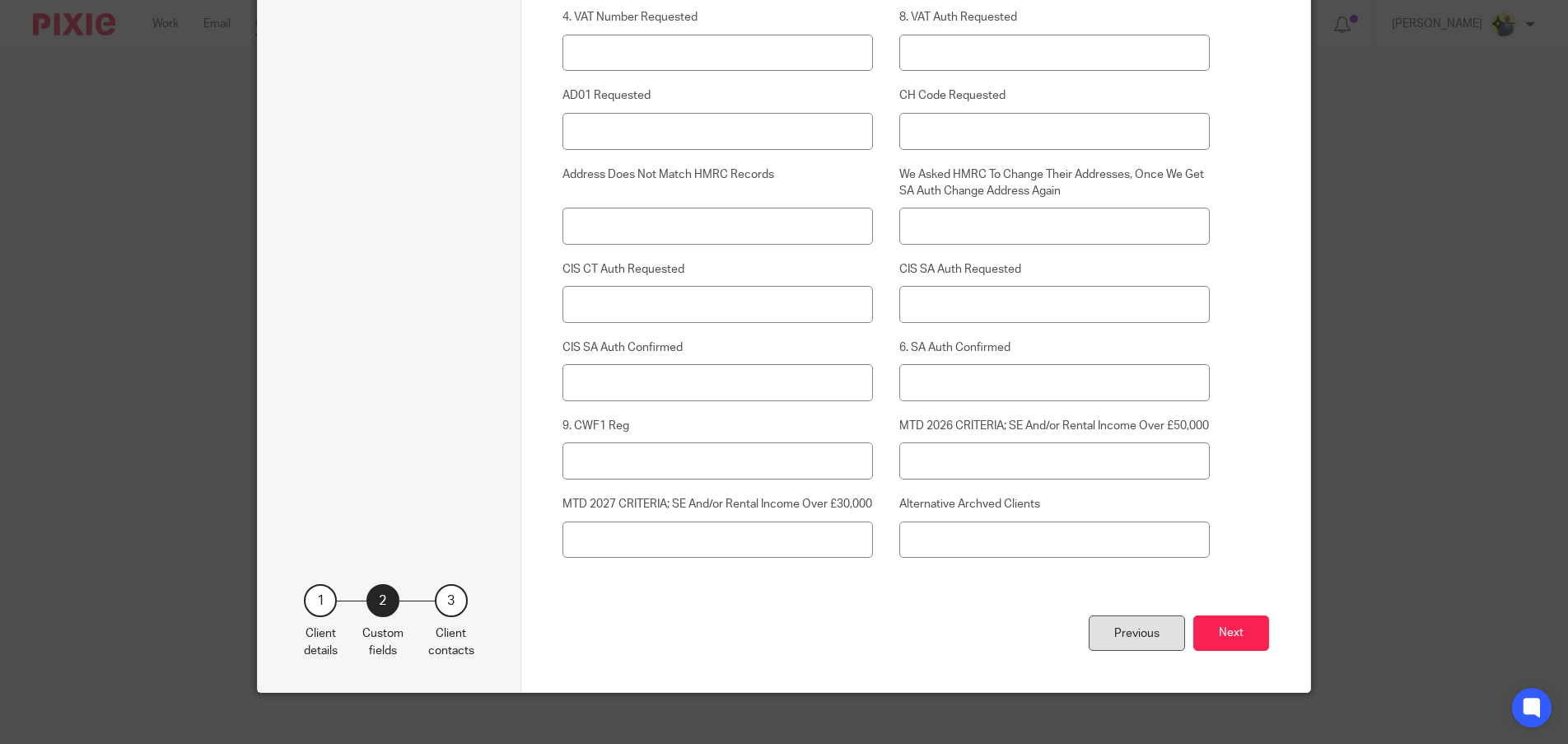
click at [1112, 650] on div "Previous" at bounding box center [1137, 632] width 97 height 35
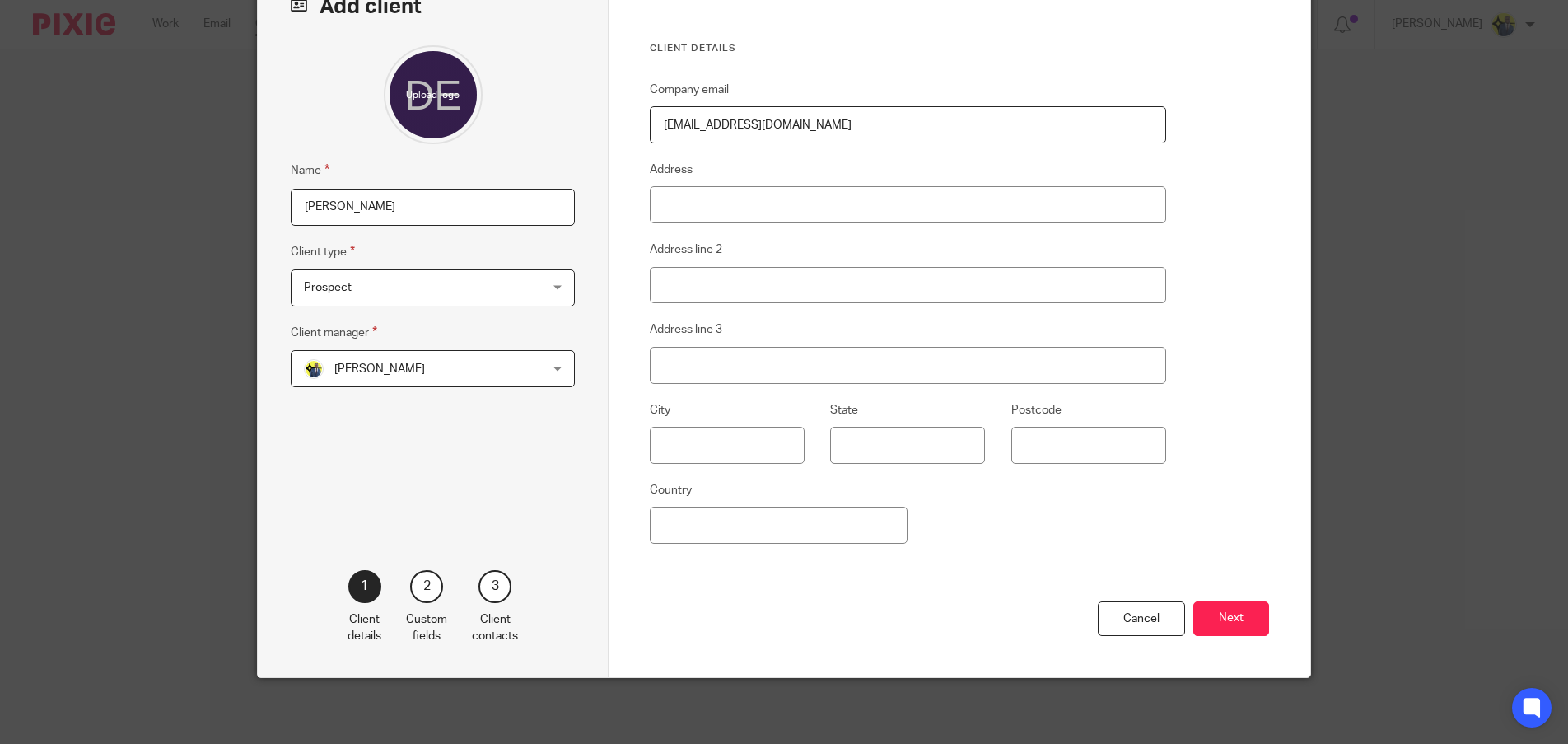
scroll to position [0, 0]
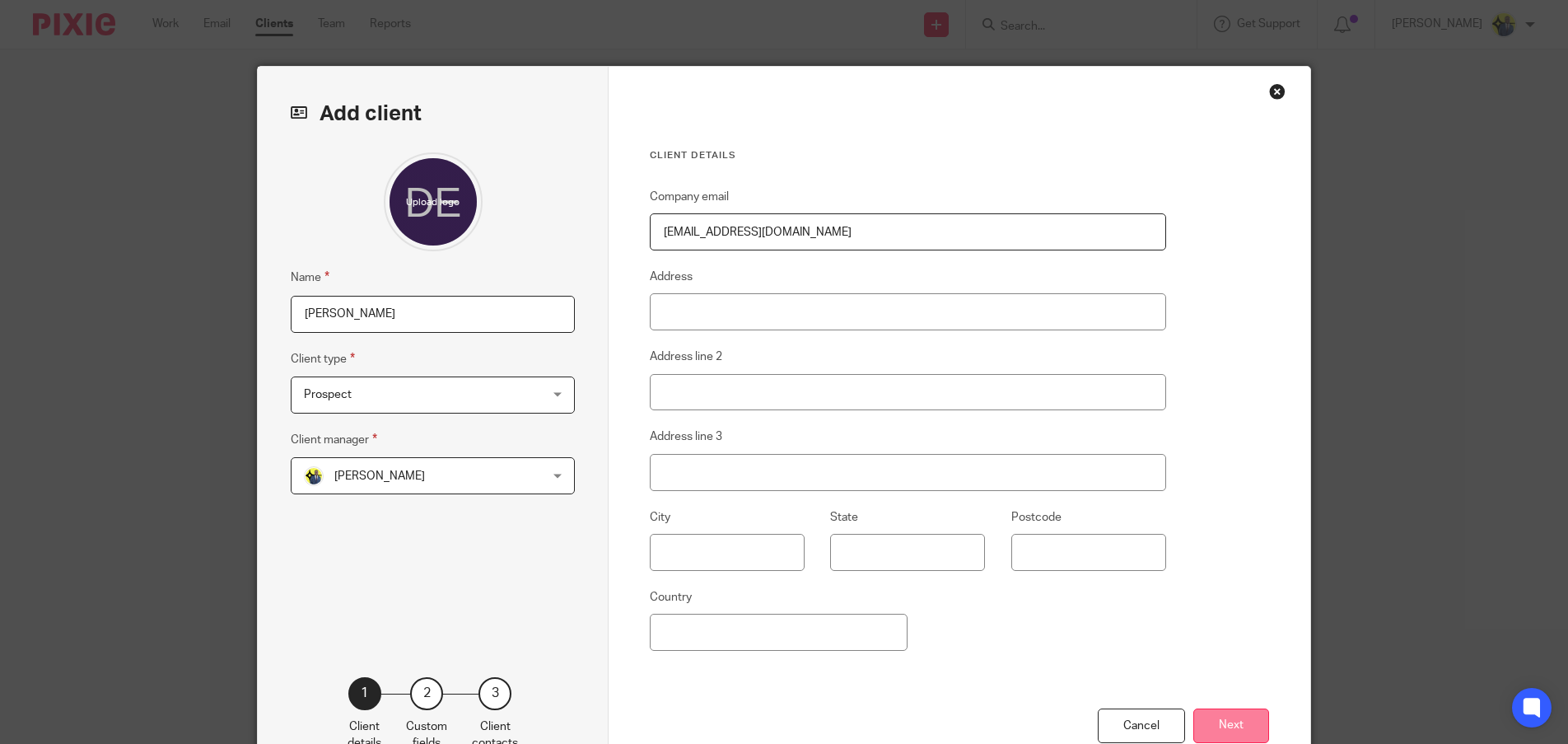
click at [1251, 719] on button "Next" at bounding box center [1230, 726] width 76 height 35
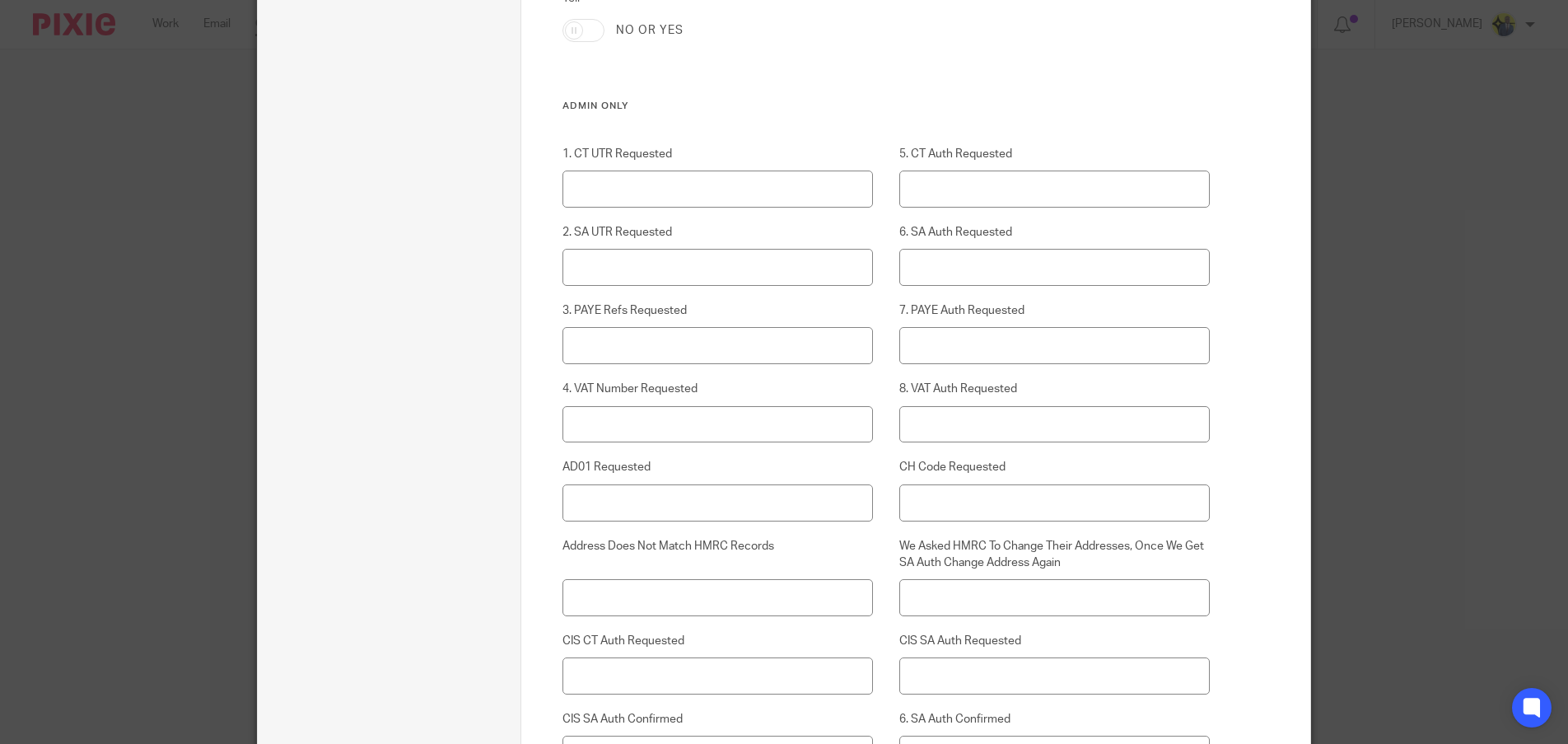
scroll to position [5814, 0]
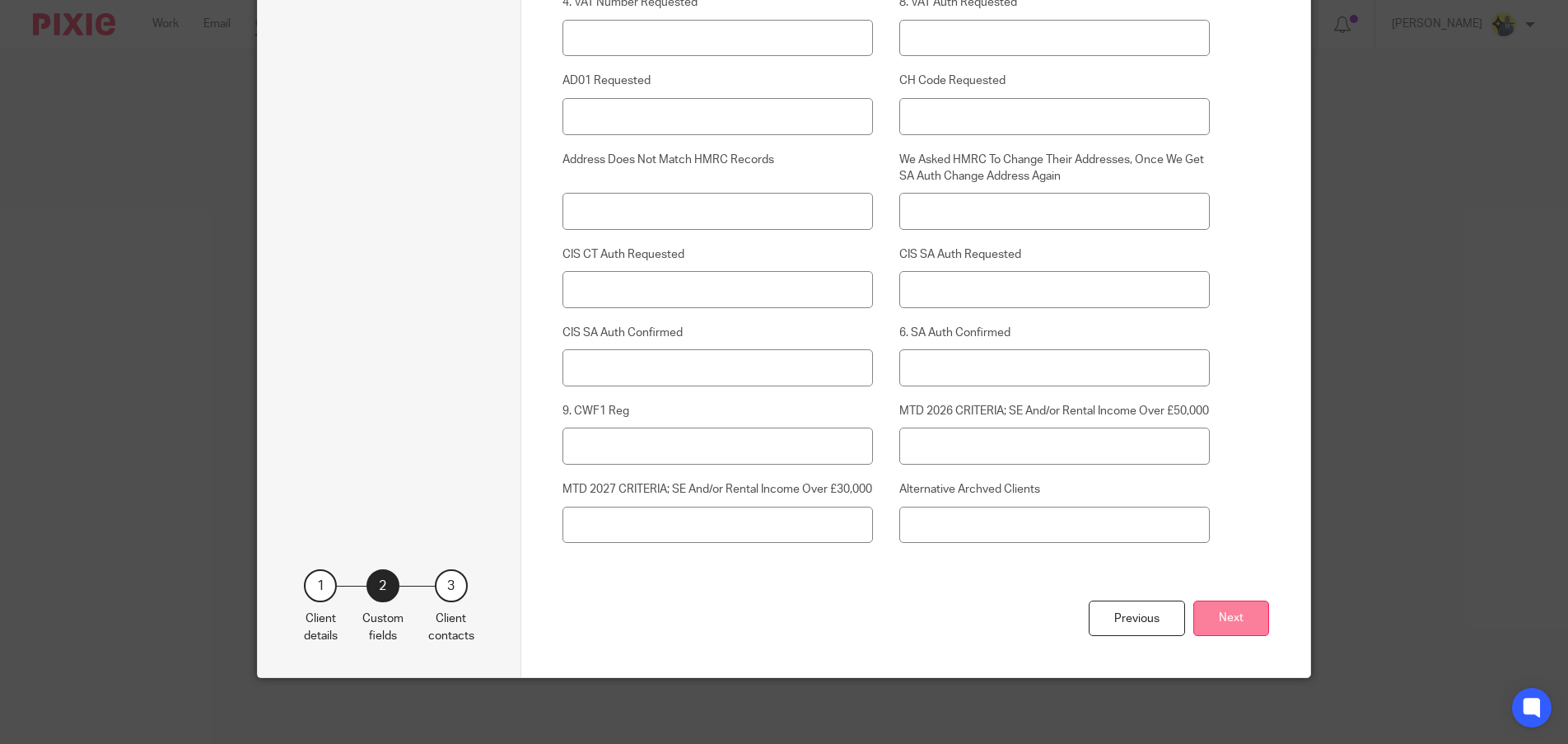
click at [1203, 615] on button "Next" at bounding box center [1230, 618] width 76 height 35
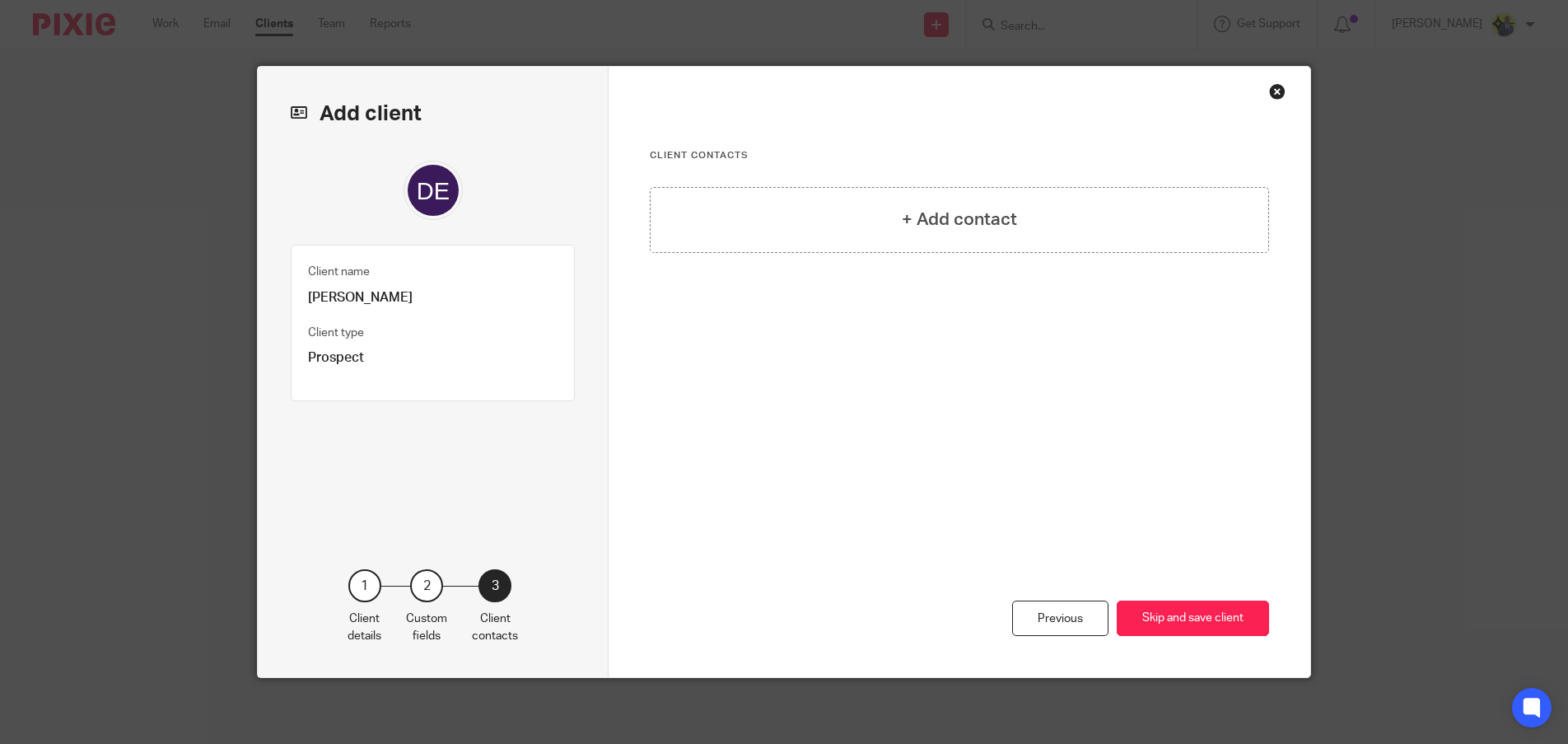
click at [1203, 615] on button "Skip and save client" at bounding box center [1192, 618] width 152 height 35
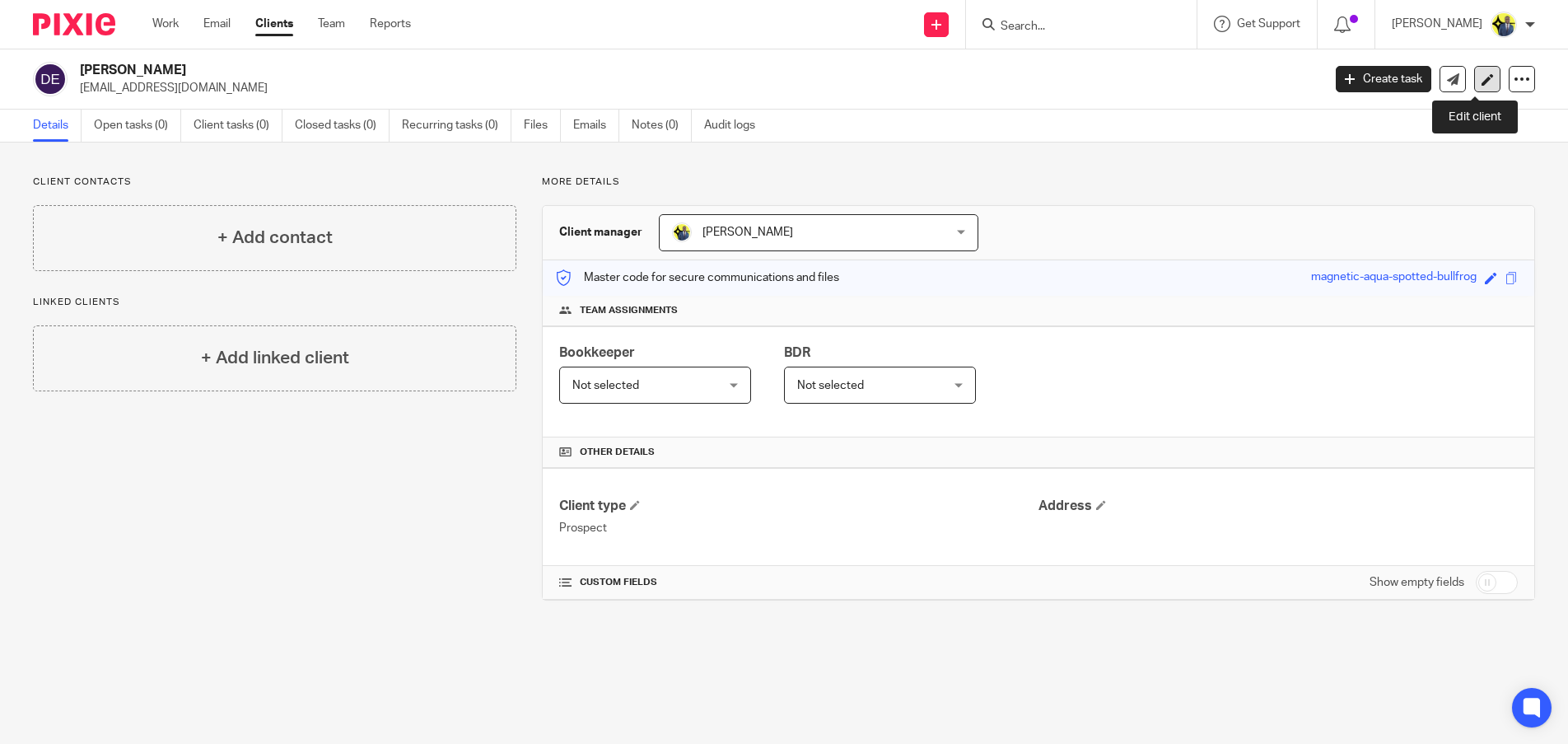
click at [1482, 75] on icon at bounding box center [1488, 79] width 12 height 12
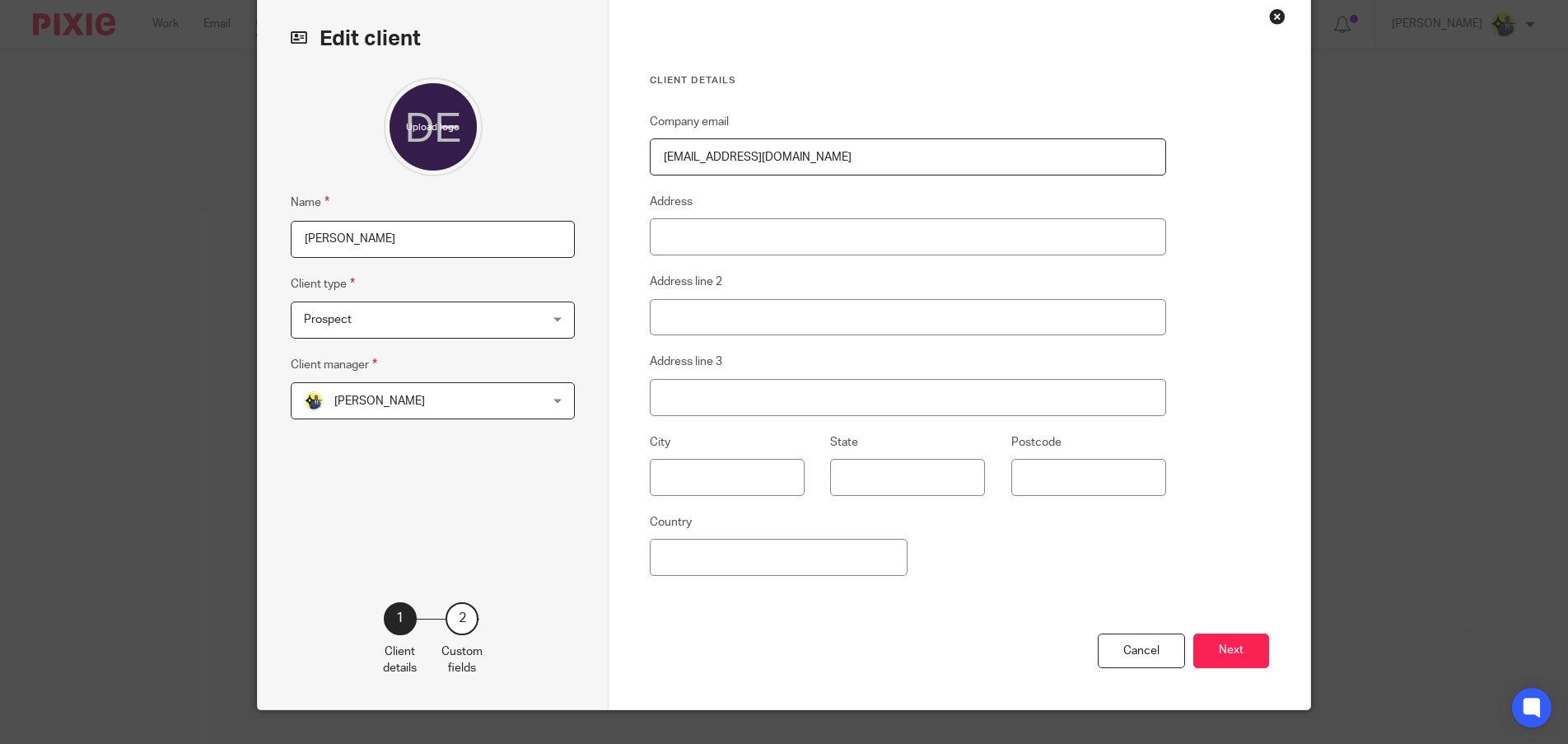
scroll to position [107, 0]
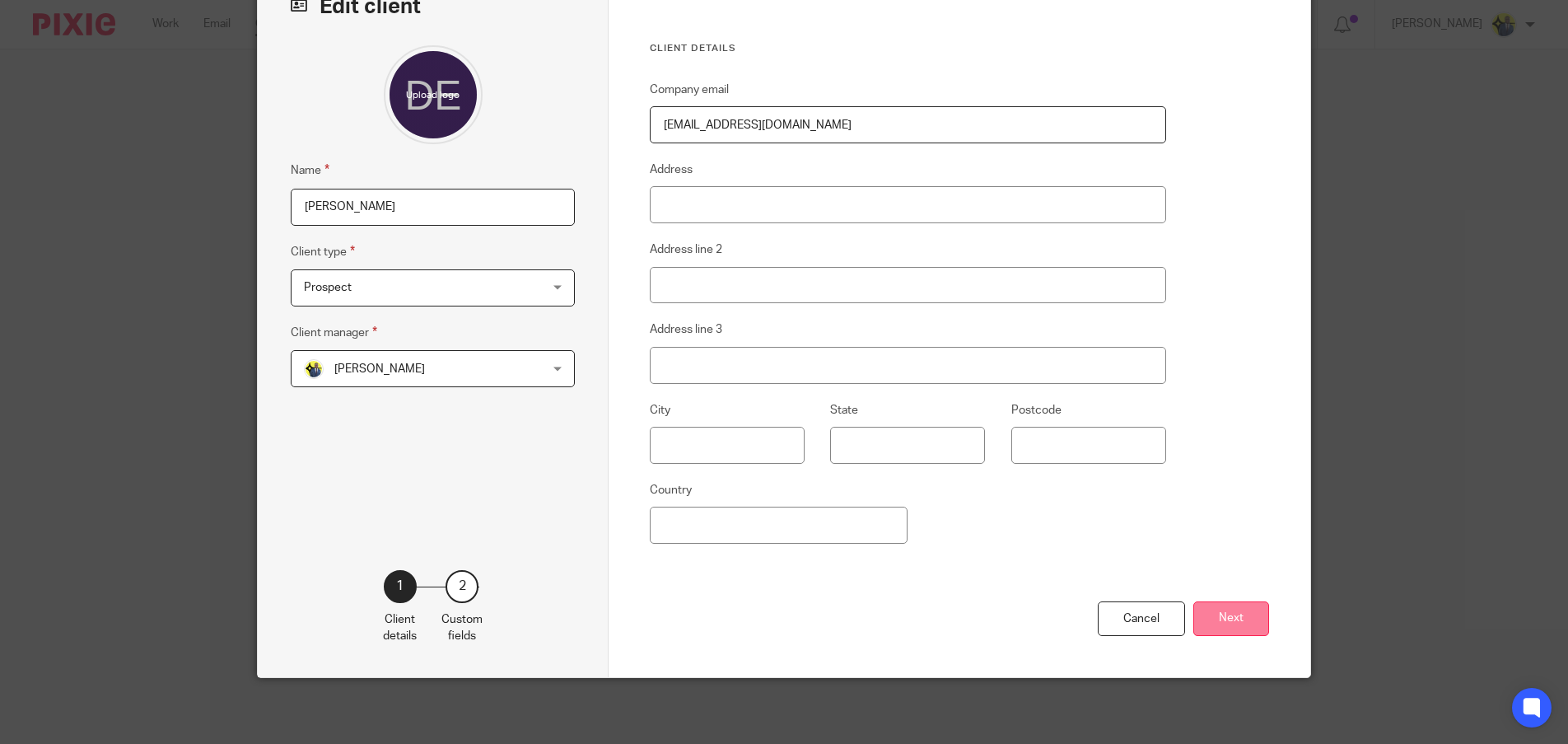
click at [1260, 613] on button "Next" at bounding box center [1230, 619] width 76 height 35
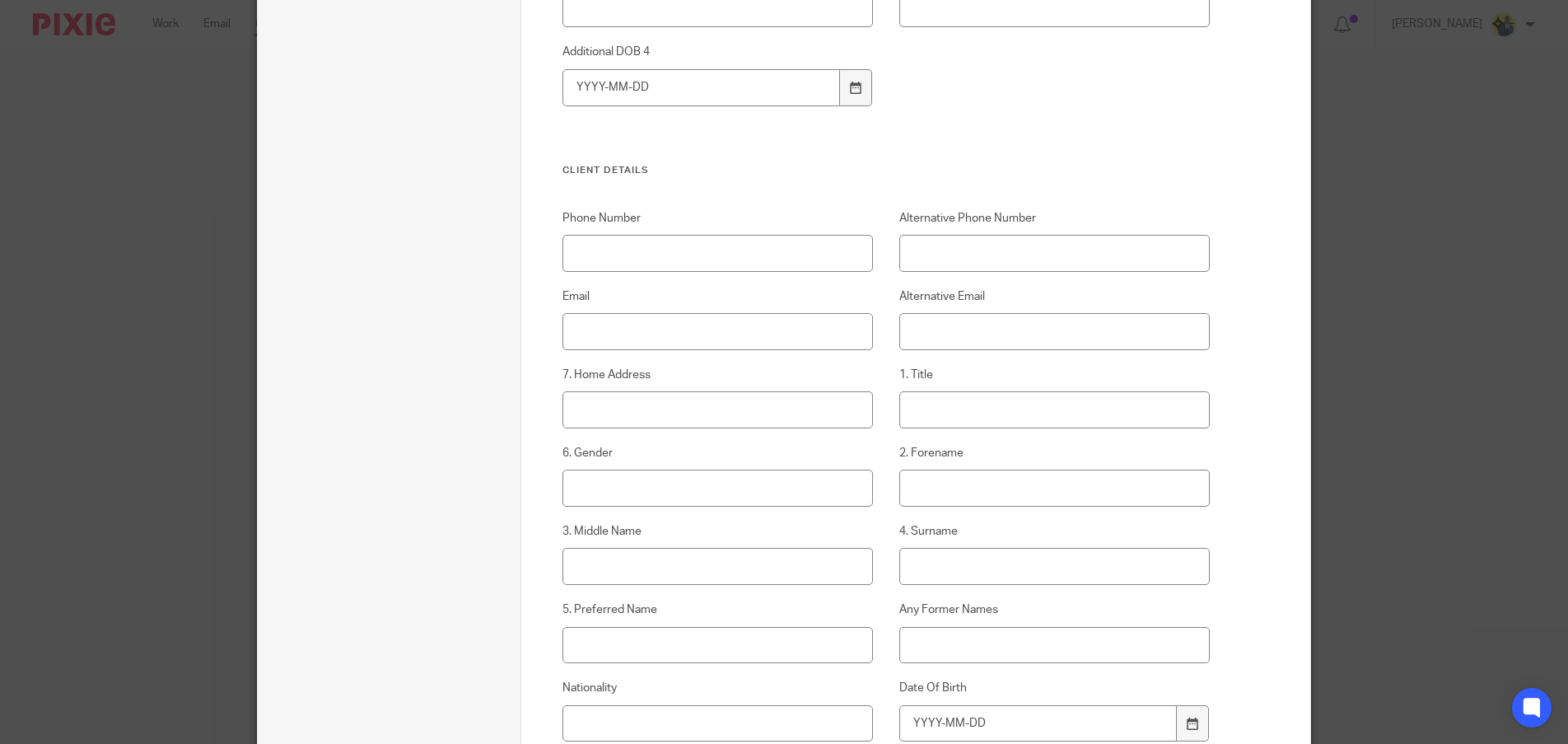
scroll to position [1730, 0]
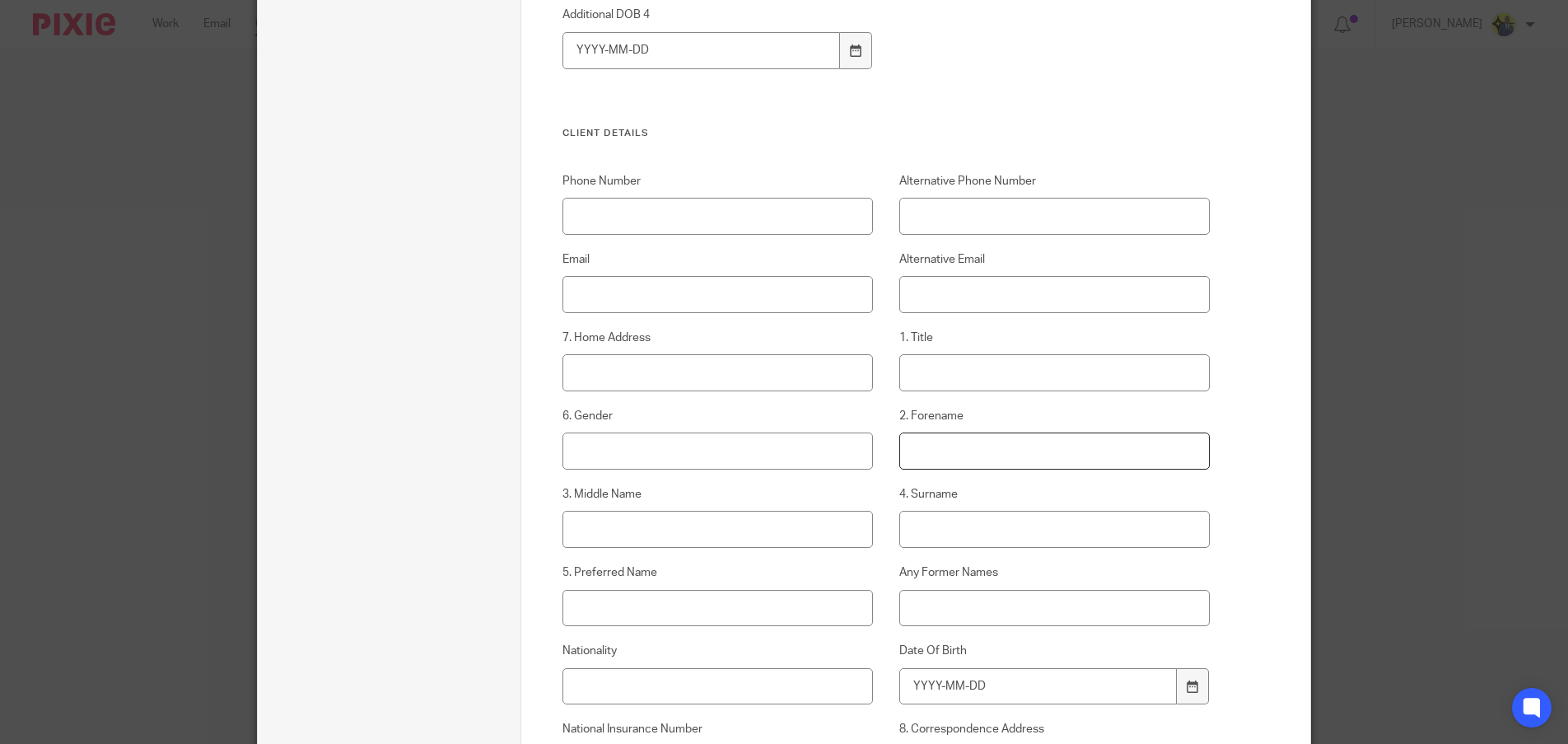
click at [947, 449] on input "2. Forename" at bounding box center [1056, 450] width 312 height 37
type input "[PERSON_NAME]"
click at [967, 524] on input "4. Surname" at bounding box center [1056, 529] width 312 height 37
type input "EKINS"
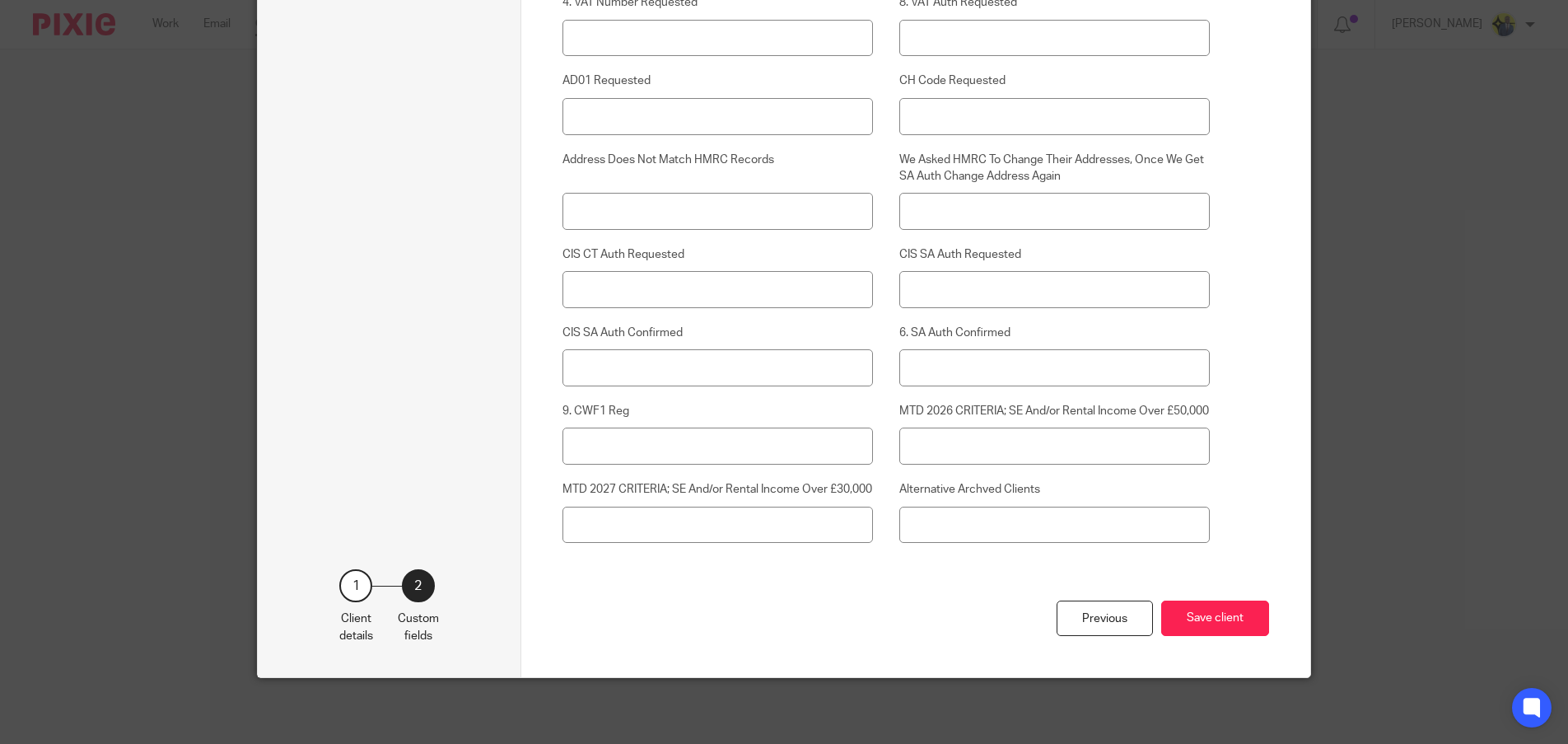
scroll to position [5814, 0]
click at [1199, 632] on button "Save client" at bounding box center [1214, 618] width 108 height 35
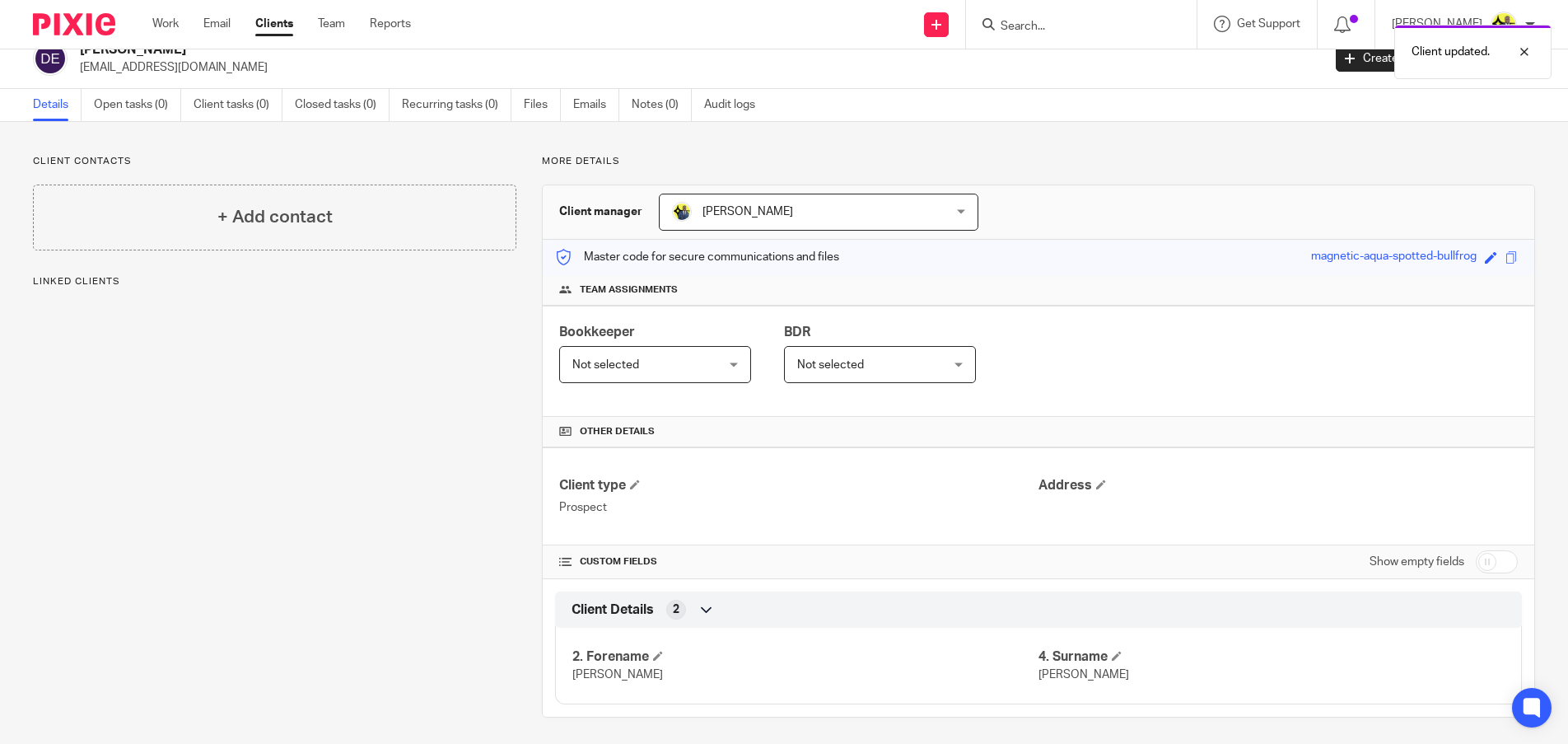
scroll to position [27, 0]
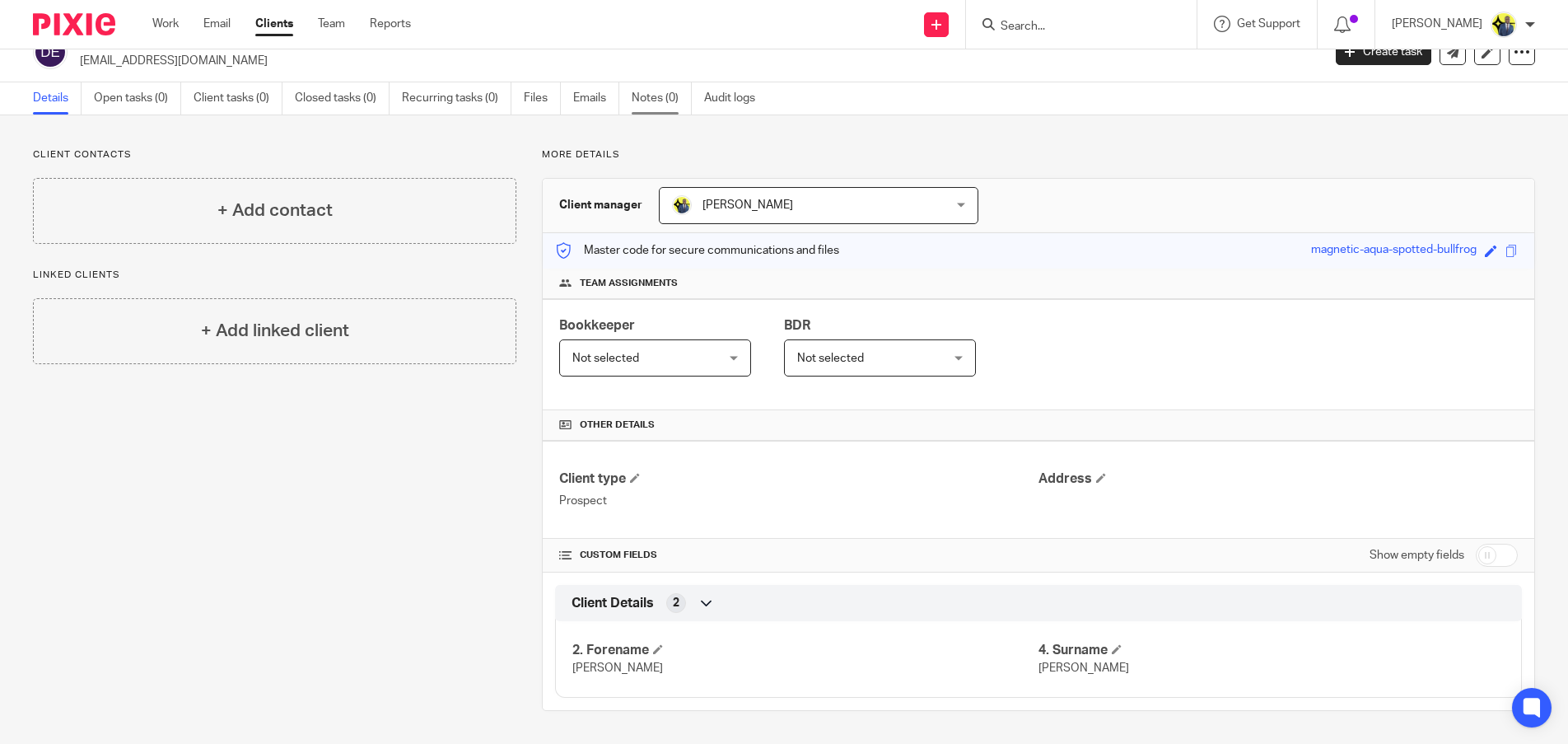
click at [650, 95] on link "Notes (0)" at bounding box center [662, 98] width 60 height 33
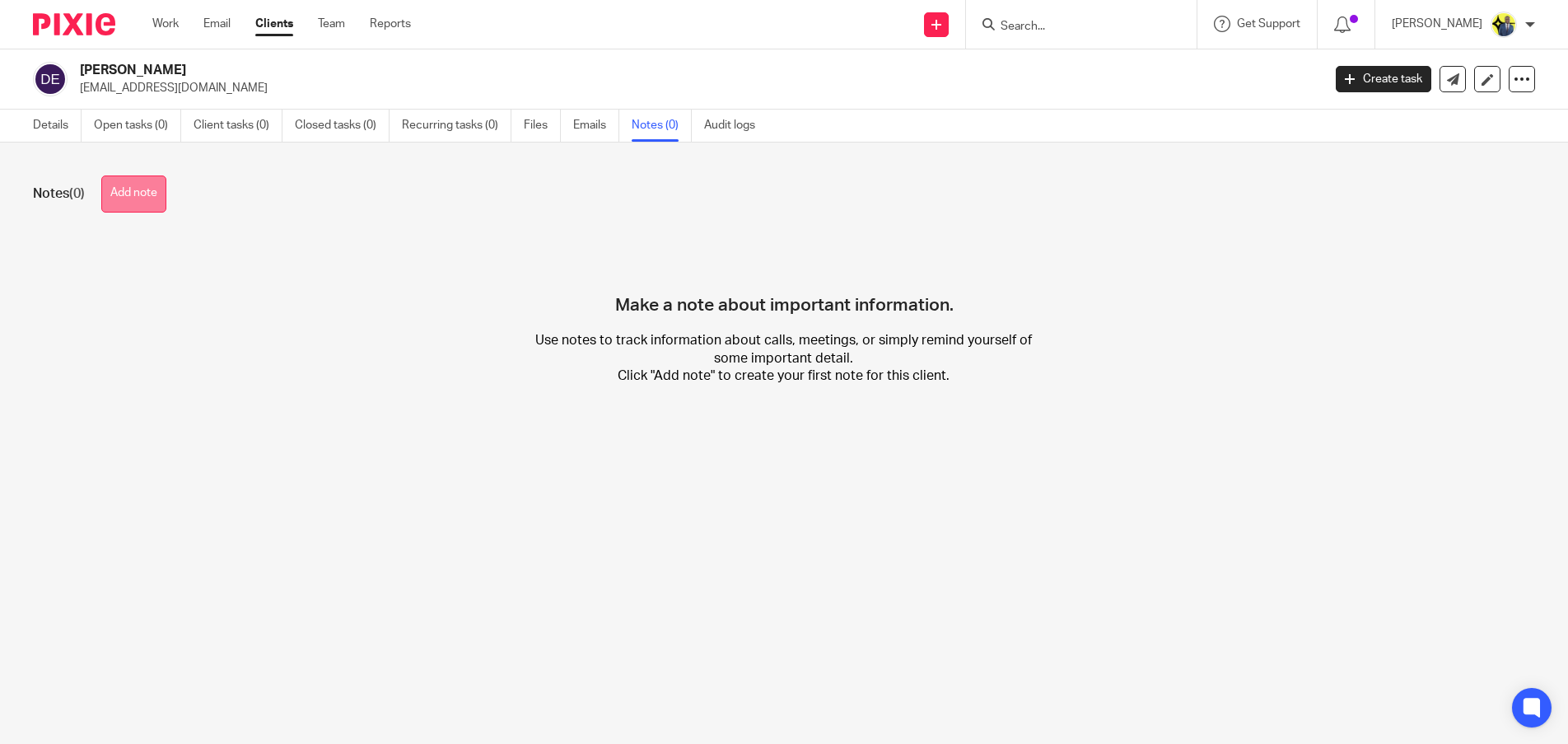
click at [129, 193] on button "Add note" at bounding box center [134, 193] width 65 height 37
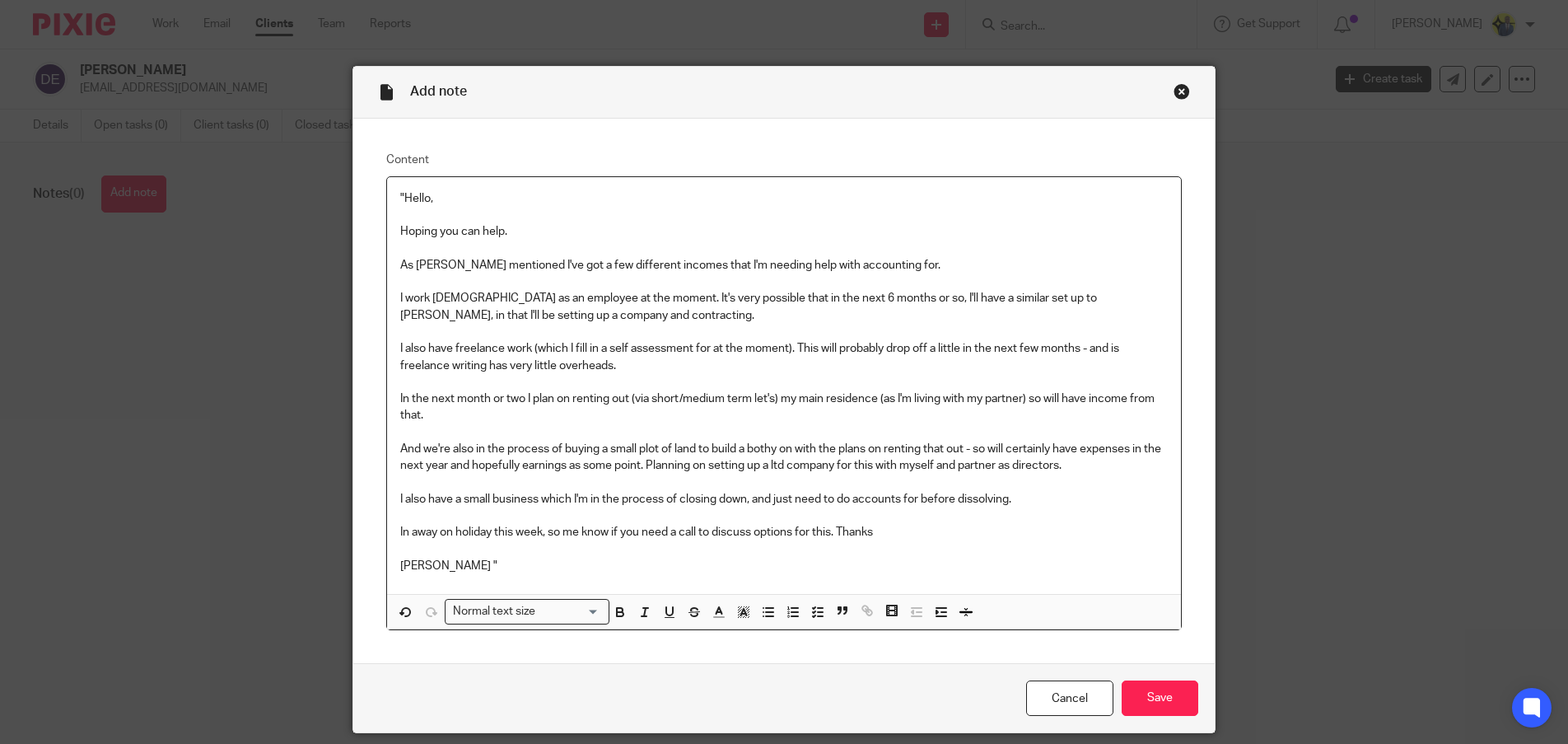
click at [401, 193] on p ""Hello," at bounding box center [784, 198] width 767 height 16
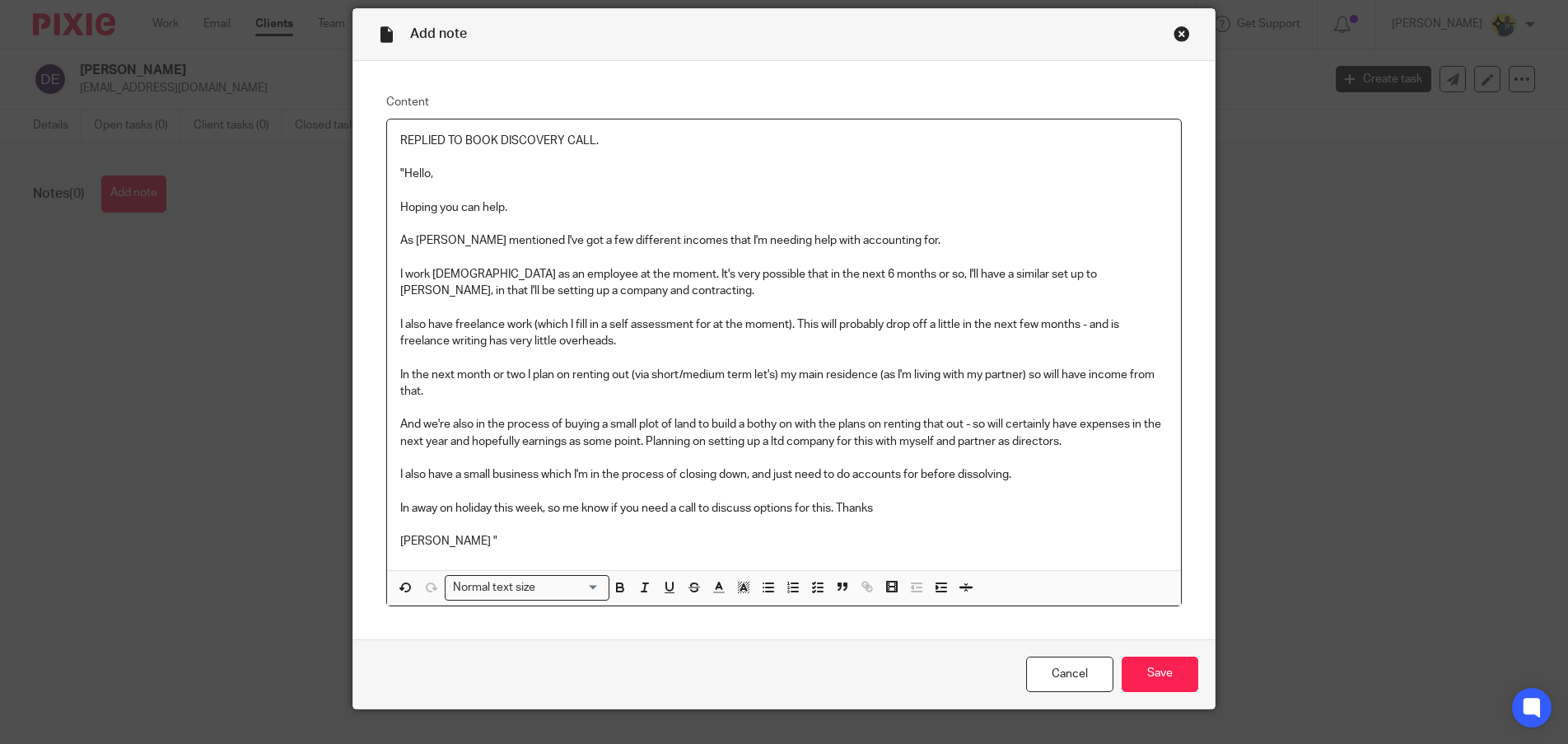
scroll to position [89, 0]
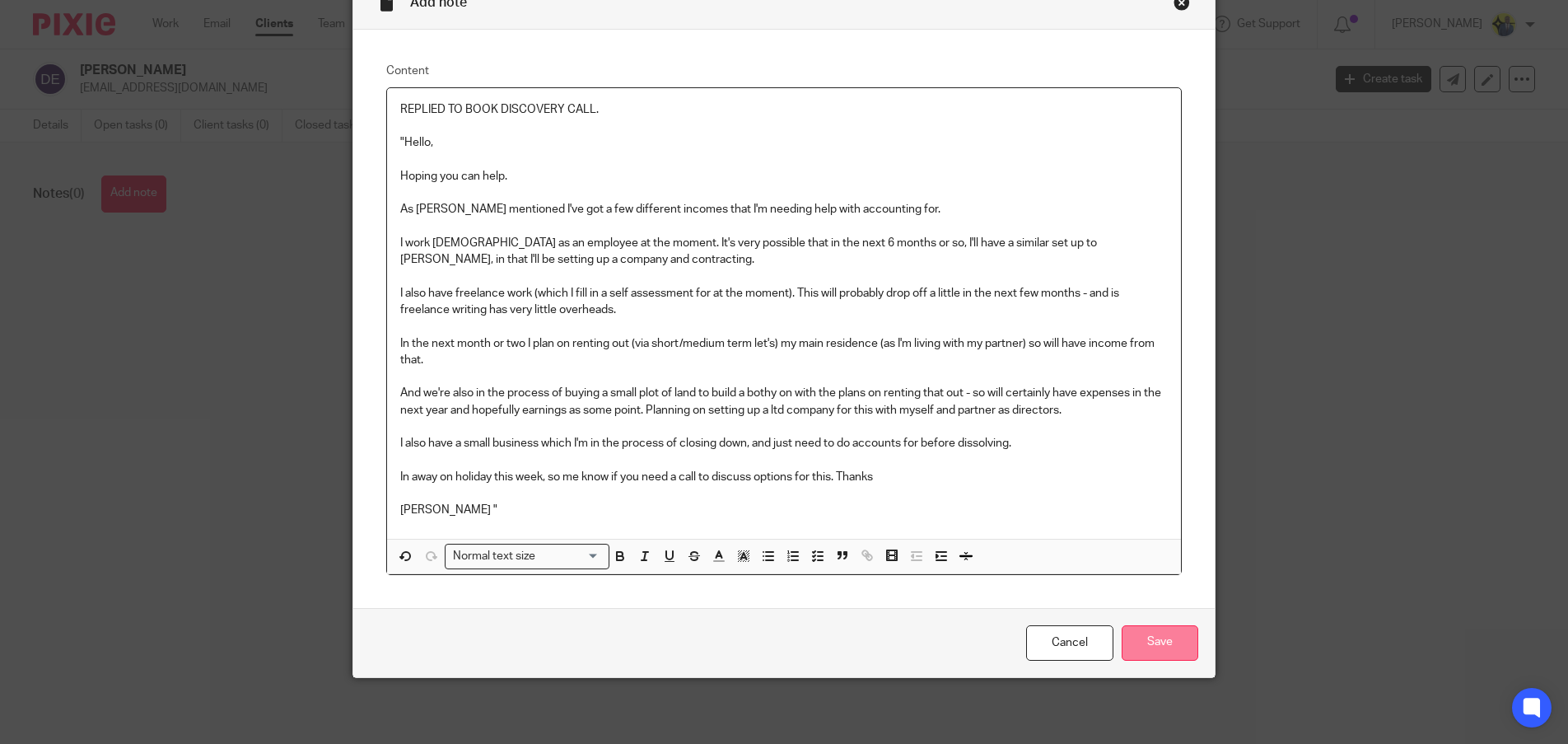
click at [1164, 634] on input "Save" at bounding box center [1160, 643] width 76 height 35
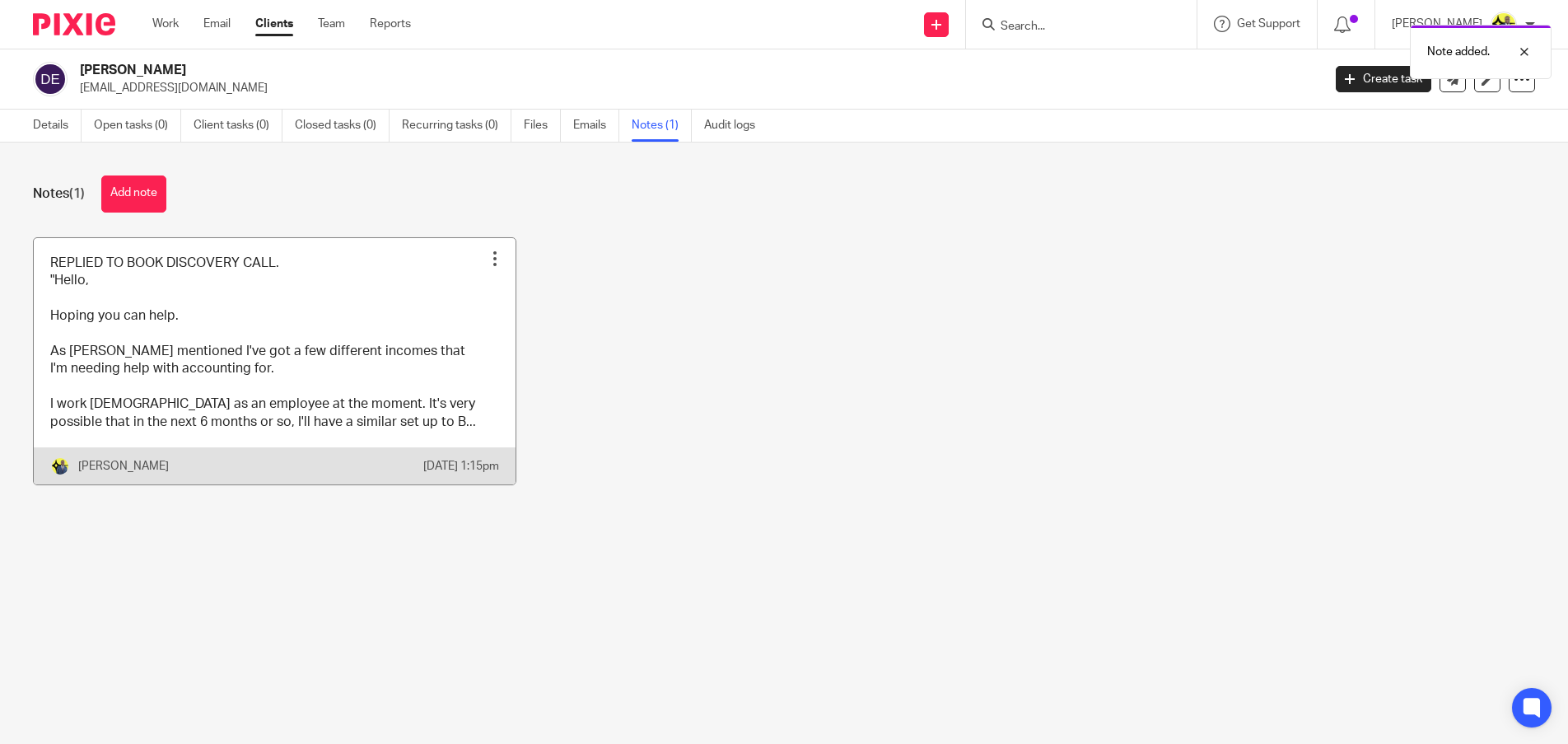
click at [228, 414] on link at bounding box center [274, 361] width 482 height 247
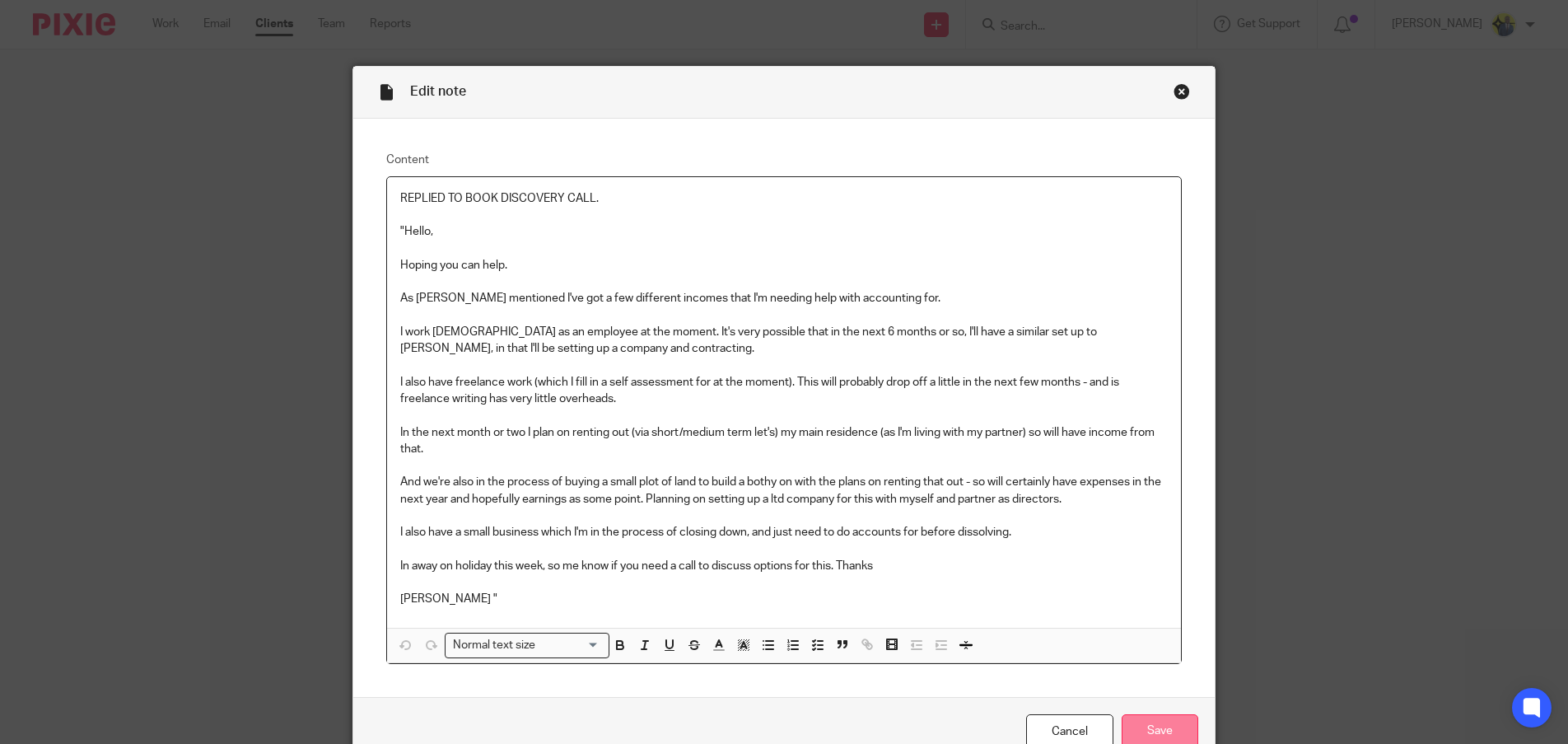
click at [1149, 732] on input "Save" at bounding box center [1160, 732] width 76 height 35
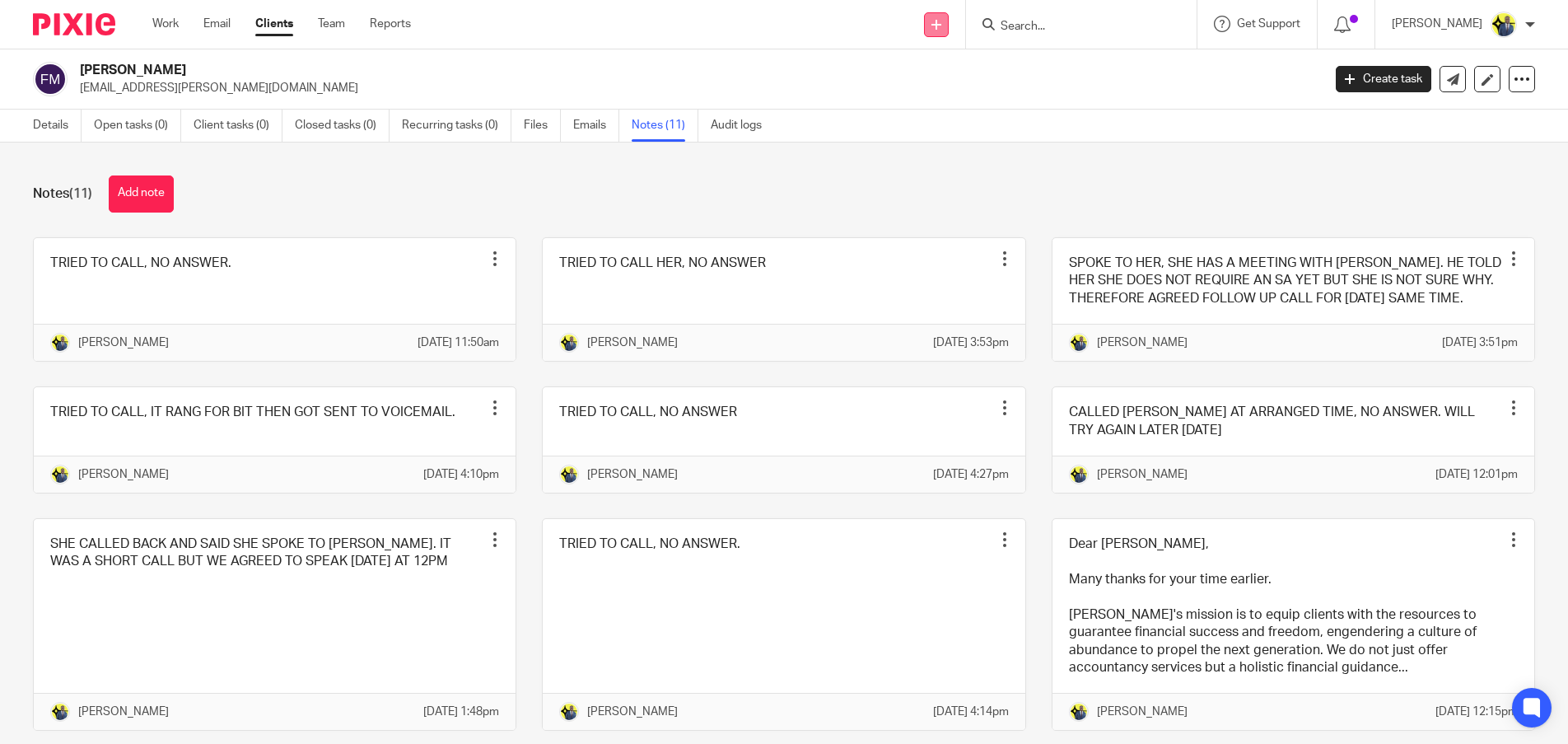
click at [947, 25] on link at bounding box center [936, 25] width 25 height 25
click at [269, 21] on link "Clients" at bounding box center [274, 23] width 38 height 16
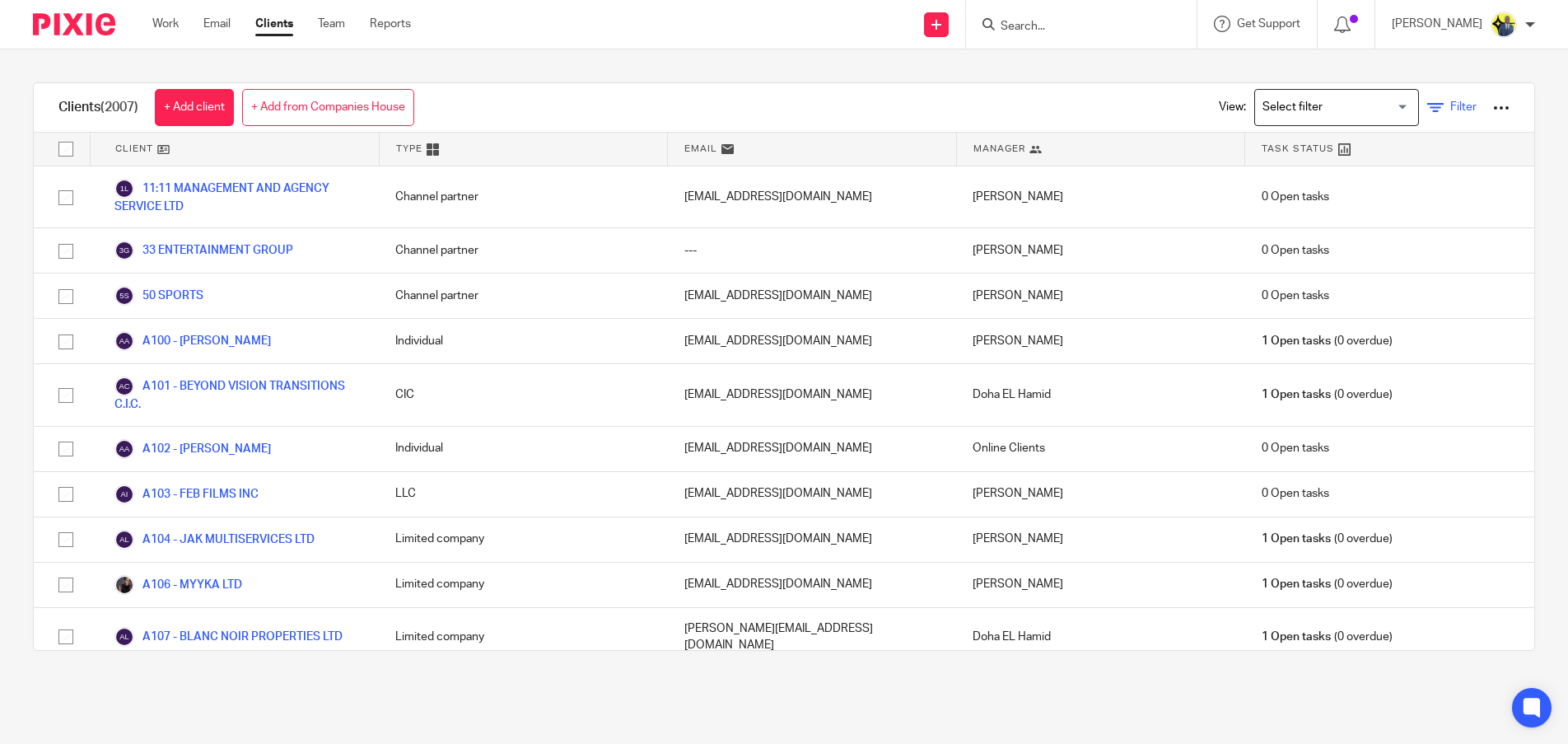
click at [1450, 101] on span "Filter" at bounding box center [1464, 107] width 27 height 11
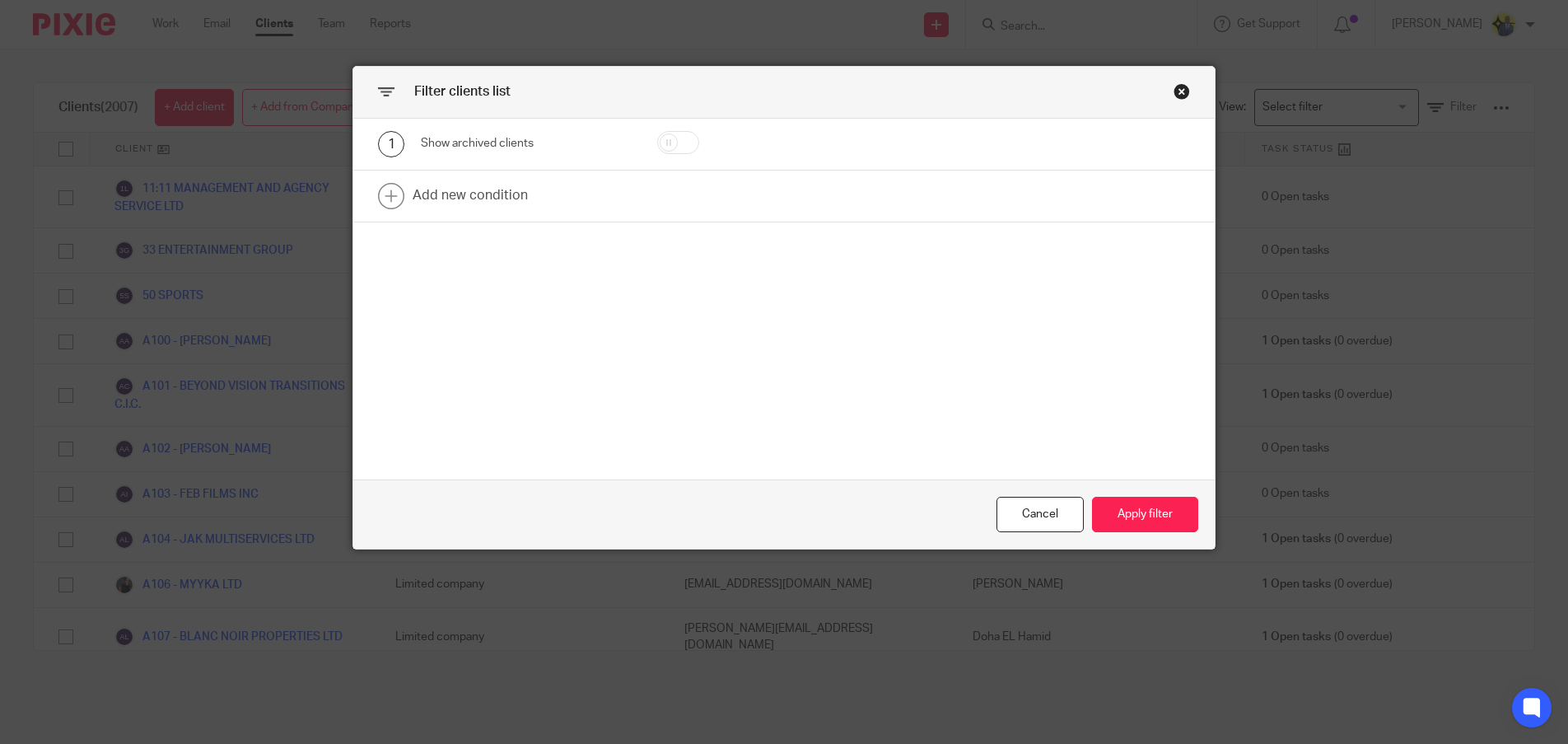
click at [671, 139] on input "checkbox" at bounding box center [678, 142] width 42 height 23
checkbox input "true"
click at [1126, 509] on button "Apply filter" at bounding box center [1144, 514] width 106 height 35
click at [1132, 502] on button "Apply filter" at bounding box center [1144, 514] width 106 height 35
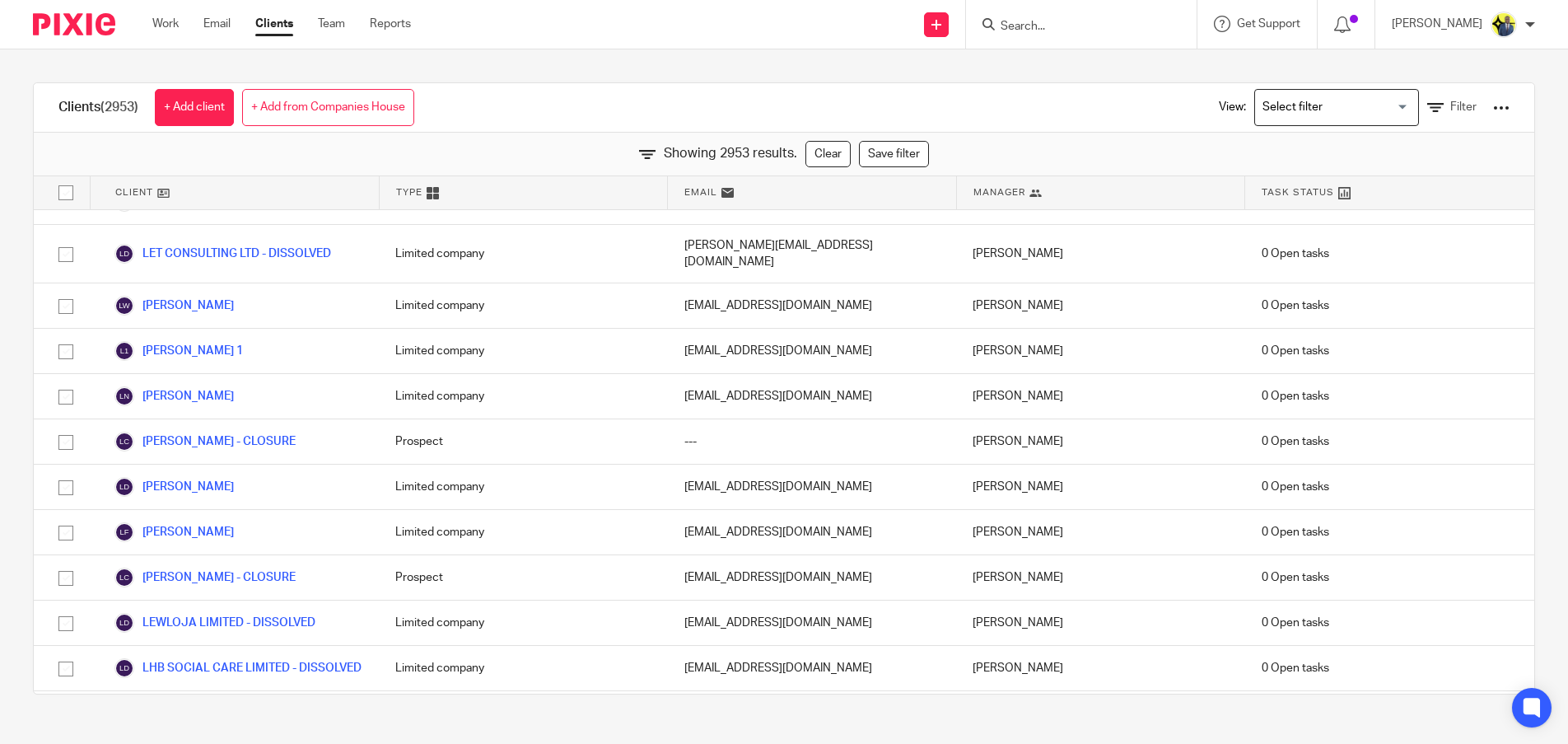
scroll to position [77894, 0]
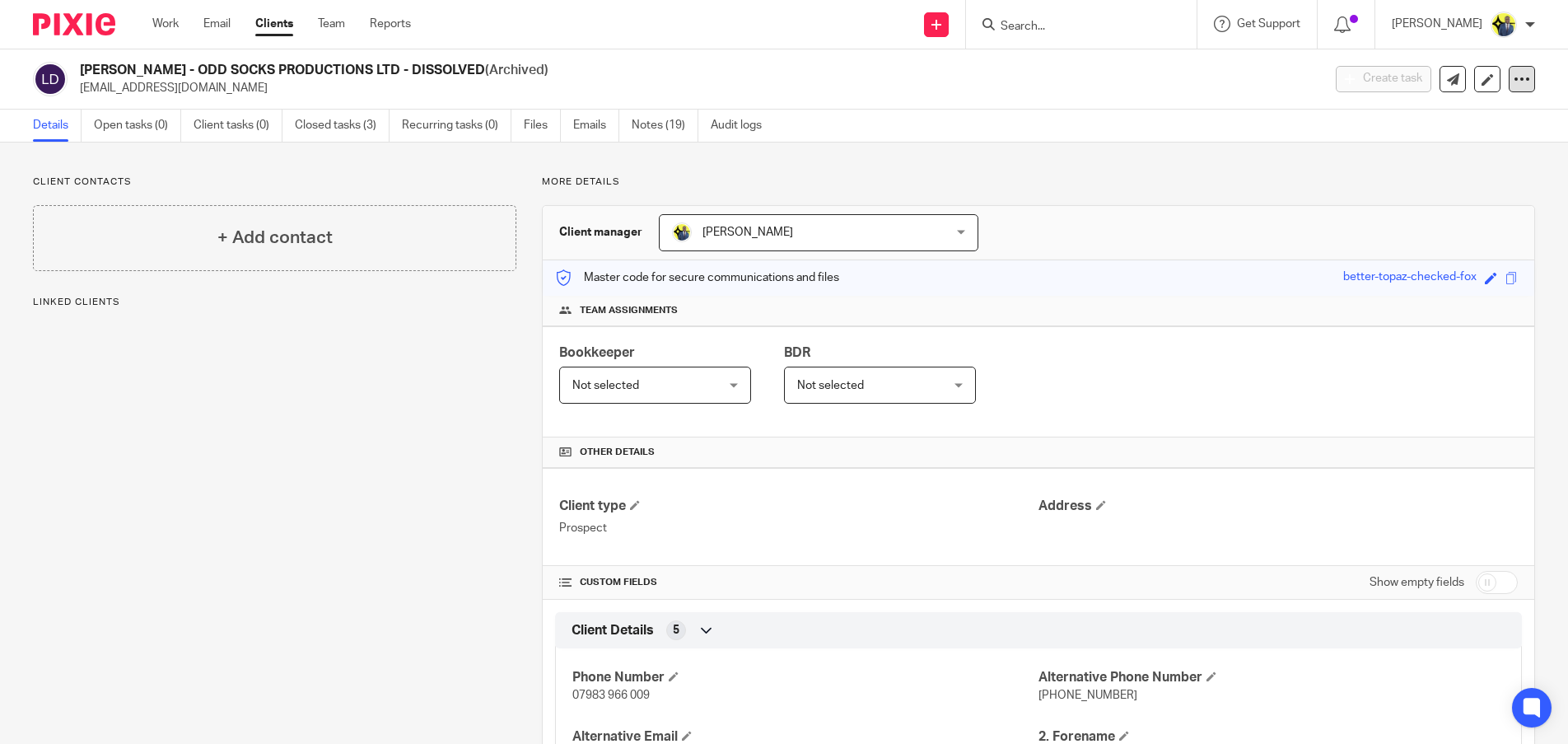
click at [1512, 89] on div at bounding box center [1522, 79] width 27 height 27
click at [1418, 191] on button "Unarchive client" at bounding box center [1419, 191] width 182 height 21
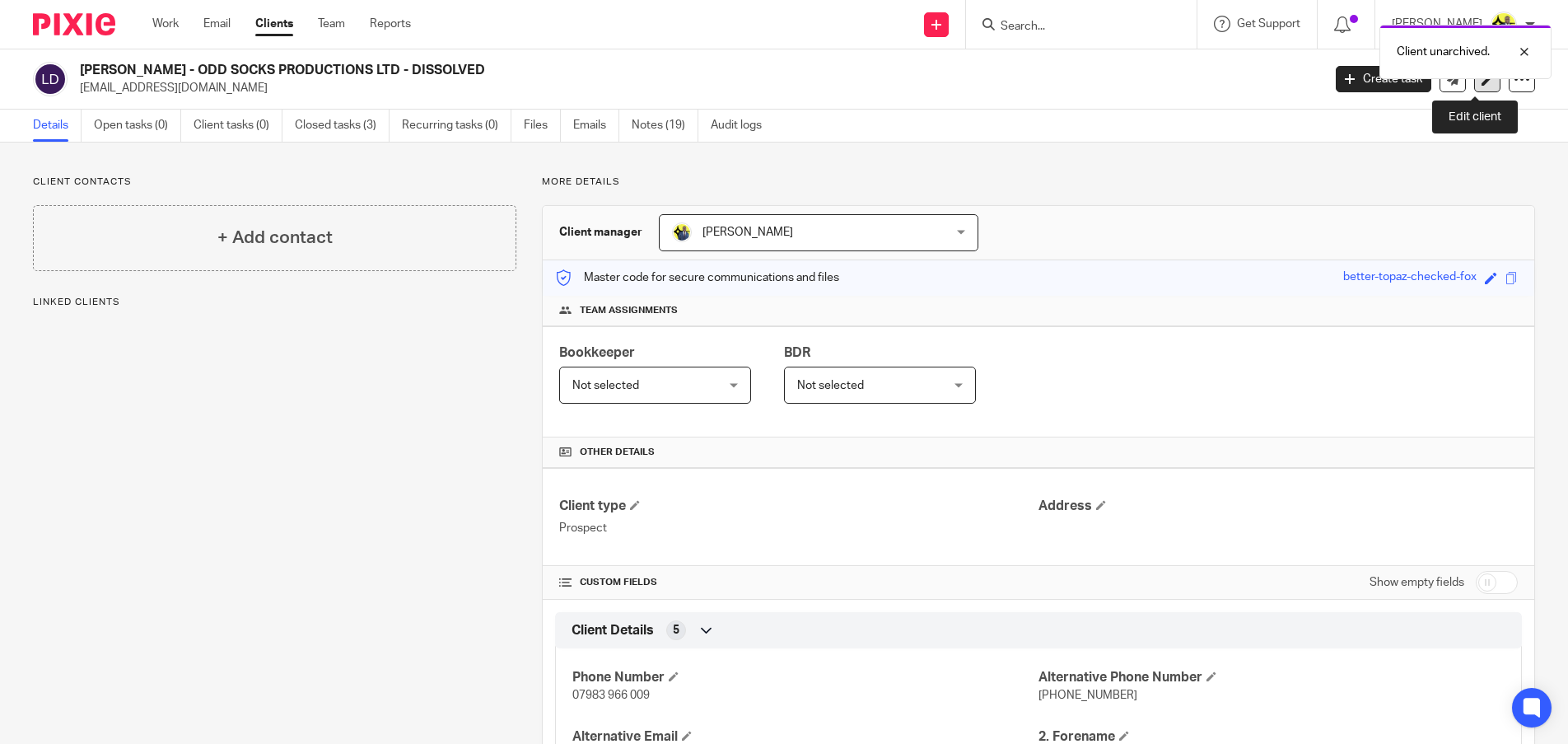
click at [1474, 87] on link at bounding box center [1488, 79] width 27 height 27
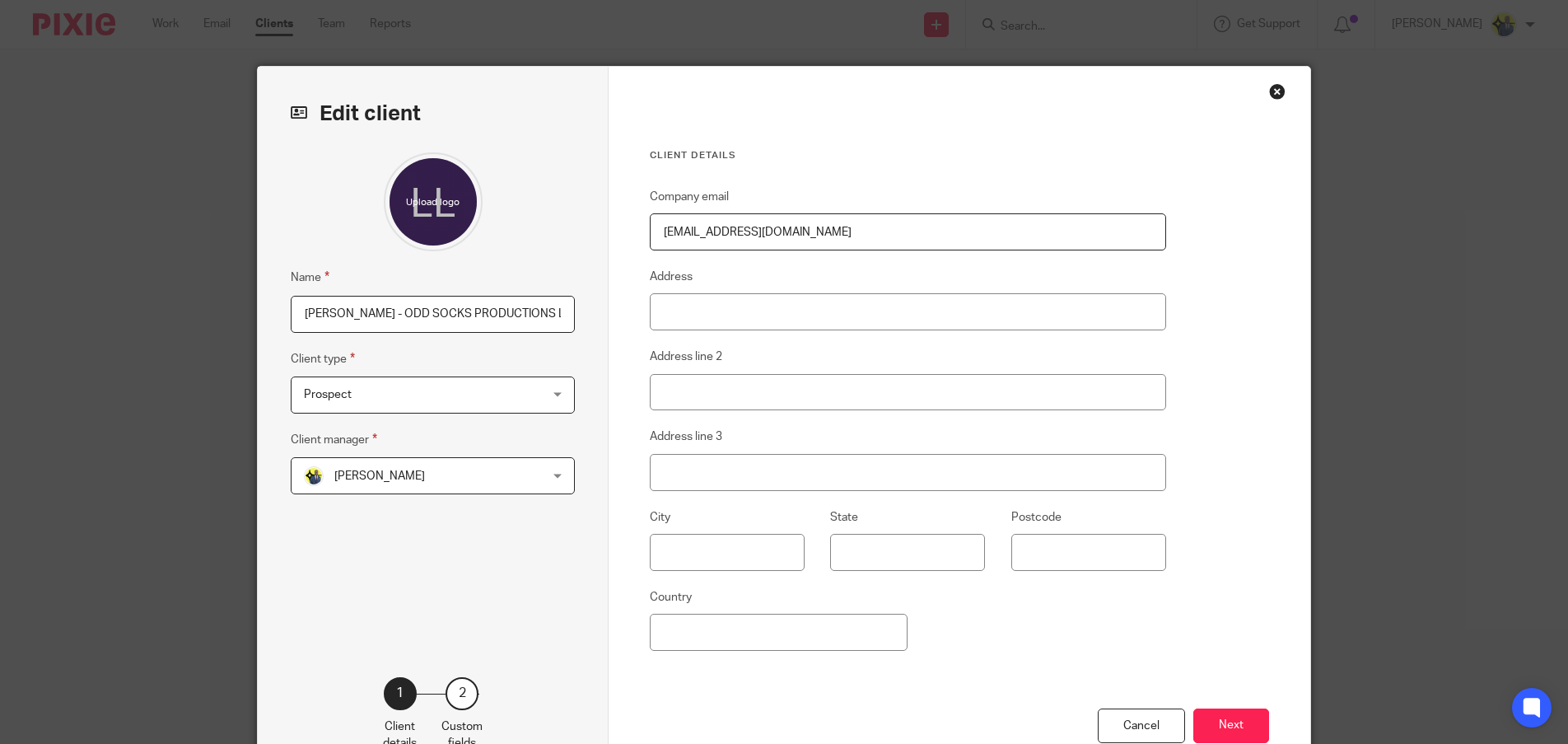
click at [546, 317] on input "[PERSON_NAME] - ODD SOCKS PRODUCTIONS LTD - DISSOLVED" at bounding box center [432, 314] width 284 height 37
type input "[PERSON_NAME] - ODD SOCKS PRODUCTIONS LTD"
click at [1233, 442] on div "Client details Company email [EMAIL_ADDRESS][DOMAIN_NAME] Address Address line …" at bounding box center [960, 426] width 702 height 717
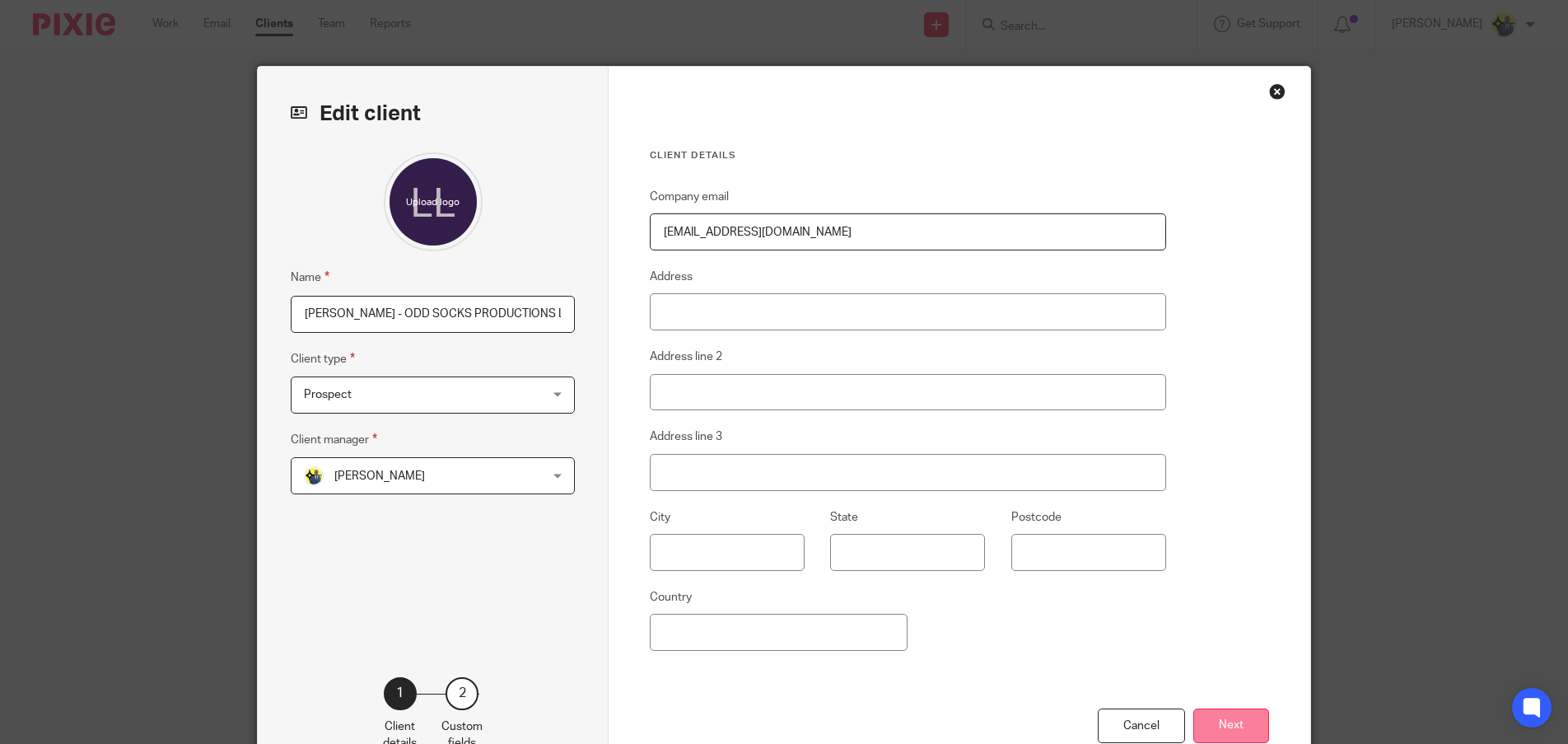
click at [1218, 716] on button "Next" at bounding box center [1230, 726] width 76 height 35
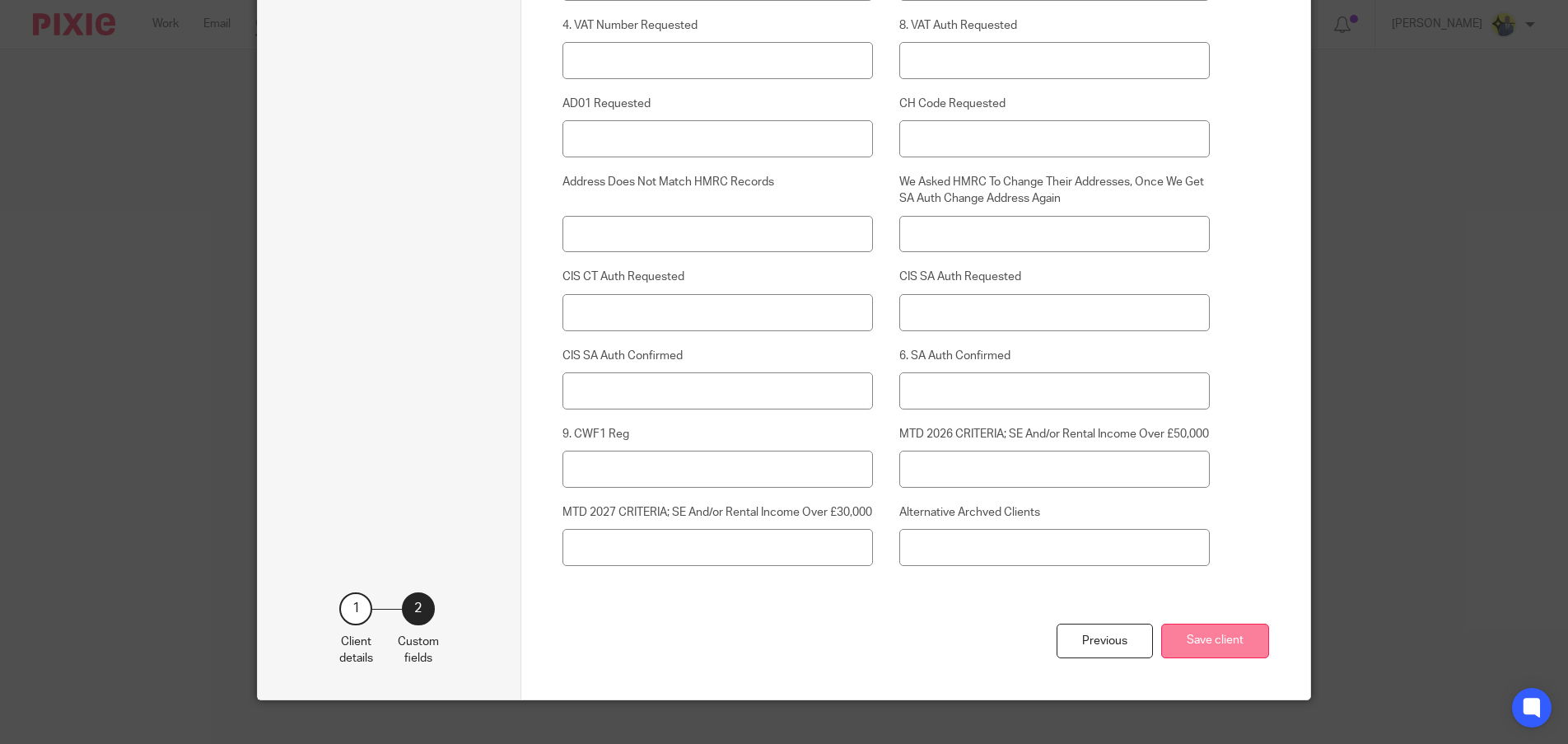
scroll to position [5589, 0]
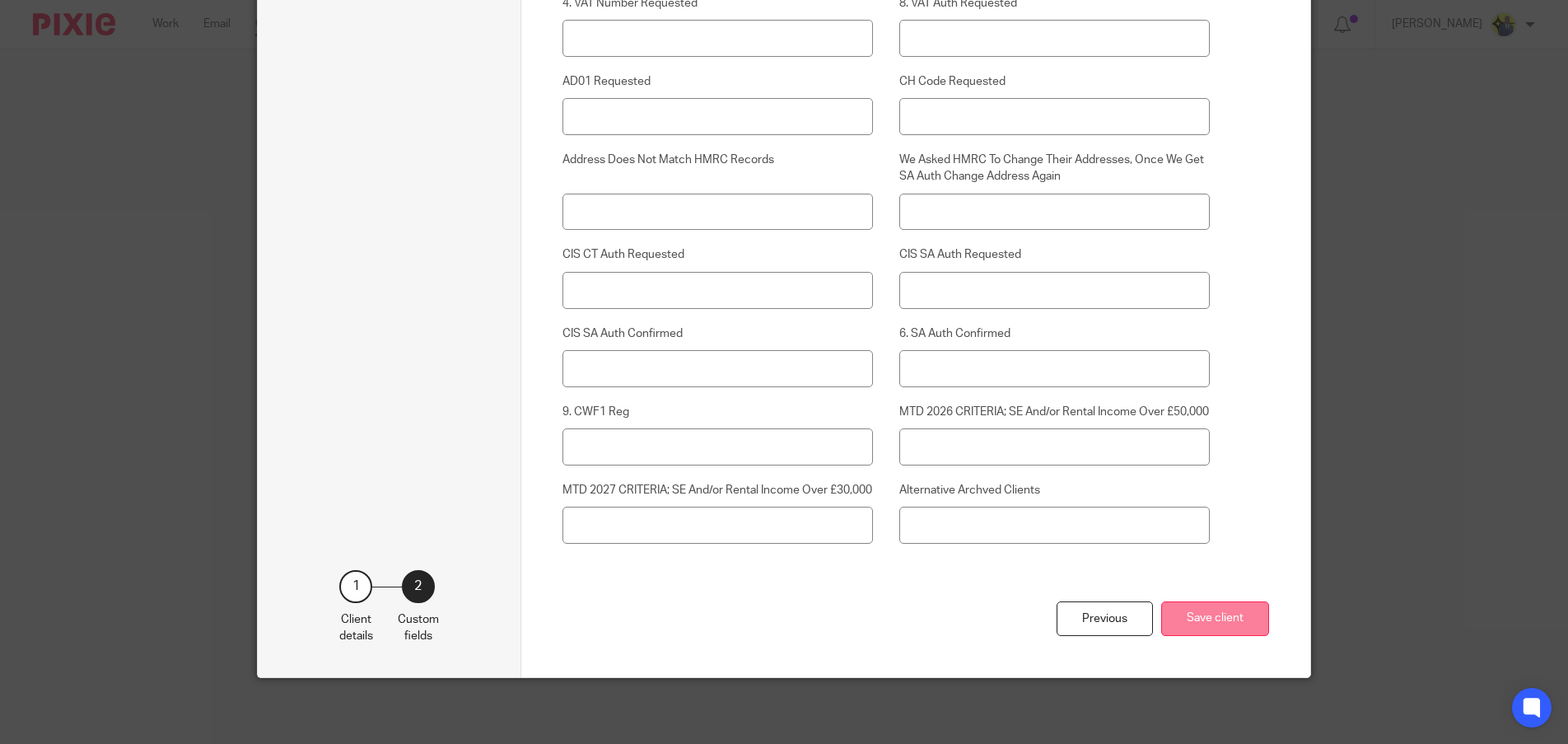
click at [1203, 621] on button "Save client" at bounding box center [1214, 619] width 108 height 35
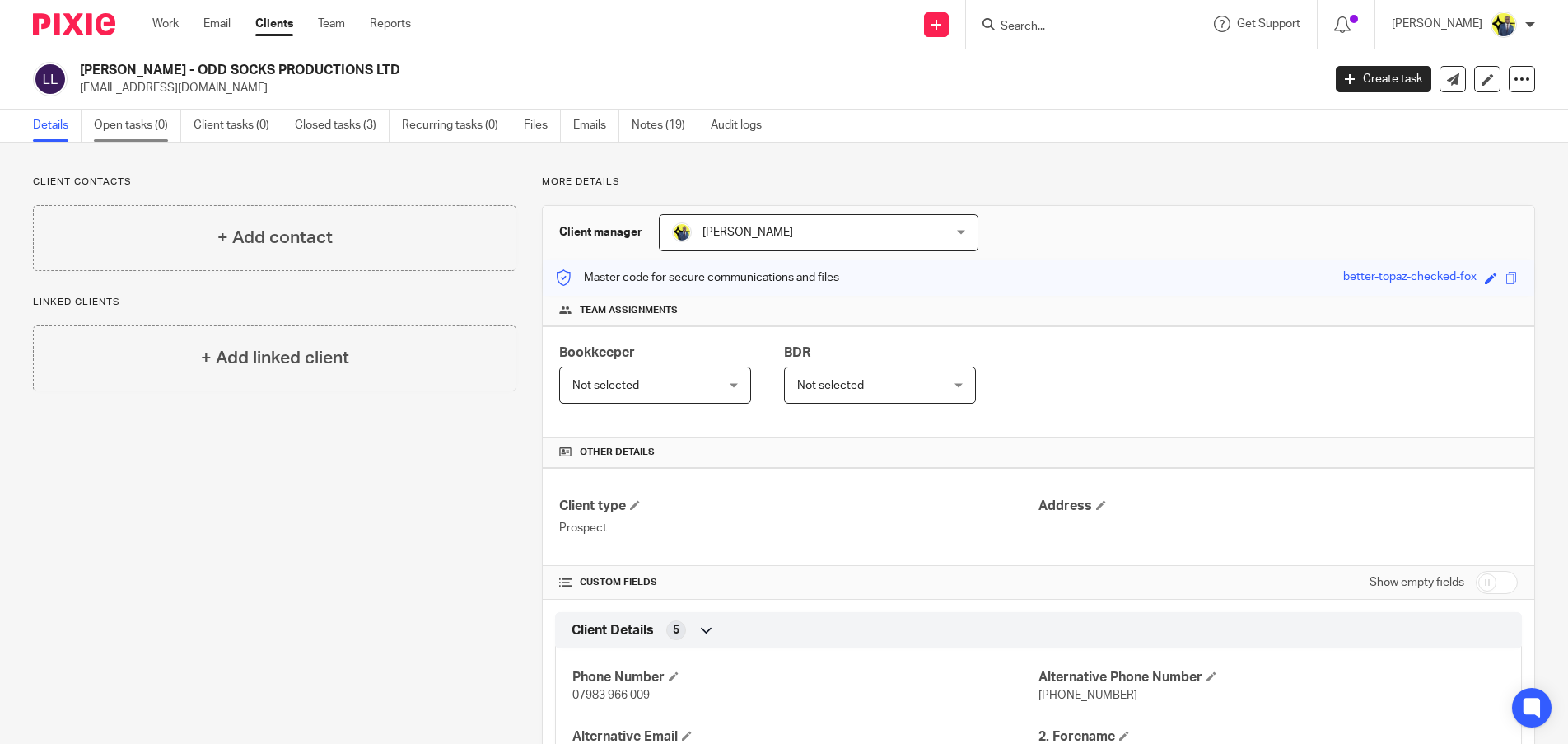
click at [129, 127] on link "Open tasks (0)" at bounding box center [137, 126] width 87 height 33
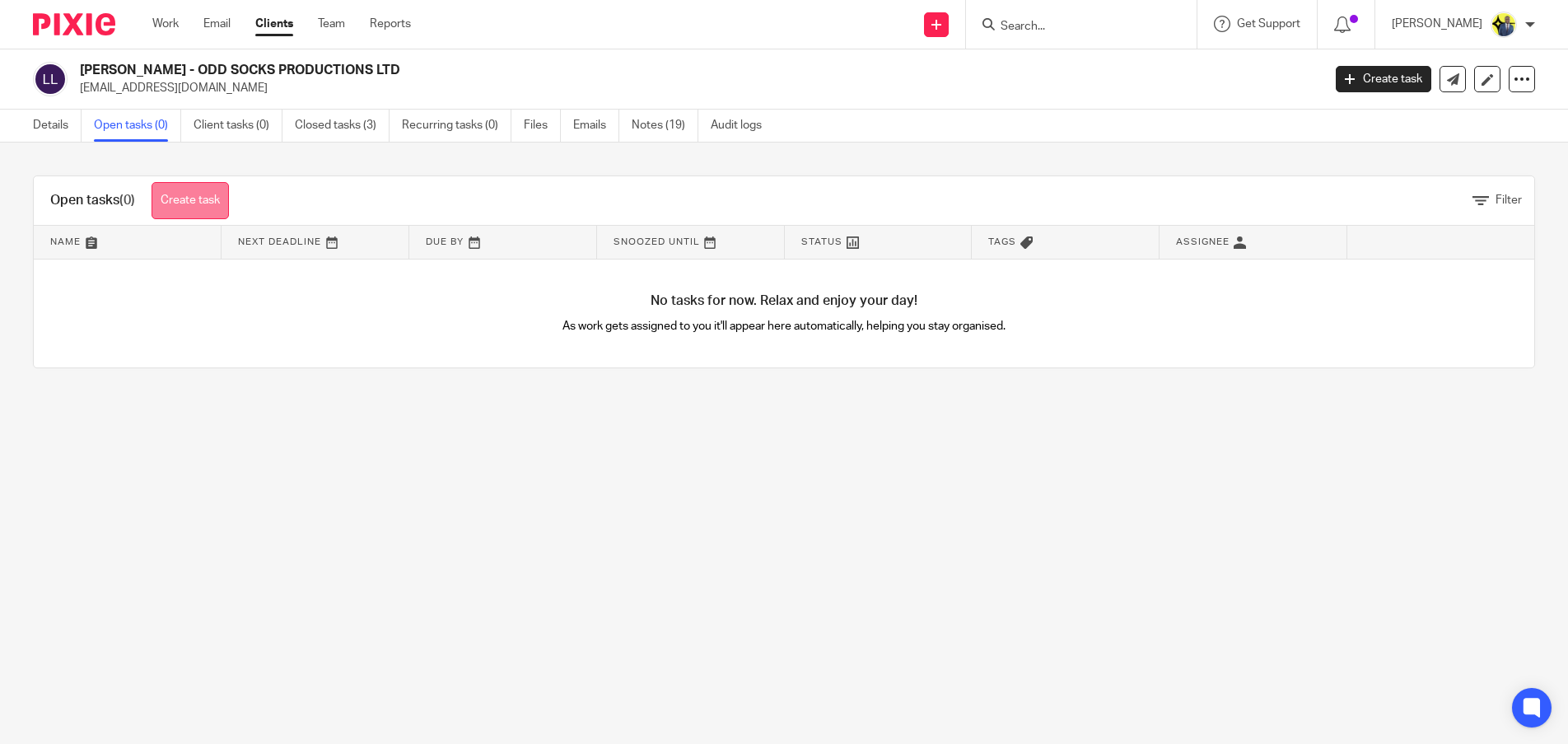
click at [184, 190] on link "Create task" at bounding box center [189, 200] width 77 height 37
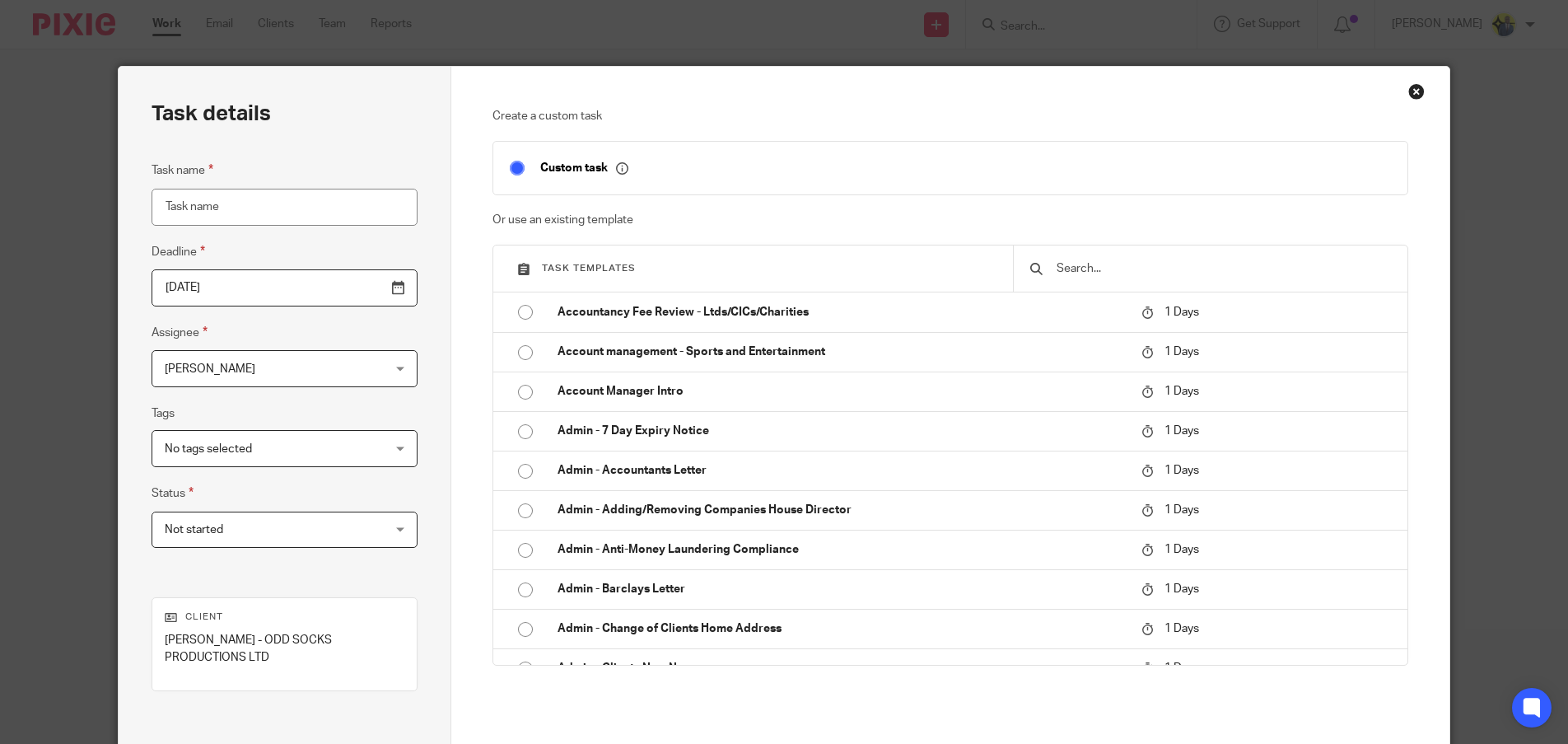
click at [1084, 274] on input "text" at bounding box center [1222, 268] width 336 height 18
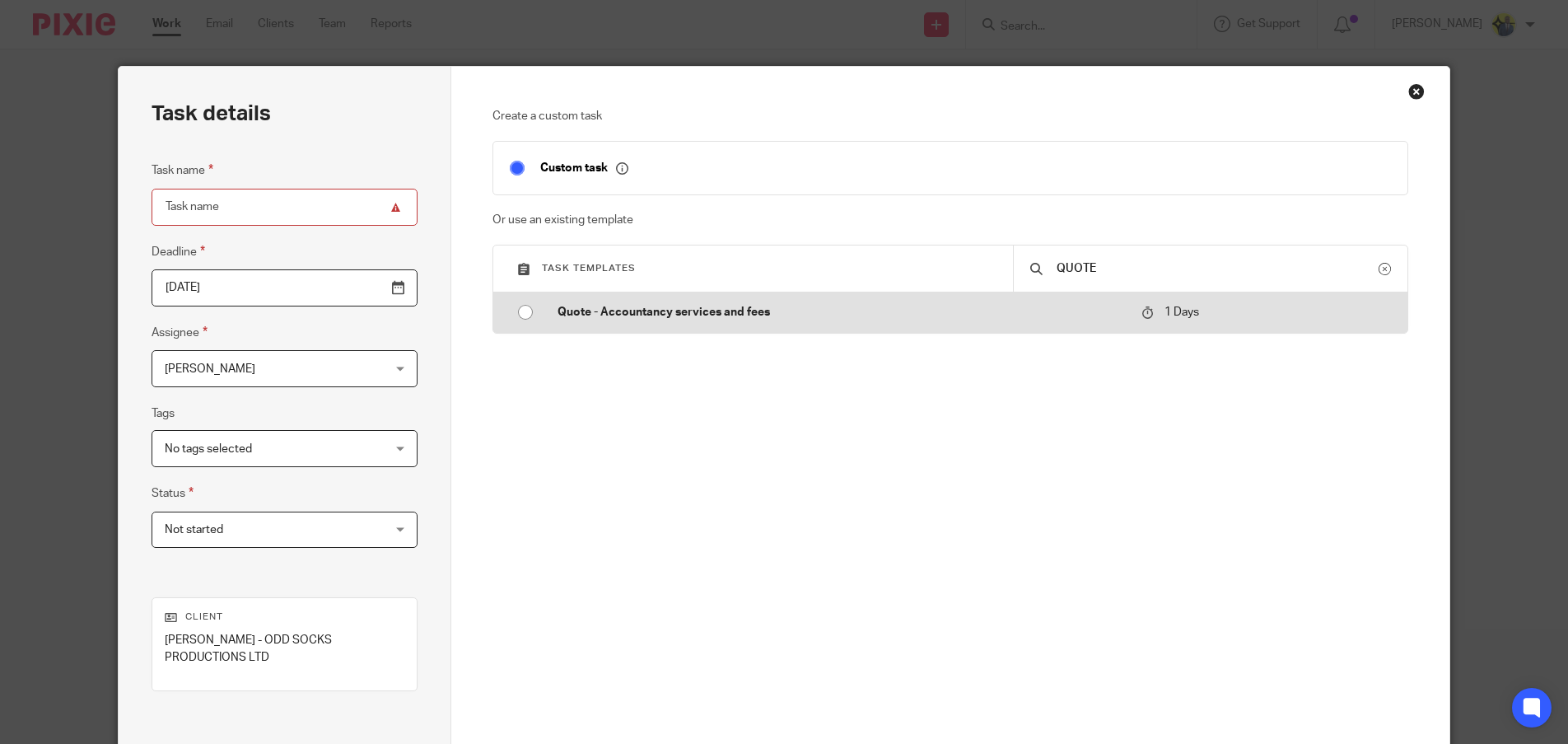
type input "QUOTE"
click at [702, 312] on p "Quote - Accountancy services and fees" at bounding box center [840, 312] width 567 height 16
type input "2025-08-15"
type input "Quote - Accountancy services and fees"
checkbox input "false"
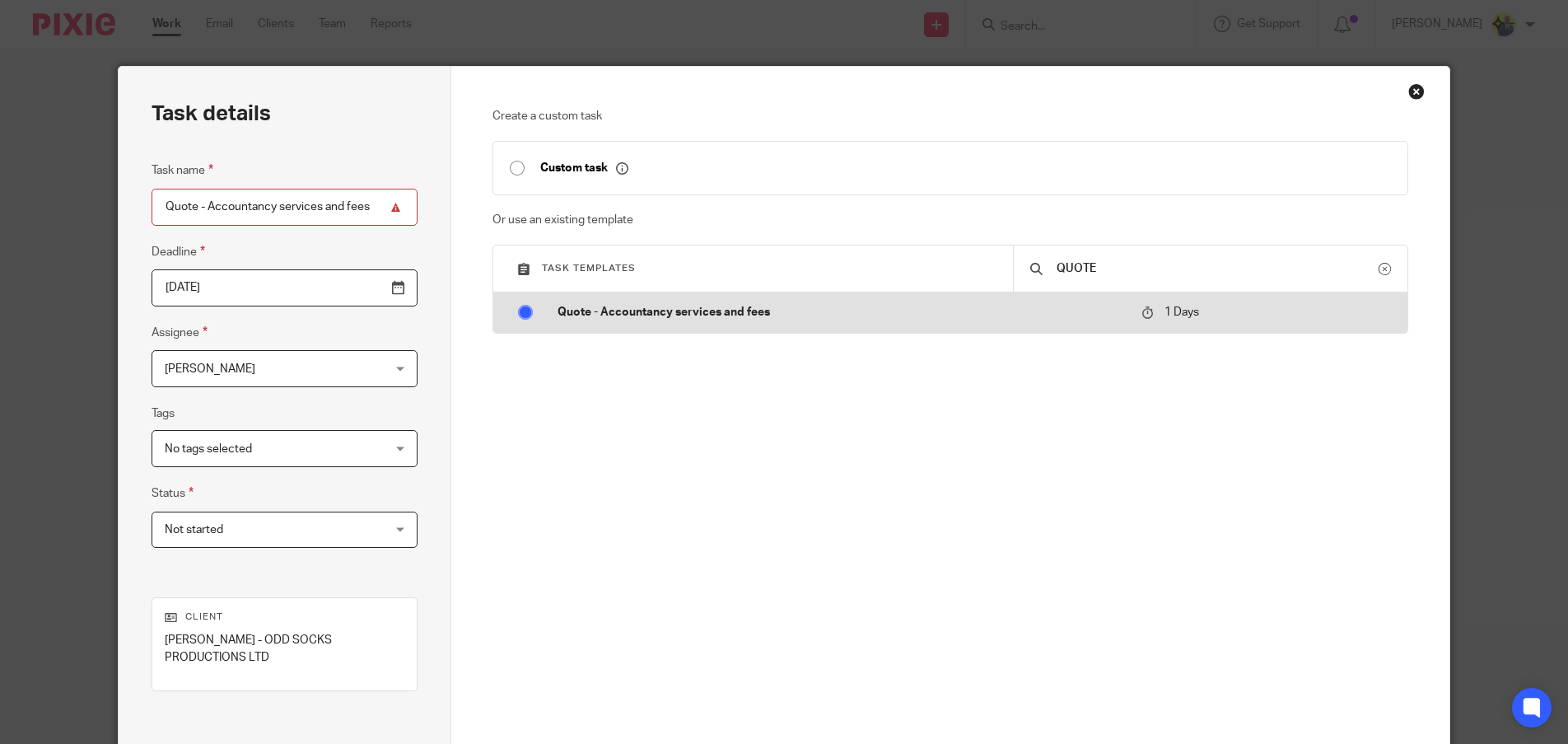
radio input "true"
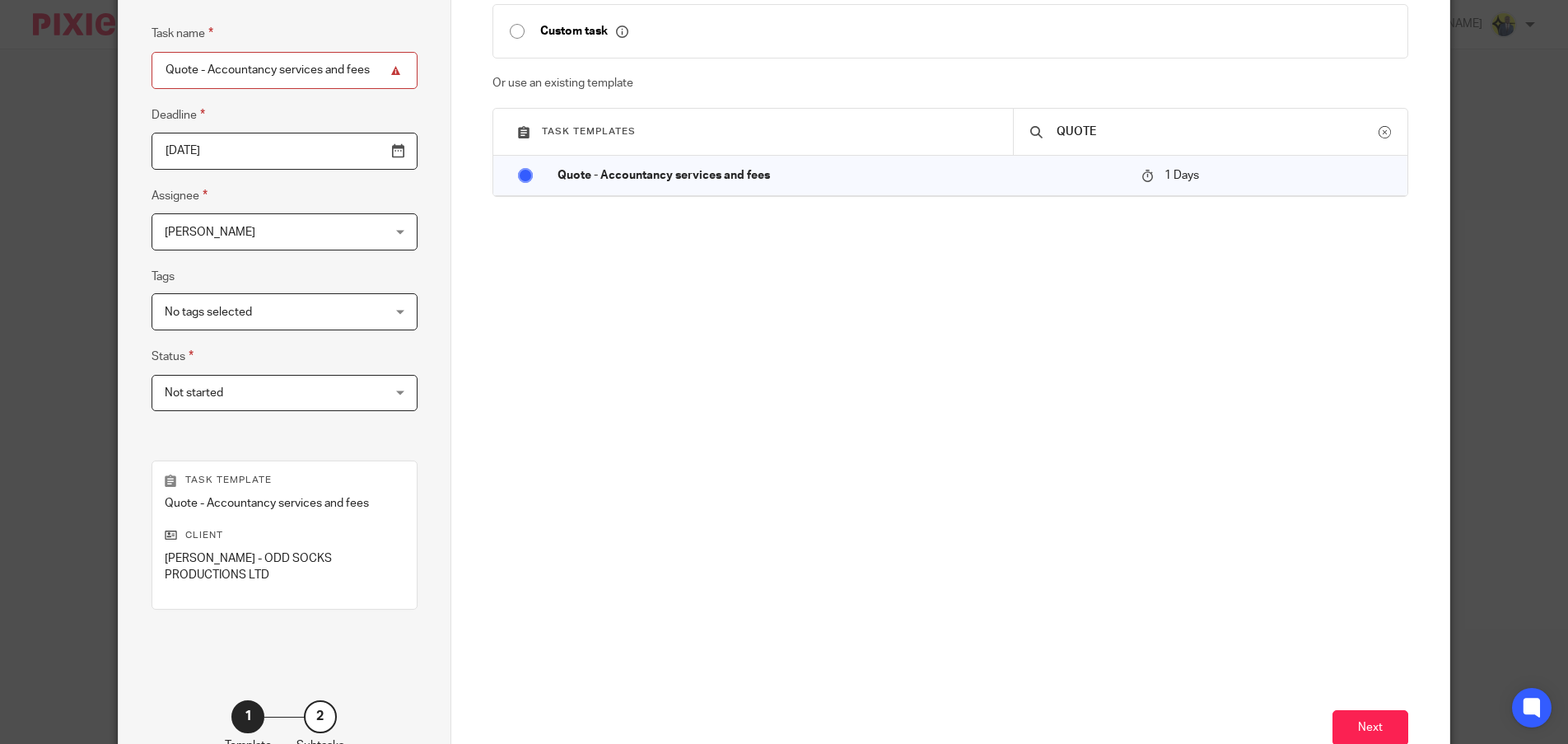
scroll to position [192, 0]
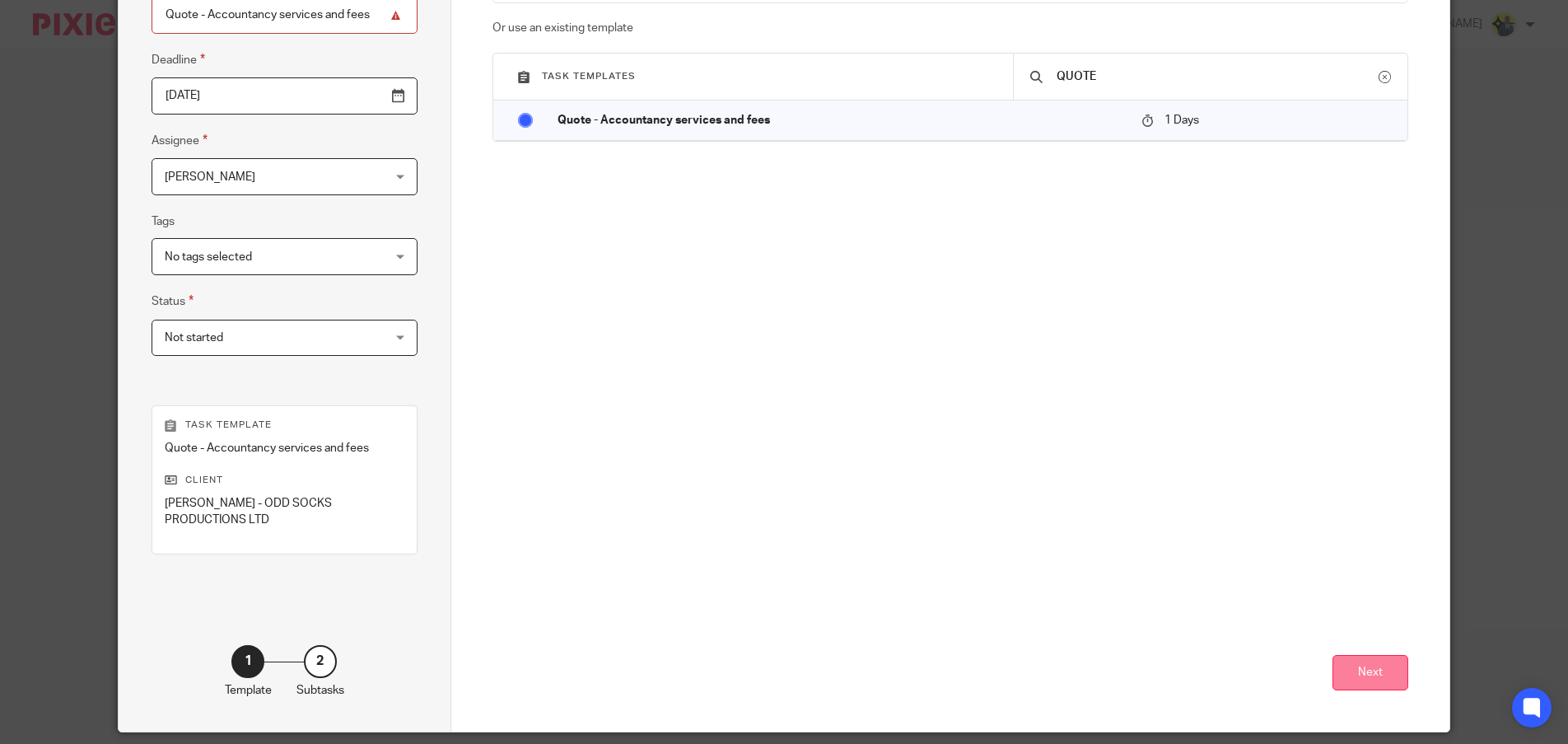
click at [1386, 669] on button "Next" at bounding box center [1370, 672] width 76 height 35
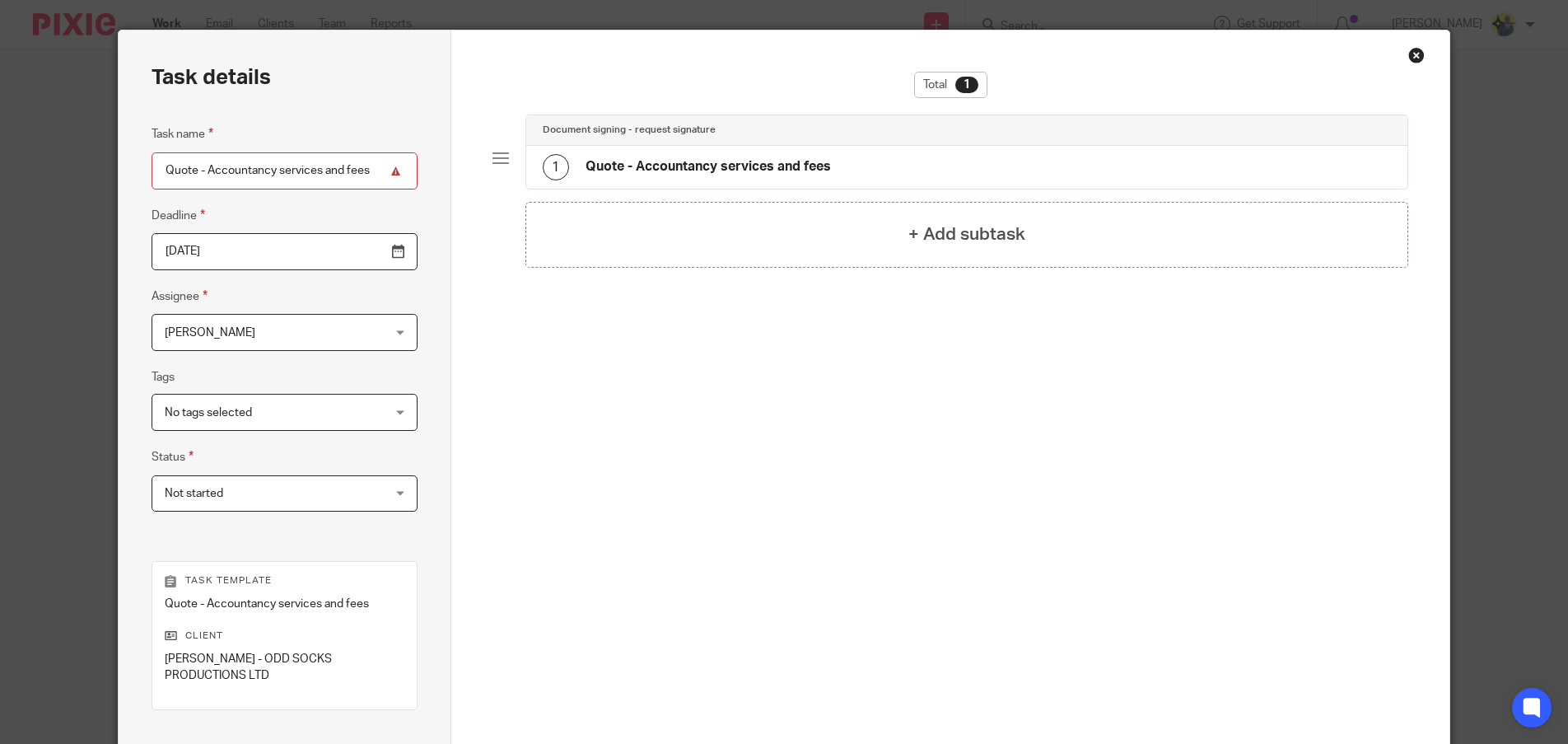
scroll to position [0, 0]
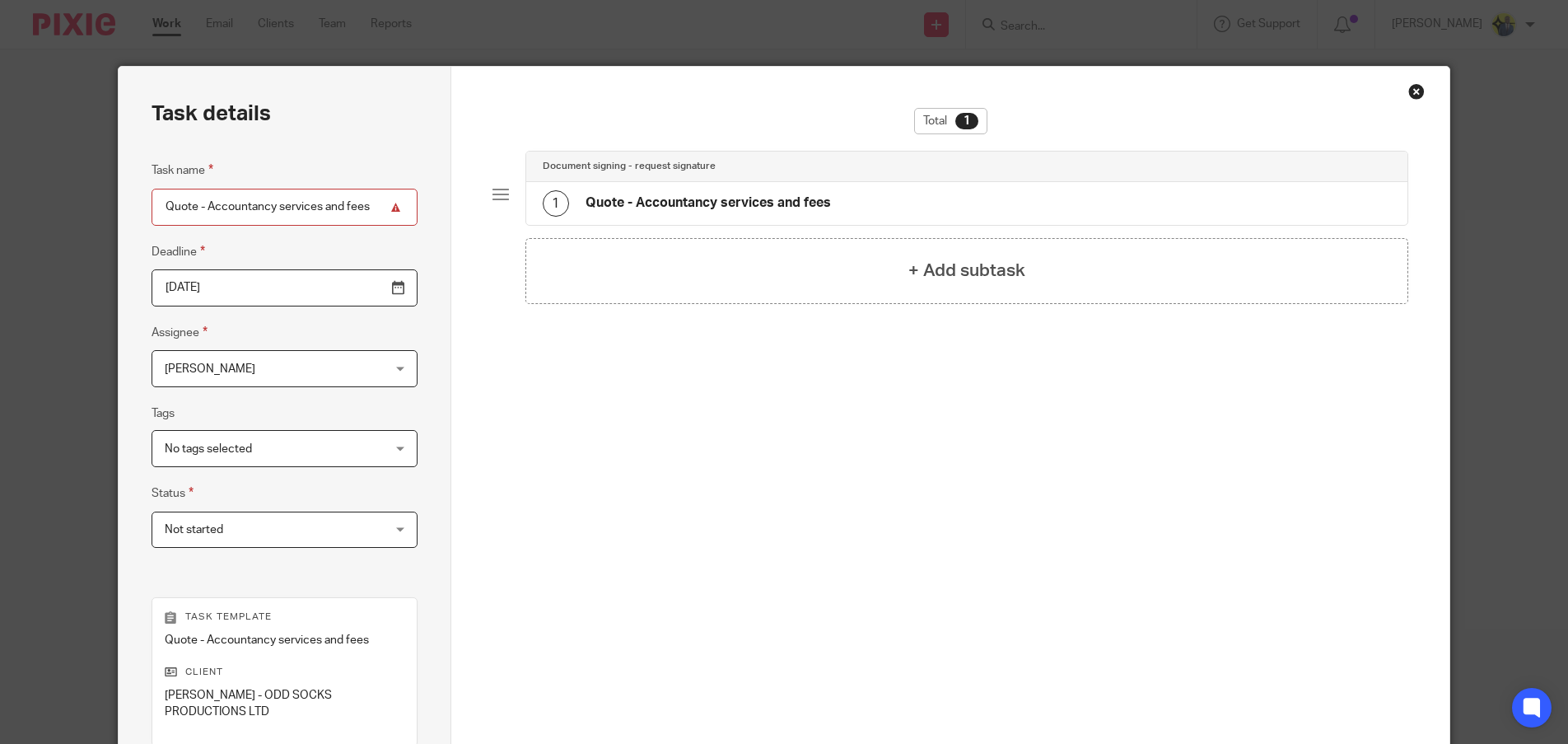
click at [776, 198] on h4 "Quote - Accountancy services and fees" at bounding box center [708, 203] width 246 height 17
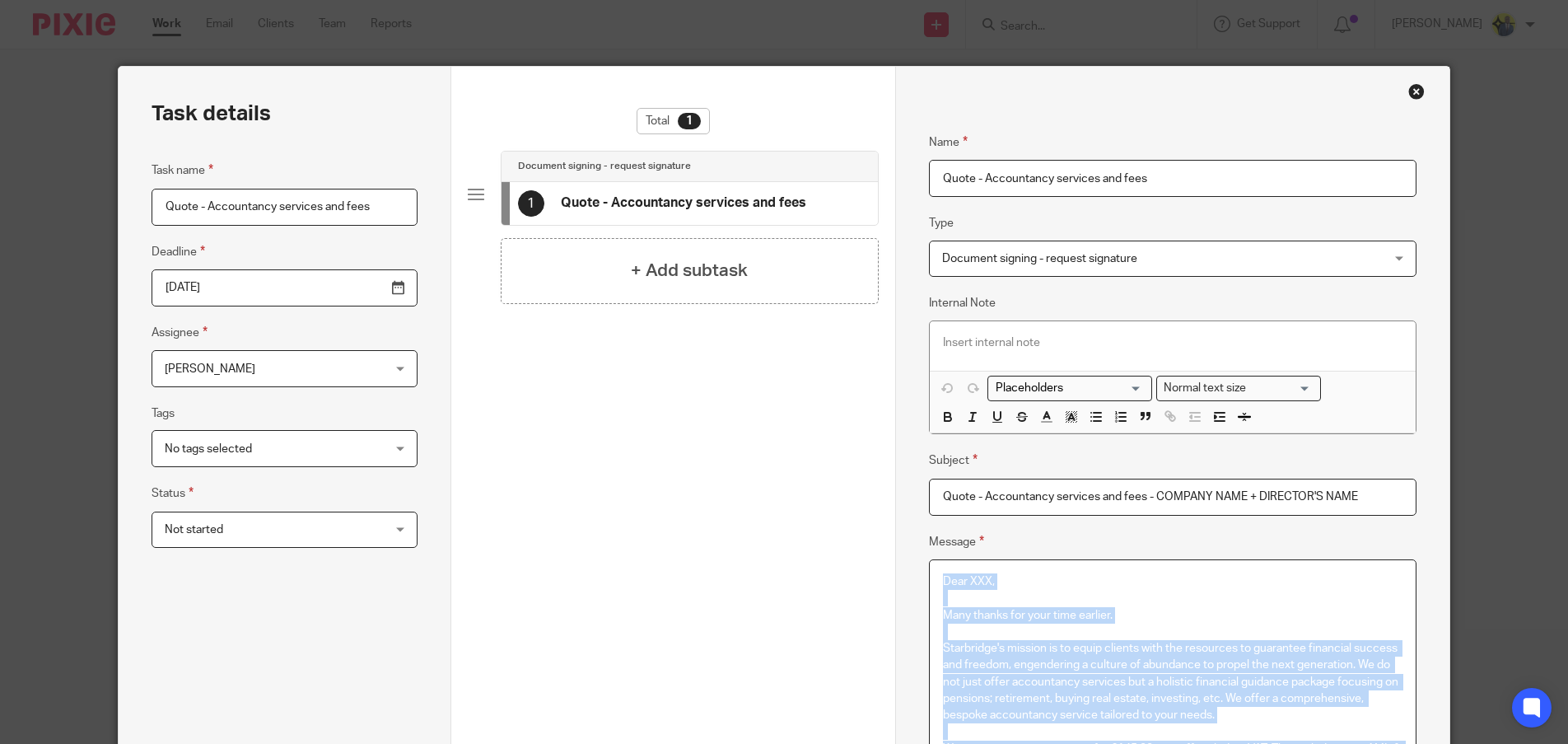
drag, startPoint x: 1042, startPoint y: 460, endPoint x: 800, endPoint y: -88, distance: 599.1
click at [800, 0] on html "Work Email Clients Team Reports Work Email Clients Team Reports Settings Send n…" at bounding box center [784, 372] width 1568 height 744
copy div "Dear XXX, Many thanks for your time earlier. Starbridge's mission is to equip c…"
click at [1413, 93] on div "Close this dialog window" at bounding box center [1416, 91] width 16 height 16
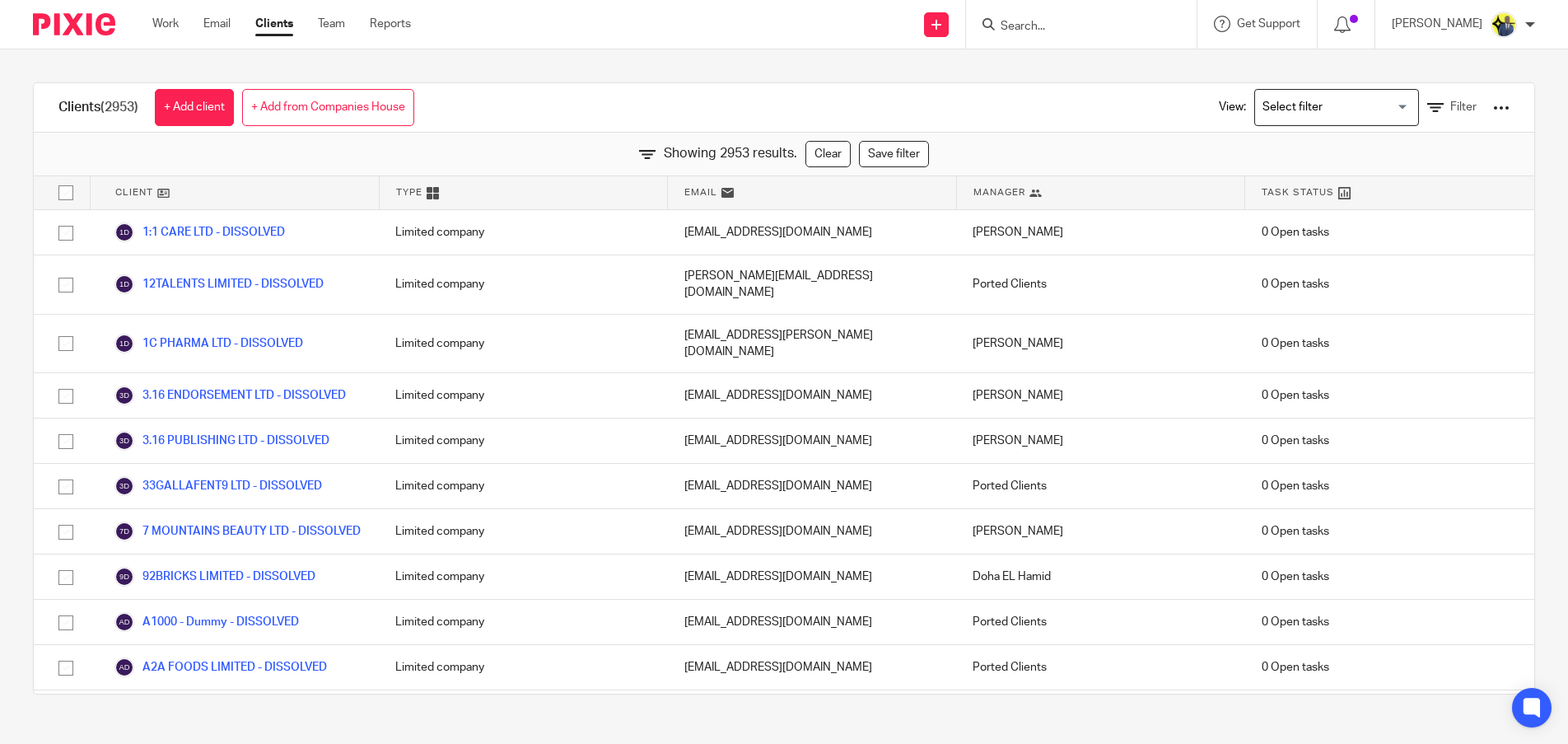
scroll to position [77894, 0]
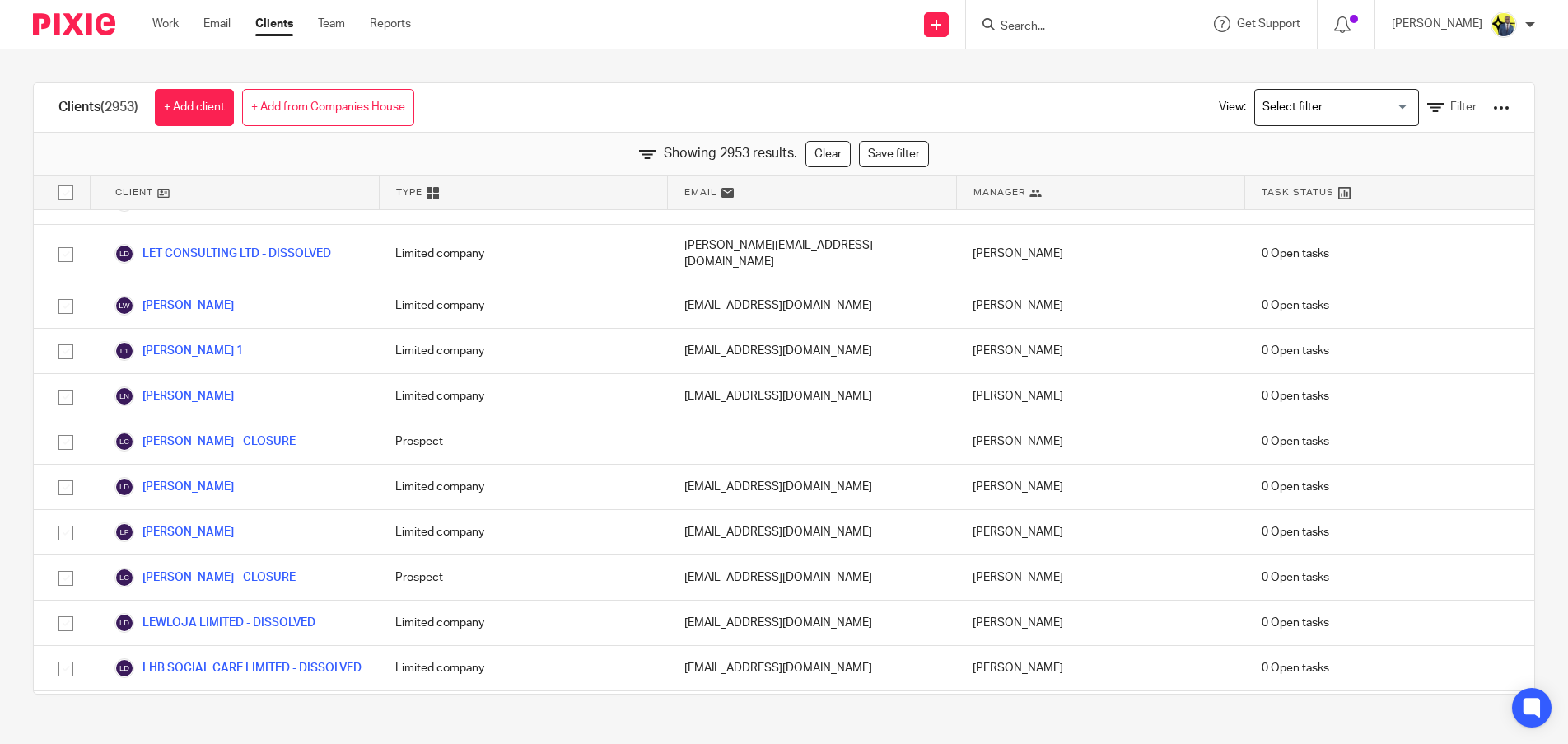
click at [1094, 24] on input "Search" at bounding box center [1073, 28] width 148 height 15
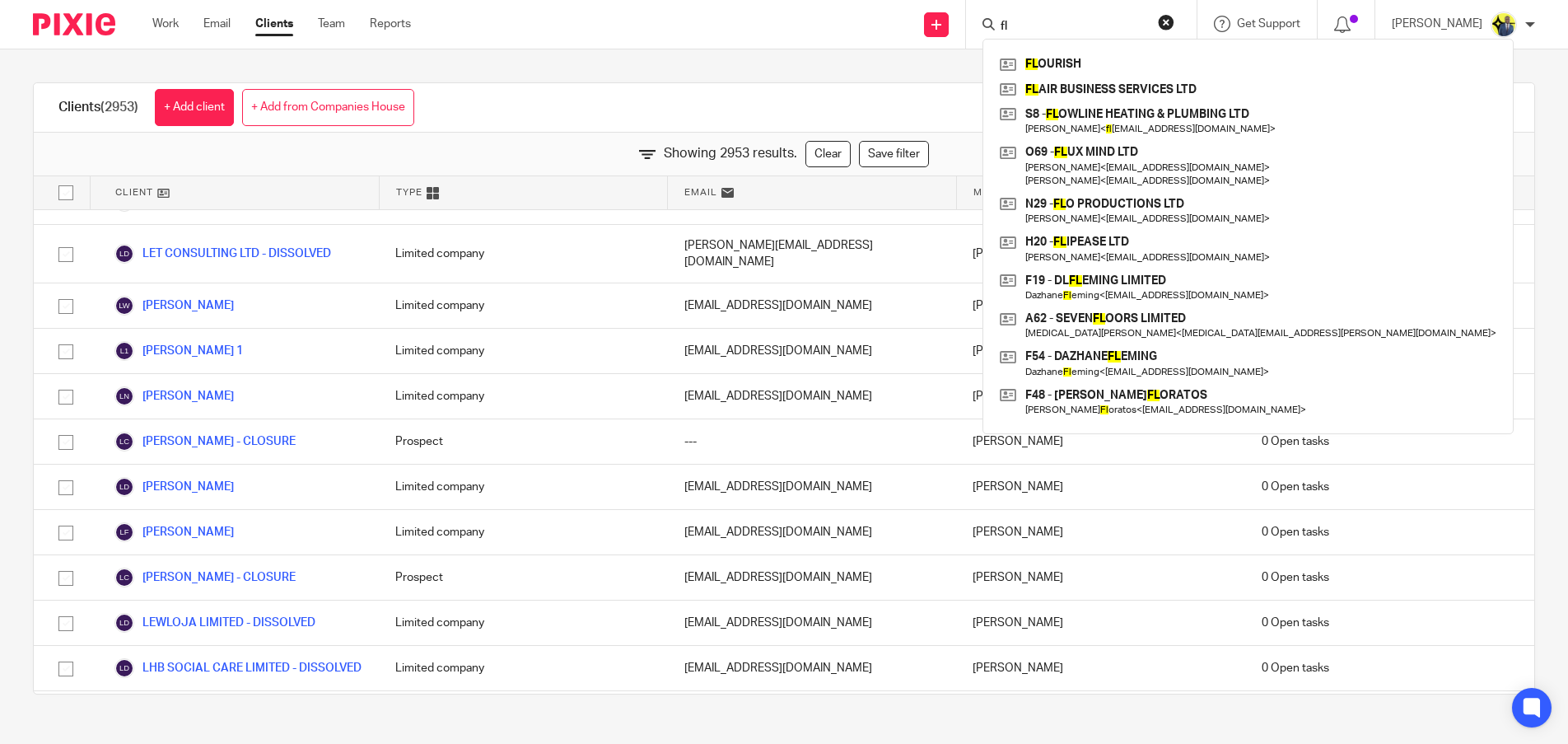
type input "fl"
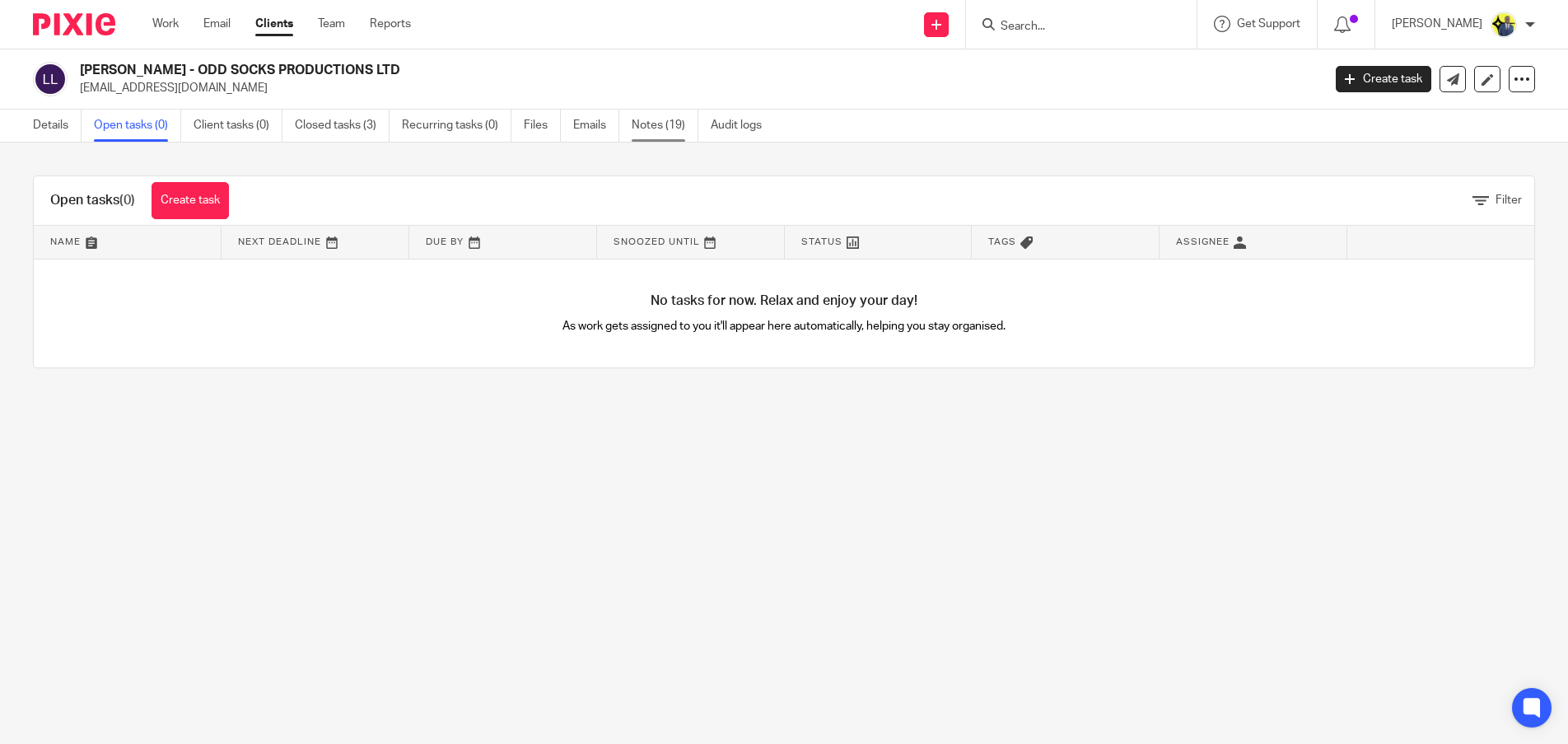
click at [649, 121] on link "Notes (19)" at bounding box center [665, 126] width 67 height 33
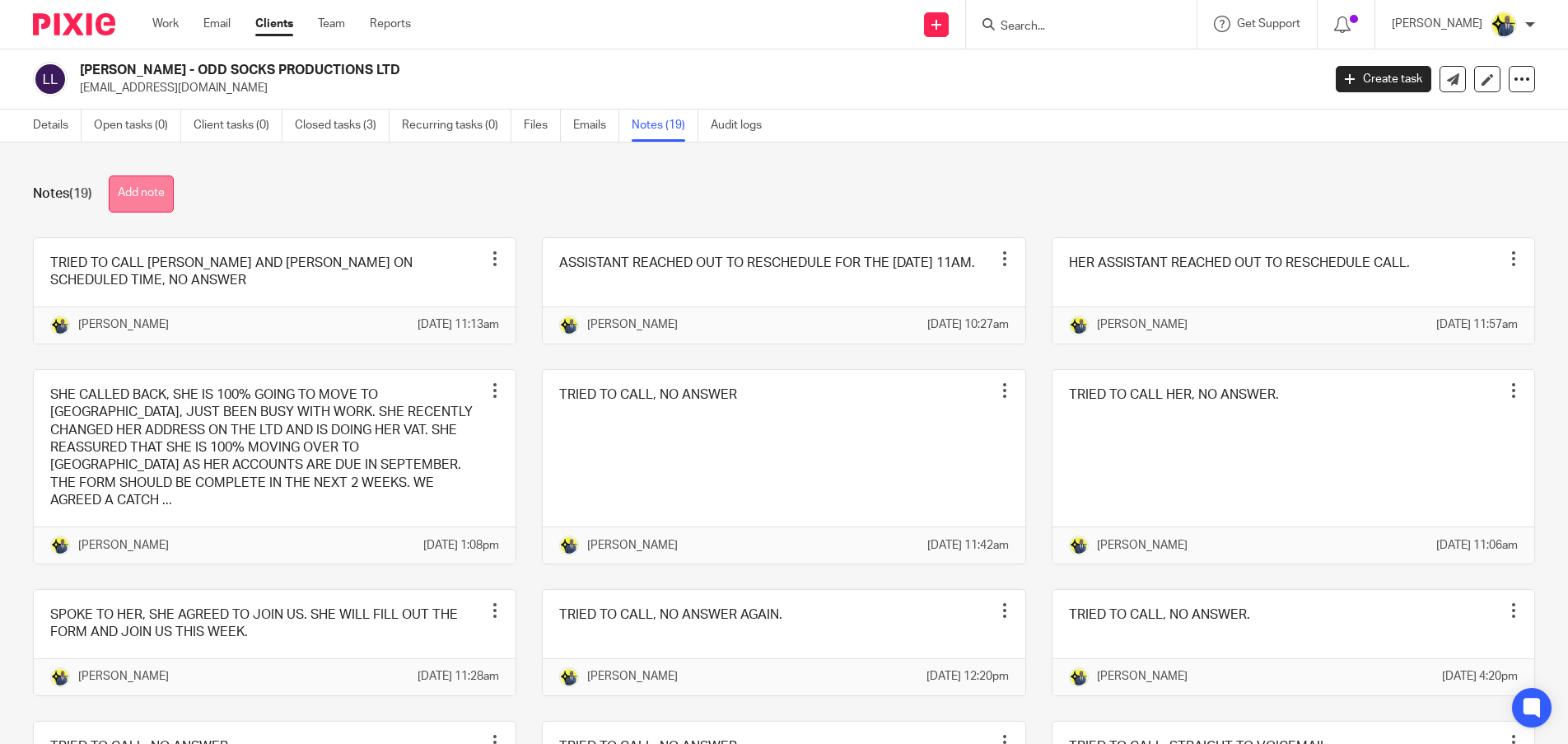
click at [158, 193] on button "Add note" at bounding box center [142, 193] width 65 height 37
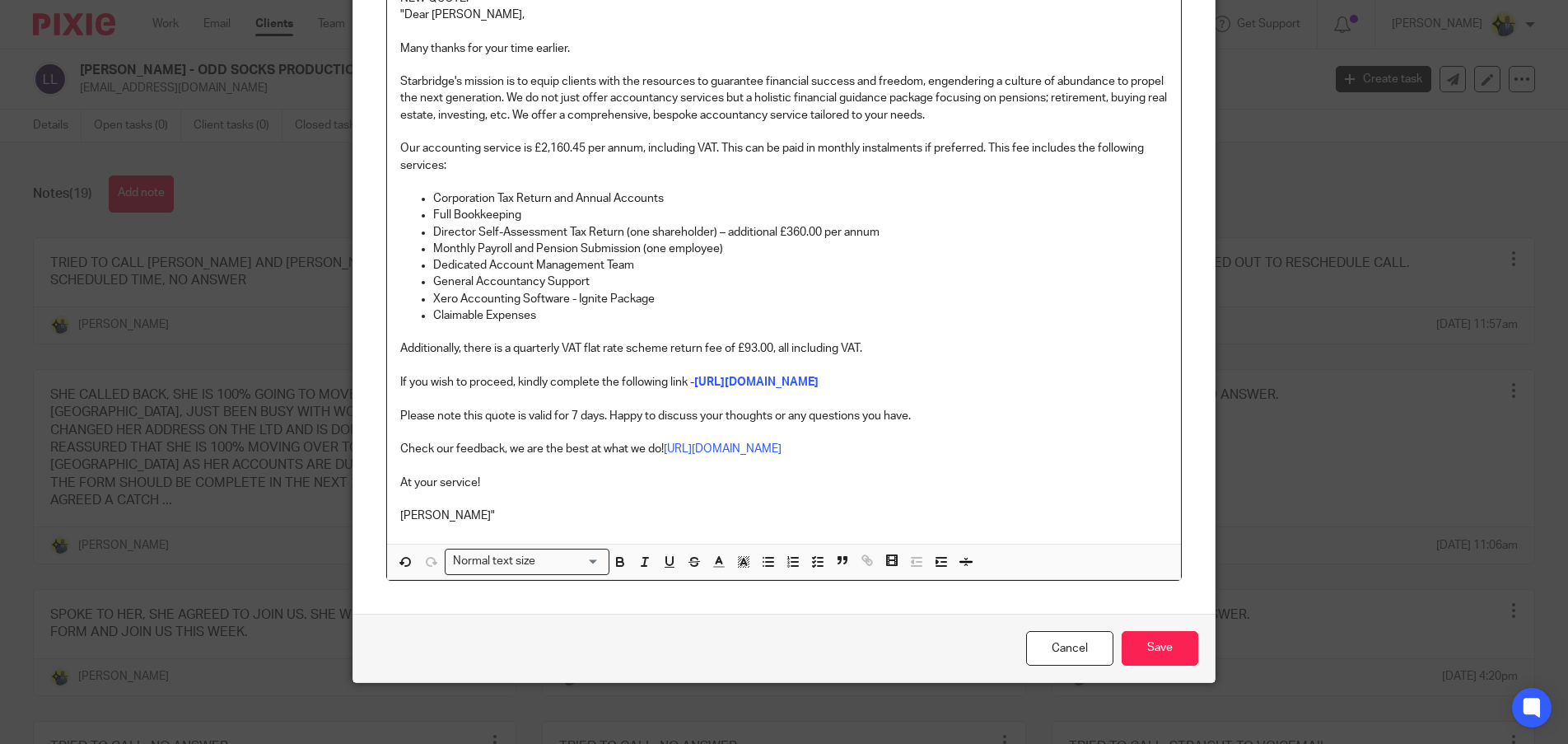
scroll to position [289, 0]
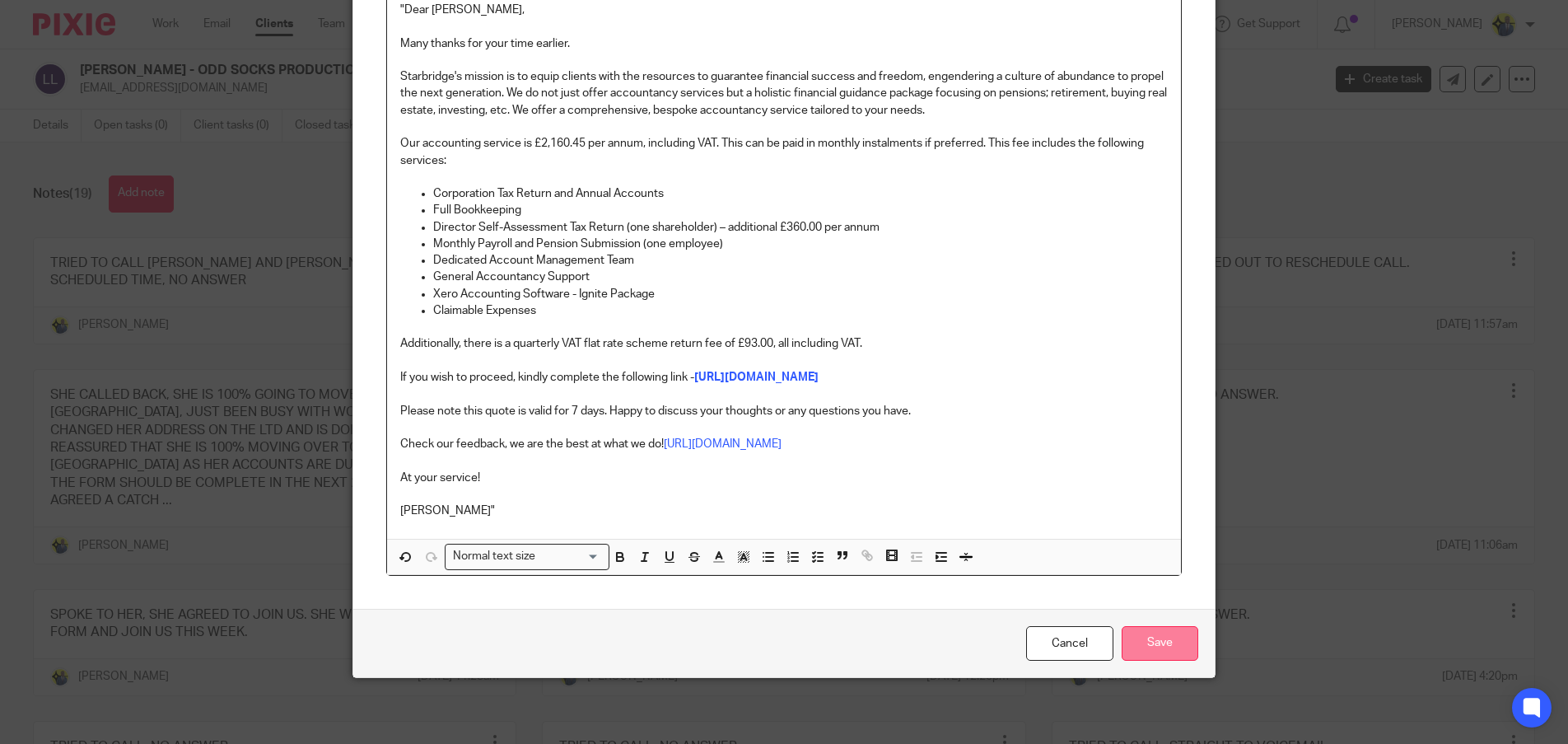
click at [1149, 643] on input "Save" at bounding box center [1160, 644] width 76 height 35
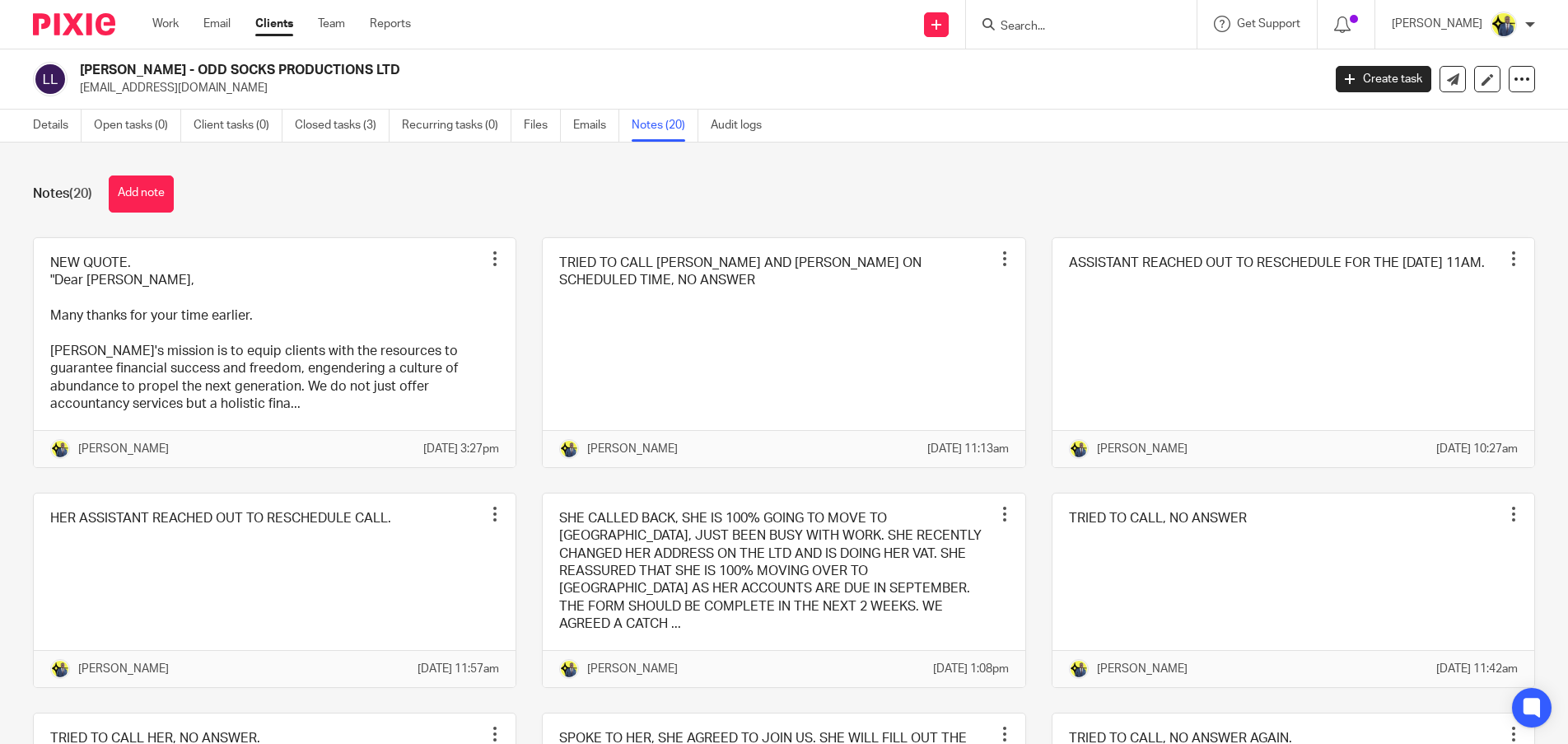
click at [484, 41] on div "Send new email Create task Add client Request signature Get Support Contact via…" at bounding box center [1002, 24] width 1132 height 49
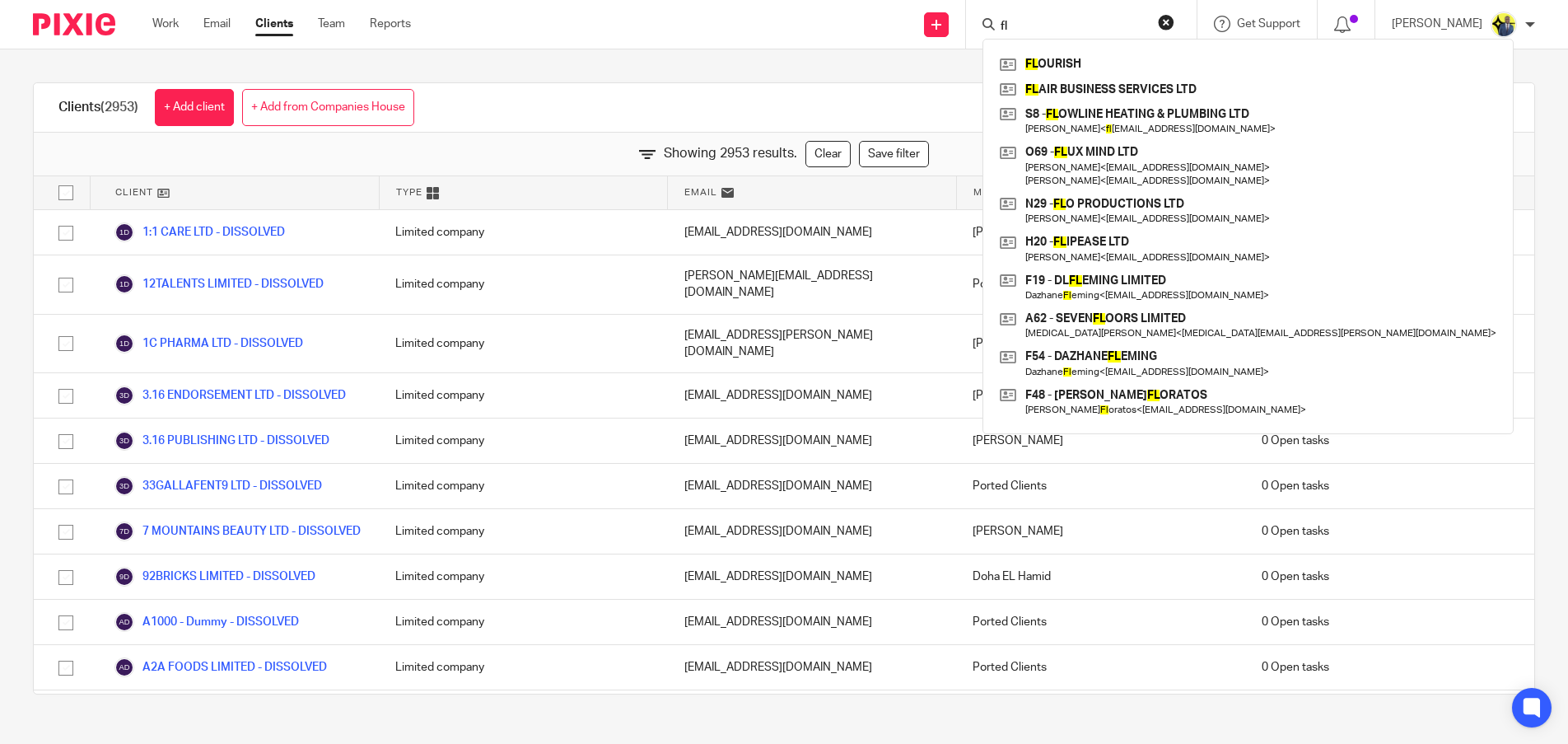
scroll to position [77894, 0]
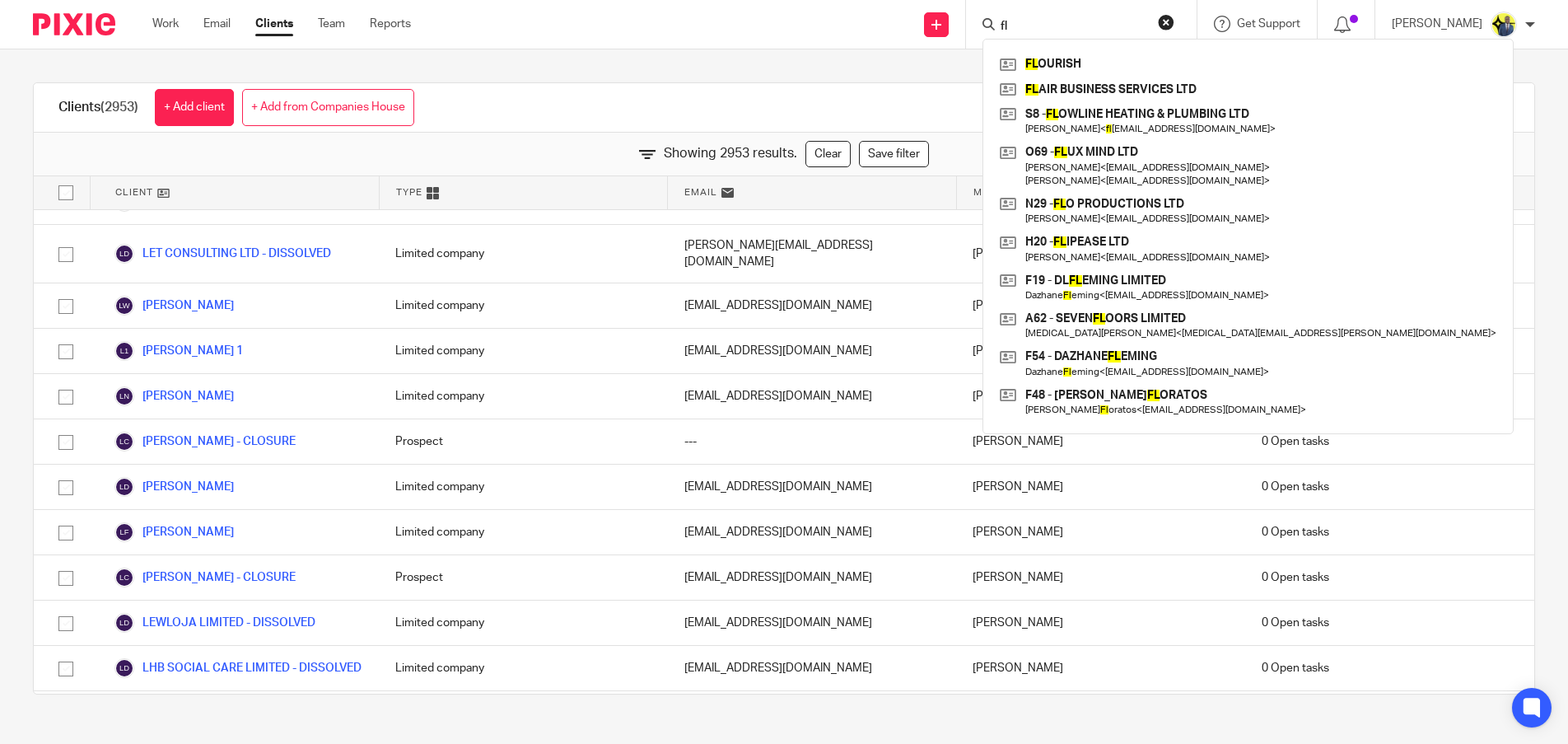
click at [1069, 26] on input "fl" at bounding box center [1073, 28] width 148 height 15
click at [1047, 21] on input "fl" at bounding box center [1073, 28] width 148 height 15
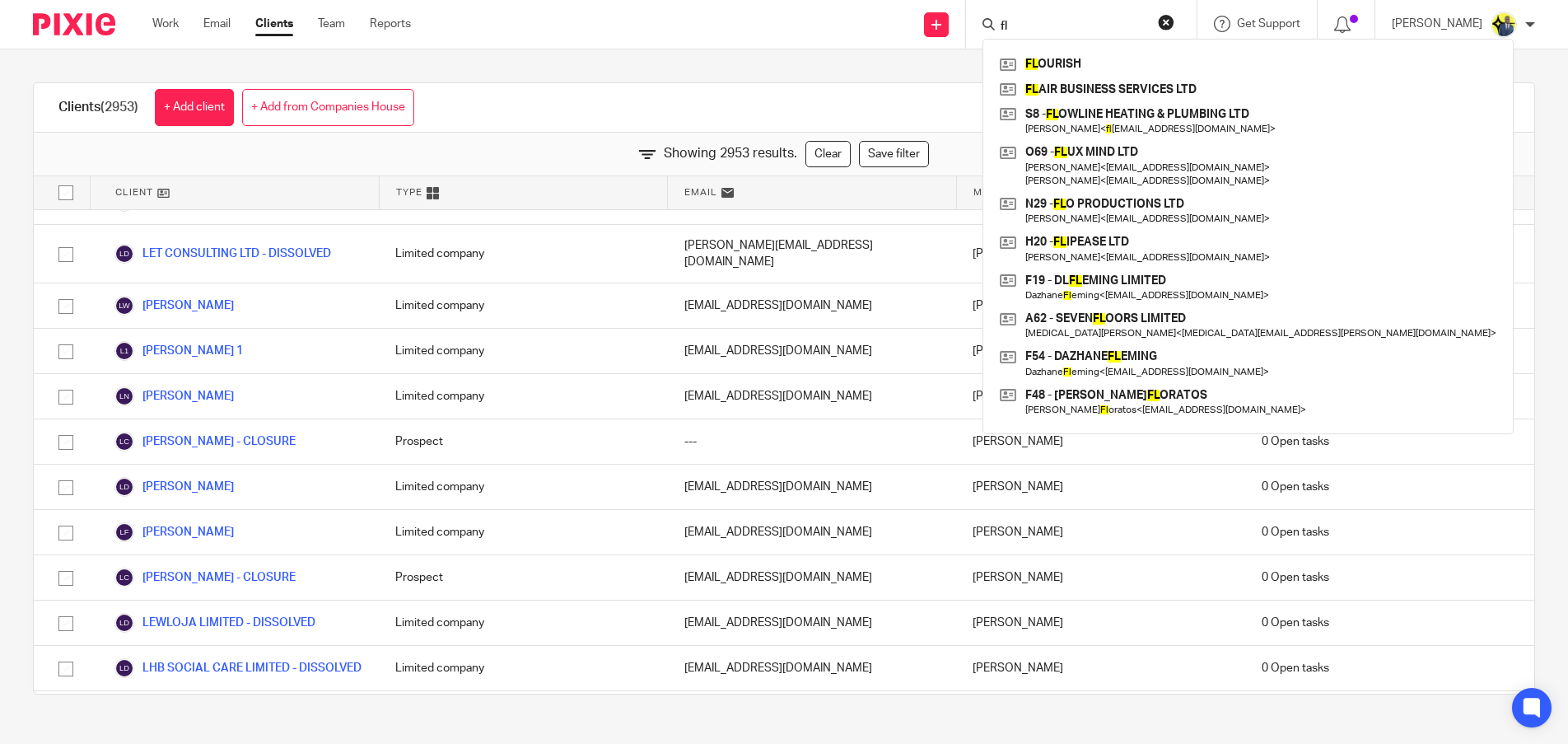
type input "f"
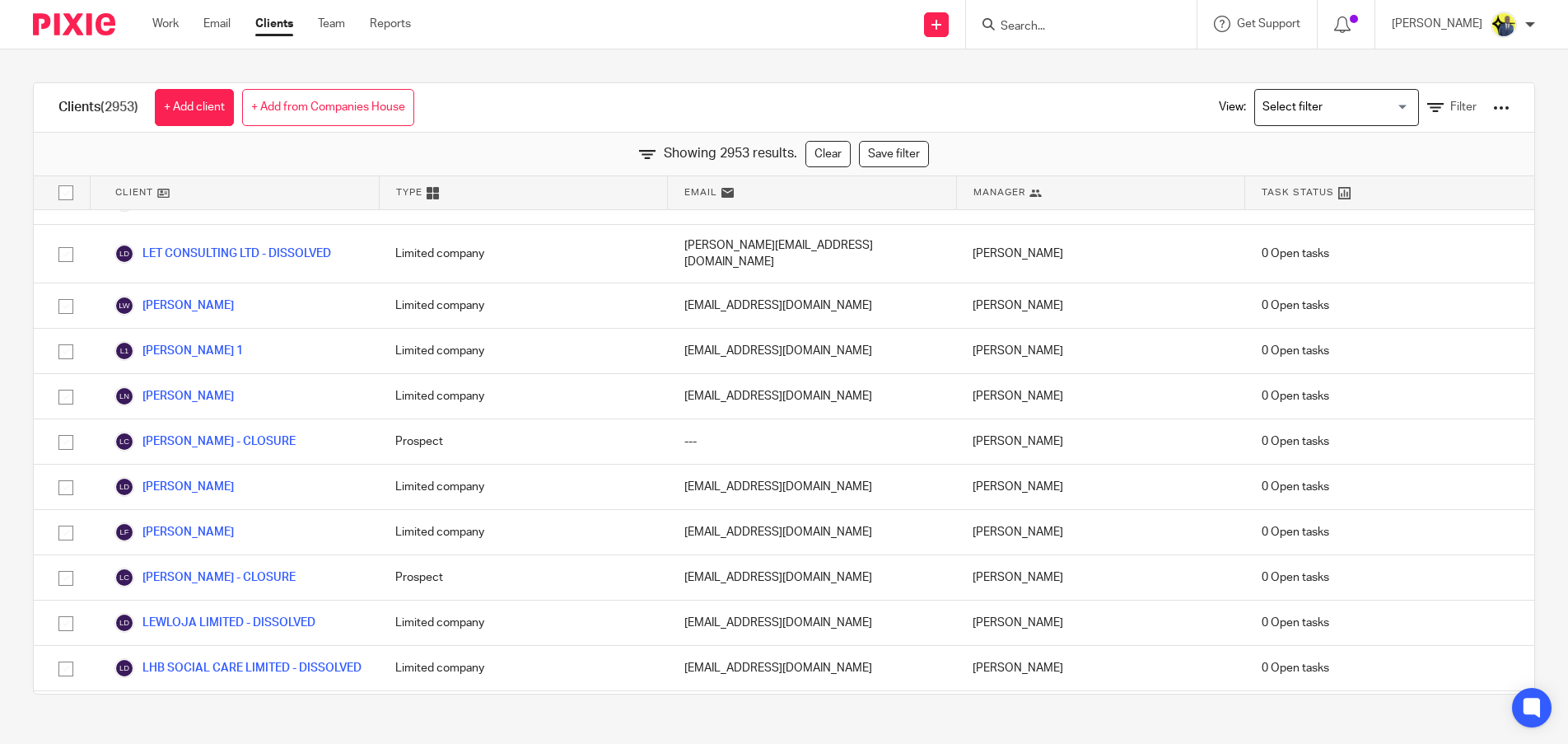
paste input "SOURCEBREW LTD"
type input "SOURCEBREW LTD"
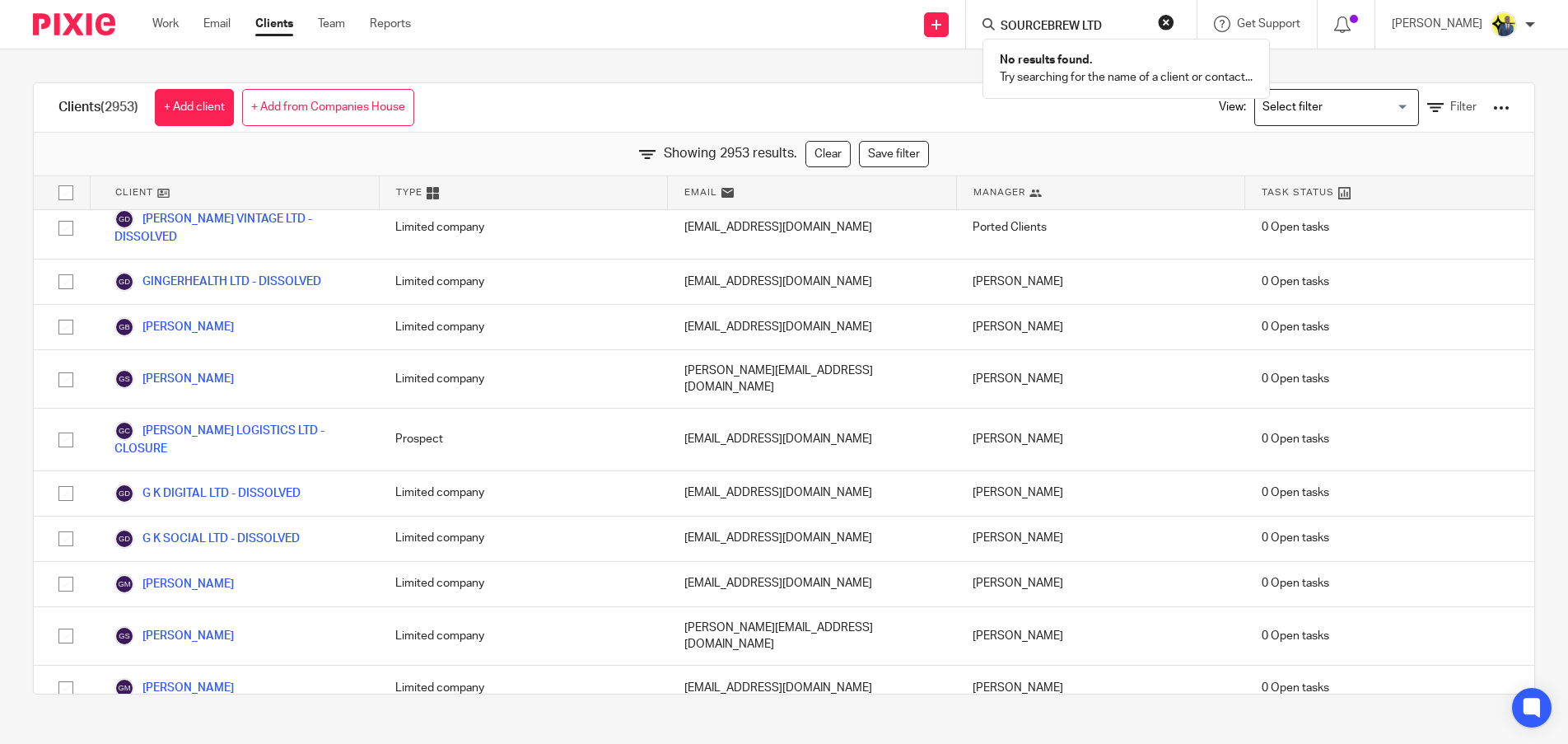
click at [1535, 231] on div "Clients (2953) + Add client + Add from Companies House View: Loading... Filter …" at bounding box center [784, 388] width 1568 height 678
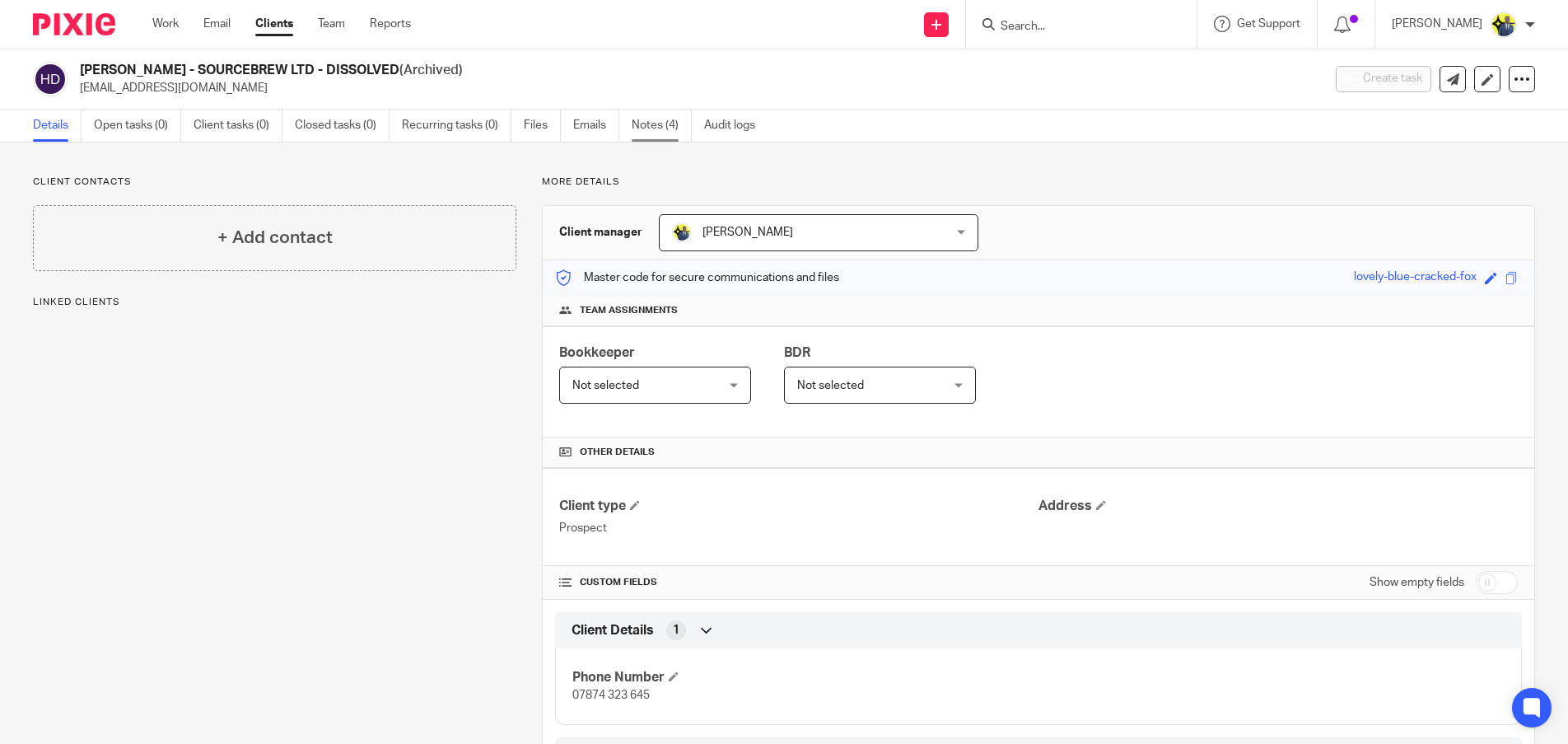
click at [670, 125] on link "Notes (4)" at bounding box center [662, 126] width 60 height 33
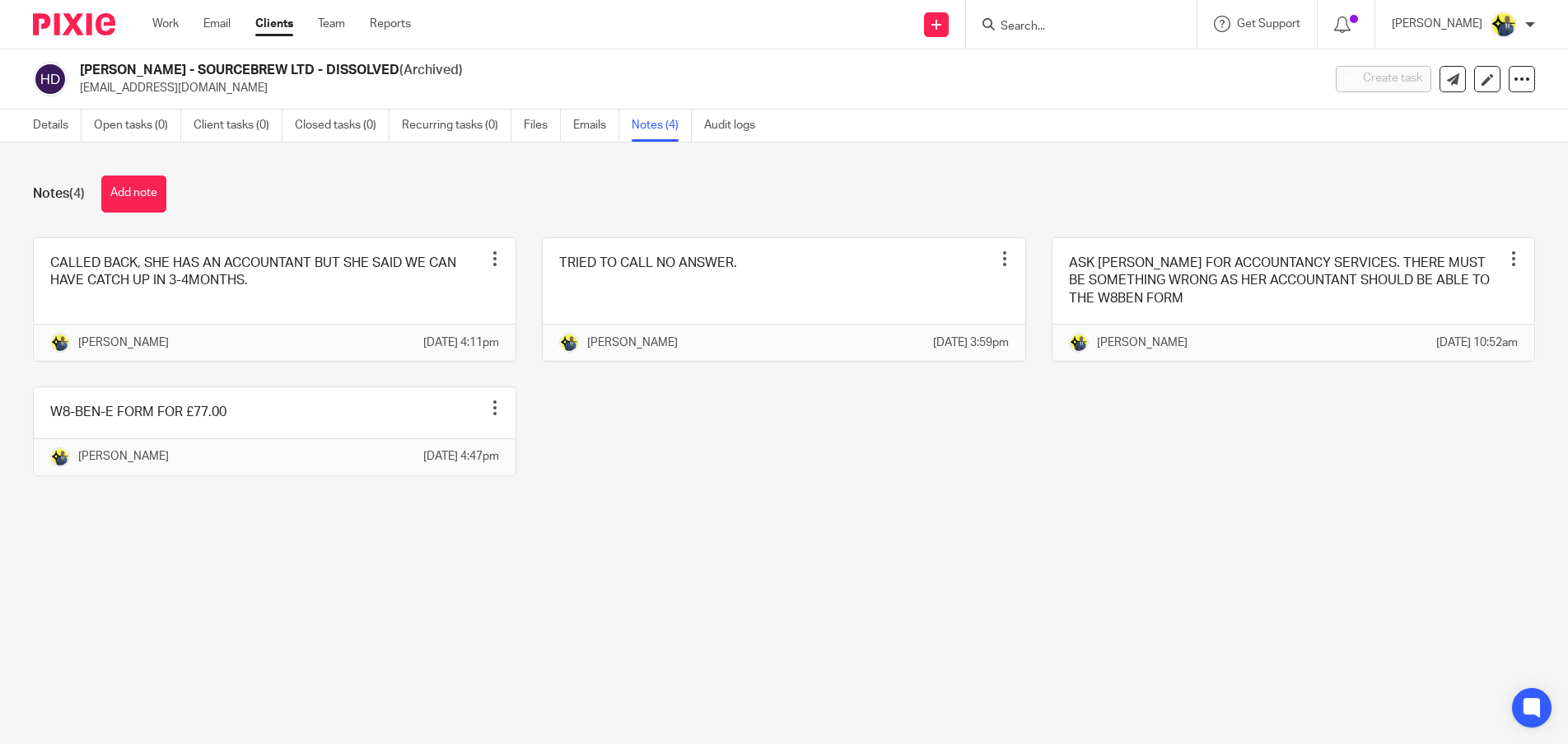
drag, startPoint x: 345, startPoint y: 68, endPoint x: 225, endPoint y: 51, distance: 121.2
click at [225, 51] on div "[PERSON_NAME] - SOURCEBREW LTD - DISSOLVED (Archived) [EMAIL_ADDRESS][DOMAIN_NA…" at bounding box center [784, 79] width 1568 height 60
copy h2 "SOURCEBREW LTD"
click at [117, 205] on button "Add note" at bounding box center [134, 193] width 65 height 37
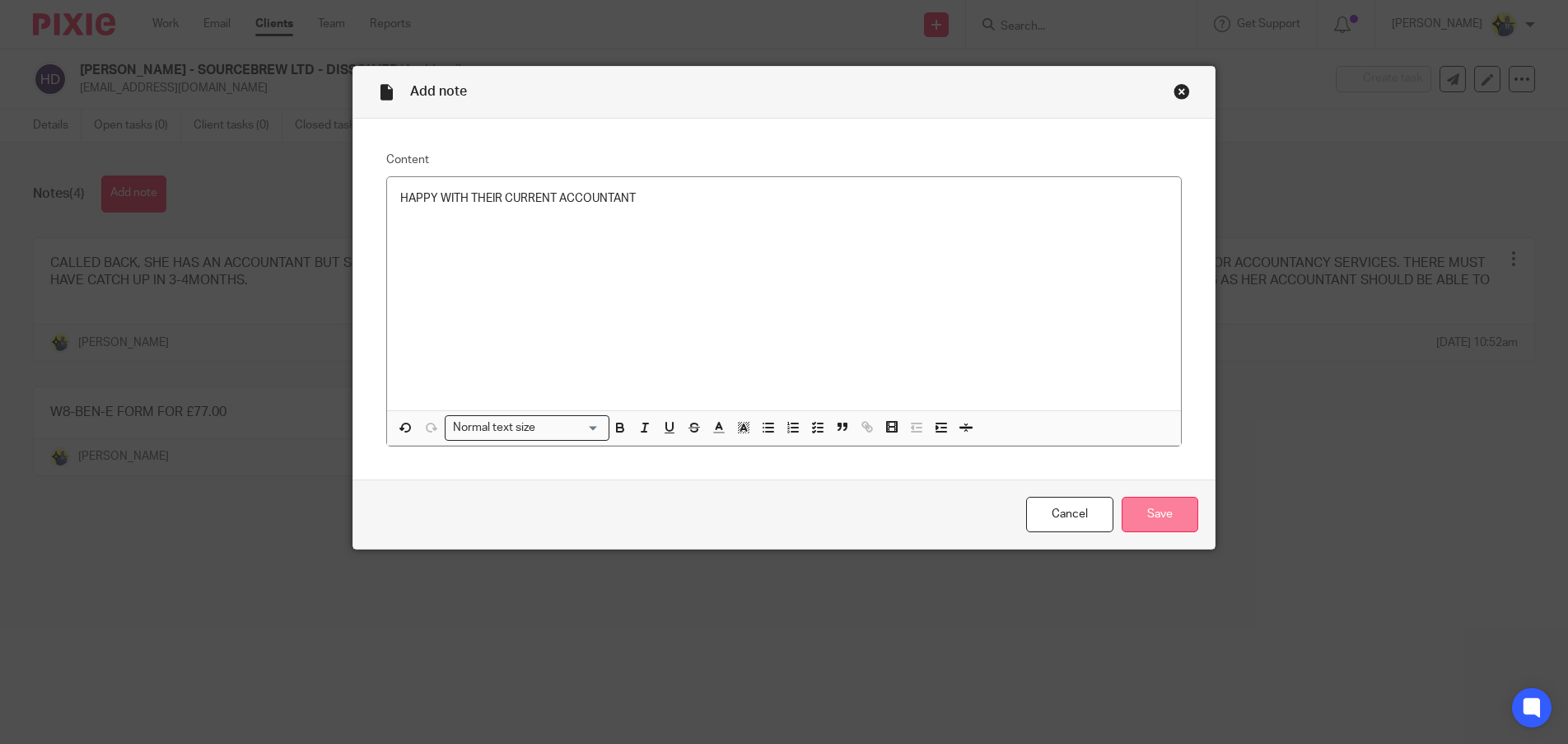
click at [1175, 514] on input "Save" at bounding box center [1160, 514] width 76 height 35
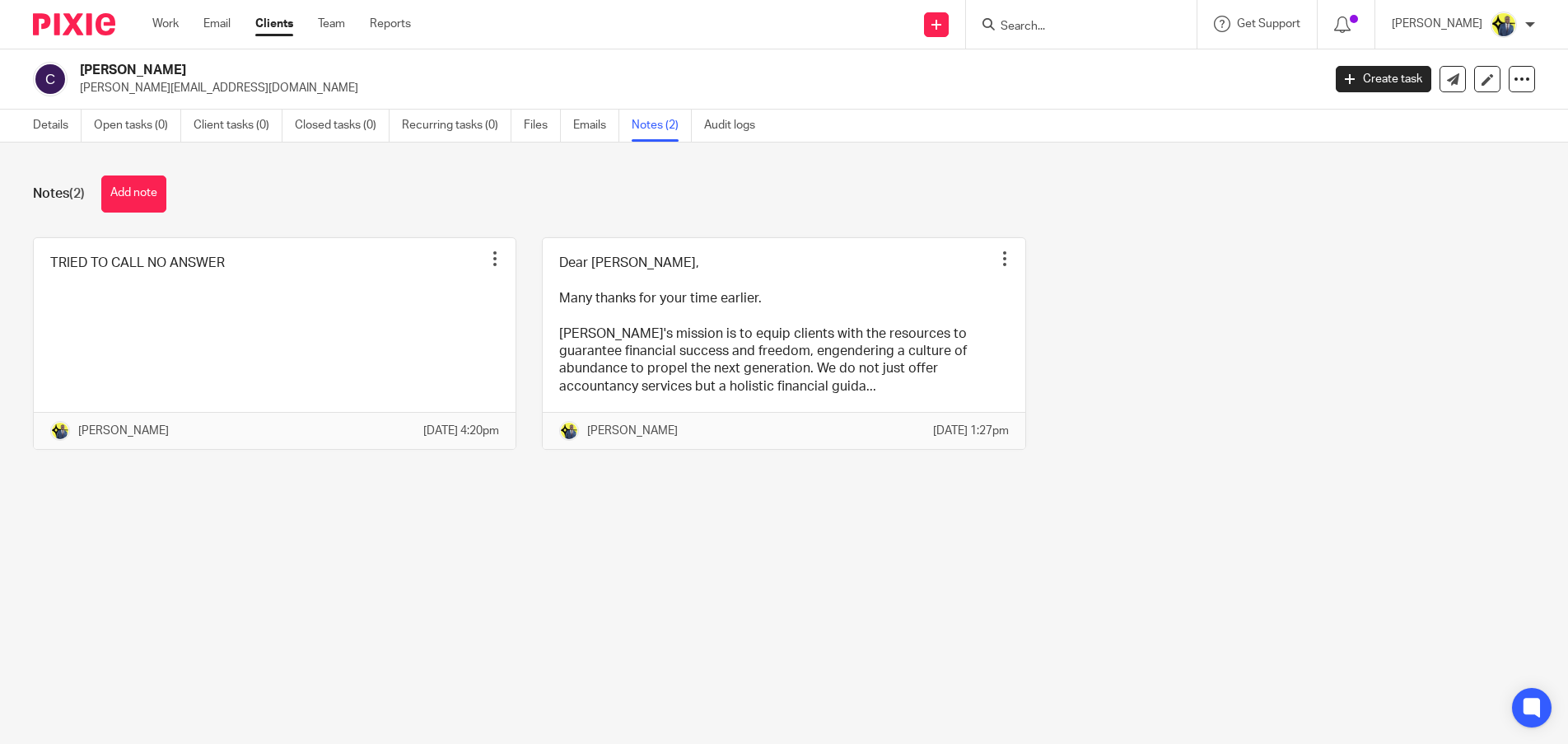
click at [1031, 20] on input "Search" at bounding box center [1073, 28] width 148 height 15
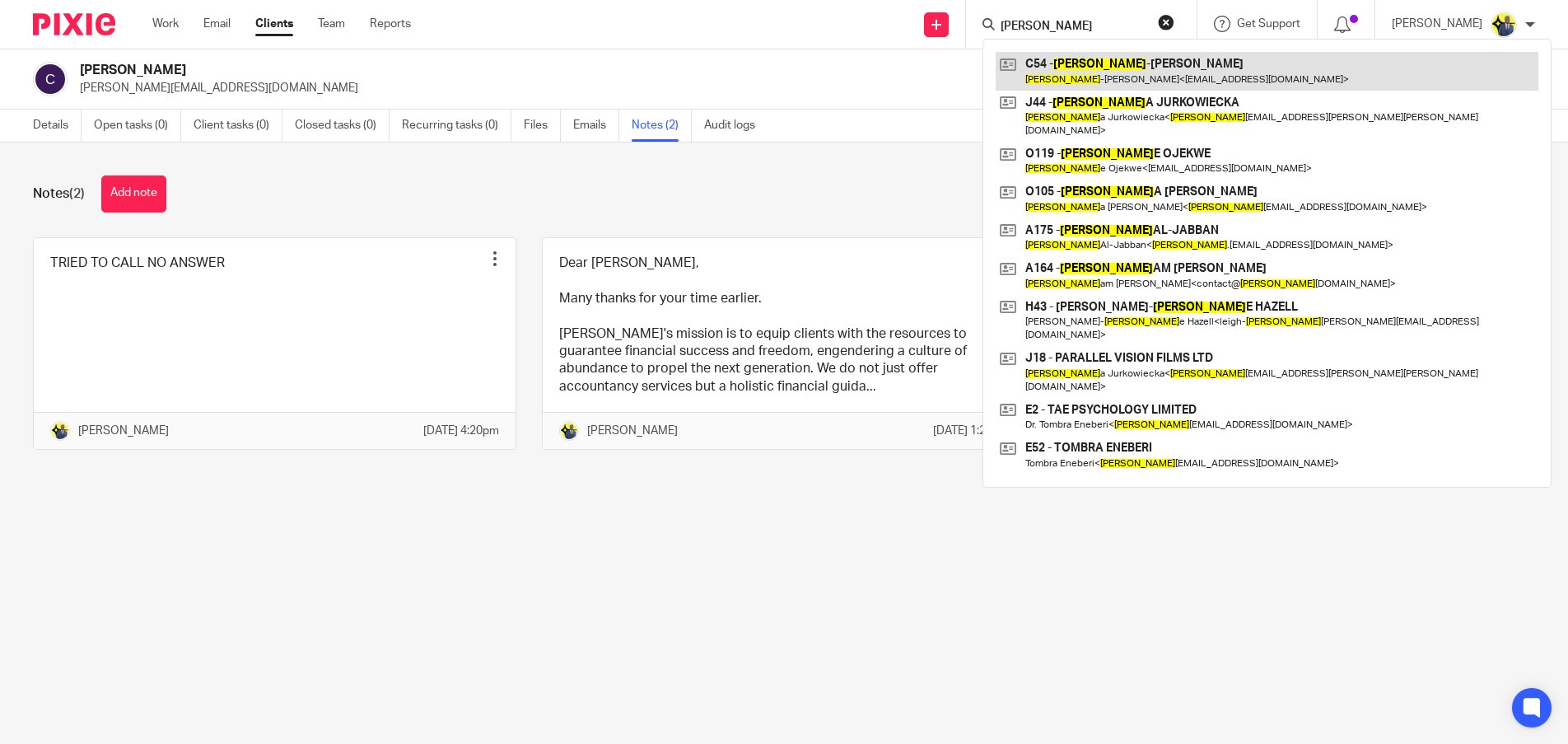
type input "ann"
drag, startPoint x: 1090, startPoint y: 75, endPoint x: 1098, endPoint y: 79, distance: 8.9
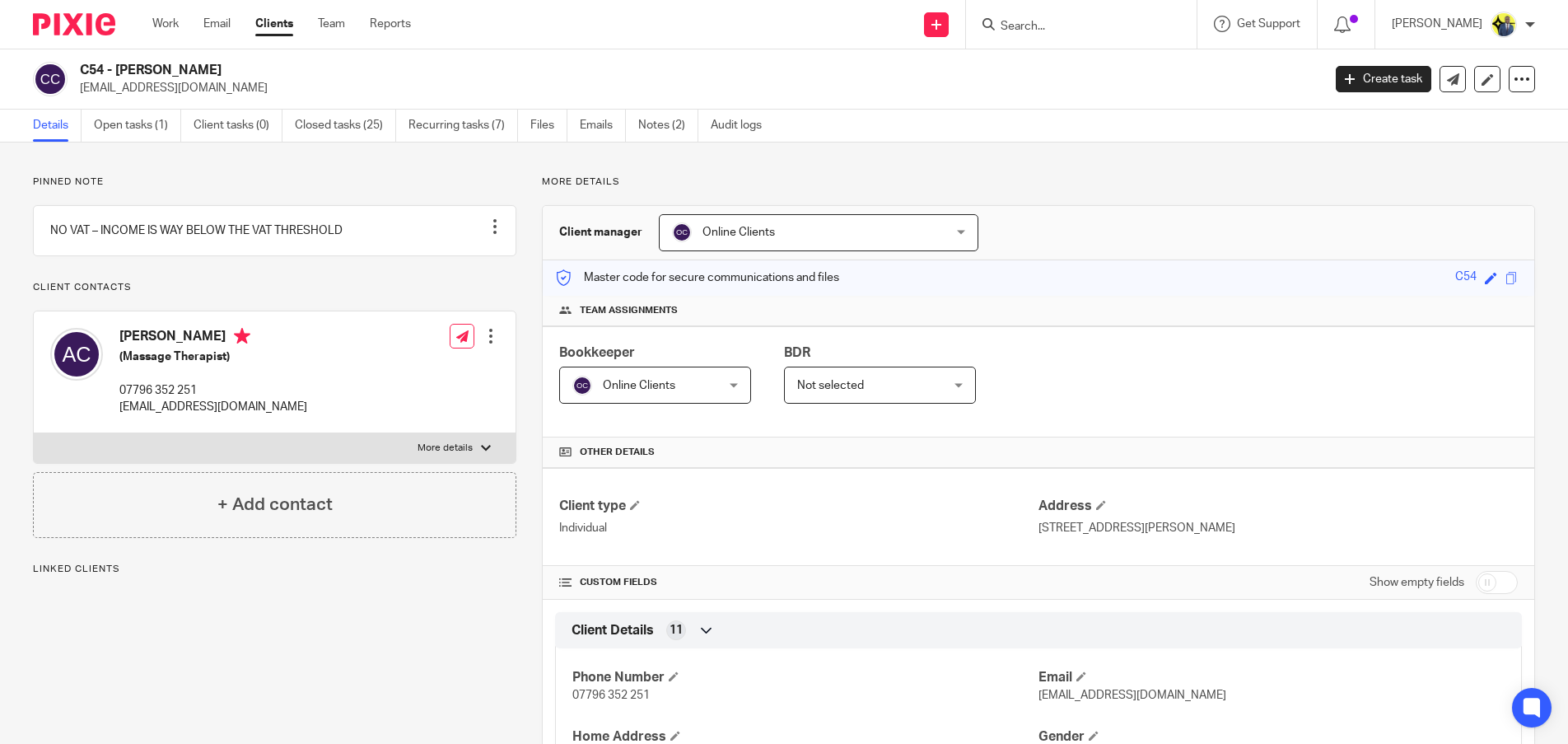
drag, startPoint x: 244, startPoint y: 65, endPoint x: 77, endPoint y: 55, distance: 167.3
click at [77, 55] on div "C54 - [PERSON_NAME] [EMAIL_ADDRESS][DOMAIN_NAME] Create task Update from Compan…" at bounding box center [784, 79] width 1568 height 60
copy h2 "C54 - [PERSON_NAME]"
drag, startPoint x: 218, startPoint y: 407, endPoint x: 116, endPoint y: 397, distance: 102.5
click at [116, 397] on div "[PERSON_NAME] (Massage Therapist) 07796 352 251 [EMAIL_ADDRESS][DOMAIN_NAME]" at bounding box center [179, 371] width 257 height 104
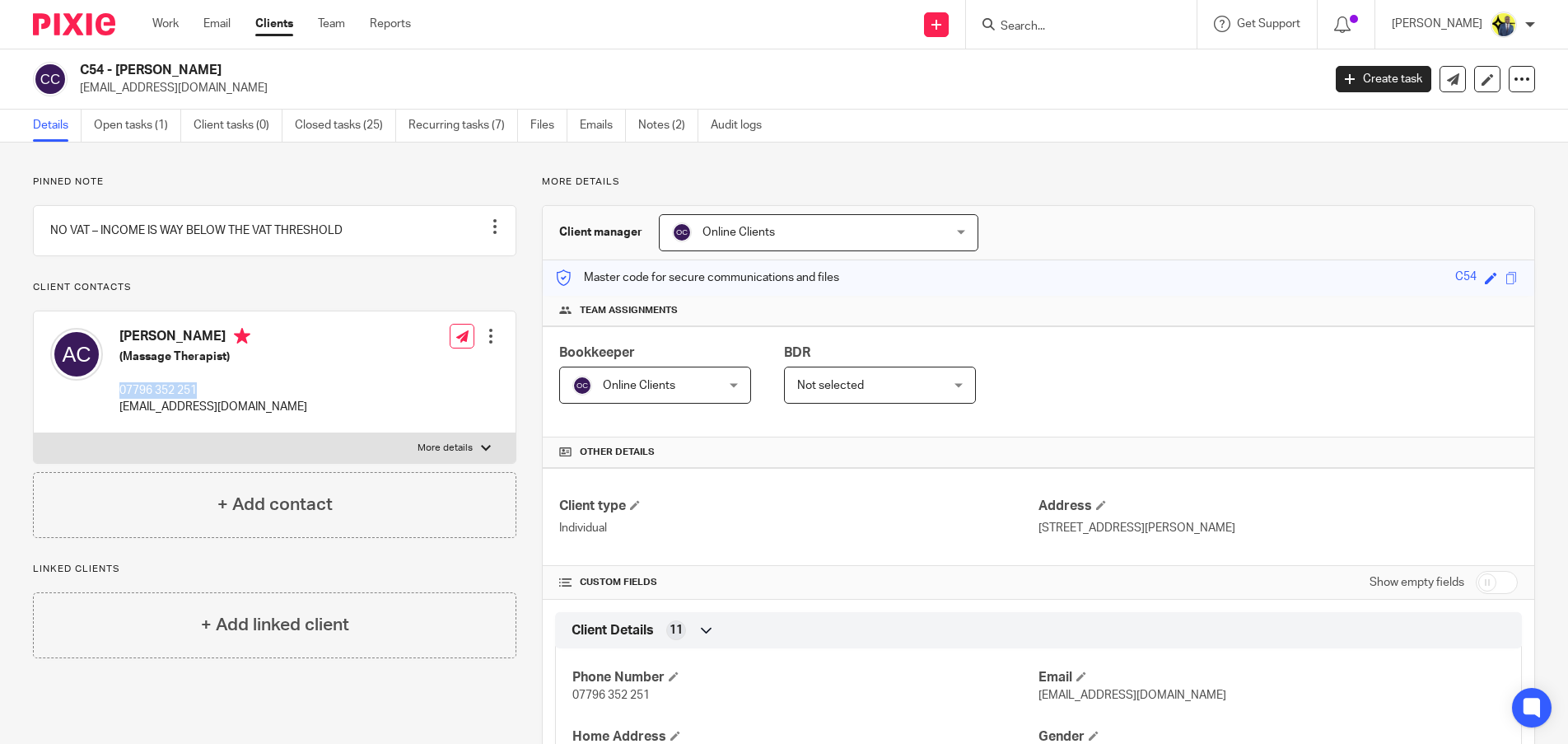
copy p "07796 352 251"
click at [251, 432] on div "[PERSON_NAME] (Massage Therapist) 07796 352 251 [EMAIL_ADDRESS][DOMAIN_NAME] Ed…" at bounding box center [274, 372] width 482 height 121
drag, startPoint x: 251, startPoint y: 427, endPoint x: 118, endPoint y: 428, distance: 133.0
click at [118, 428] on div "[PERSON_NAME] (Massage Therapist) 07796 352 251 [EMAIL_ADDRESS][DOMAIN_NAME] Ed…" at bounding box center [274, 372] width 482 height 121
copy p "[EMAIL_ADDRESS][DOMAIN_NAME]"
